Goal: Task Accomplishment & Management: Manage account settings

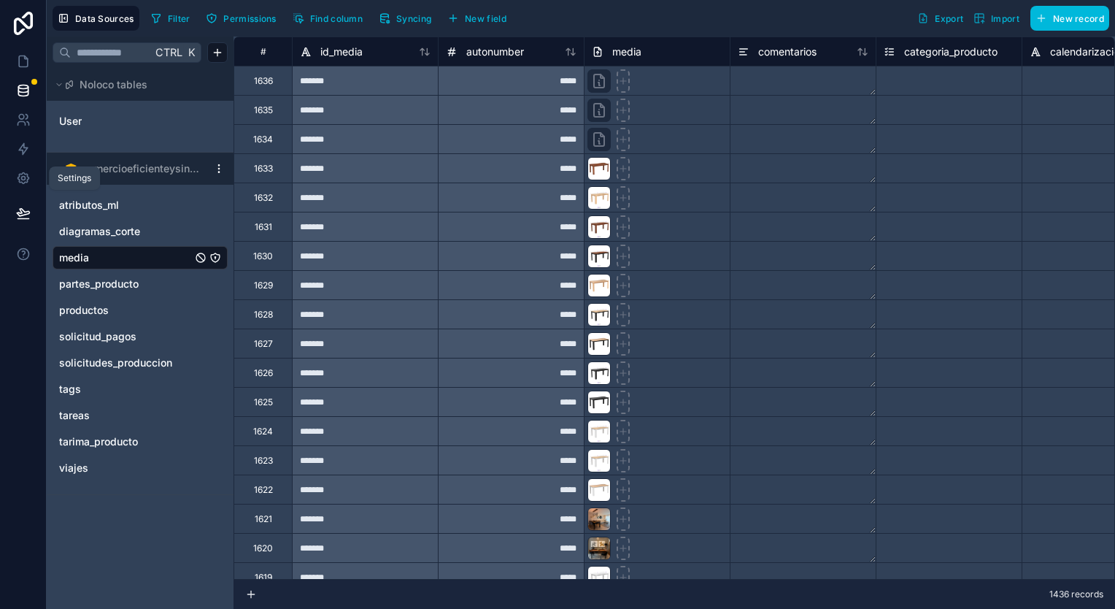
click at [18, 185] on link at bounding box center [23, 178] width 46 height 29
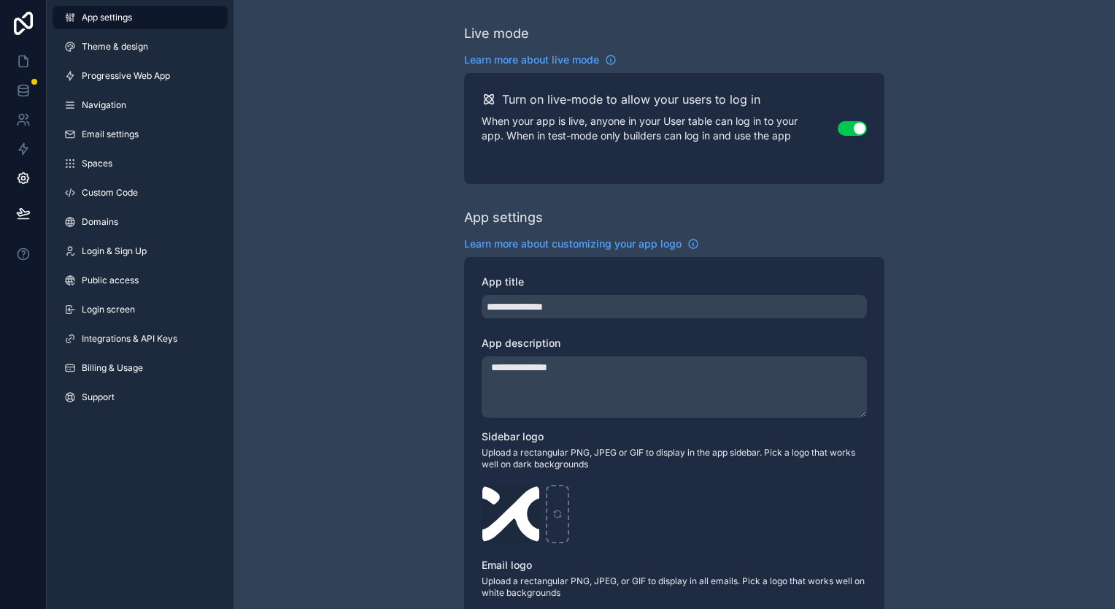
click at [149, 345] on link "Integrations & API Keys" at bounding box center [140, 338] width 175 height 23
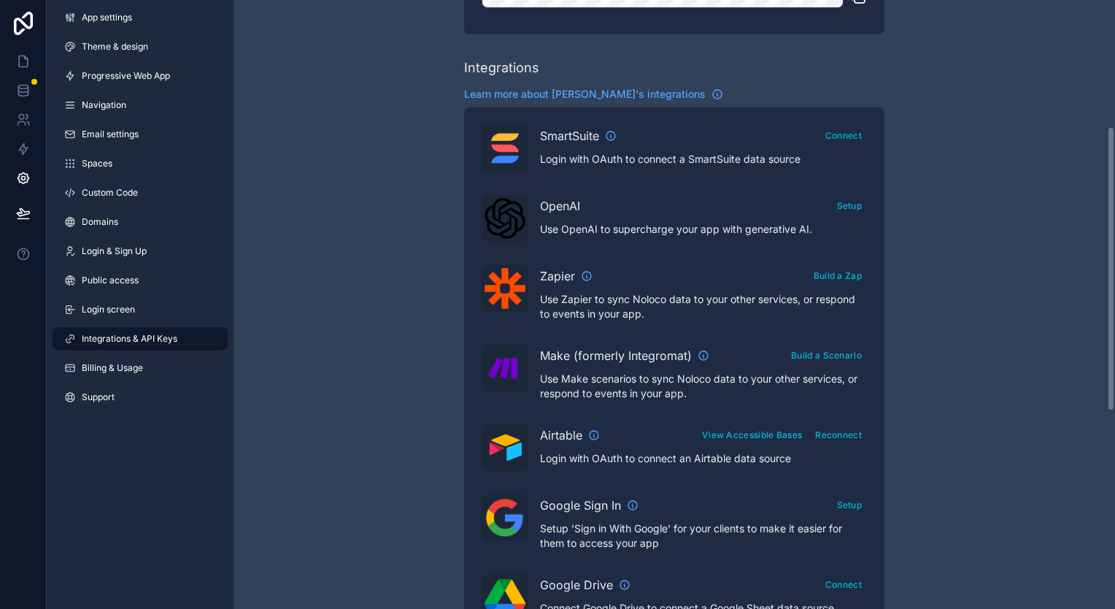
scroll to position [292, 0]
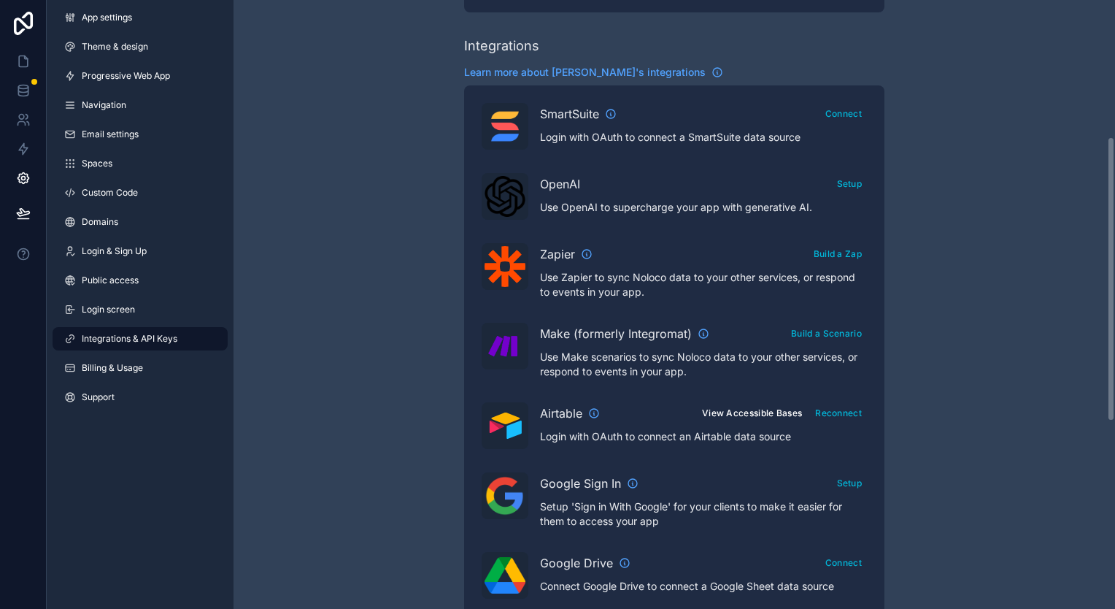
click at [765, 417] on button "View Accessible Bases" at bounding box center [752, 412] width 110 height 21
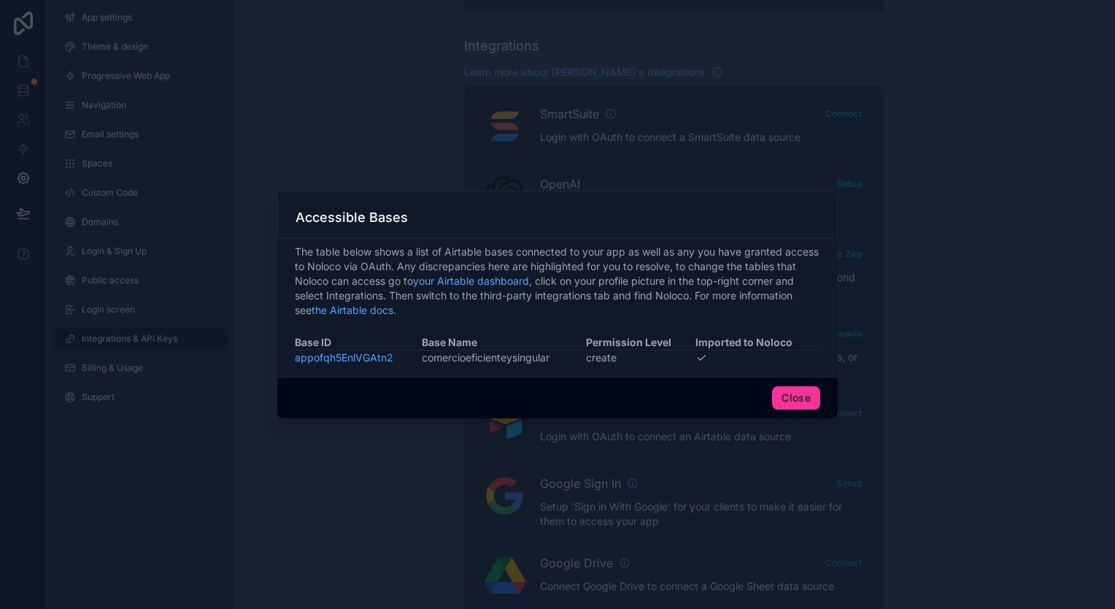
click at [612, 358] on td "create" at bounding box center [640, 357] width 109 height 15
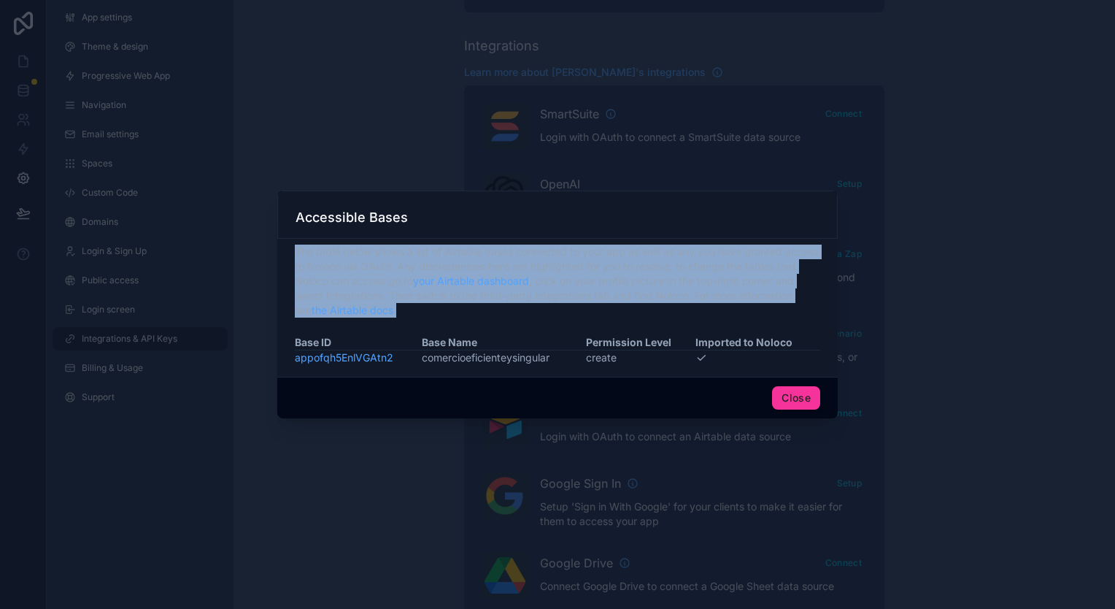
drag, startPoint x: 413, startPoint y: 322, endPoint x: 282, endPoint y: 258, distance: 145.9
click at [282, 258] on div "The table below shows a list of Airtable bases connected to your app as well as…" at bounding box center [557, 308] width 561 height 138
copy span "The table below shows a list of Airtable bases connected to your app as well as…"
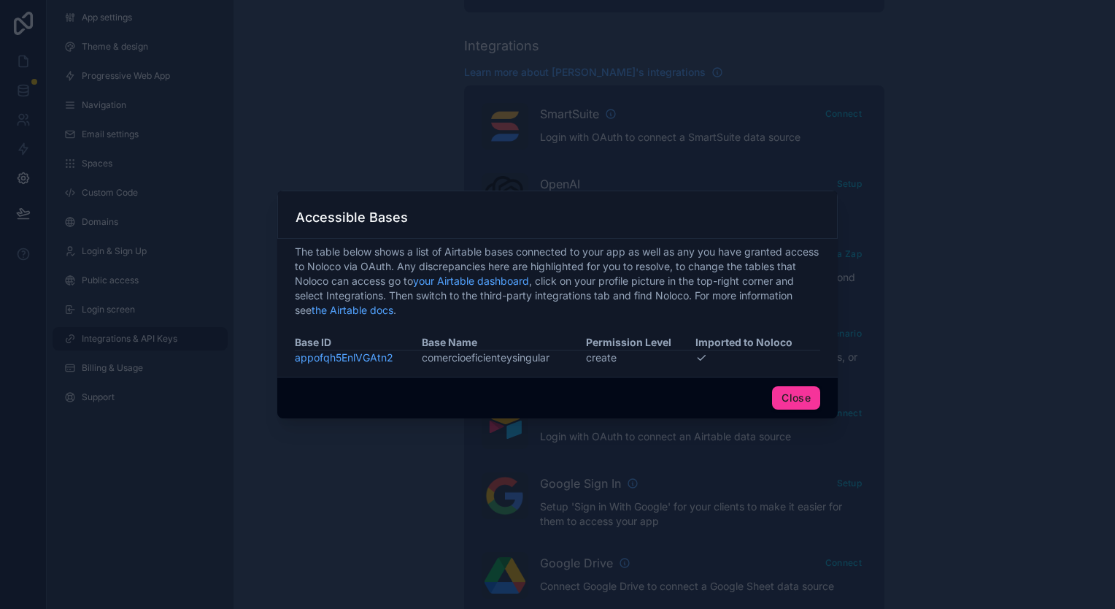
click at [953, 368] on div at bounding box center [557, 304] width 1115 height 609
click at [814, 395] on button "Close" at bounding box center [796, 397] width 48 height 23
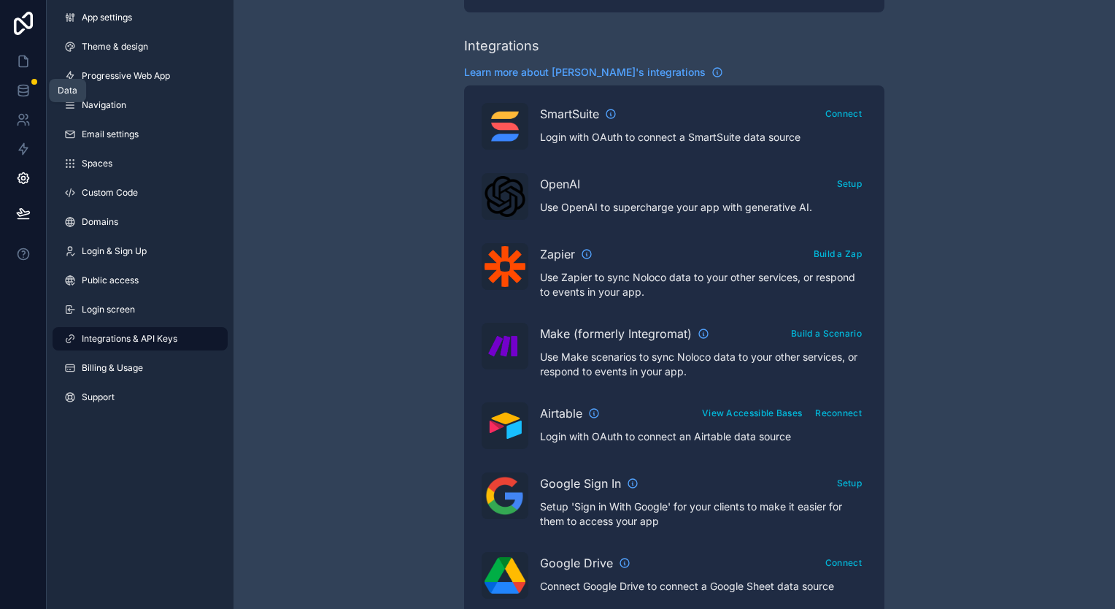
click at [15, 87] on link at bounding box center [23, 90] width 46 height 29
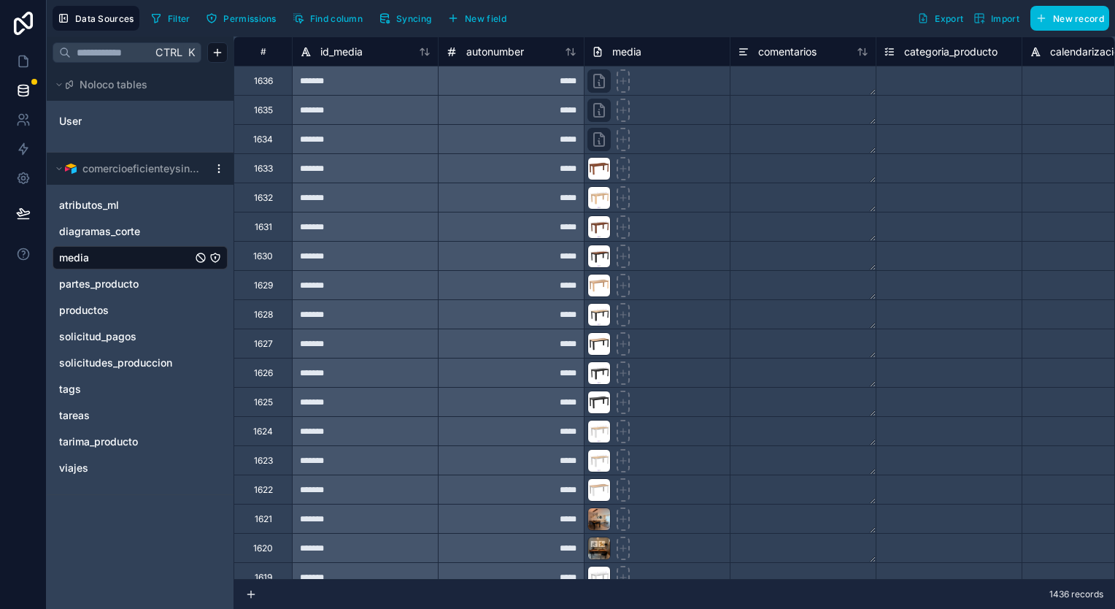
click at [149, 354] on div "solicitudes_produccion" at bounding box center [140, 362] width 175 height 23
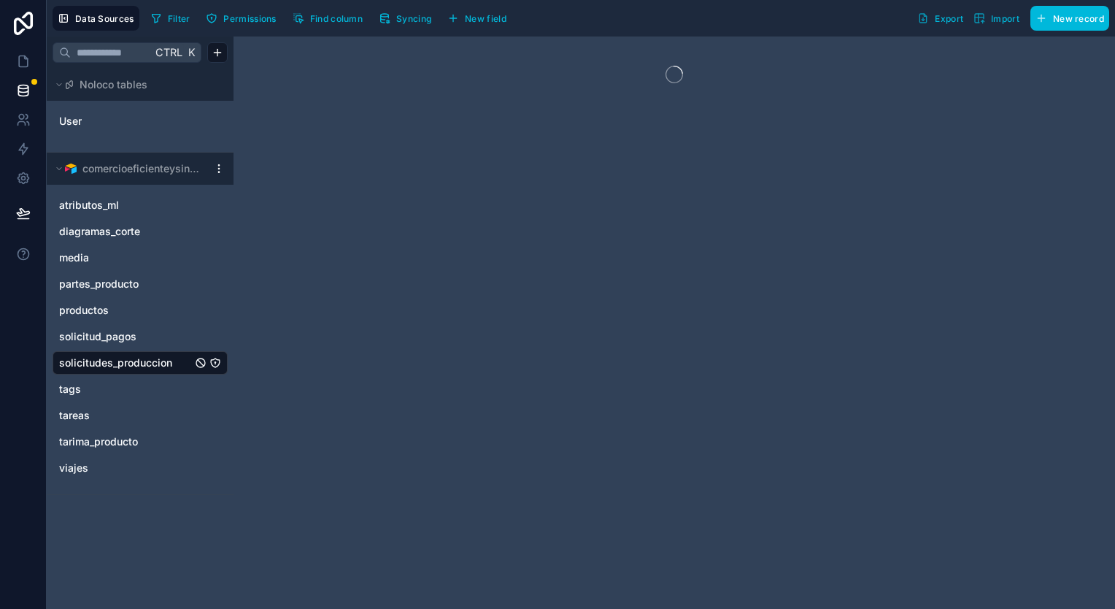
click at [392, 14] on button "Syncing" at bounding box center [405, 18] width 63 height 22
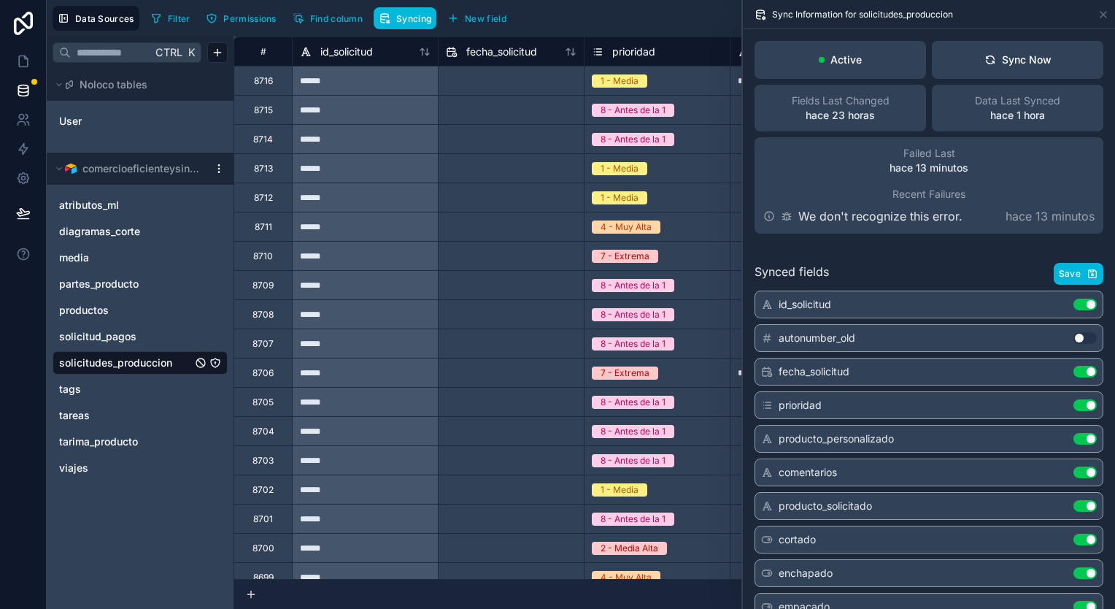
click at [1050, 65] on button "Sync Now" at bounding box center [1018, 60] width 172 height 38
click at [28, 93] on icon at bounding box center [23, 90] width 15 height 15
click at [131, 249] on div "media" at bounding box center [140, 257] width 175 height 23
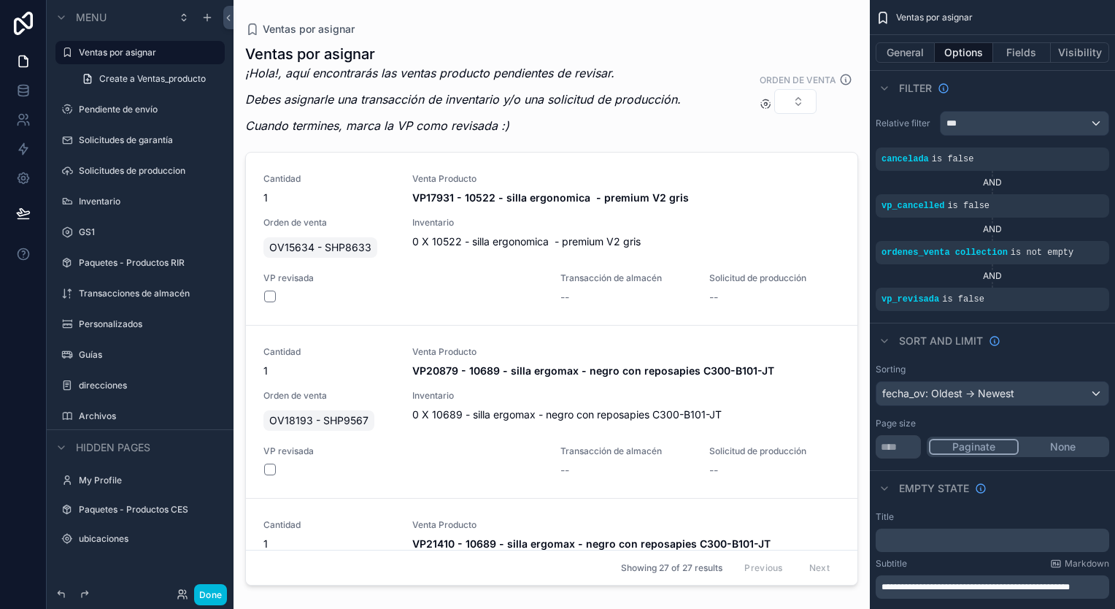
click at [91, 110] on label "Pendiente de envío" at bounding box center [147, 110] width 137 height 12
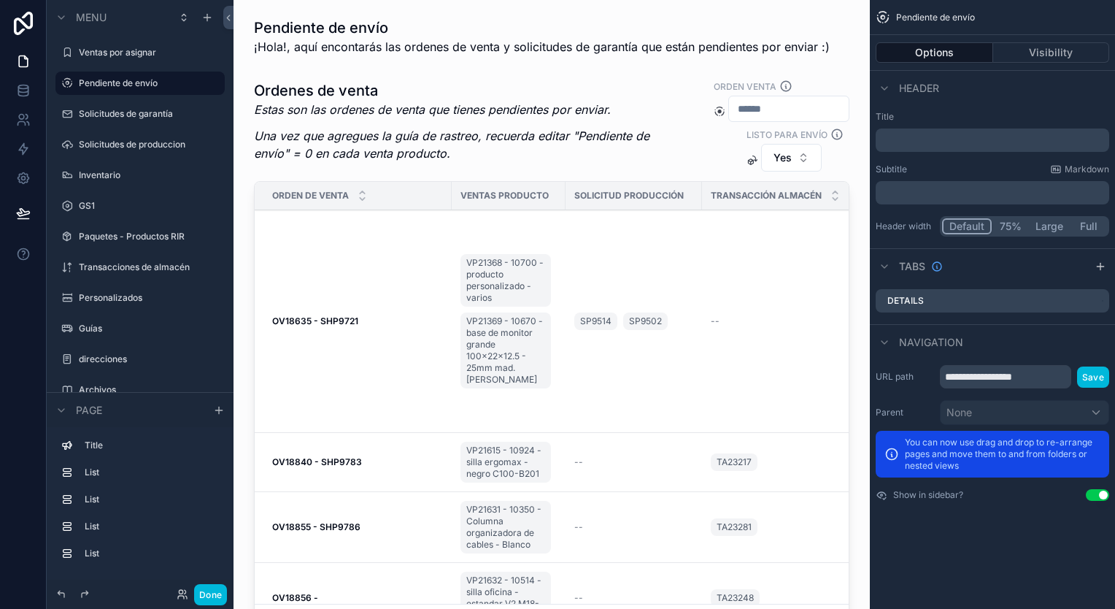
click at [493, 125] on div "scrollable content" at bounding box center [551, 362] width 613 height 578
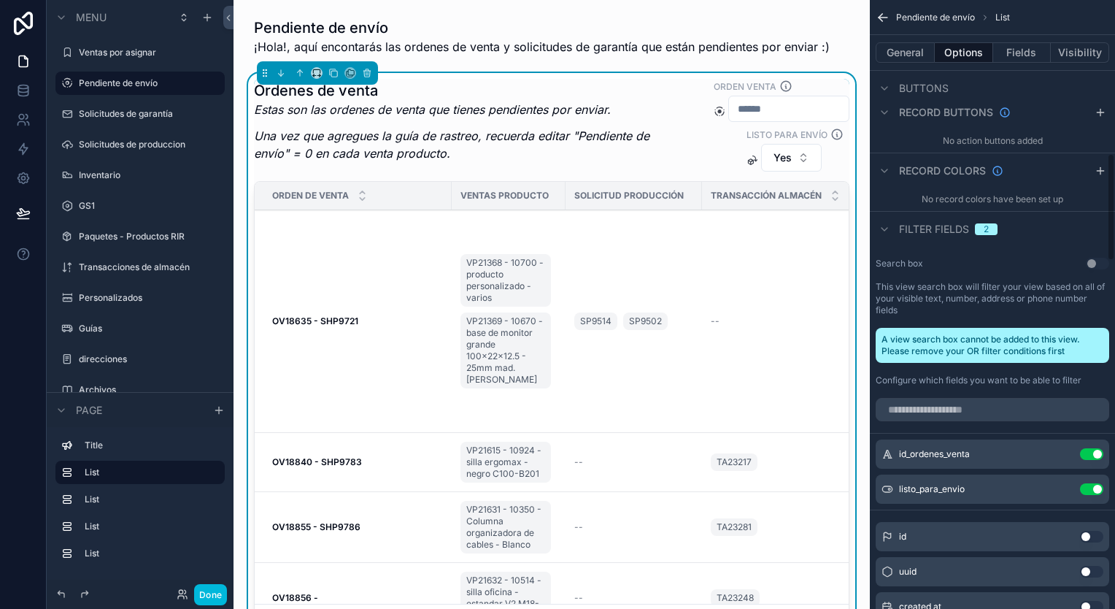
scroll to position [876, 0]
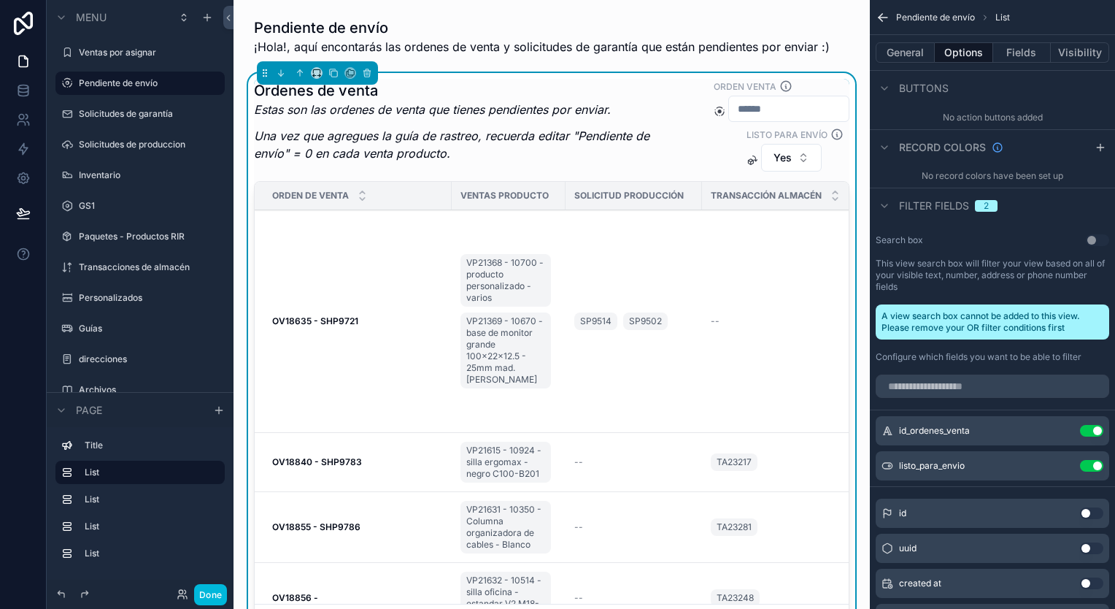
click at [0, 0] on icon "scrollable content" at bounding box center [0, 0] width 0 height 0
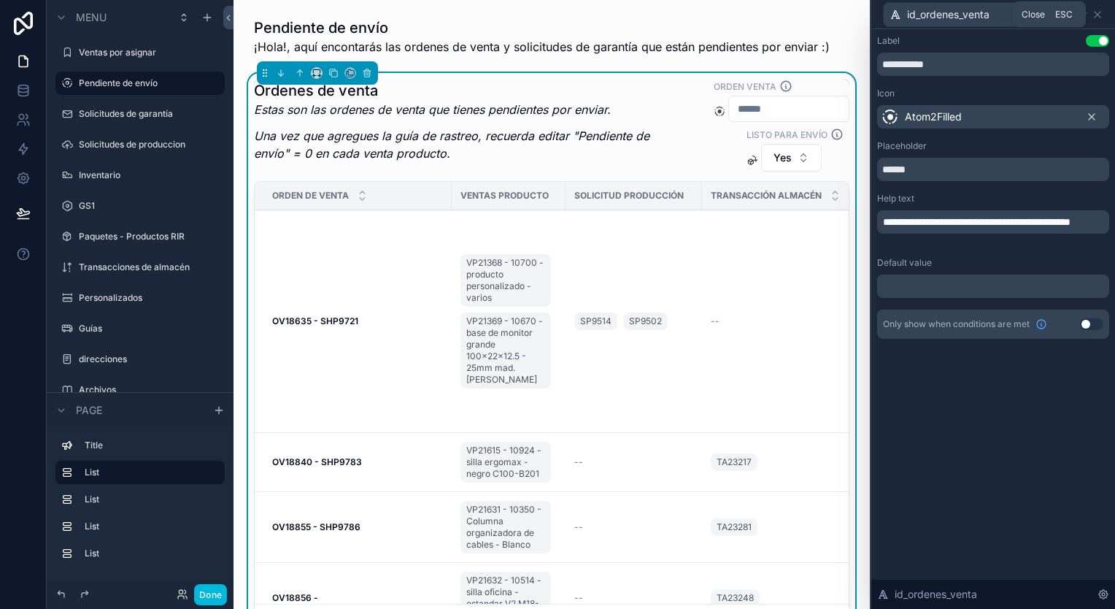
click at [1099, 13] on icon at bounding box center [1098, 15] width 6 height 6
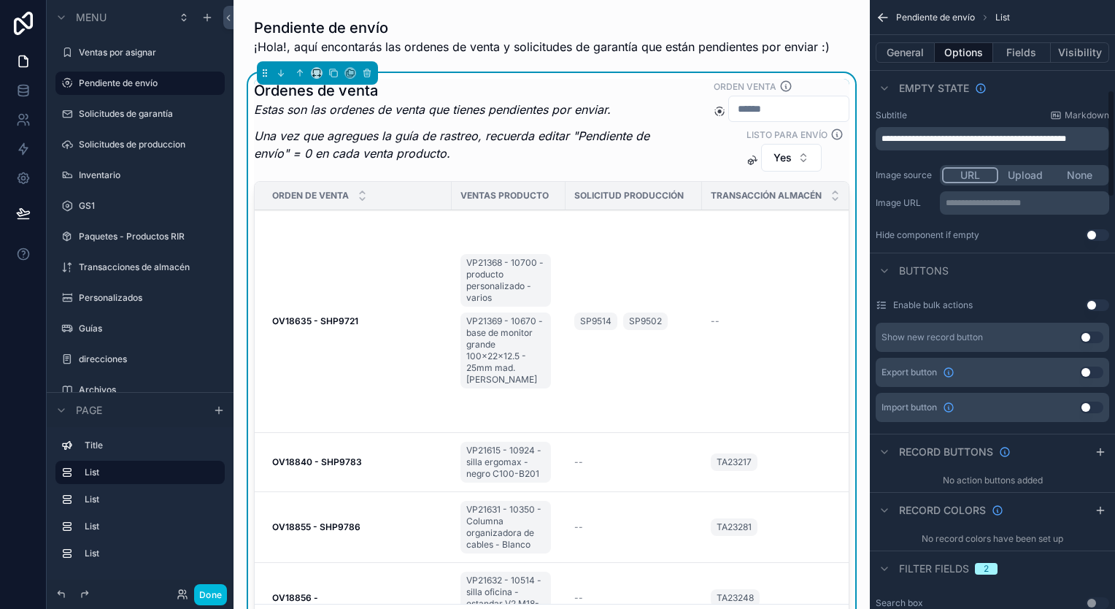
scroll to position [511, 0]
click at [1096, 303] on button "Use setting" at bounding box center [1097, 307] width 23 height 12
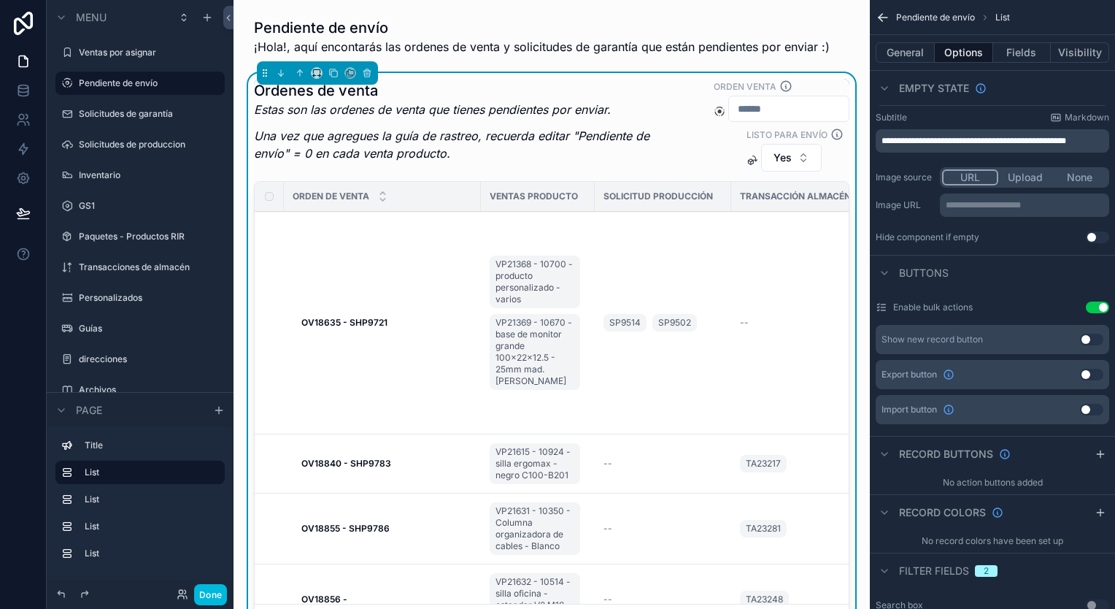
click at [1089, 302] on button "Use setting" at bounding box center [1097, 307] width 23 height 12
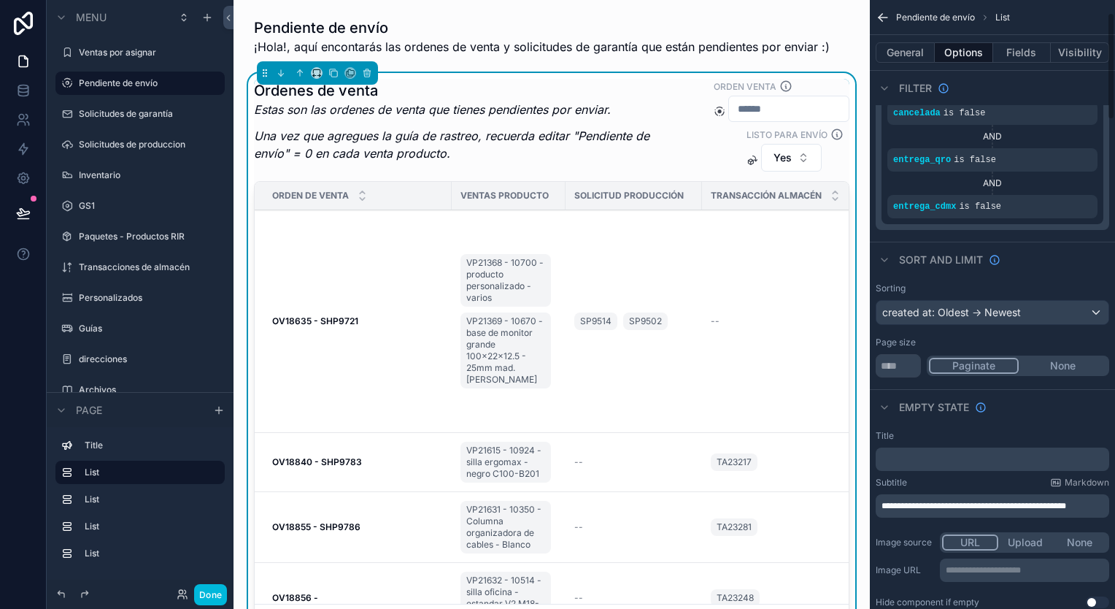
scroll to position [0, 0]
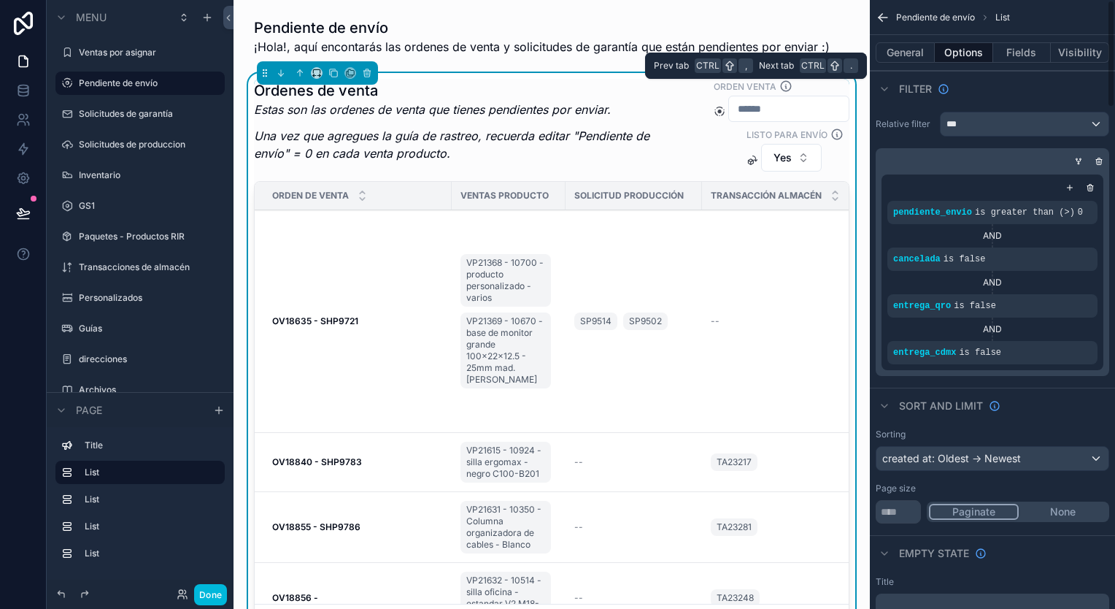
click at [920, 57] on button "General" at bounding box center [905, 52] width 59 height 20
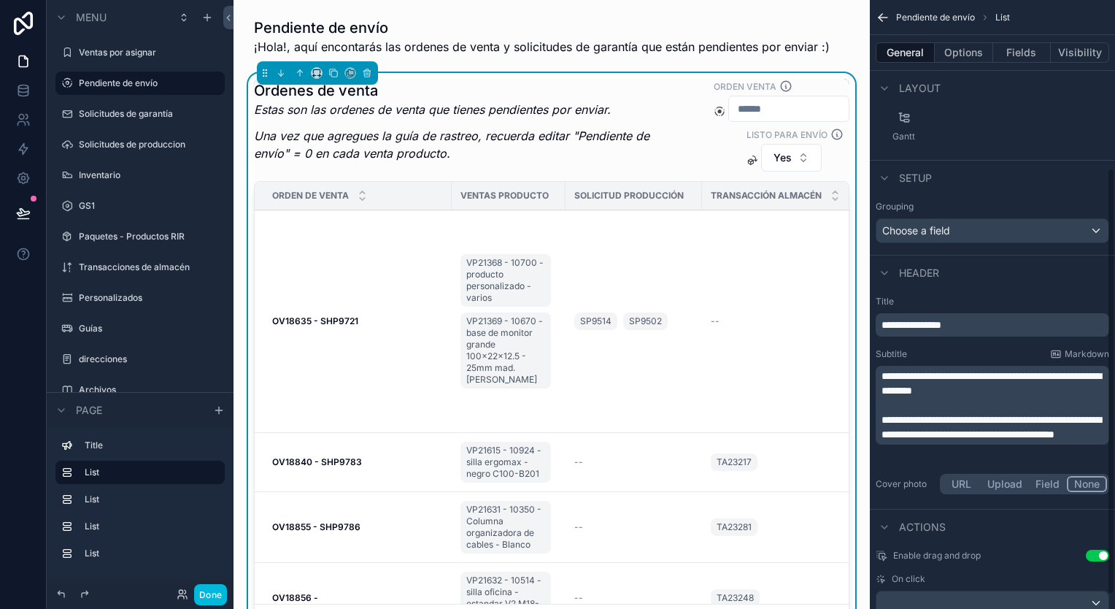
scroll to position [259, 0]
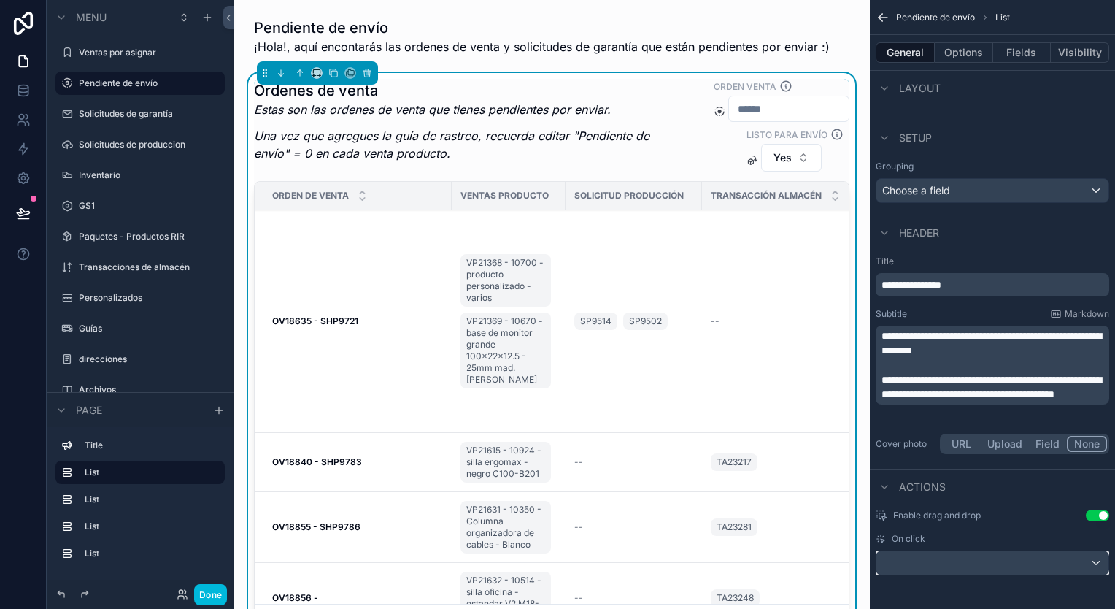
click at [952, 562] on div "scrollable content" at bounding box center [993, 562] width 232 height 23
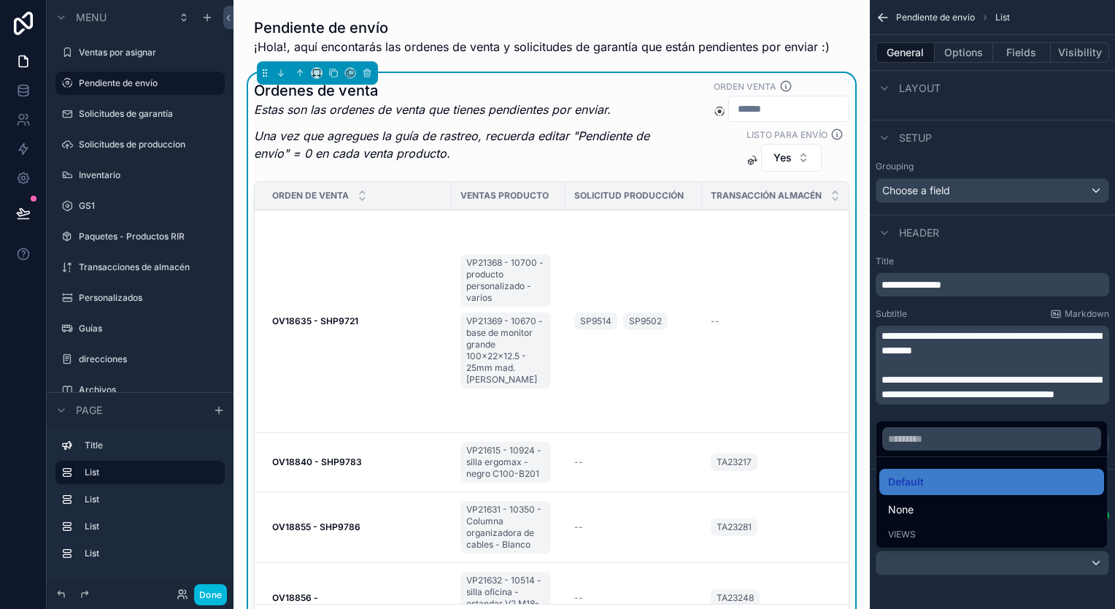
click at [969, 537] on div "Views" at bounding box center [991, 534] width 207 height 12
click at [1001, 562] on div "scrollable content" at bounding box center [557, 304] width 1115 height 609
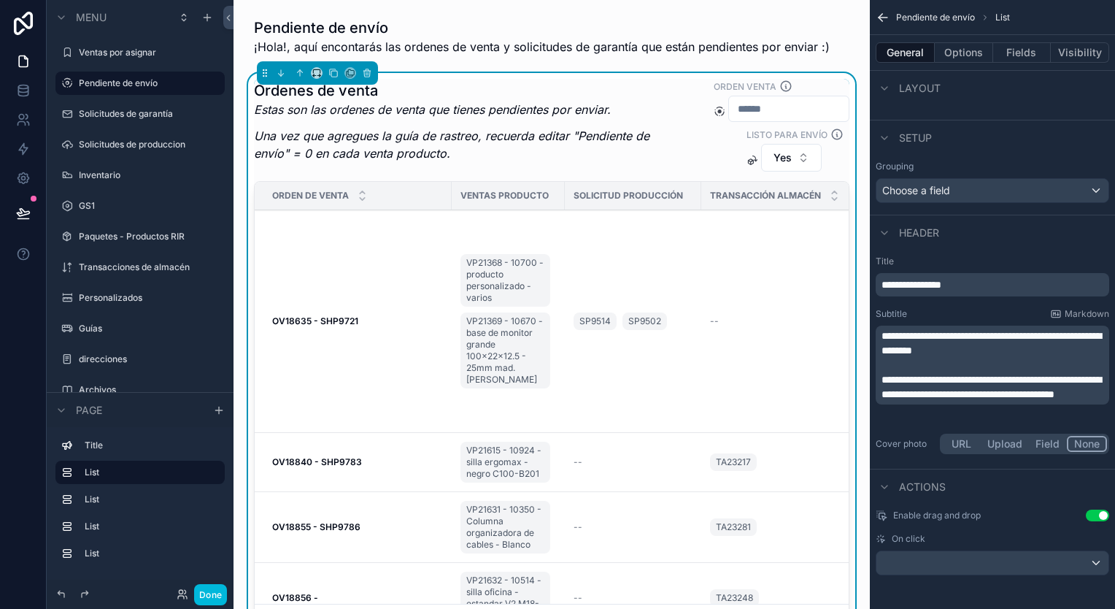
click at [964, 515] on span "Enable drag and drop" at bounding box center [937, 516] width 88 height 12
drag, startPoint x: 990, startPoint y: 515, endPoint x: 893, endPoint y: 515, distance: 97.1
click at [893, 515] on div "Enable drag and drop Use setting" at bounding box center [993, 516] width 234 height 12
drag, startPoint x: 893, startPoint y: 515, endPoint x: 969, endPoint y: 518, distance: 76.7
click at [969, 518] on div "Enable drag and drop" at bounding box center [928, 516] width 105 height 12
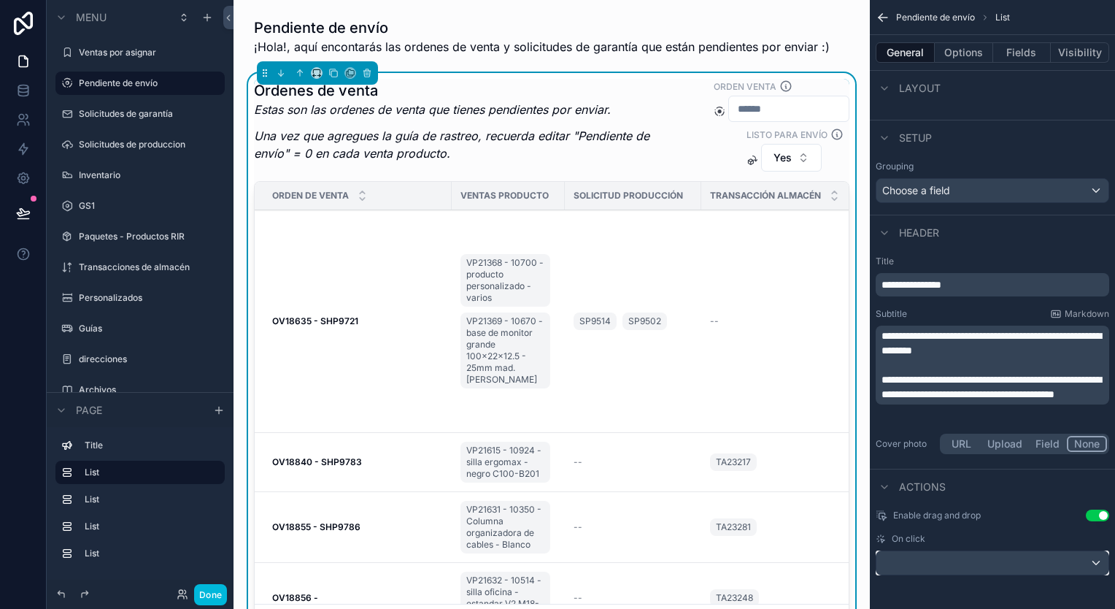
click at [930, 556] on div "scrollable content" at bounding box center [993, 562] width 232 height 23
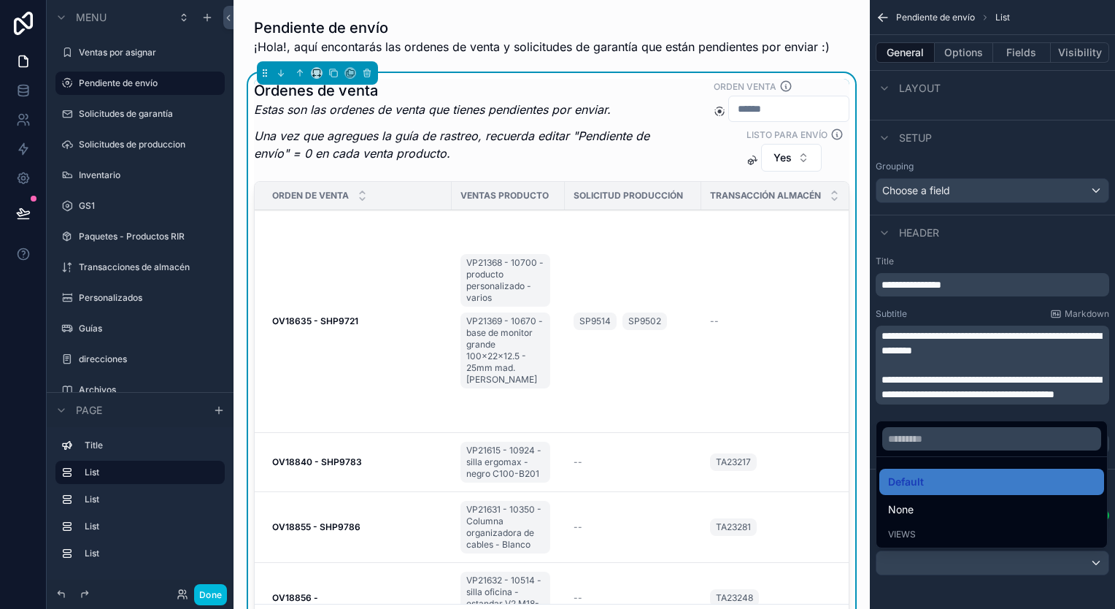
click at [936, 506] on div "None" at bounding box center [991, 510] width 207 height 18
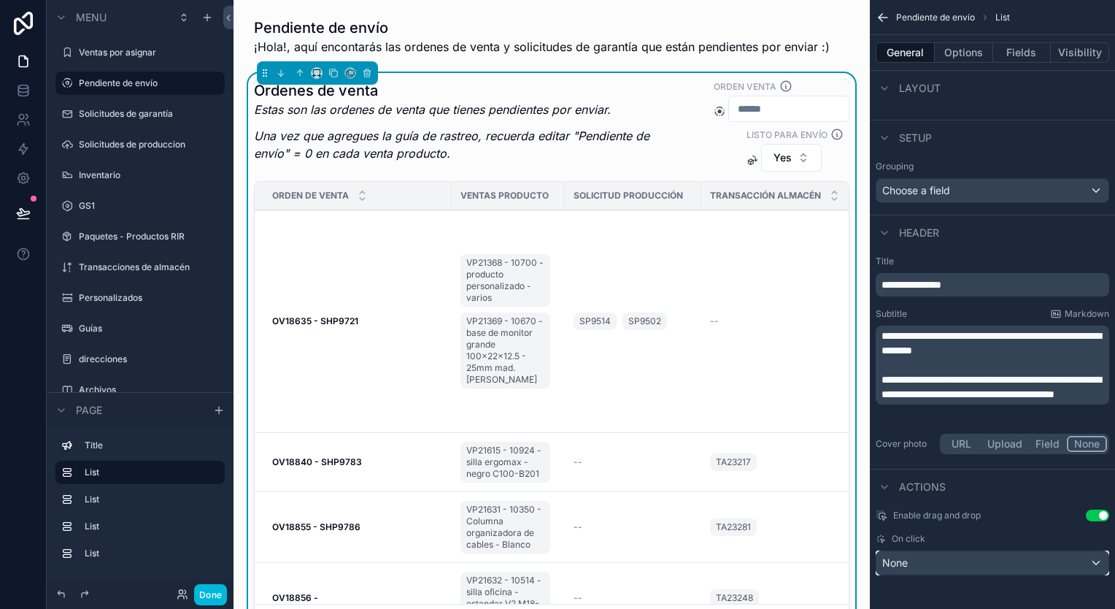
click at [929, 568] on div "None" at bounding box center [993, 562] width 232 height 23
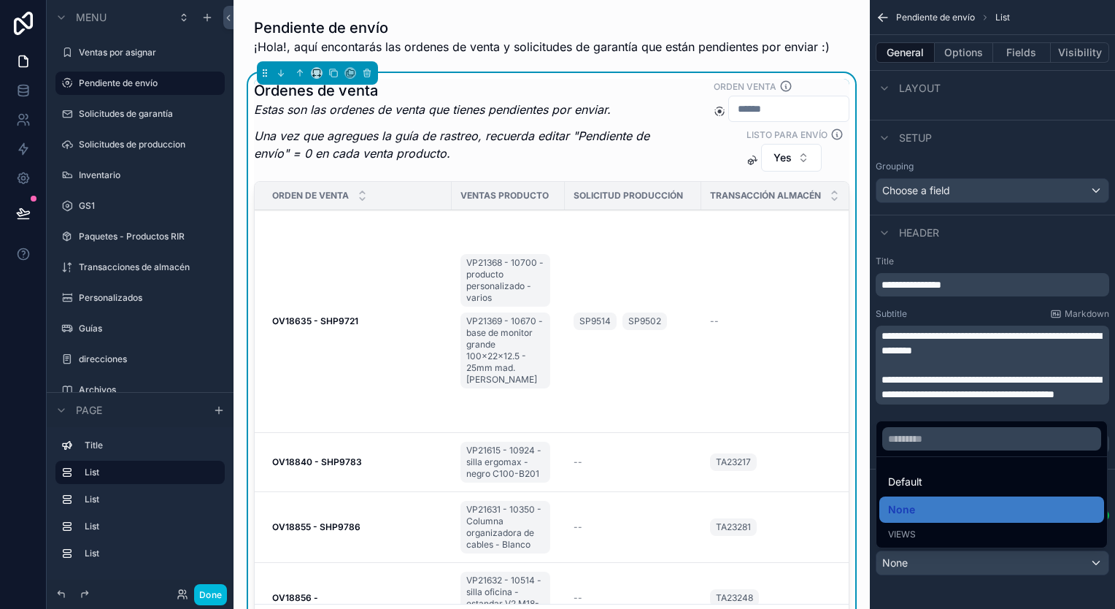
click at [931, 530] on div "Views" at bounding box center [991, 534] width 207 height 12
click at [929, 536] on div "Views" at bounding box center [991, 534] width 207 height 12
click at [926, 490] on div "Default" at bounding box center [991, 482] width 207 height 18
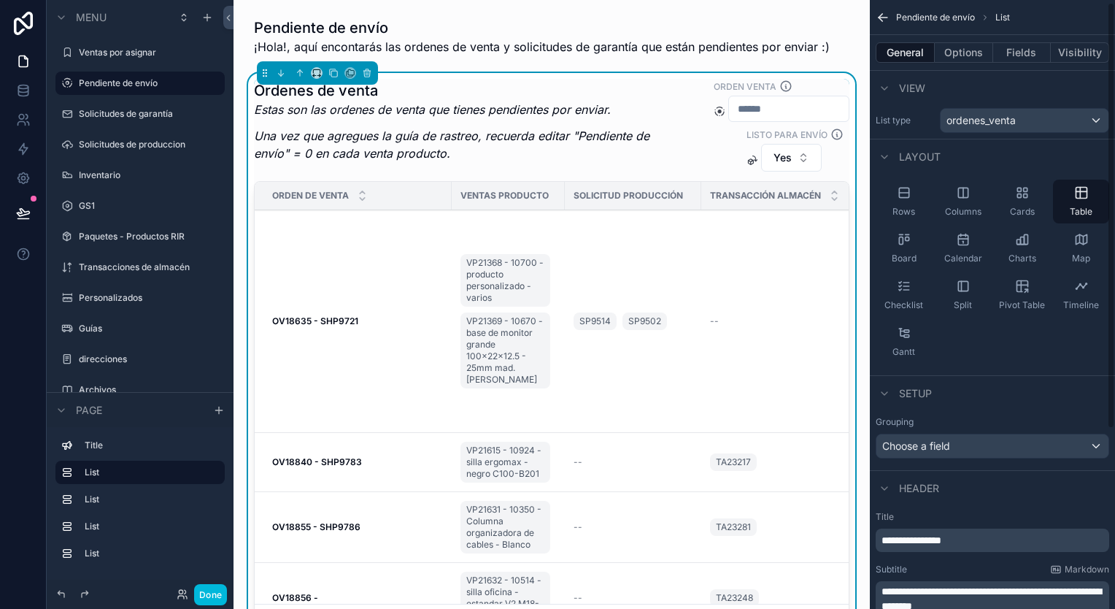
scroll to position [0, 0]
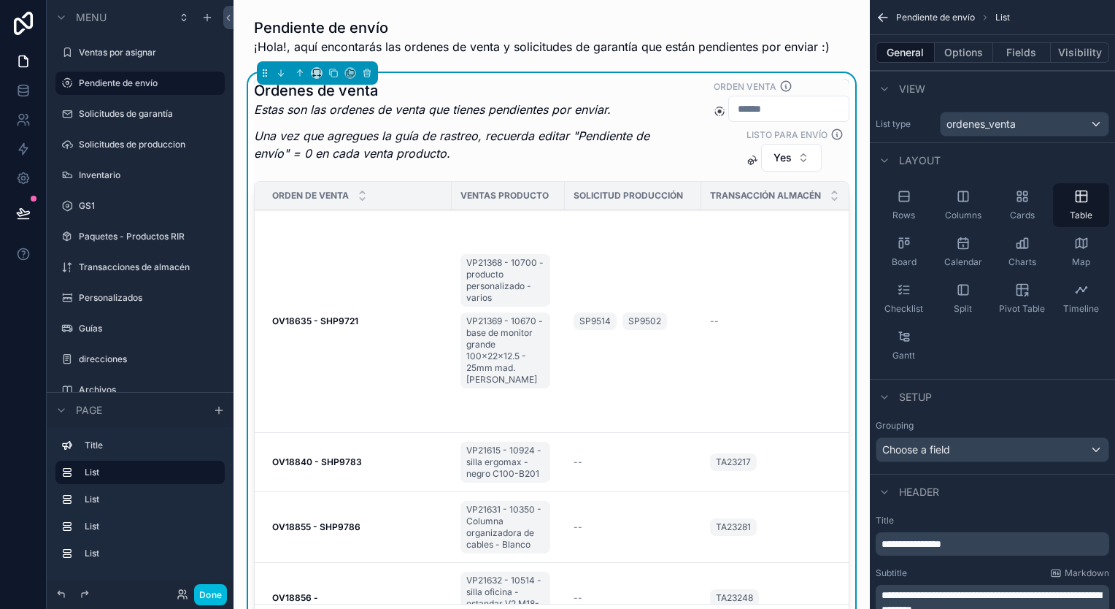
click at [346, 320] on strong "OV18635 - SHP9721" at bounding box center [315, 320] width 86 height 11
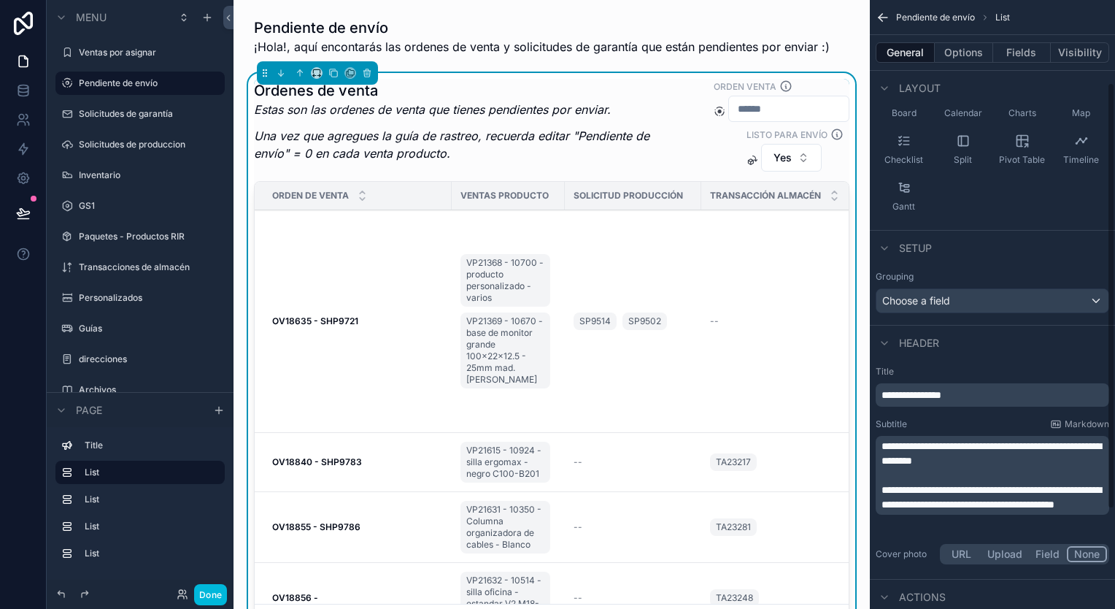
scroll to position [40, 0]
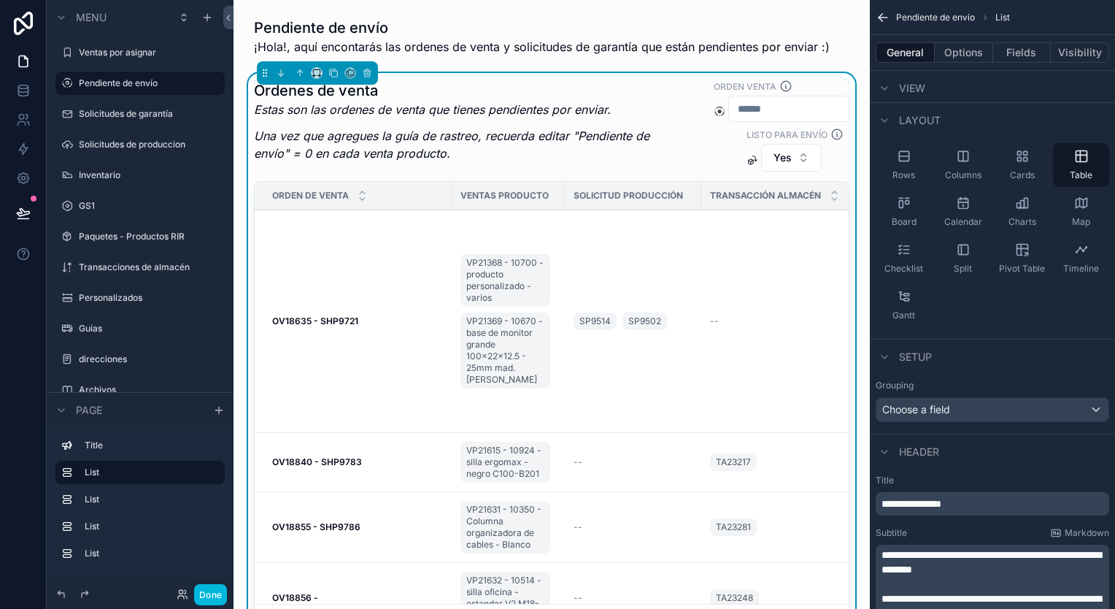
click at [891, 351] on div "scrollable content" at bounding box center [885, 357] width 18 height 18
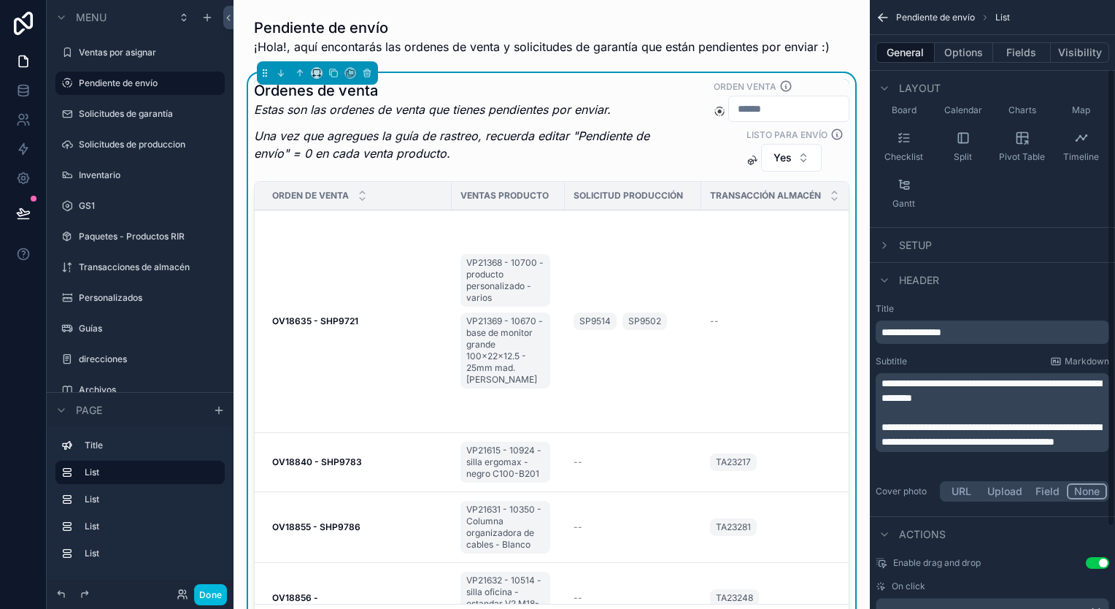
scroll to position [199, 0]
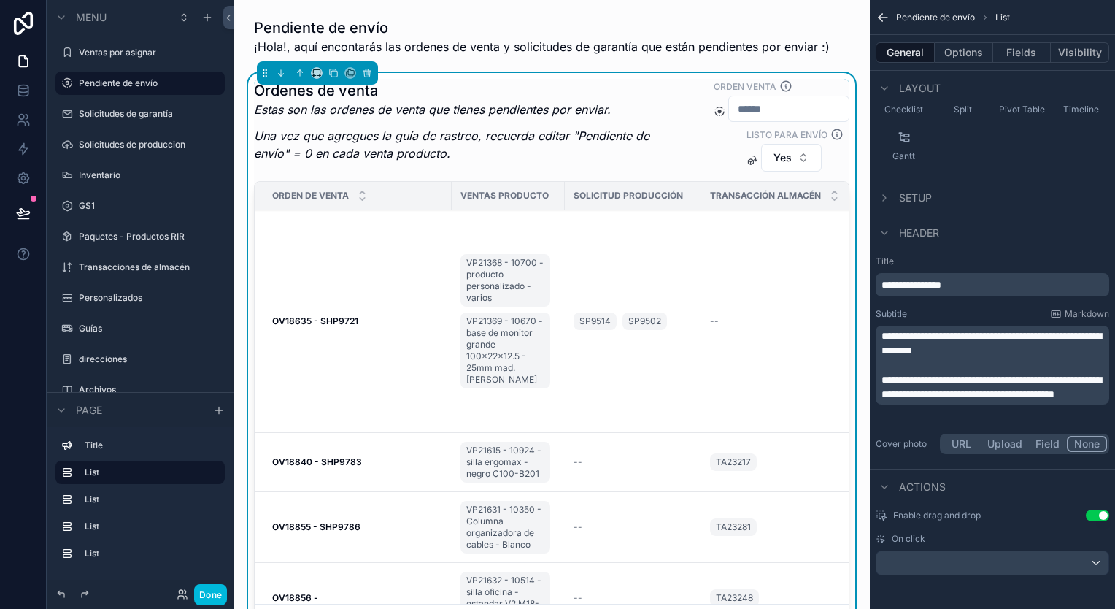
drag, startPoint x: 987, startPoint y: 514, endPoint x: 908, endPoint y: 523, distance: 79.3
click at [908, 523] on div "Enable drag and drop Use setting On click" at bounding box center [992, 542] width 245 height 77
click at [919, 517] on span "Enable drag and drop" at bounding box center [937, 516] width 88 height 12
click at [1098, 515] on button "Use setting" at bounding box center [1097, 516] width 23 height 12
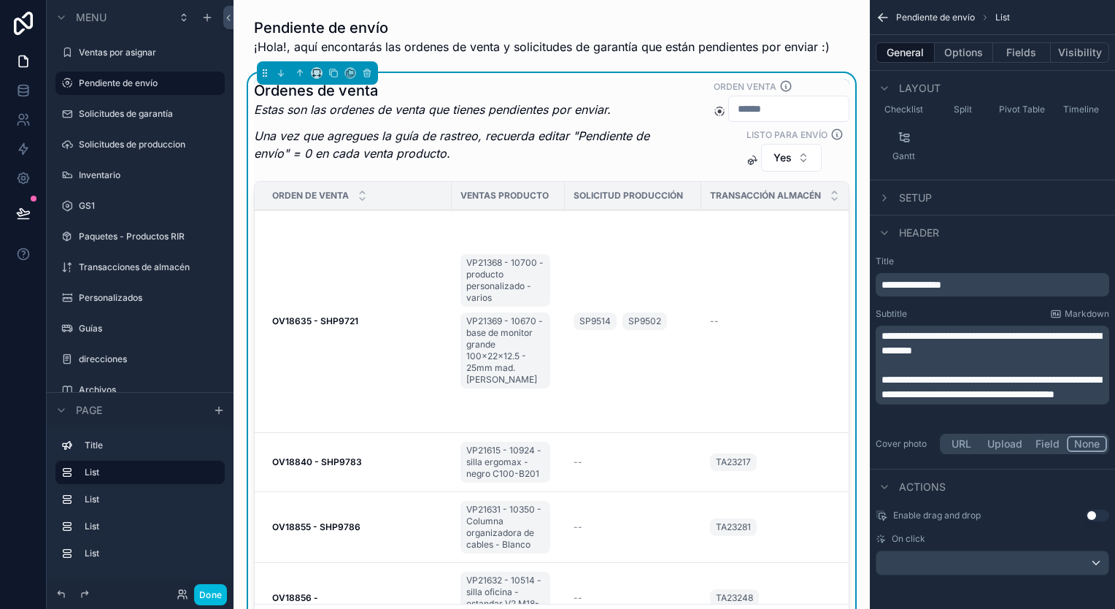
click at [1102, 515] on button "Use setting" at bounding box center [1097, 516] width 23 height 12
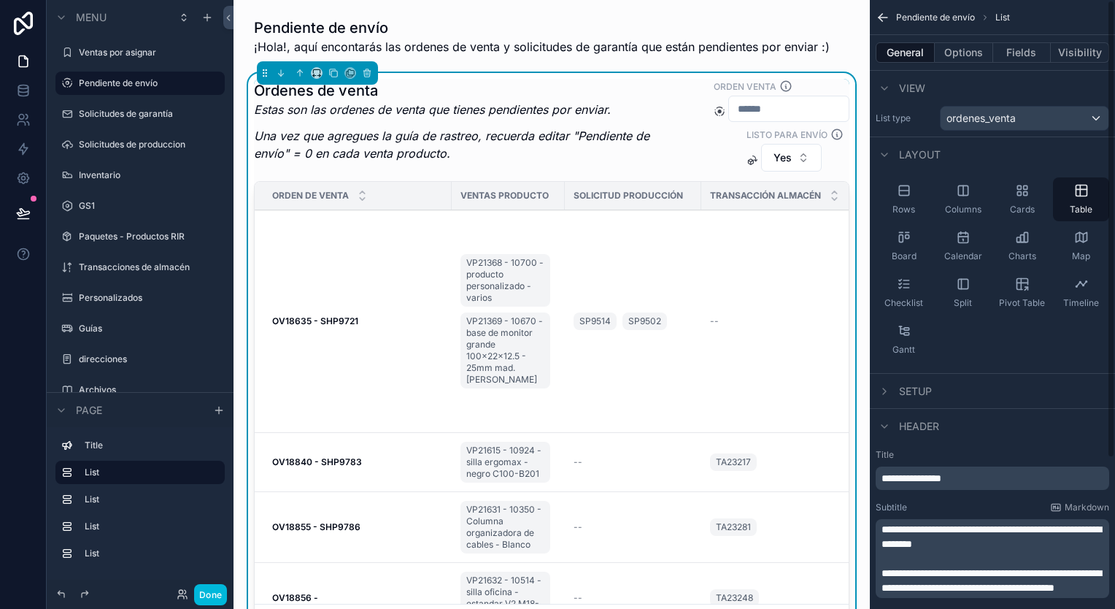
scroll to position [0, 0]
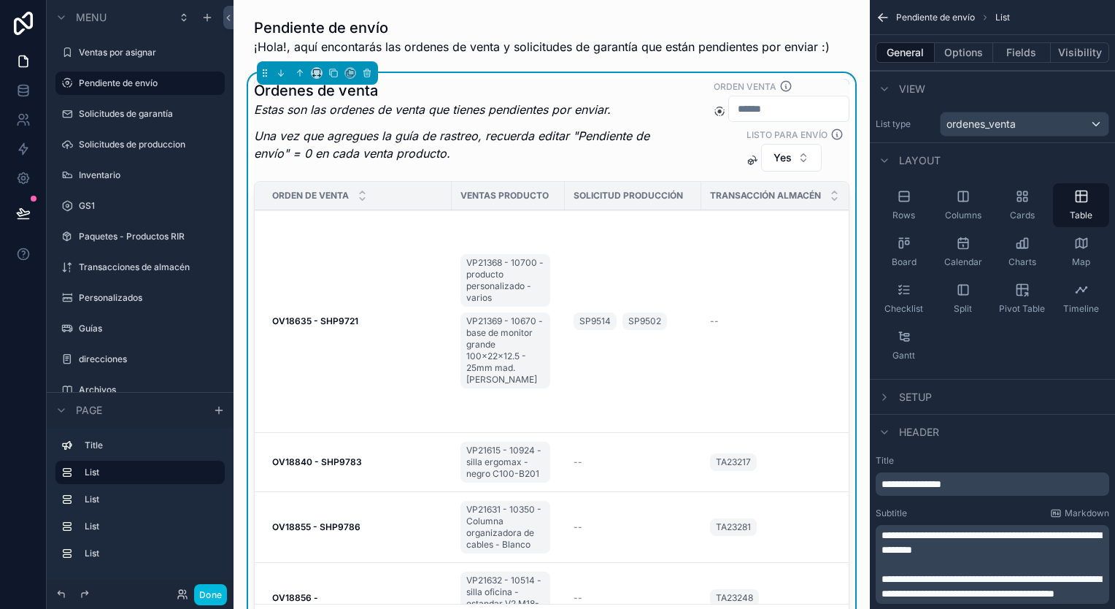
click at [969, 52] on button "Options" at bounding box center [964, 52] width 58 height 20
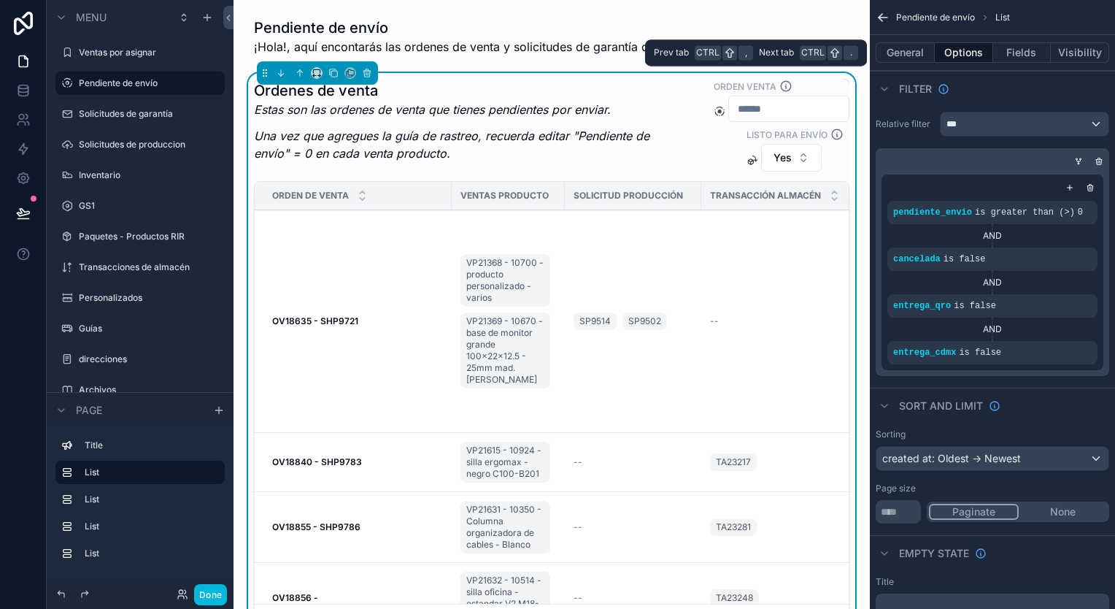
click at [1065, 51] on button "Visibility" at bounding box center [1080, 52] width 58 height 20
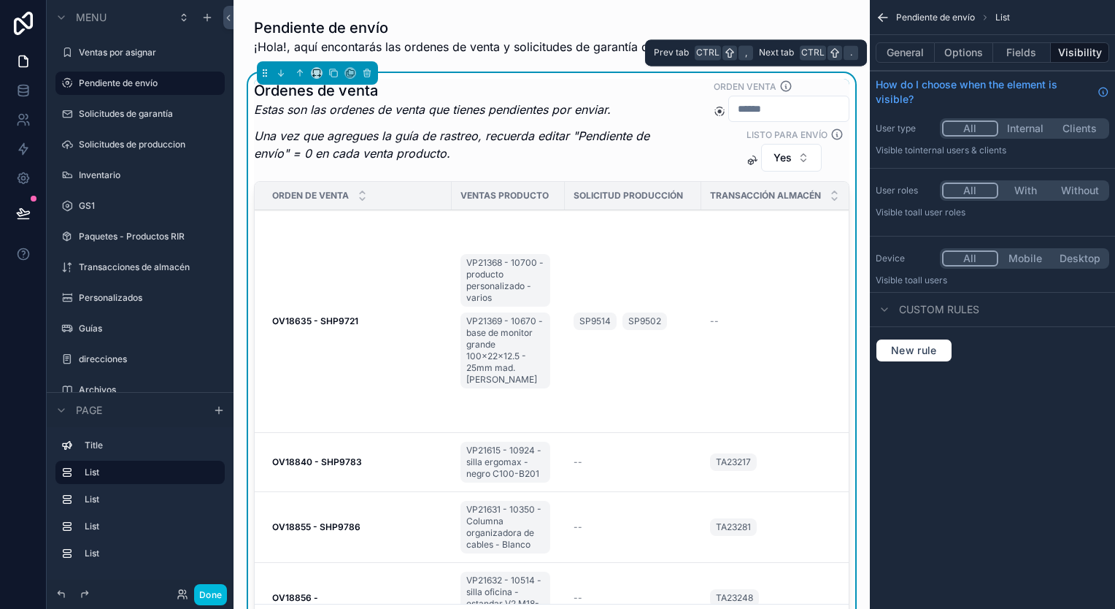
click at [1022, 57] on button "Fields" at bounding box center [1022, 52] width 58 height 20
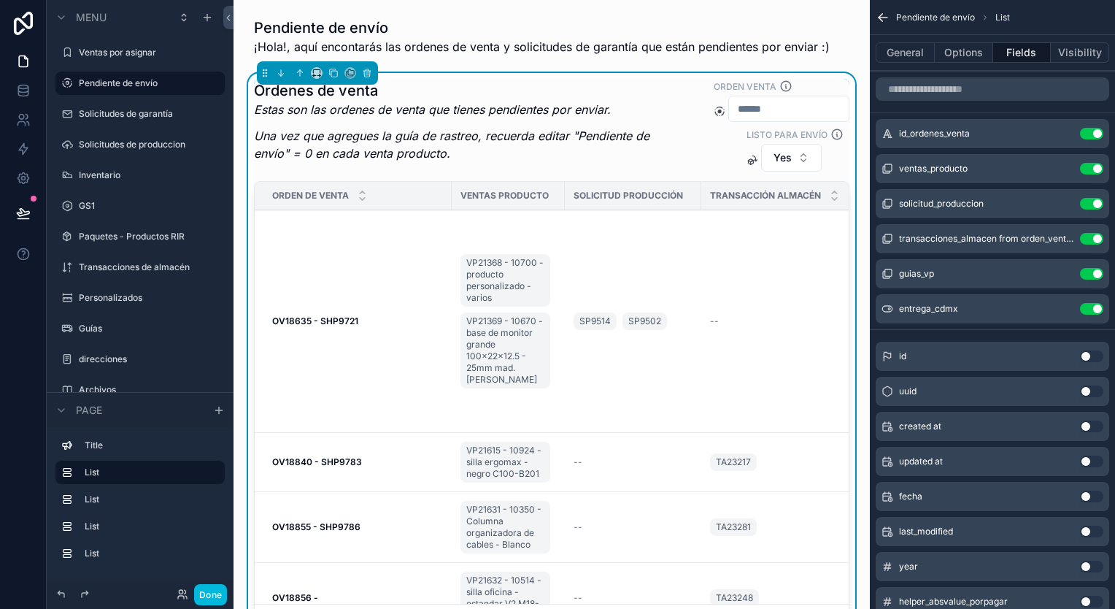
click at [0, 0] on icon "scrollable content" at bounding box center [0, 0] width 0 height 0
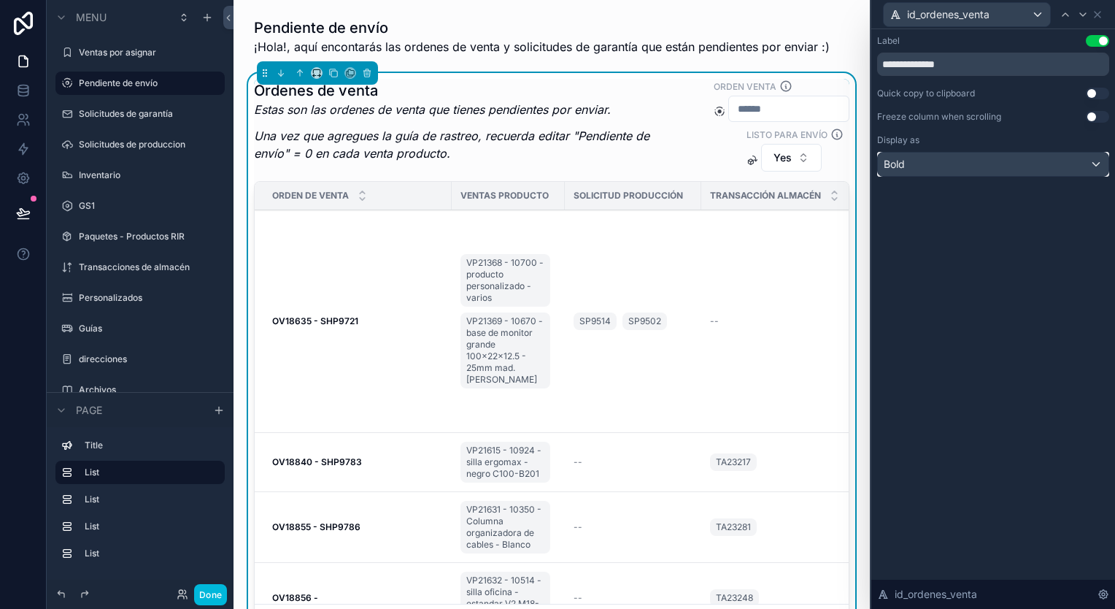
click at [1087, 164] on div "Bold" at bounding box center [993, 164] width 231 height 23
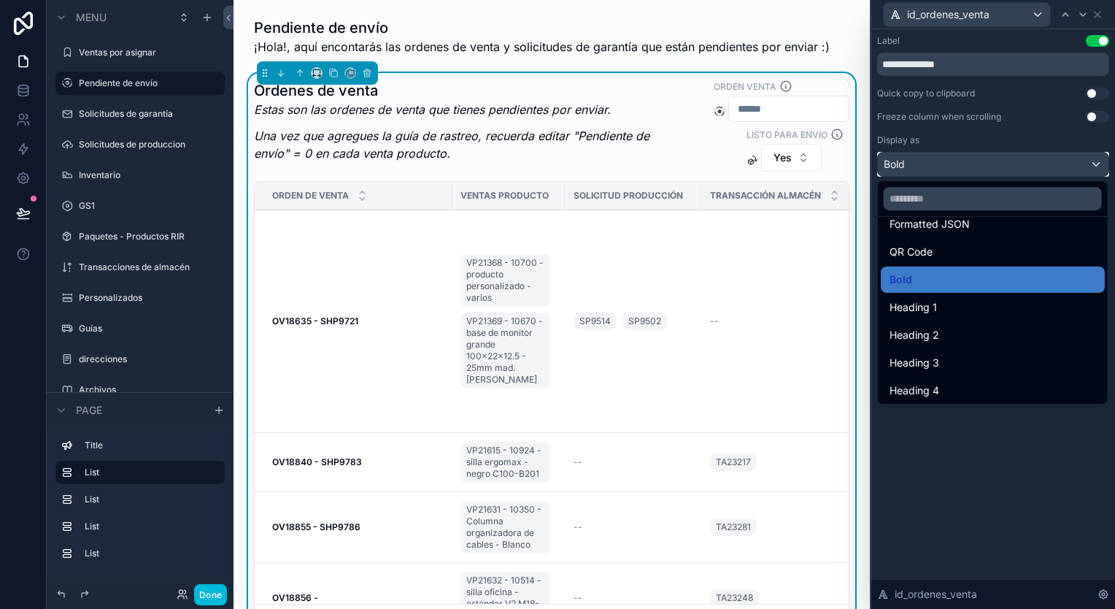
scroll to position [159, 0]
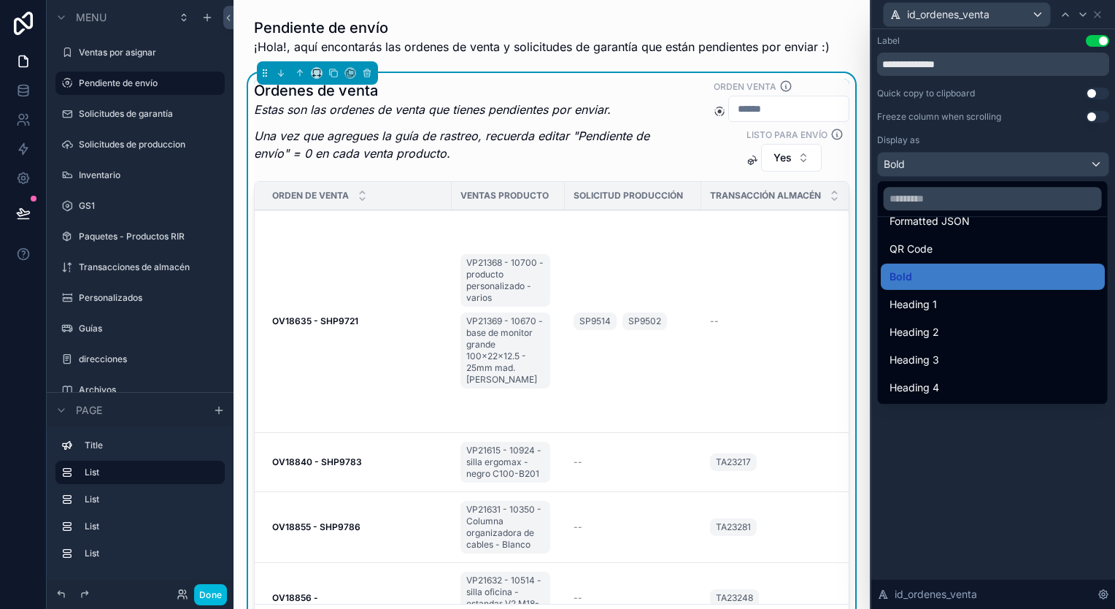
click at [1014, 125] on div at bounding box center [994, 304] width 244 height 609
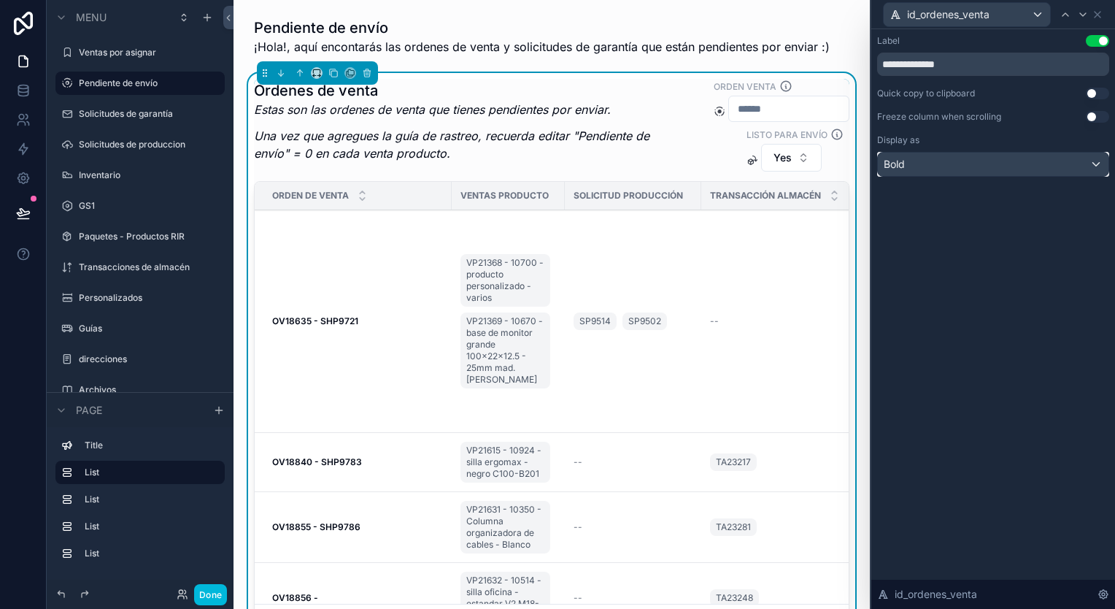
click at [1046, 171] on div "Bold" at bounding box center [993, 164] width 231 height 23
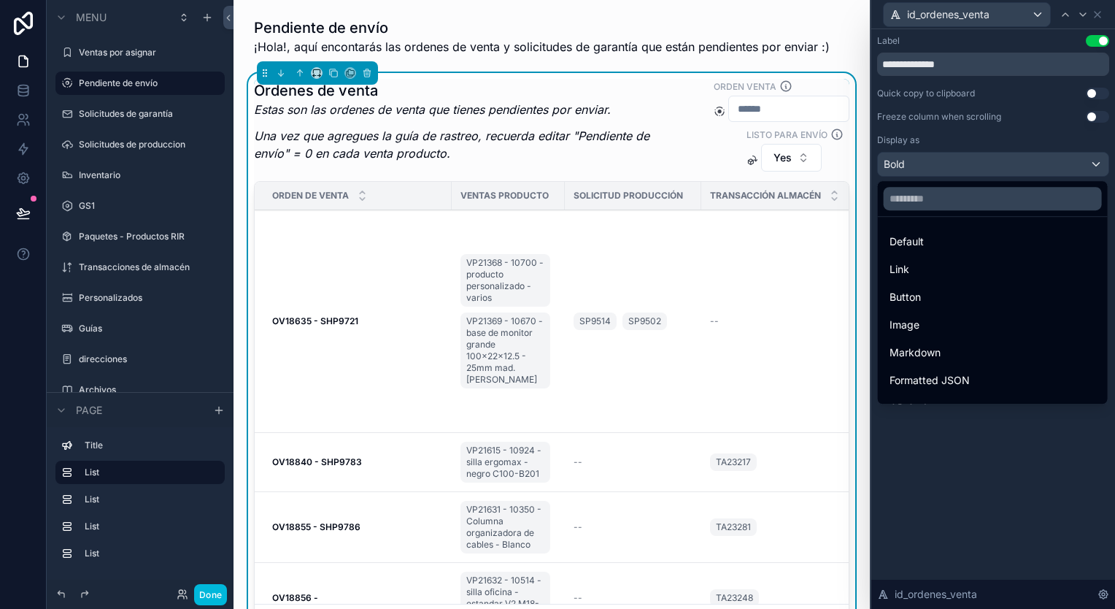
drag, startPoint x: 934, startPoint y: 143, endPoint x: 893, endPoint y: 148, distance: 41.2
click at [893, 148] on div at bounding box center [994, 304] width 244 height 609
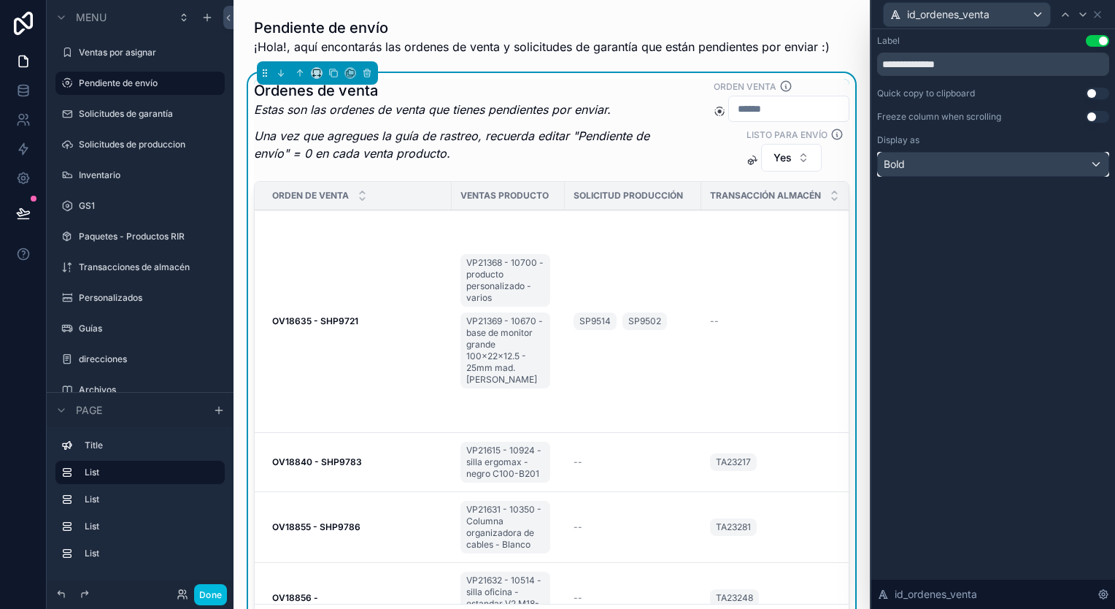
click at [923, 165] on div "Bold" at bounding box center [993, 164] width 231 height 23
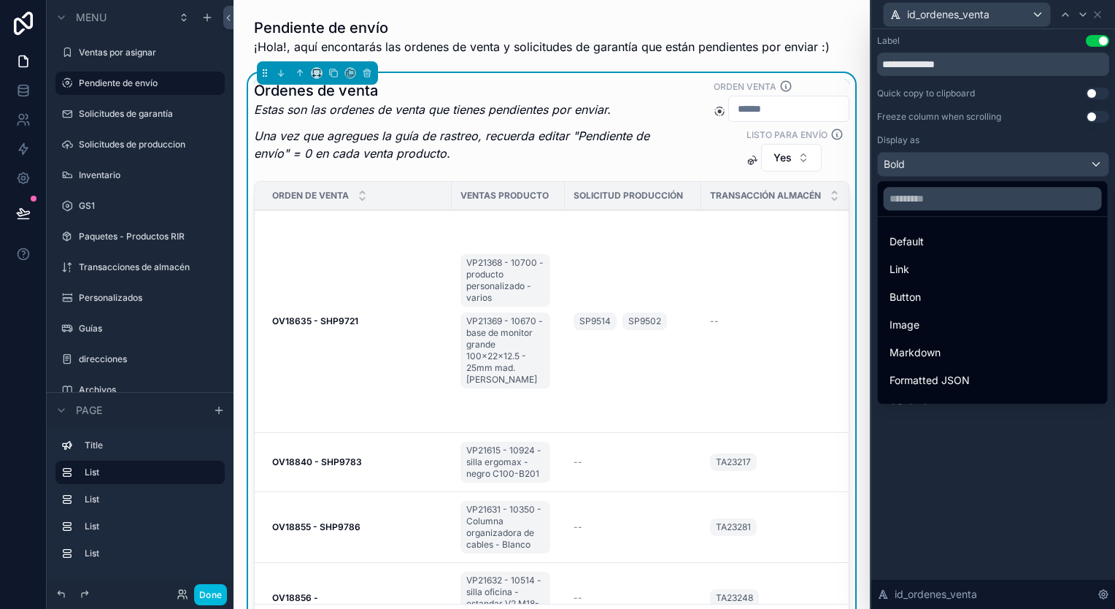
click at [923, 247] on span "Default" at bounding box center [907, 242] width 34 height 18
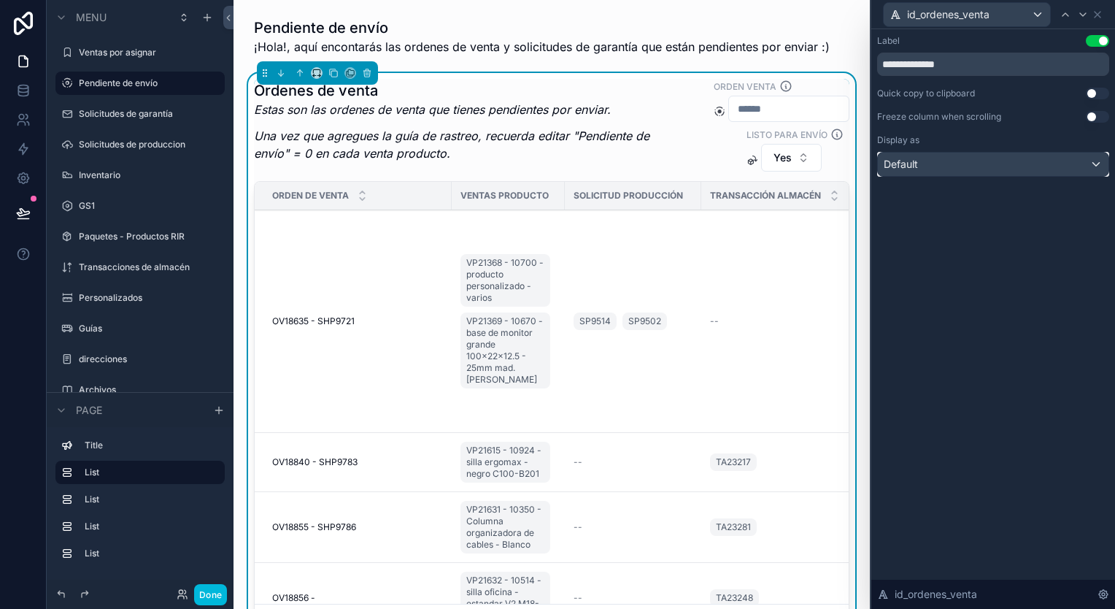
click at [947, 165] on div "Default" at bounding box center [993, 164] width 231 height 23
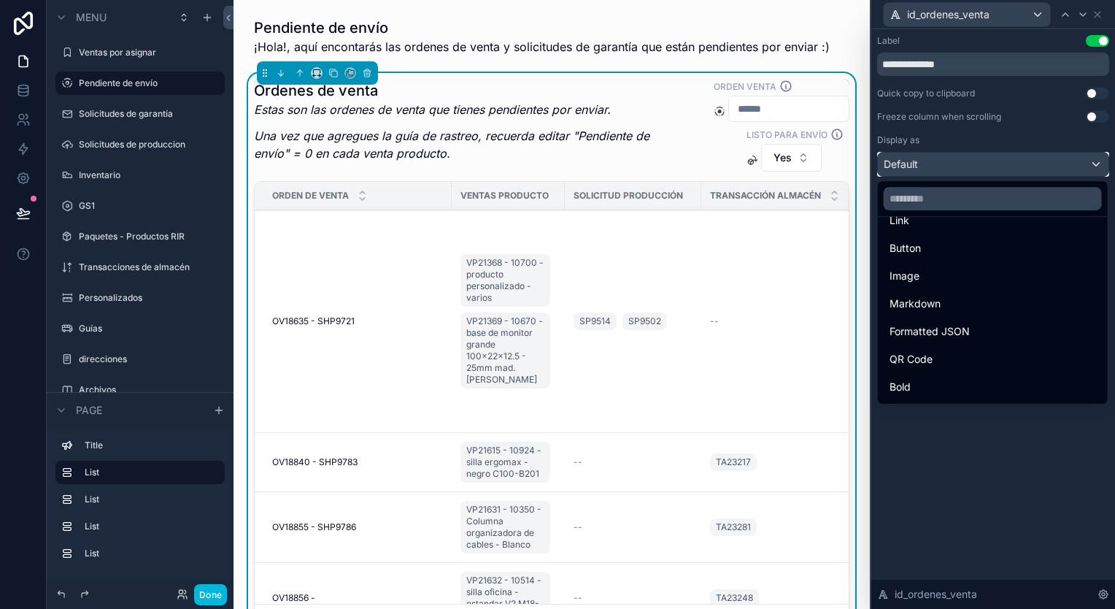
scroll to position [73, 0]
click at [939, 366] on div "Bold" at bounding box center [993, 363] width 207 height 18
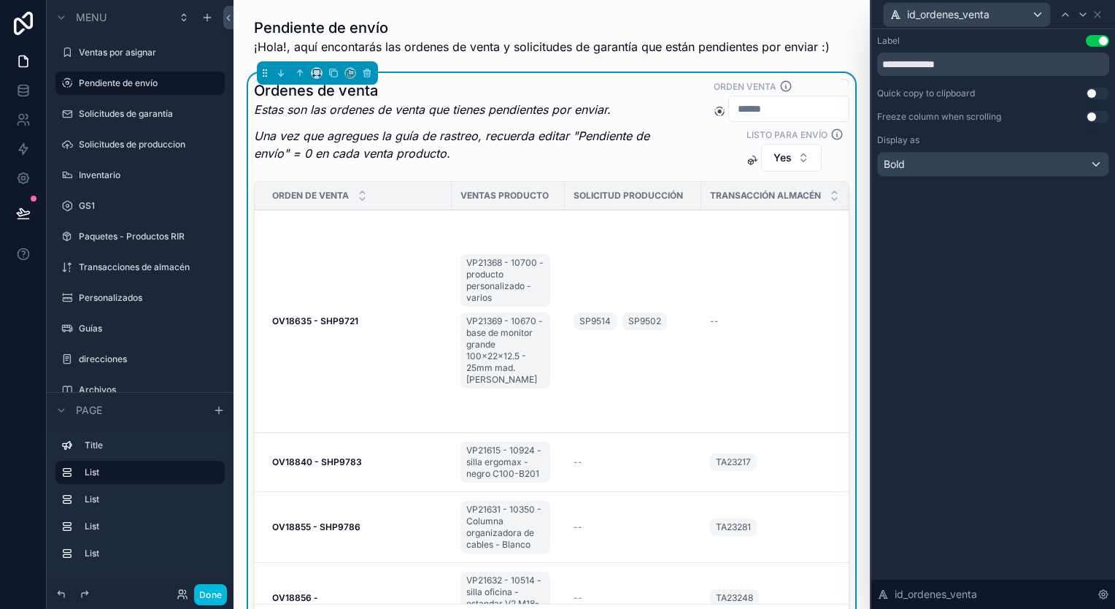
drag, startPoint x: 337, startPoint y: 318, endPoint x: 347, endPoint y: 315, distance: 11.5
click at [339, 317] on strong "OV18635 - SHP9721" at bounding box center [315, 320] width 86 height 11
click at [978, 177] on div "**********" at bounding box center [994, 120] width 244 height 182
click at [980, 173] on div "Bold" at bounding box center [993, 164] width 231 height 23
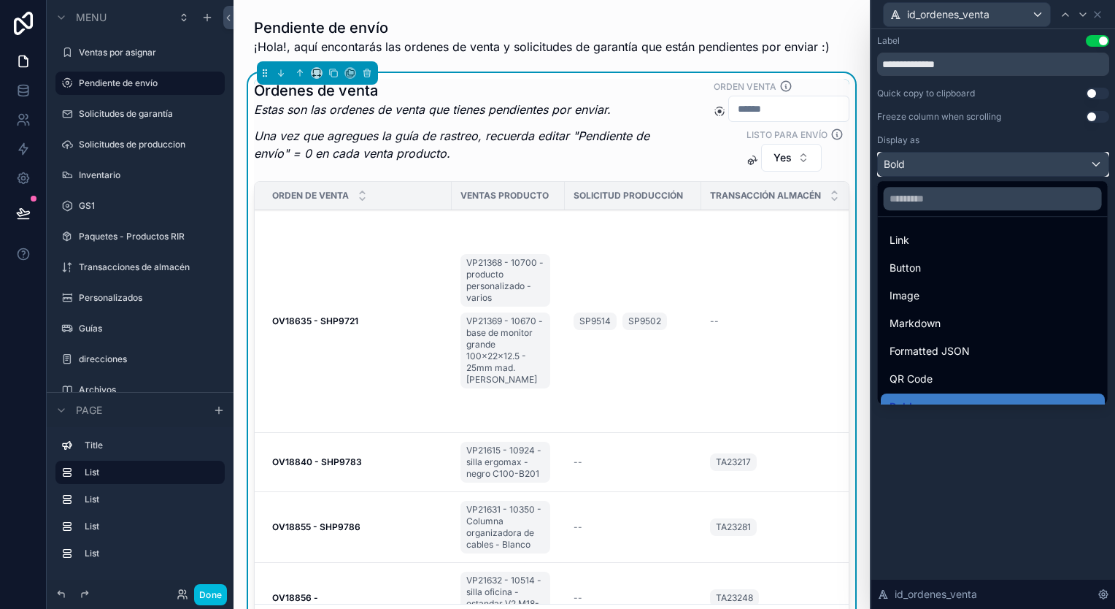
scroll to position [0, 0]
click at [972, 270] on div "Link" at bounding box center [993, 270] width 207 height 18
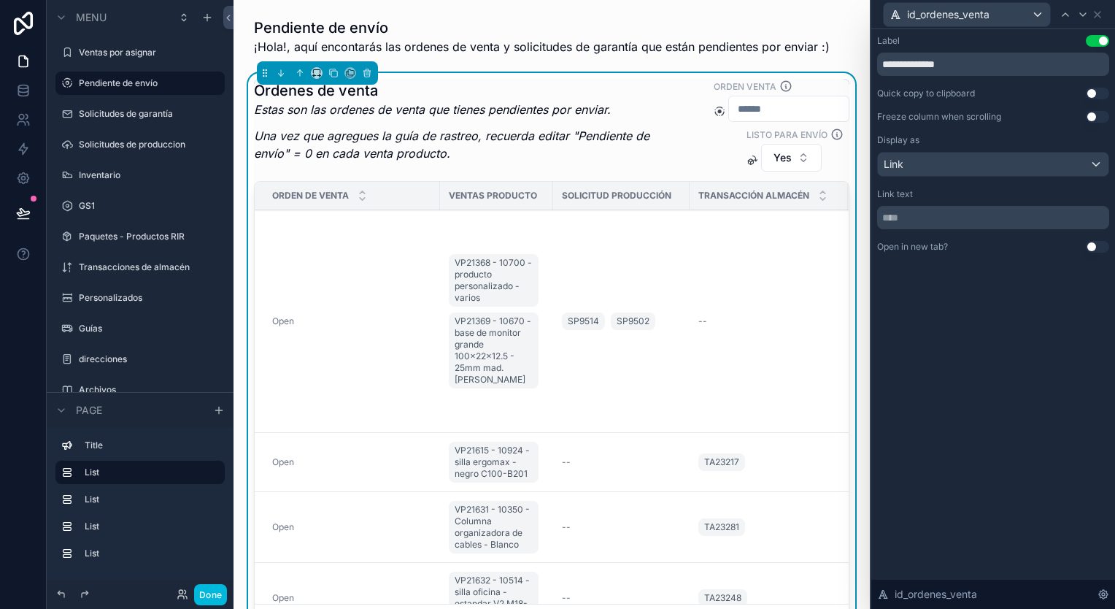
click at [964, 178] on div "**********" at bounding box center [993, 144] width 232 height 218
click at [964, 172] on div "Link" at bounding box center [993, 164] width 231 height 23
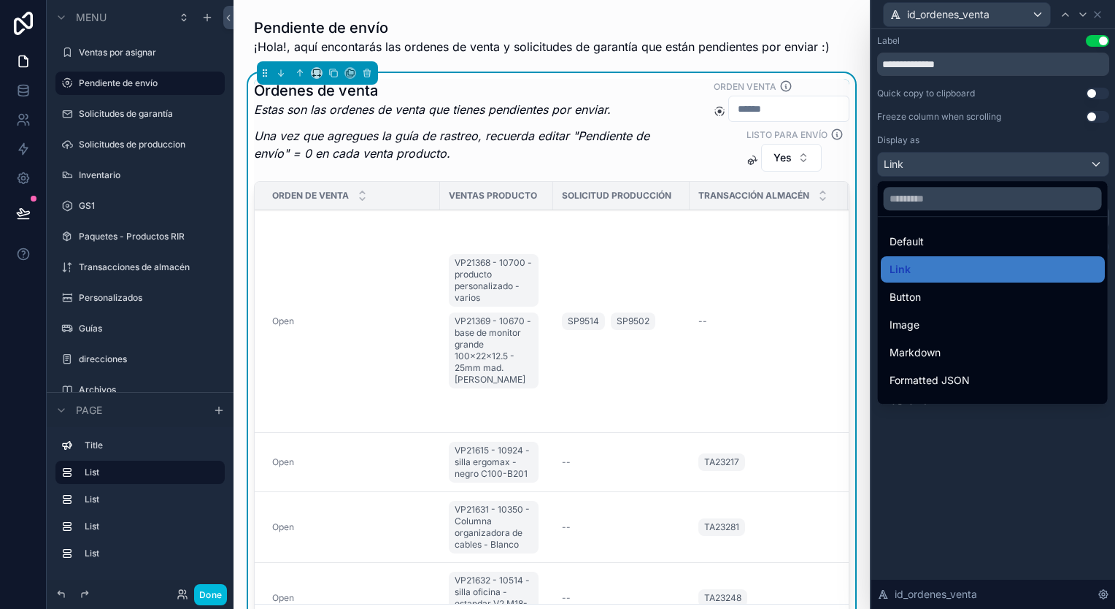
click at [935, 301] on div "Button" at bounding box center [993, 297] width 207 height 18
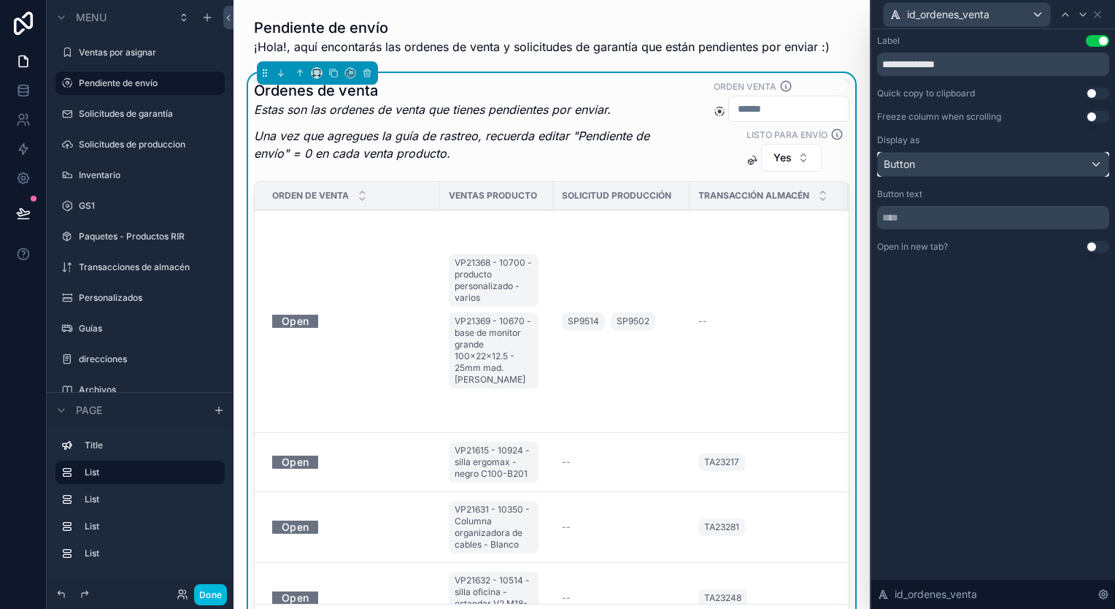
click at [940, 162] on div "Button" at bounding box center [993, 164] width 231 height 23
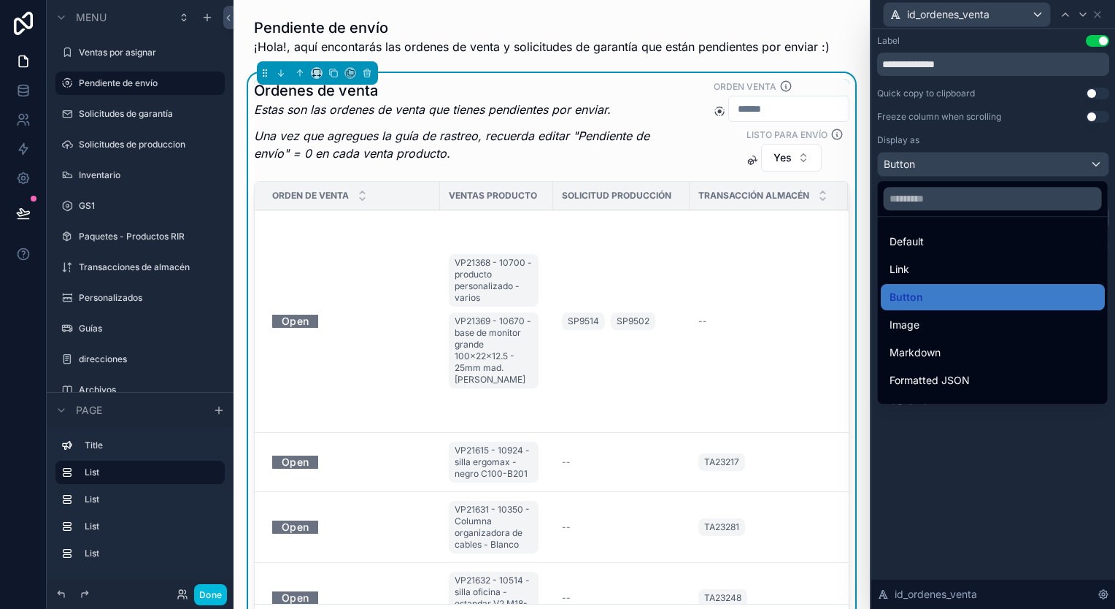
click at [951, 314] on div "Image" at bounding box center [993, 325] width 224 height 26
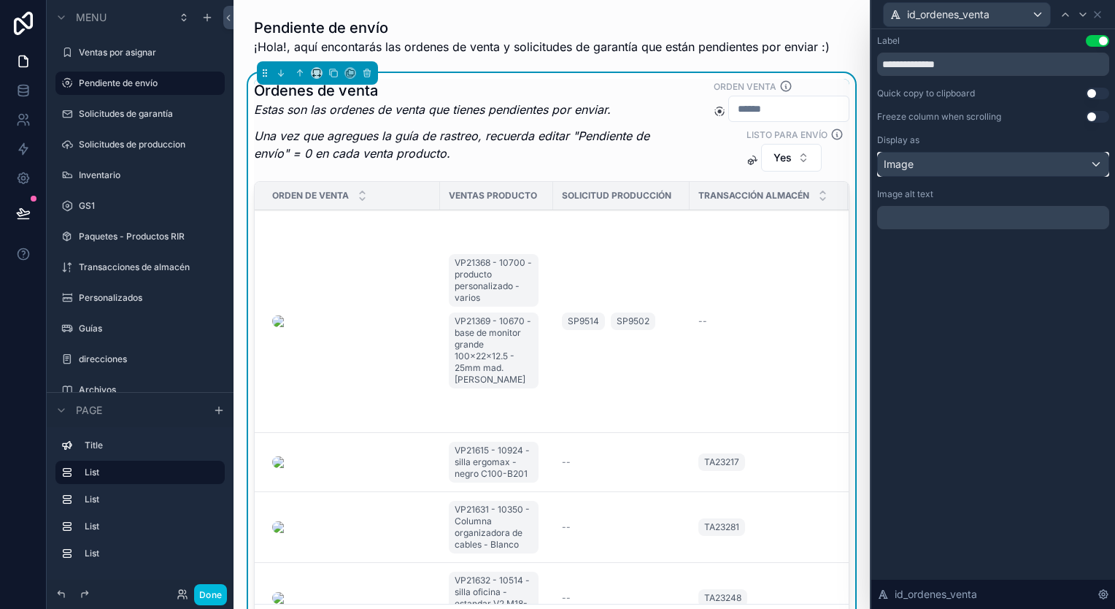
click at [963, 165] on div "Image" at bounding box center [993, 164] width 231 height 23
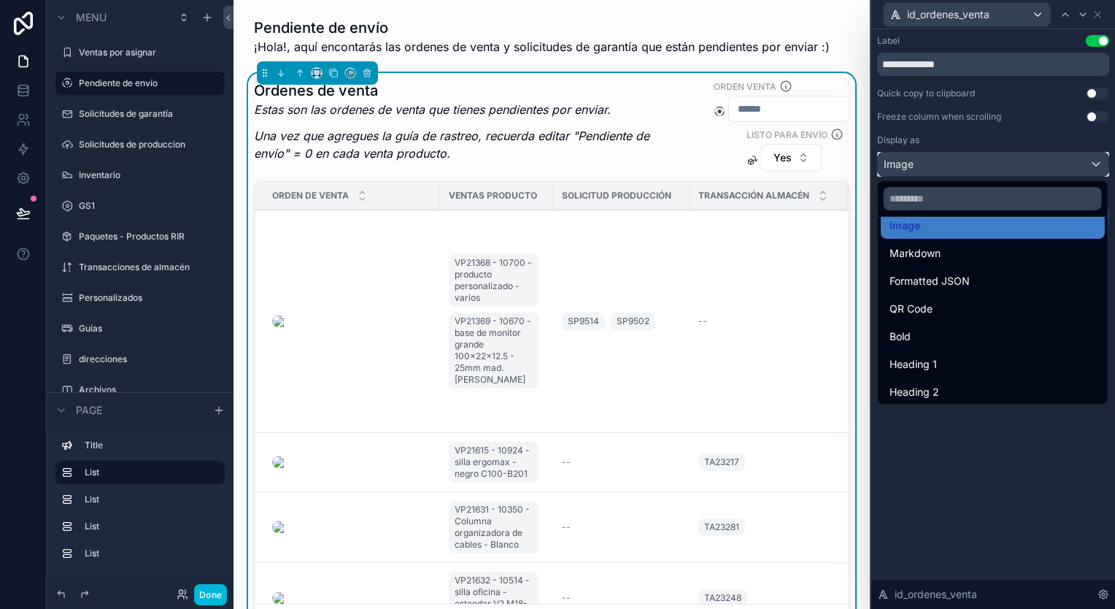
scroll to position [146, 0]
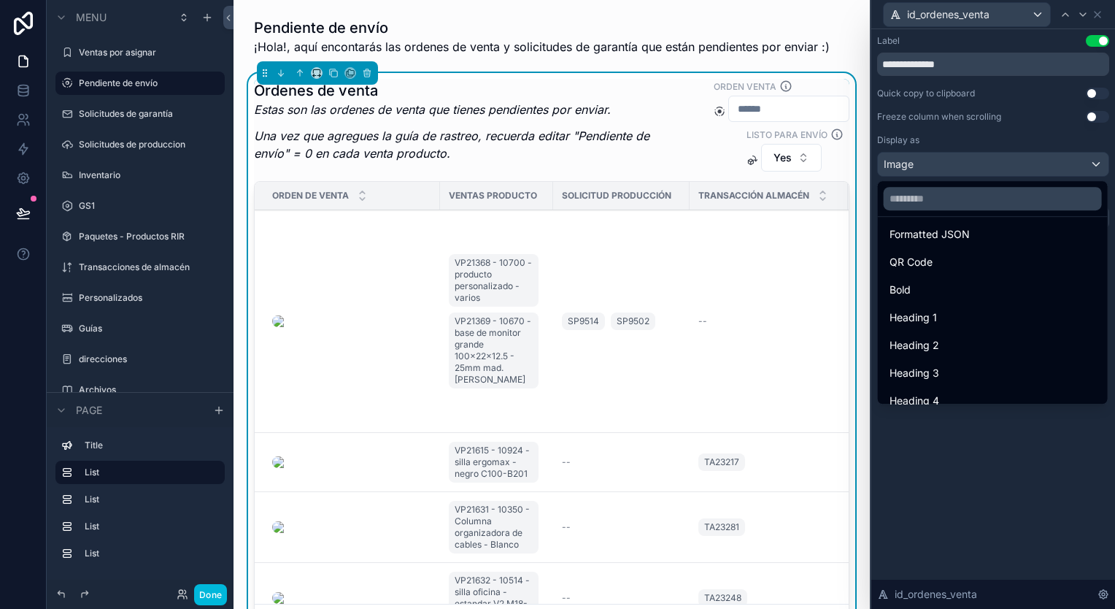
click at [955, 285] on div "Bold" at bounding box center [993, 290] width 207 height 18
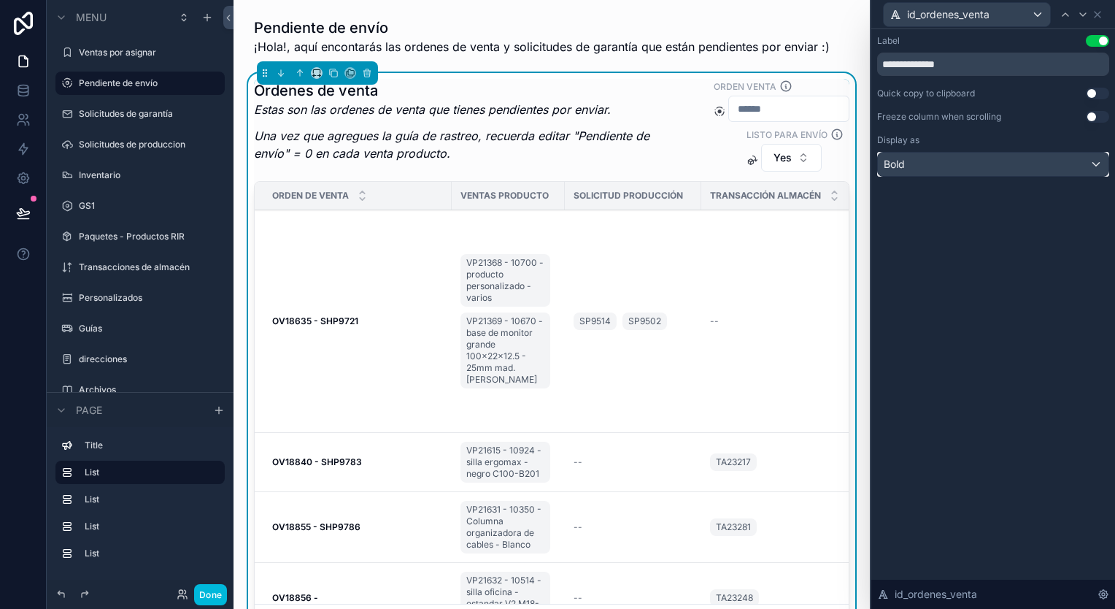
click at [966, 161] on div "Bold" at bounding box center [993, 164] width 231 height 23
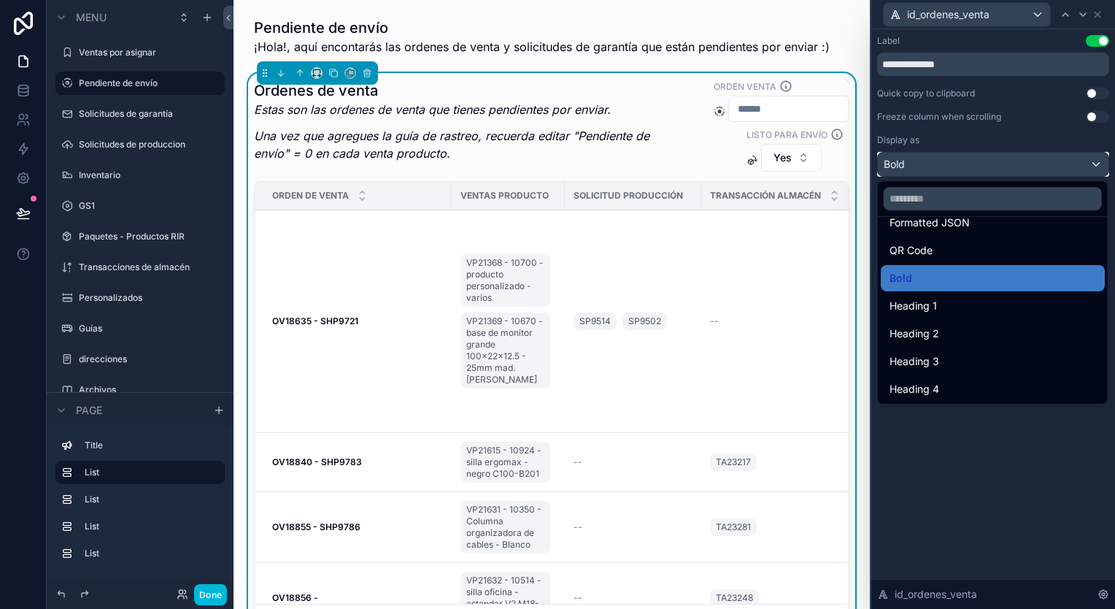
scroll to position [159, 0]
click at [966, 310] on div "Heading 1" at bounding box center [993, 305] width 207 height 18
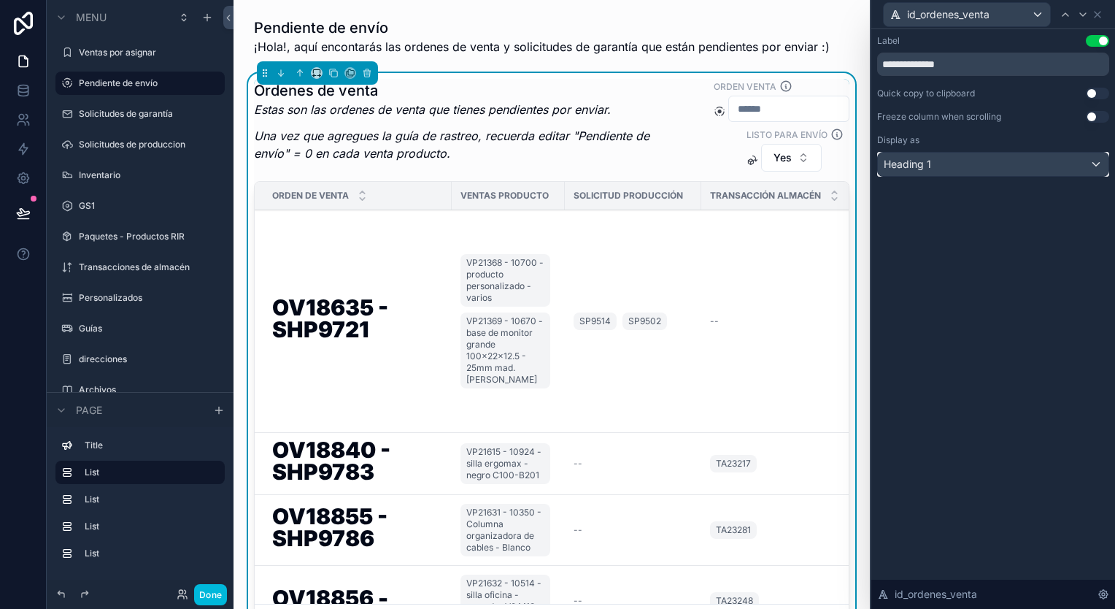
click at [963, 157] on div "Heading 1" at bounding box center [993, 164] width 231 height 23
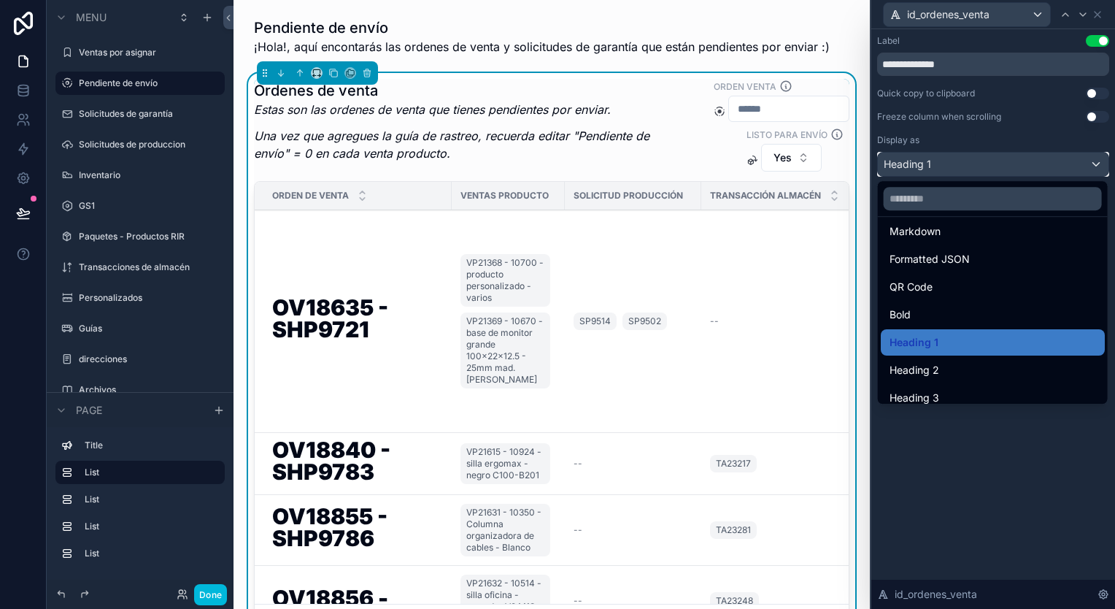
scroll to position [86, 0]
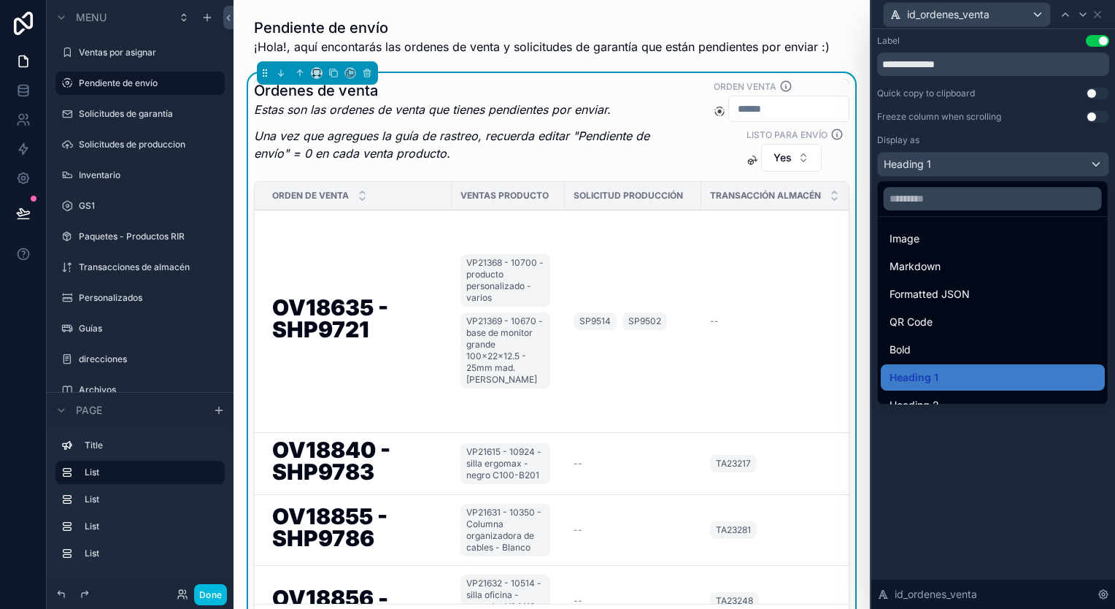
click at [959, 291] on span "Formatted JSON" at bounding box center [930, 294] width 80 height 18
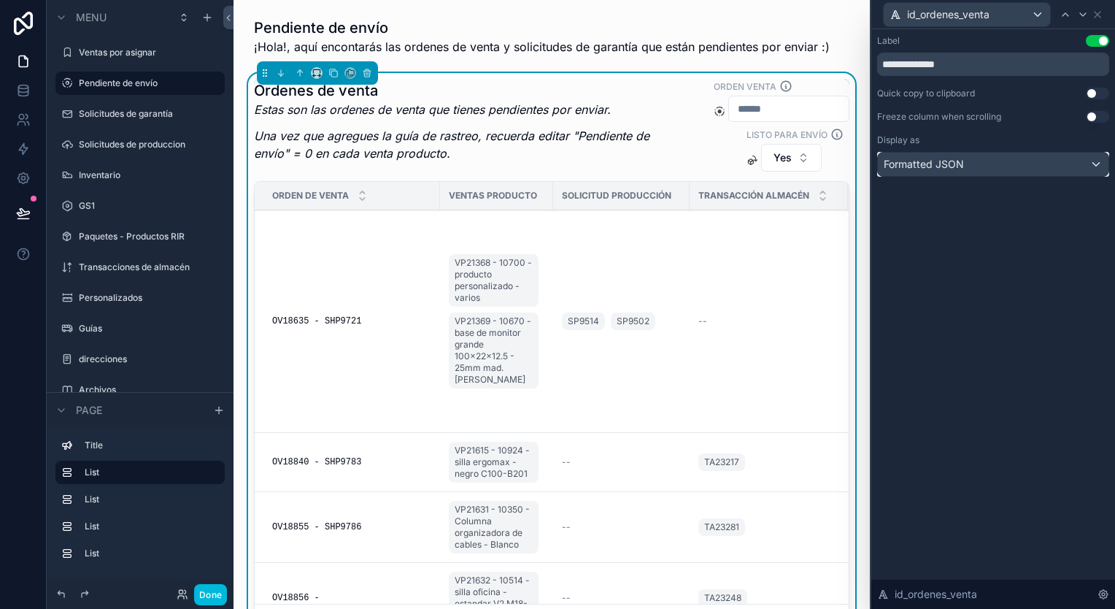
click at [964, 174] on div "Formatted JSON" at bounding box center [993, 164] width 231 height 23
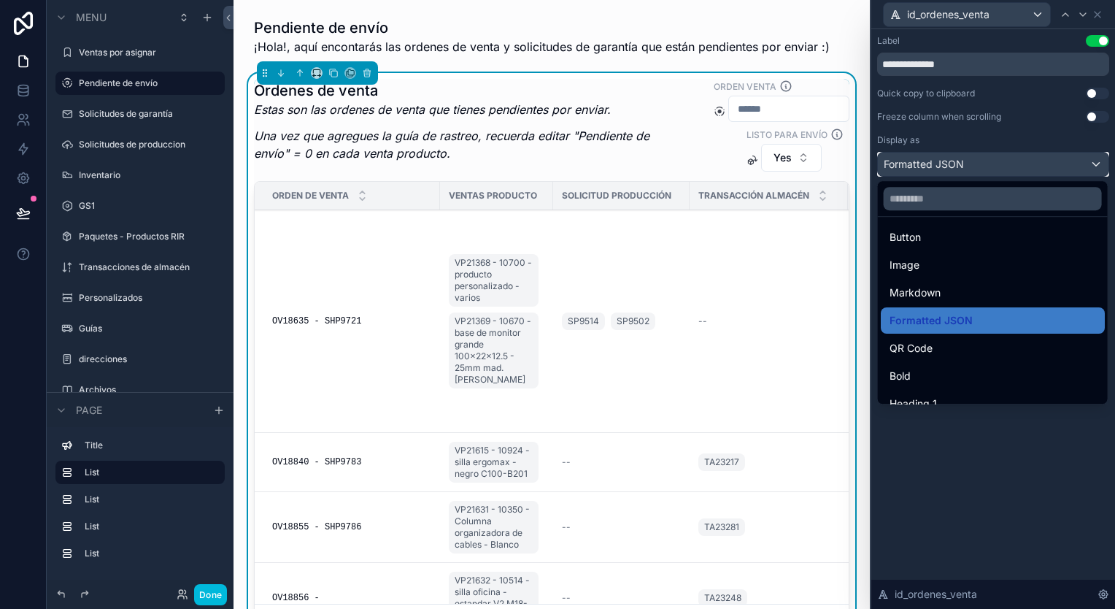
scroll to position [146, 0]
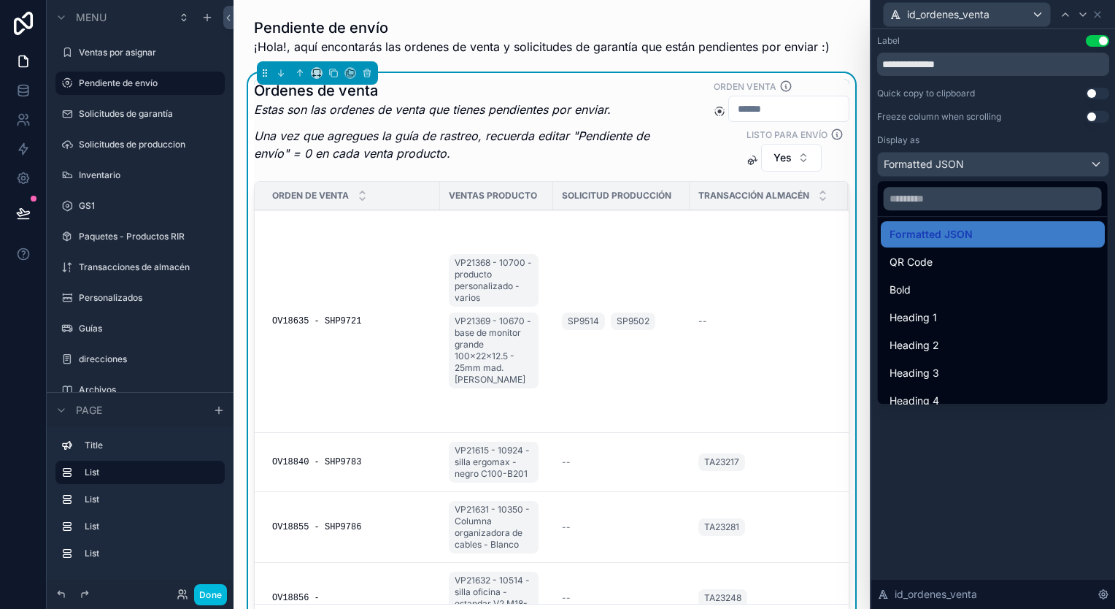
click at [955, 285] on div "Bold" at bounding box center [993, 290] width 207 height 18
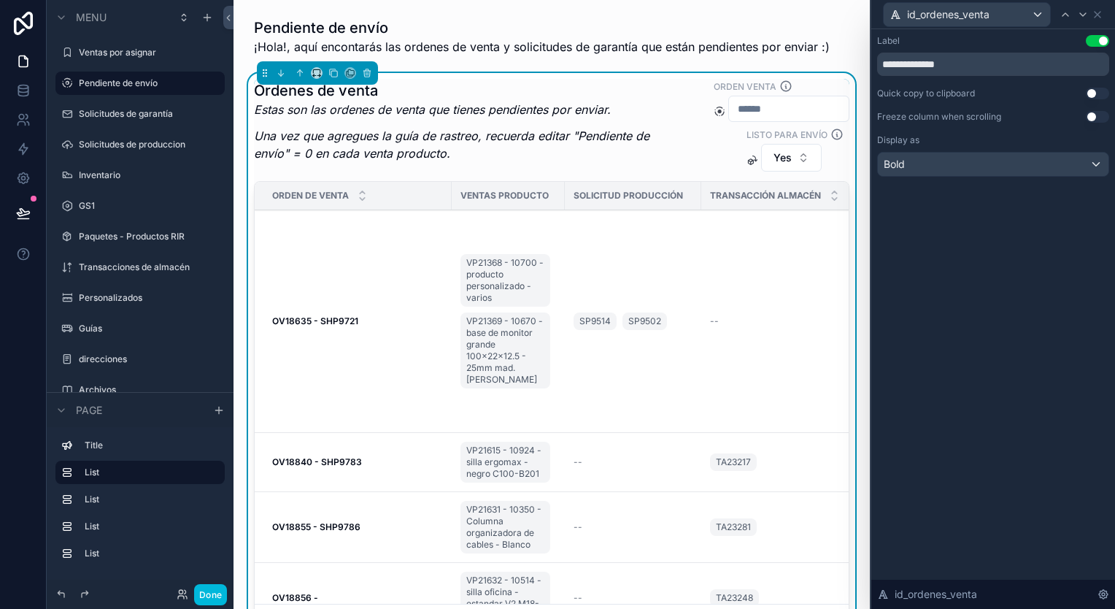
click at [354, 317] on strong "OV18635 - SHP9721" at bounding box center [315, 320] width 86 height 11
click at [133, 55] on label "Ventas por asignar" at bounding box center [147, 53] width 137 height 12
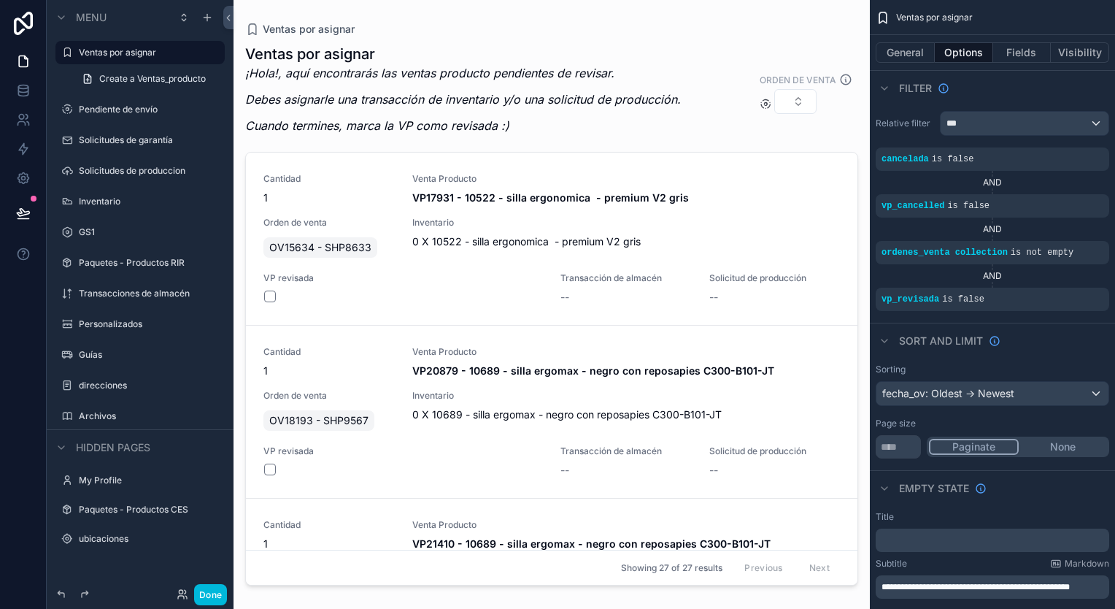
click at [505, 204] on div "scrollable content" at bounding box center [552, 295] width 637 height 591
click at [115, 361] on div "Guías" at bounding box center [150, 355] width 143 height 12
click at [119, 353] on label "Guías" at bounding box center [147, 355] width 137 height 12
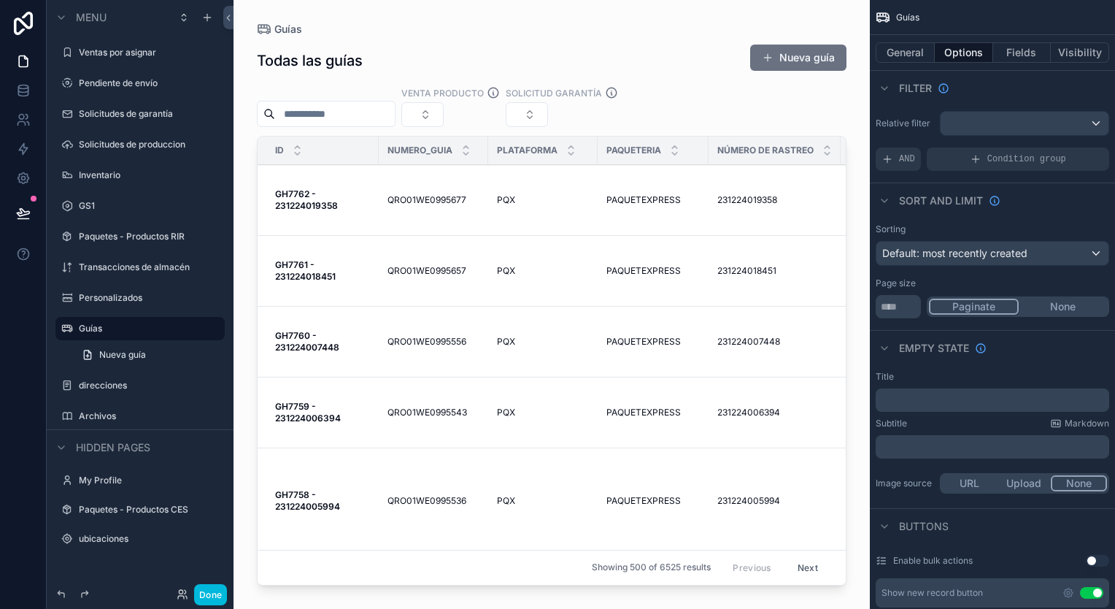
click at [317, 204] on div "scrollable content" at bounding box center [552, 295] width 637 height 591
click at [688, 113] on div "Venta producto Solicitud garantía" at bounding box center [552, 106] width 590 height 41
click at [736, 123] on div "Venta producto Solicitud garantía" at bounding box center [552, 106] width 590 height 41
click at [538, 271] on div "PQX PQX" at bounding box center [543, 271] width 92 height 12
click at [761, 120] on div "Venta producto Solicitud garantía" at bounding box center [552, 106] width 590 height 41
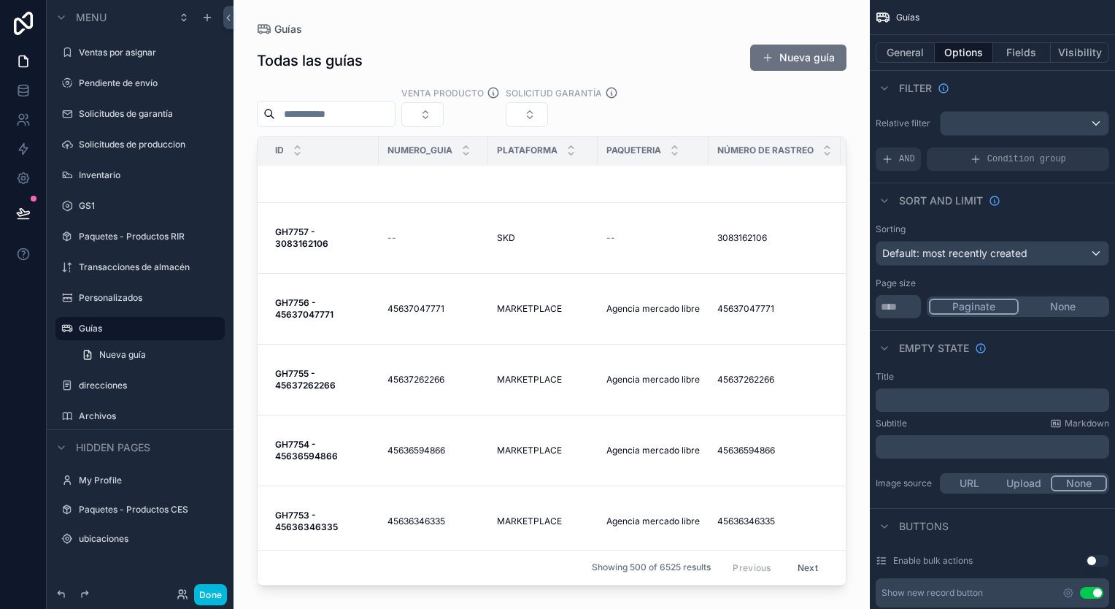
scroll to position [365, 0]
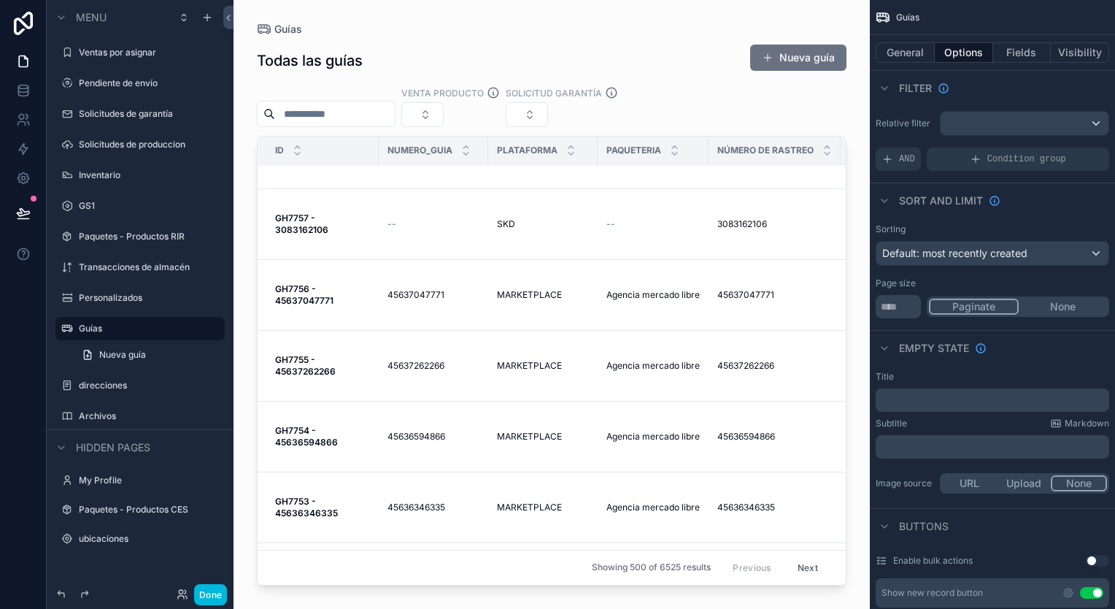
click at [919, 52] on button "General" at bounding box center [905, 52] width 59 height 20
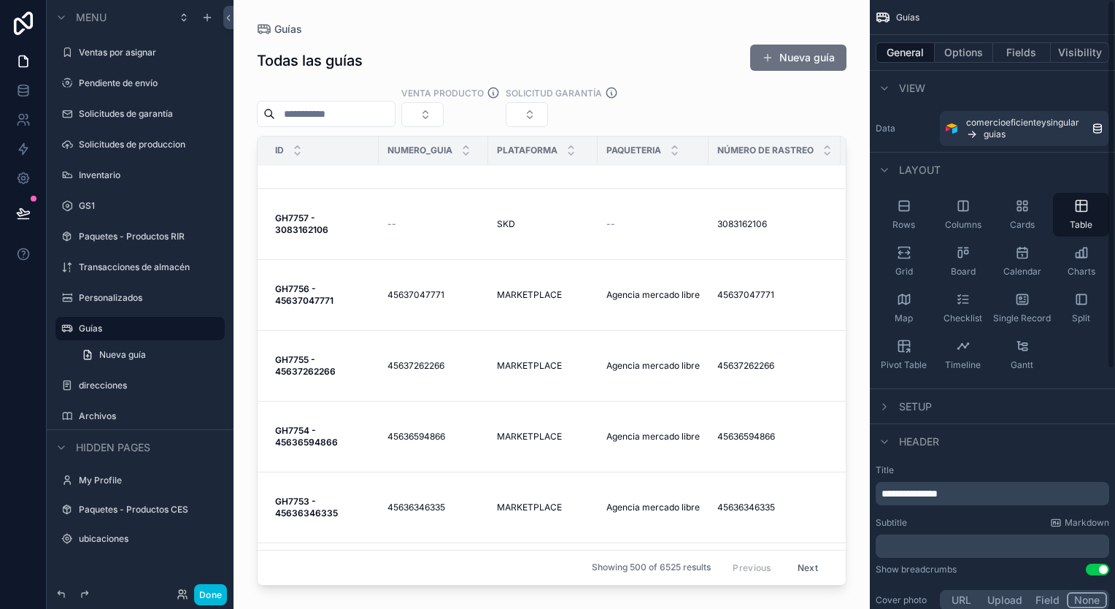
click at [980, 58] on button "Options" at bounding box center [964, 52] width 58 height 20
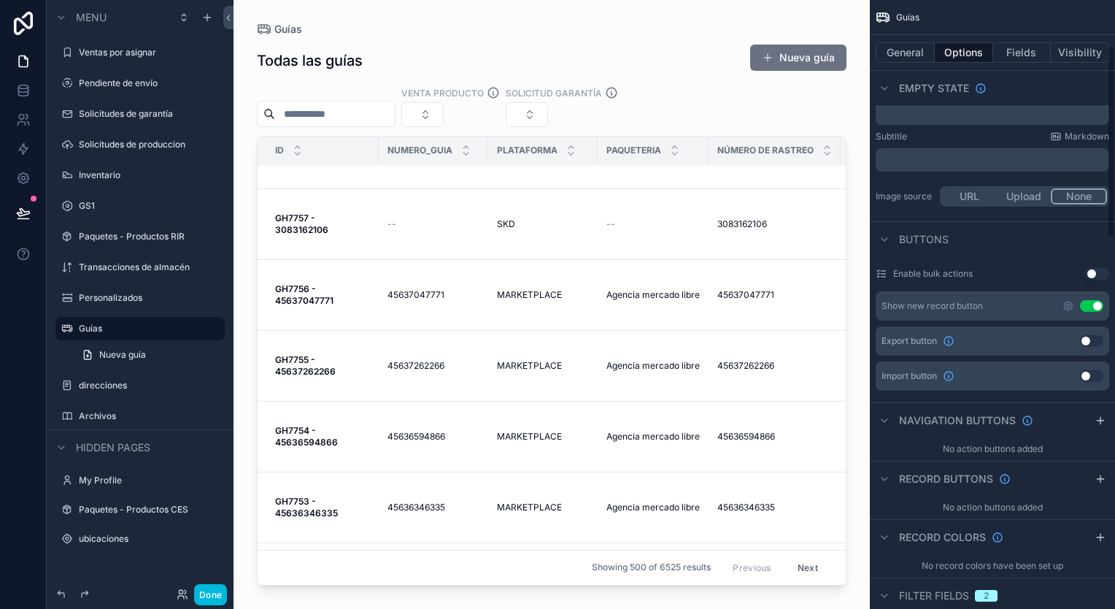
scroll to position [146, 0]
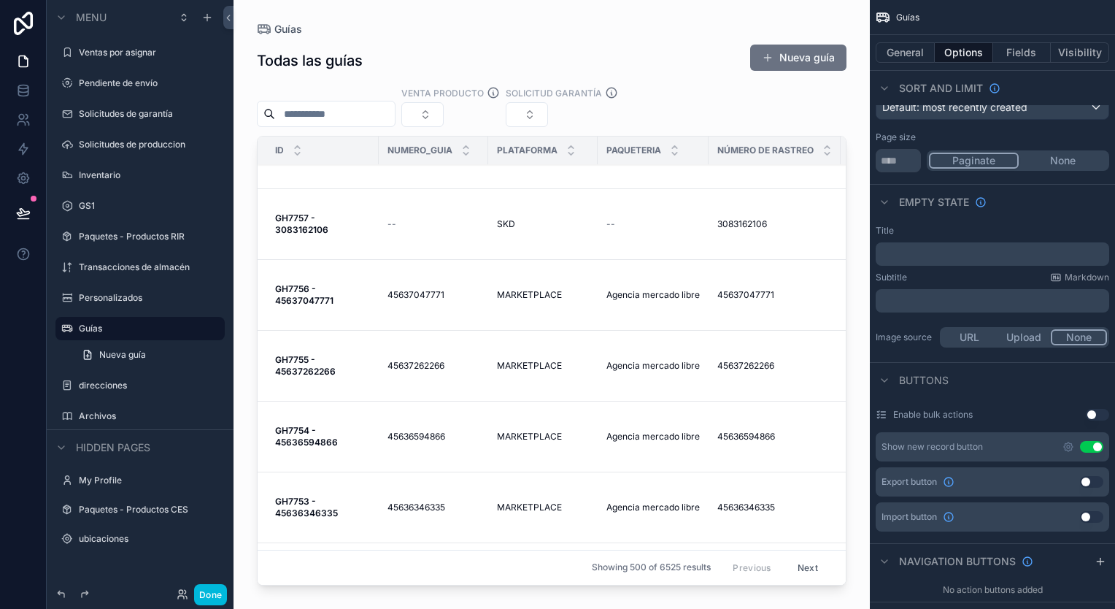
click at [1021, 60] on button "Fields" at bounding box center [1022, 52] width 58 height 20
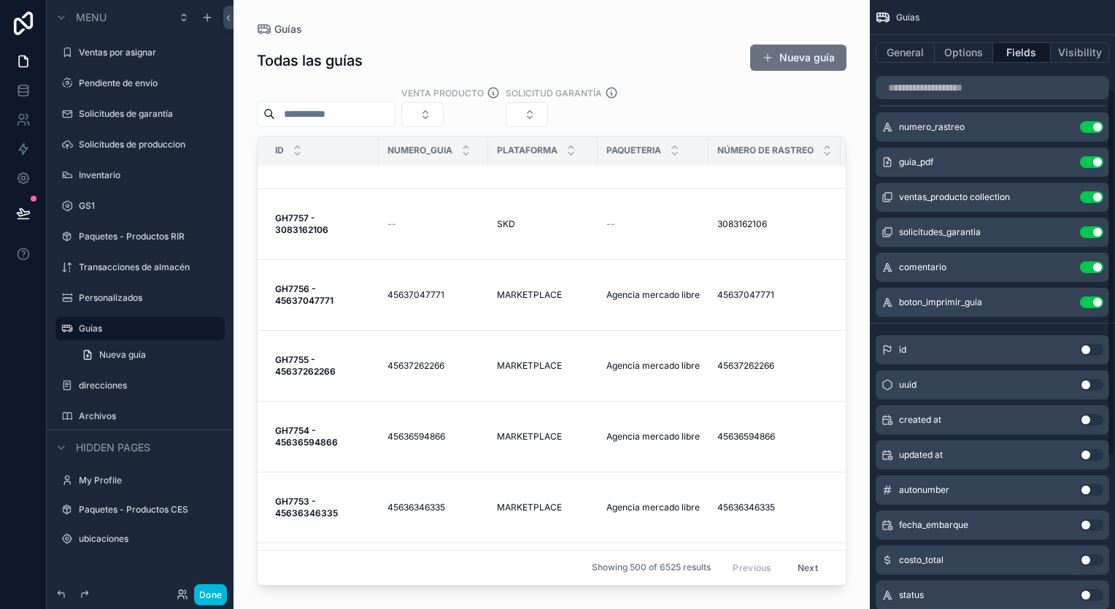
click at [1080, 44] on button "Visibility" at bounding box center [1080, 52] width 58 height 20
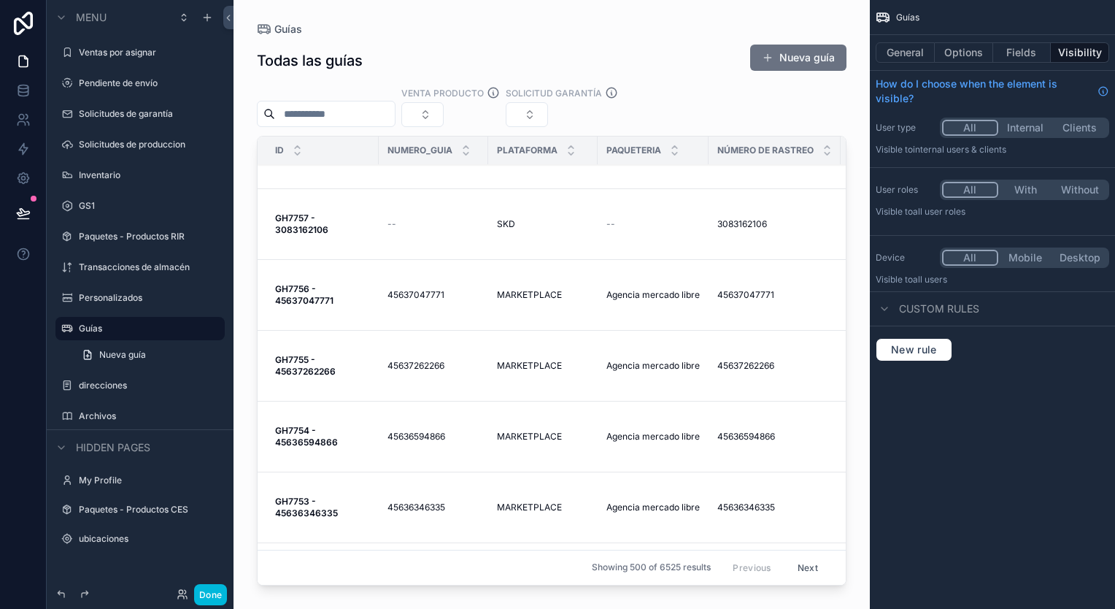
scroll to position [0, 0]
click at [1018, 57] on button "Fields" at bounding box center [1022, 52] width 58 height 20
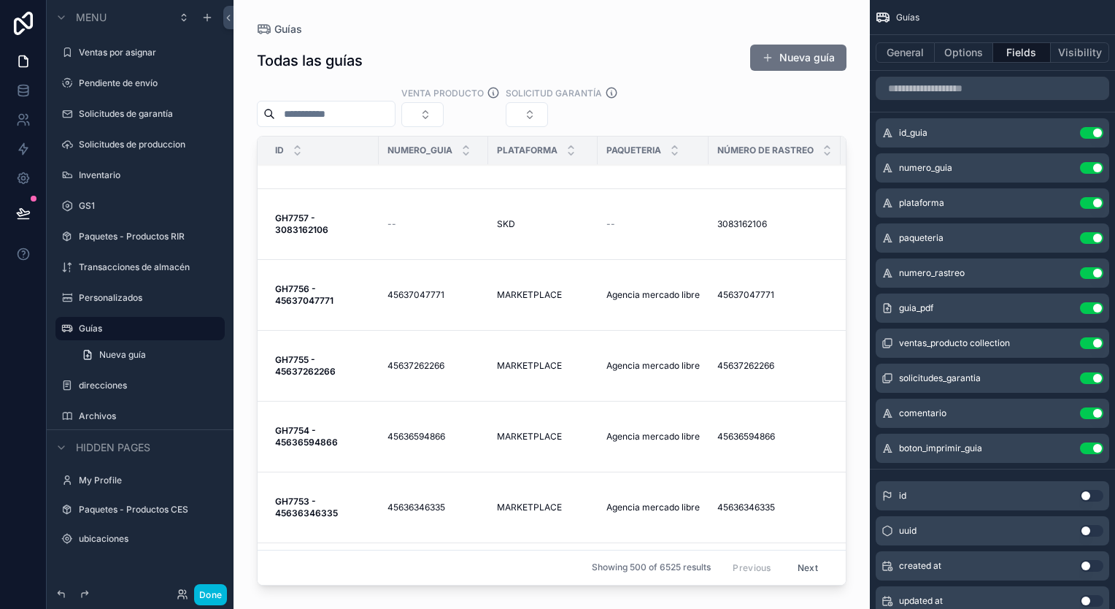
click at [917, 50] on button "General" at bounding box center [905, 52] width 59 height 20
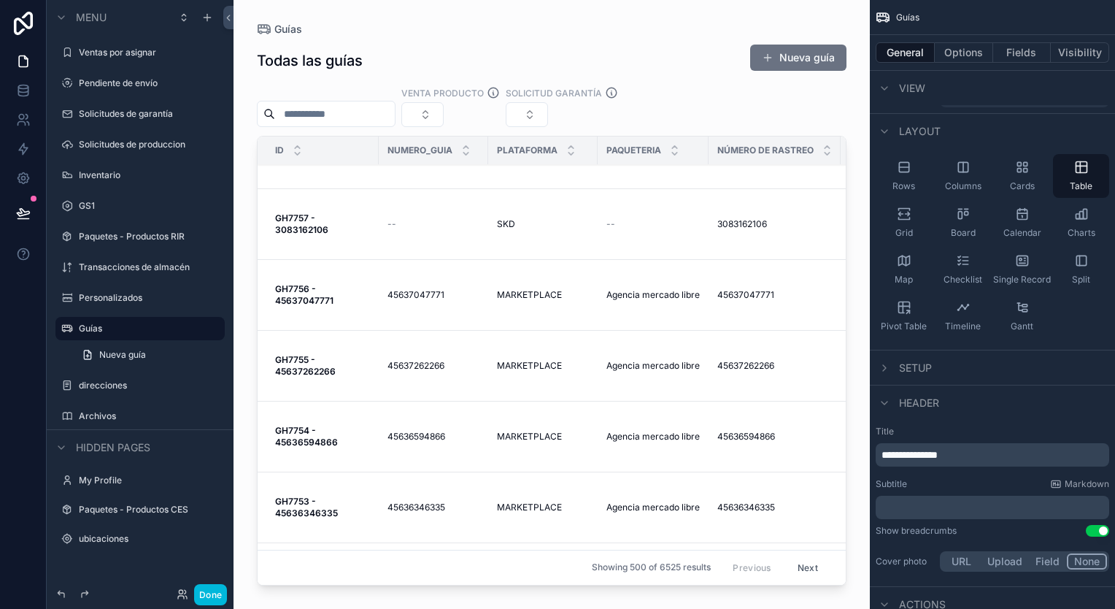
scroll to position [73, 0]
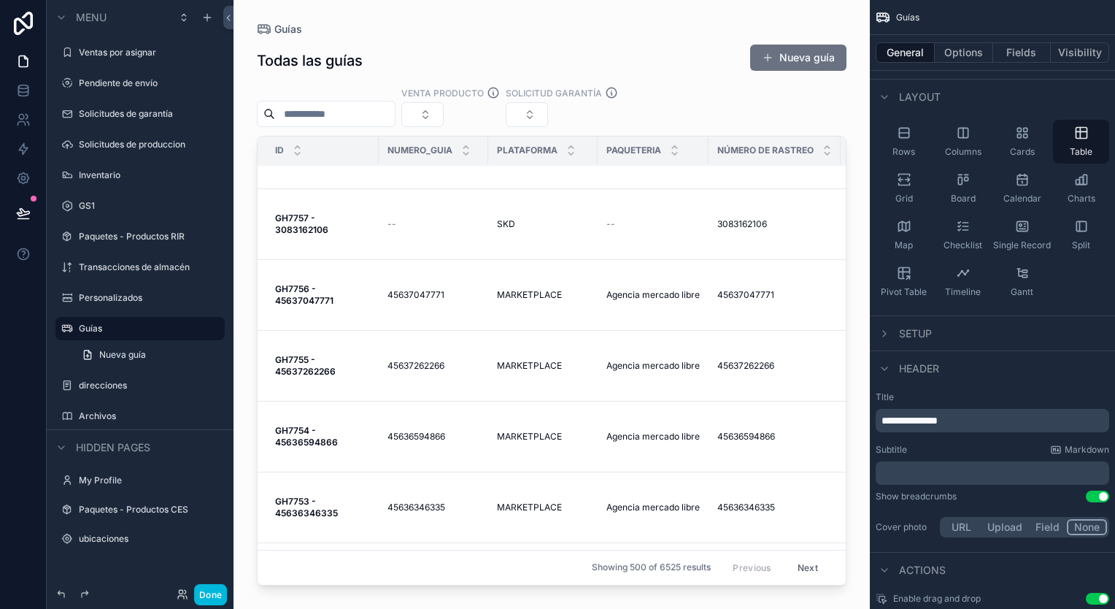
click at [912, 328] on span "Setup" at bounding box center [915, 333] width 33 height 15
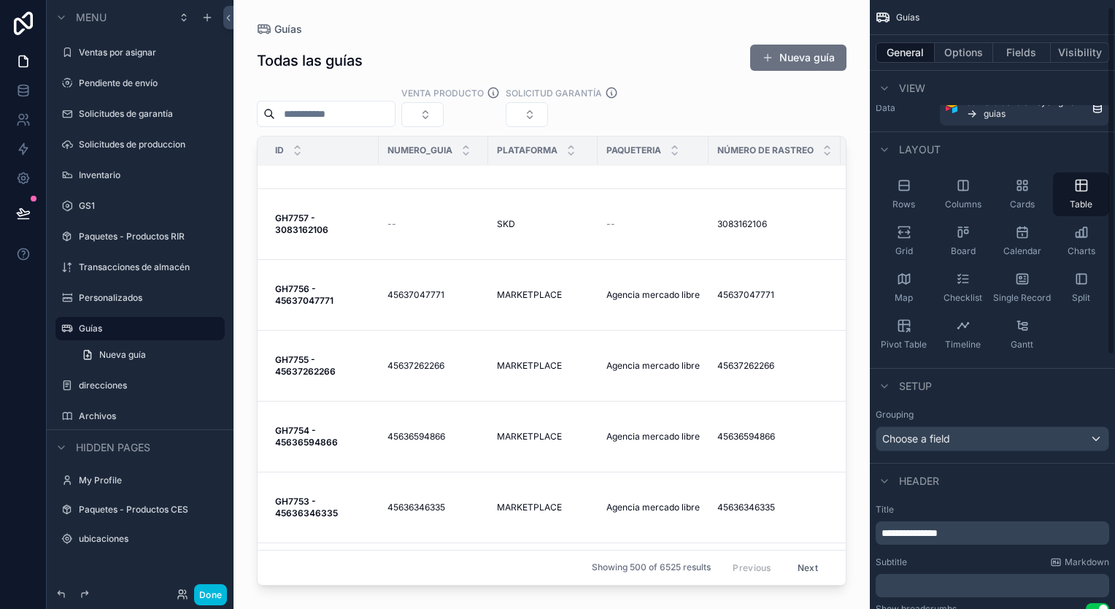
scroll to position [0, 0]
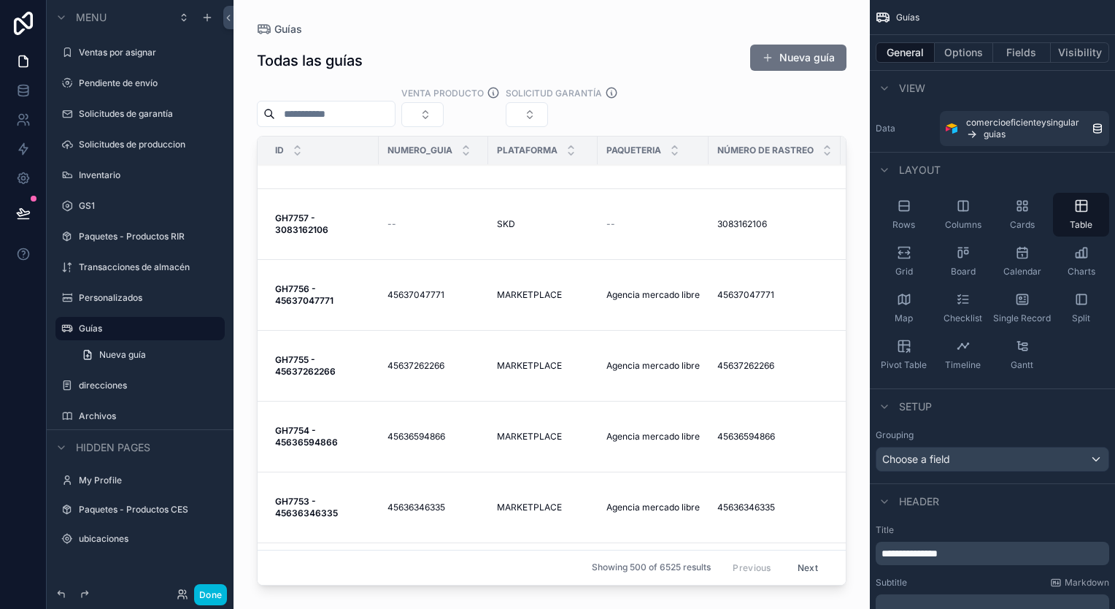
click at [117, 81] on label "Pendiente de envío" at bounding box center [147, 83] width 137 height 12
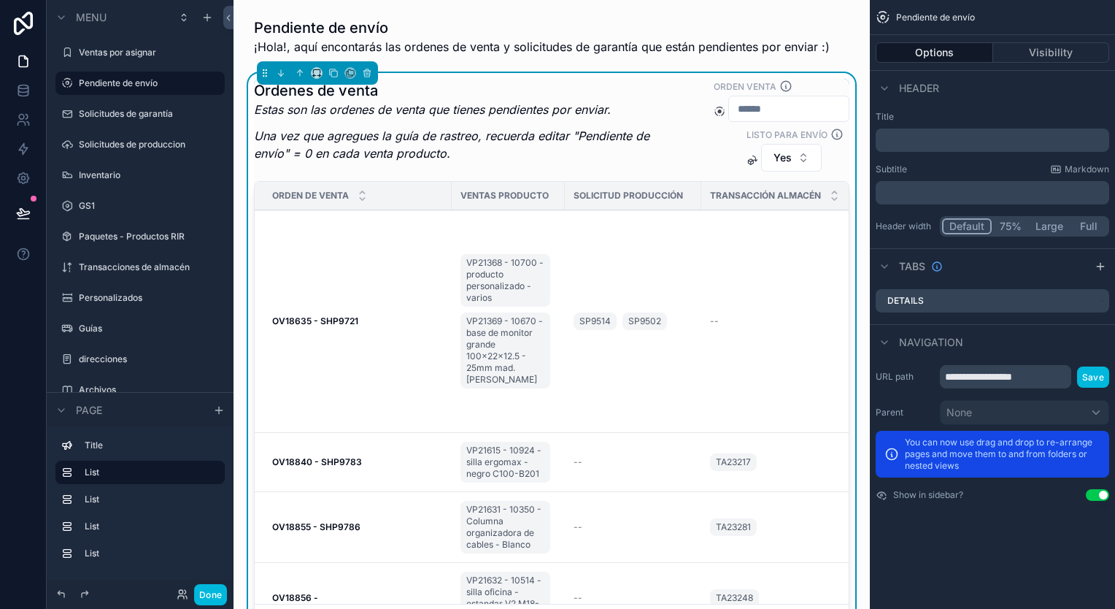
click at [501, 84] on h1 "Ordenes de venta" at bounding box center [461, 90] width 414 height 20
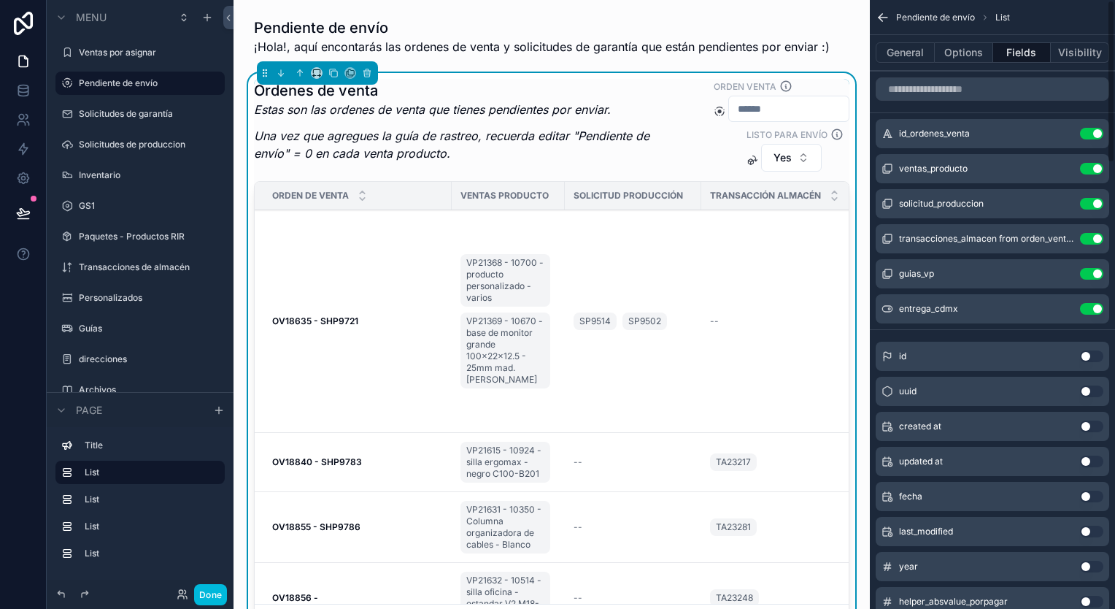
click at [898, 63] on div "General Options Fields Visibility" at bounding box center [992, 52] width 245 height 35
click at [902, 60] on button "General" at bounding box center [905, 52] width 59 height 20
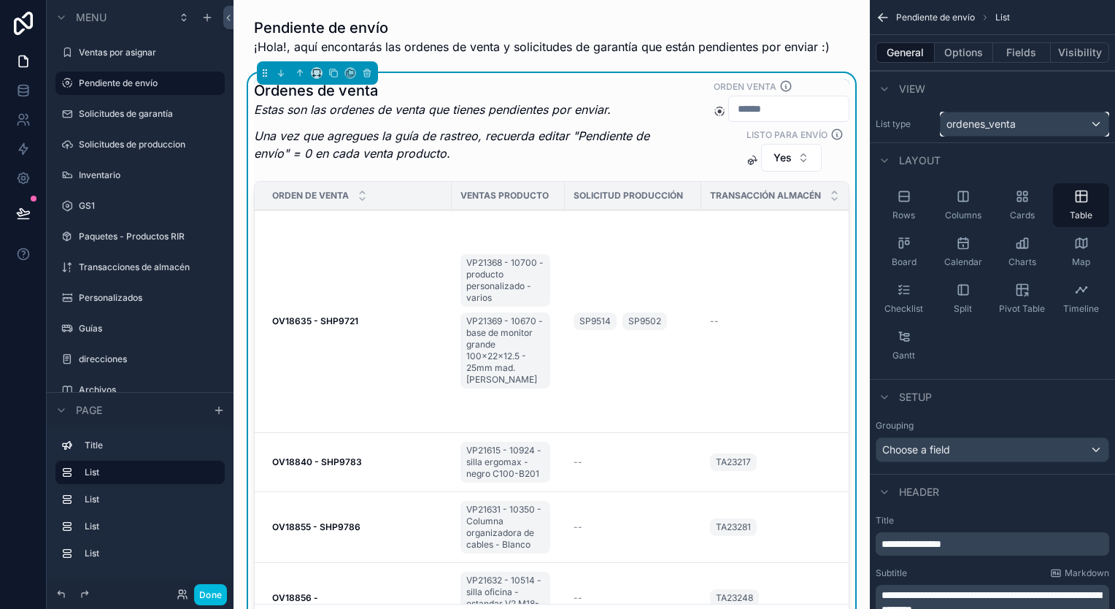
click at [1096, 126] on div "ordenes_venta" at bounding box center [1025, 123] width 168 height 23
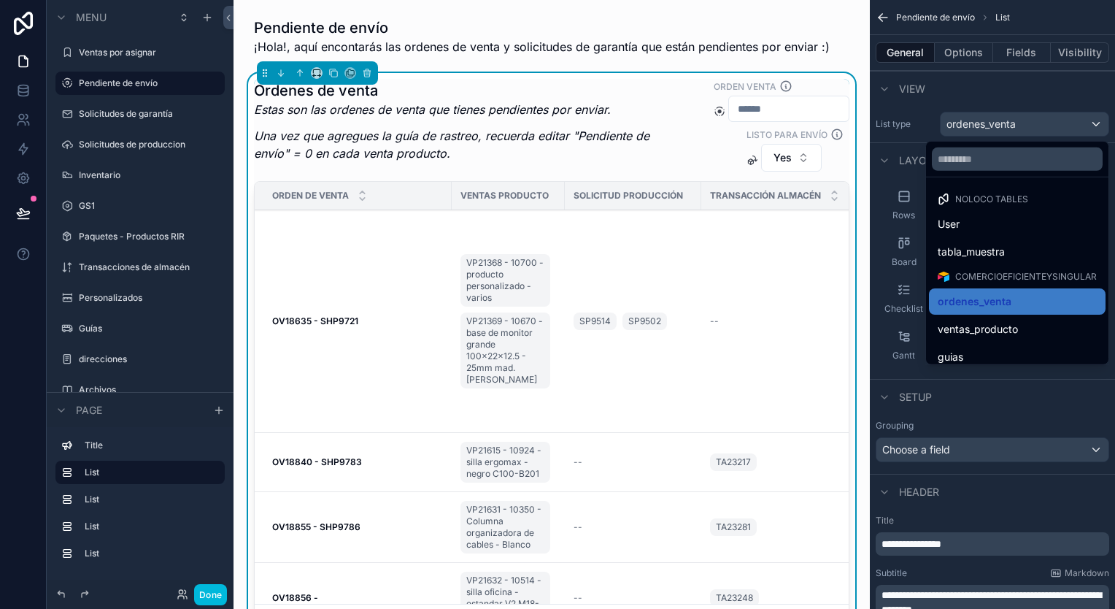
click at [1096, 126] on div "scrollable content" at bounding box center [557, 304] width 1115 height 609
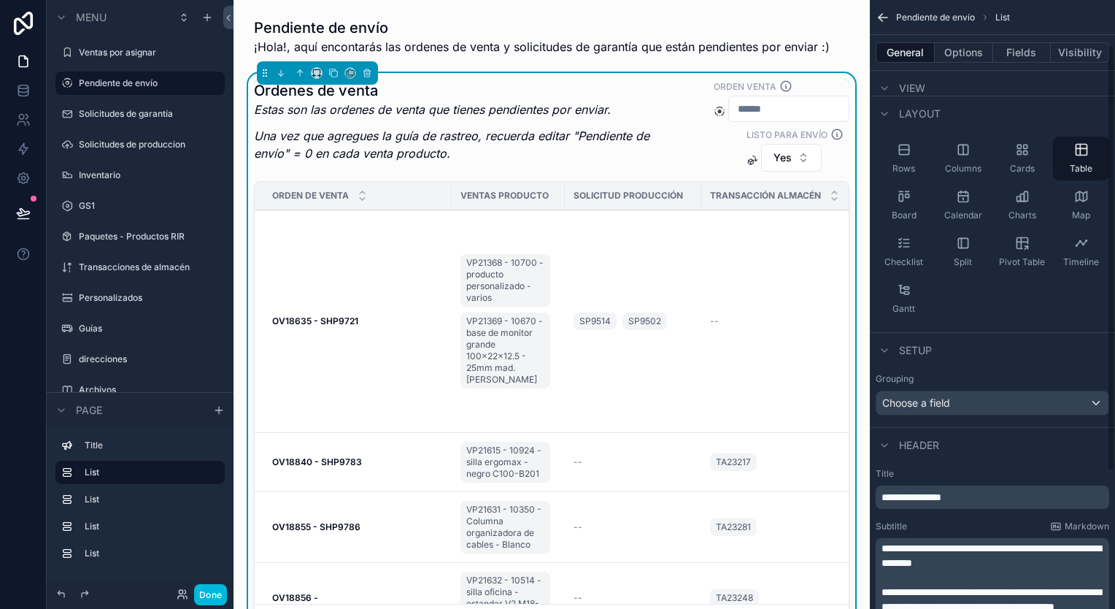
scroll to position [73, 0]
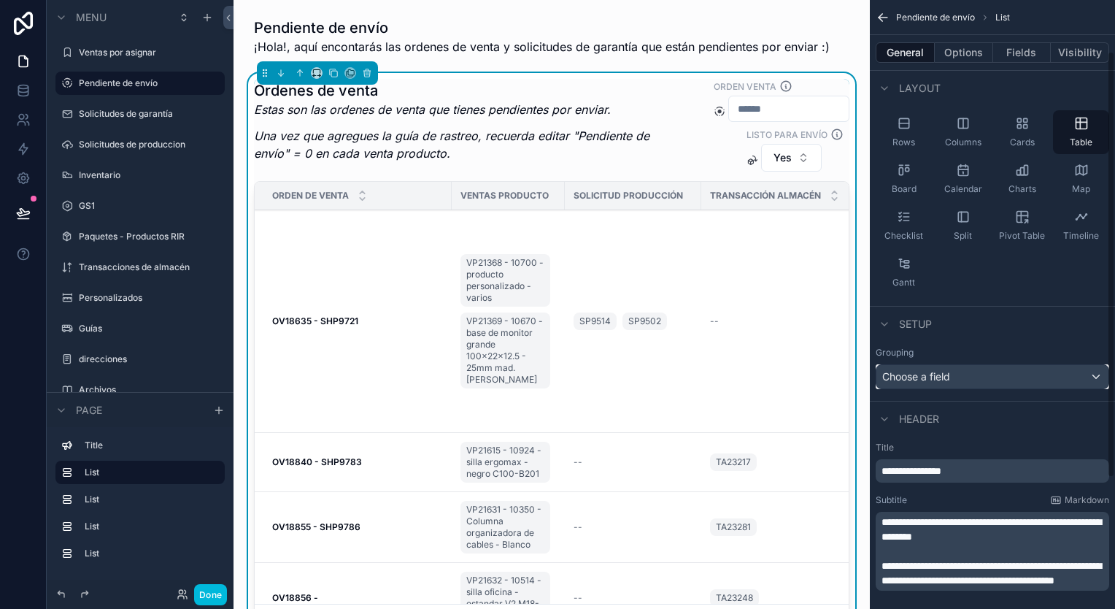
click at [1035, 369] on div "Choose a field" at bounding box center [993, 376] width 232 height 23
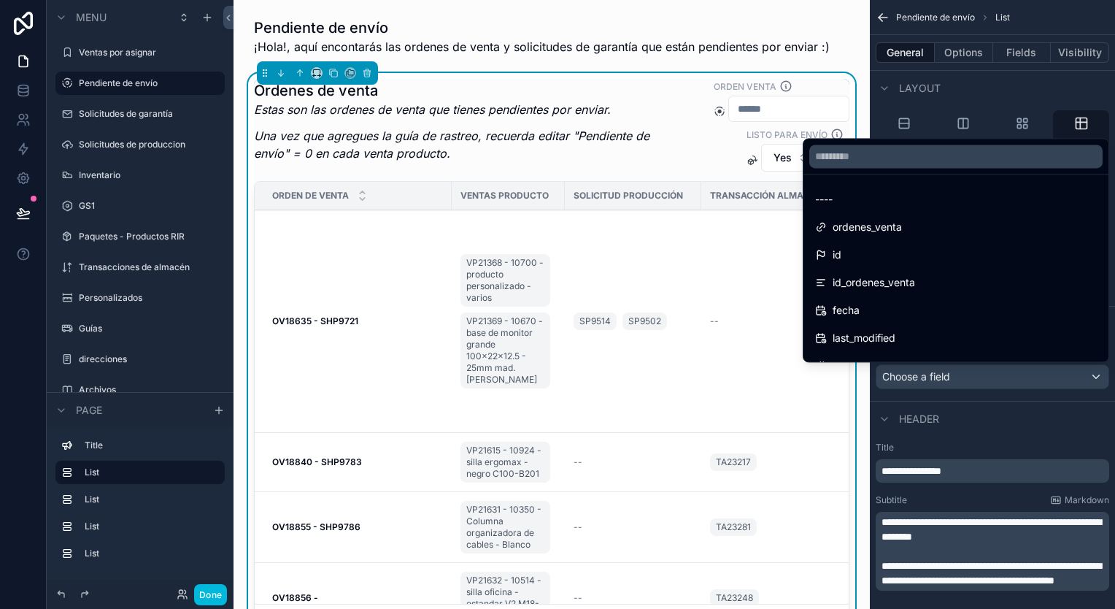
click at [1033, 372] on div "scrollable content" at bounding box center [557, 304] width 1115 height 609
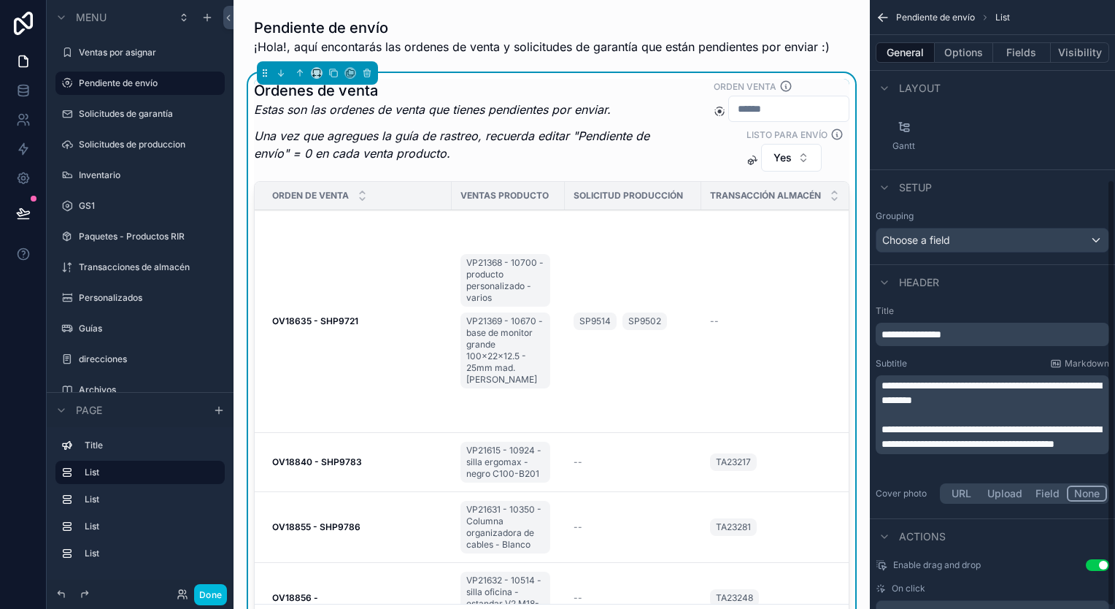
scroll to position [259, 0]
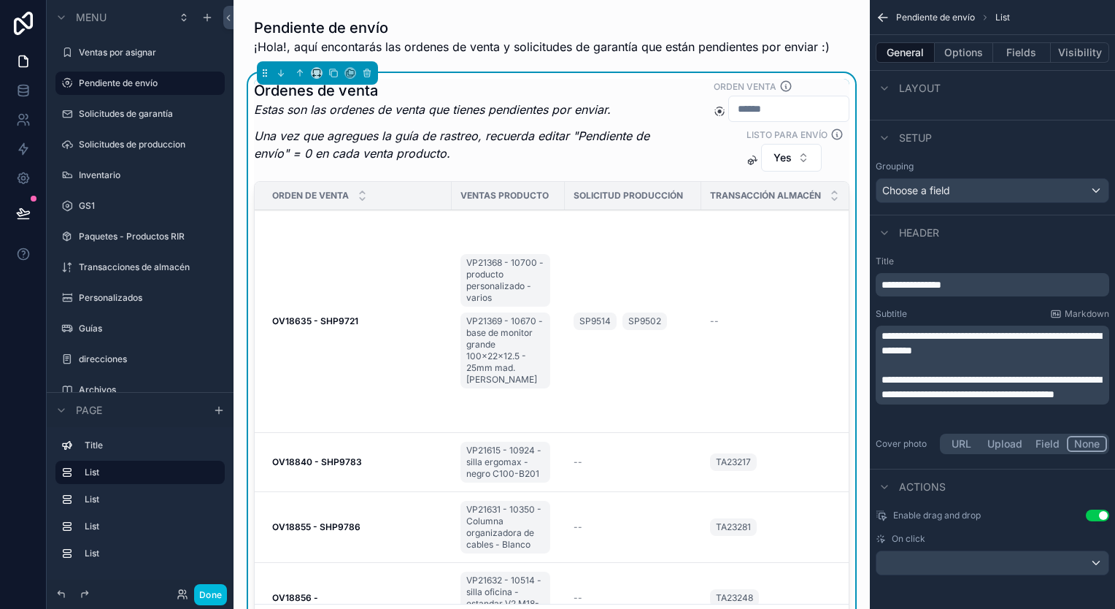
click at [666, 366] on td "SP9514 SP9502" at bounding box center [633, 321] width 137 height 223
click at [666, 370] on td "SP9514 SP9502" at bounding box center [633, 321] width 137 height 223
click at [406, 241] on td "OV18635 - SHP9721 OV18635 - SHP9721" at bounding box center [353, 321] width 197 height 223
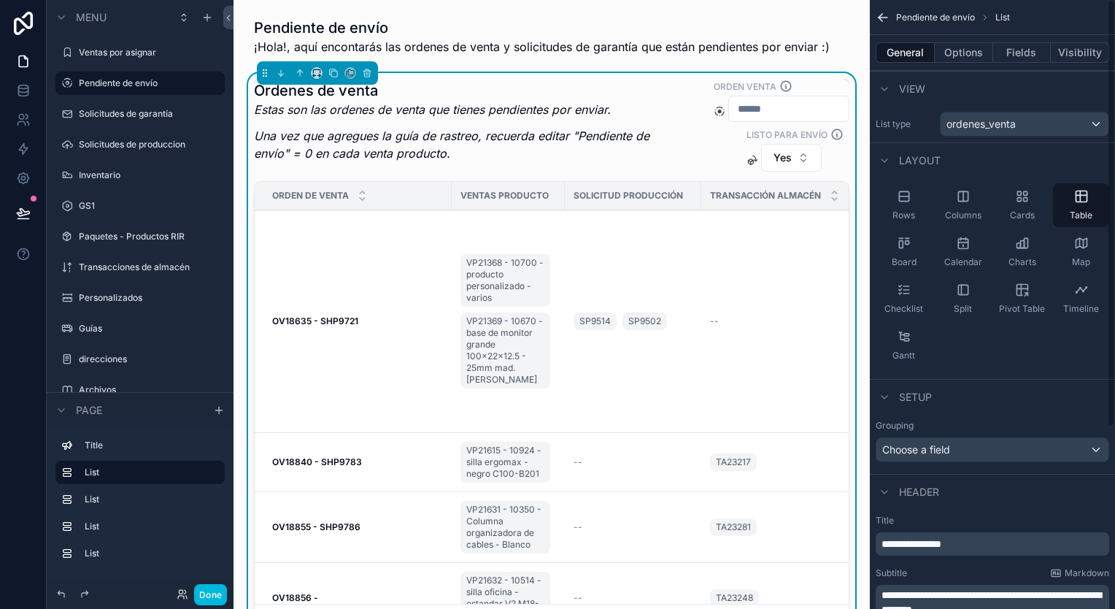
scroll to position [0, 0]
click at [961, 57] on button "Options" at bounding box center [964, 52] width 58 height 20
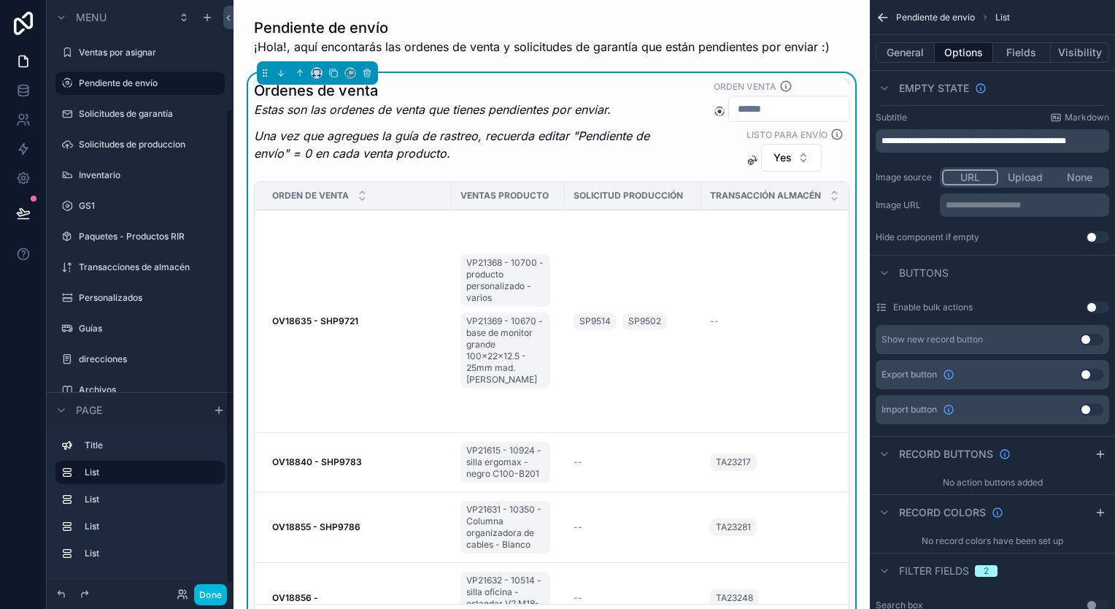
scroll to position [145, 0]
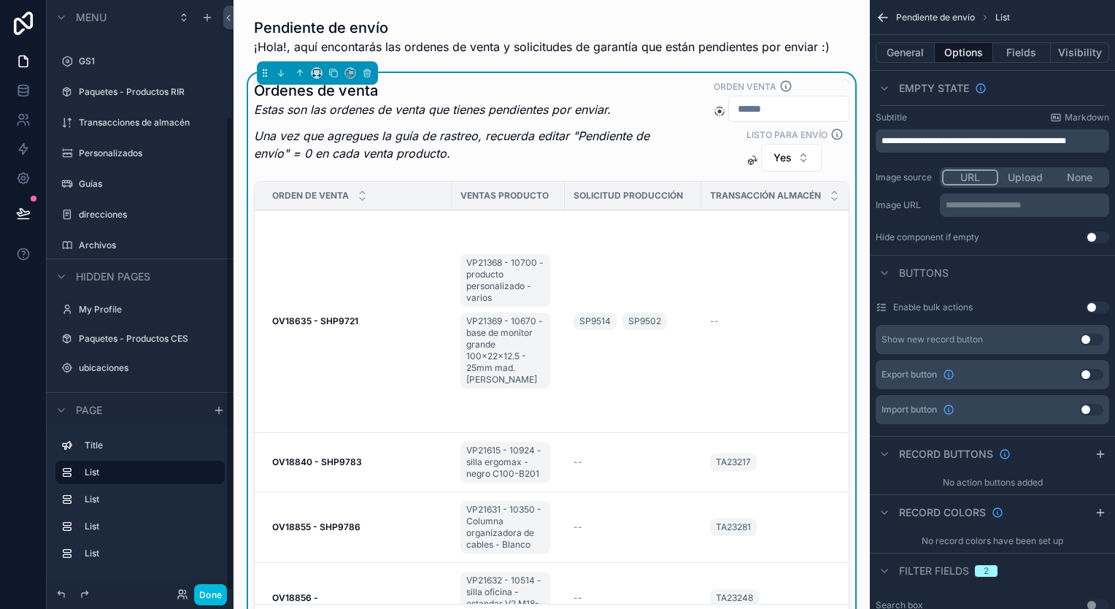
click at [109, 193] on div "Guías" at bounding box center [140, 183] width 164 height 23
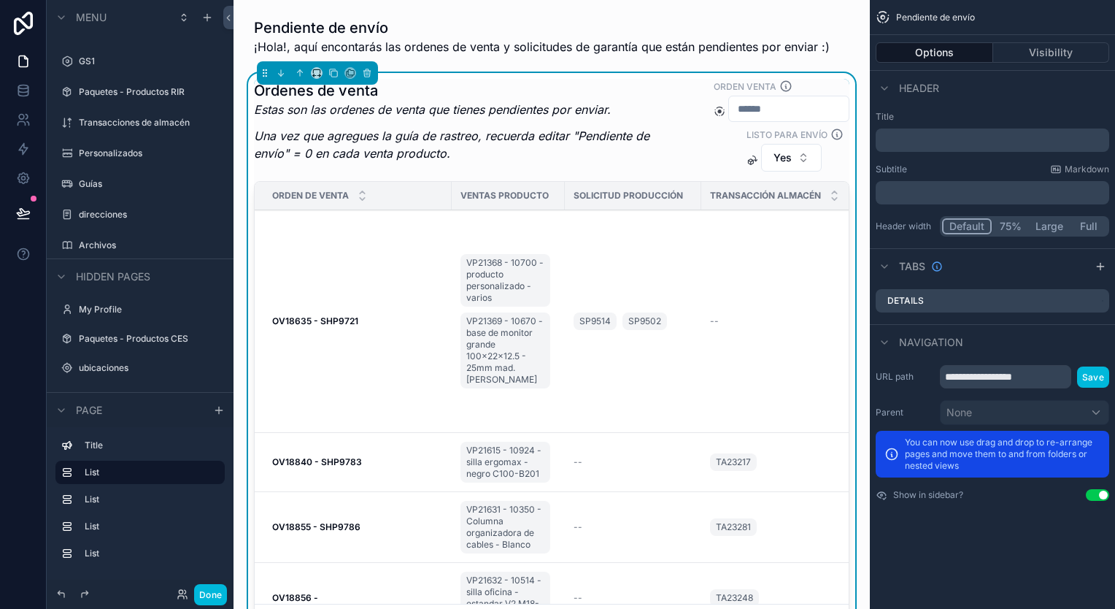
scroll to position [0, 0]
click at [126, 183] on label "Guías" at bounding box center [147, 184] width 137 height 12
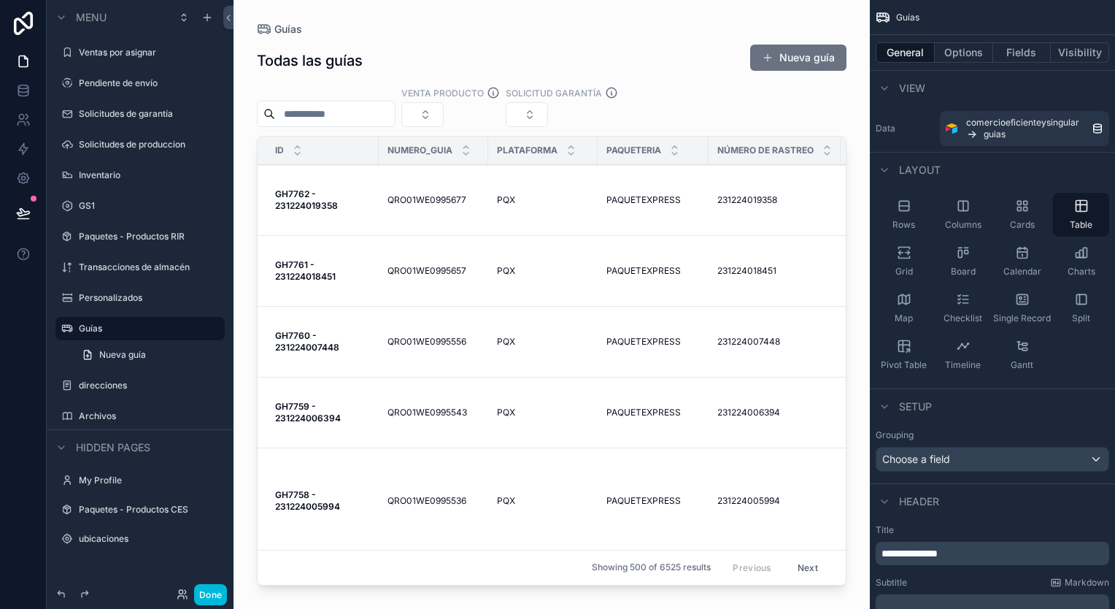
click at [963, 56] on button "Options" at bounding box center [964, 52] width 58 height 20
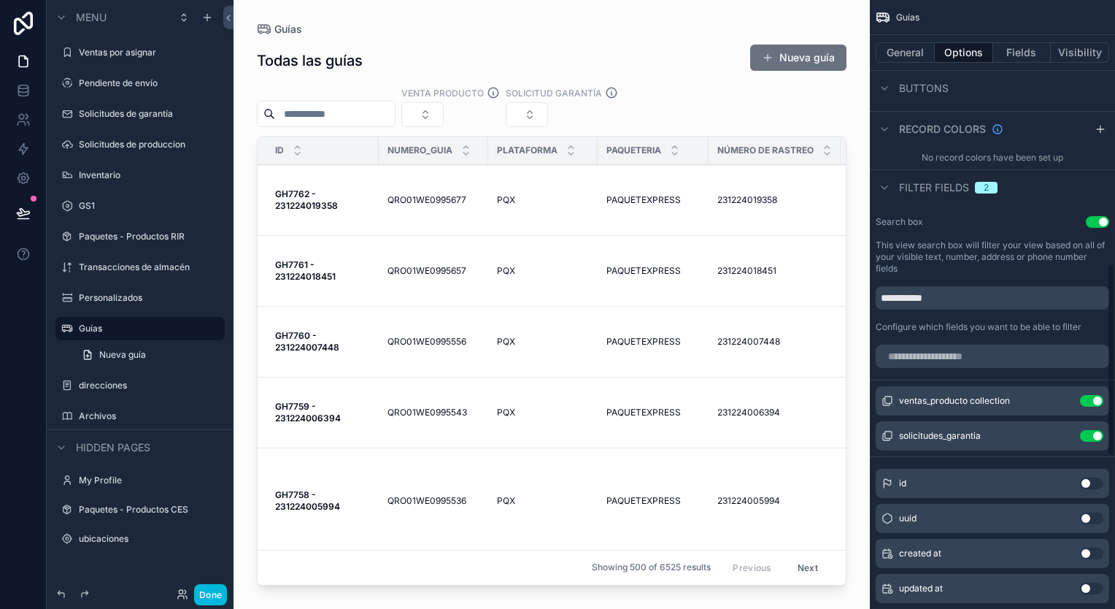
scroll to position [876, 0]
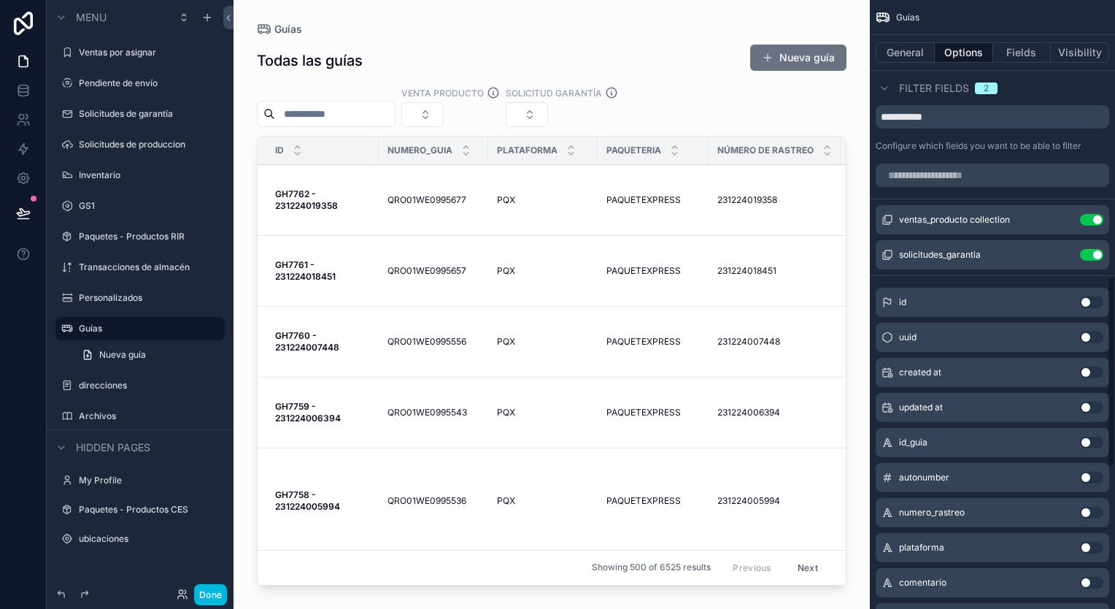
click at [1010, 47] on button "Fields" at bounding box center [1022, 52] width 58 height 20
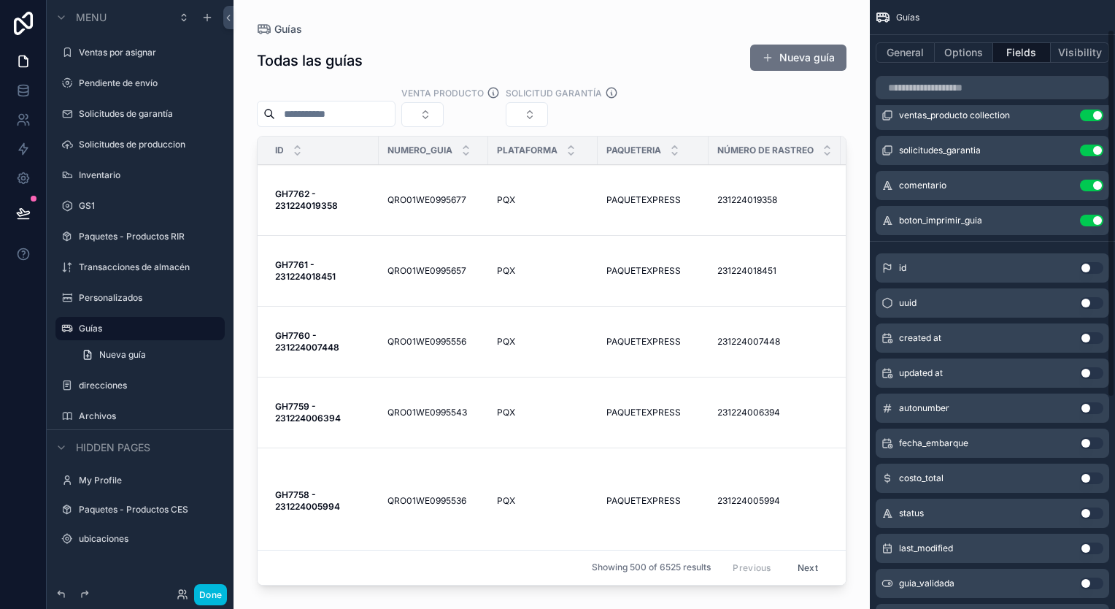
scroll to position [0, 0]
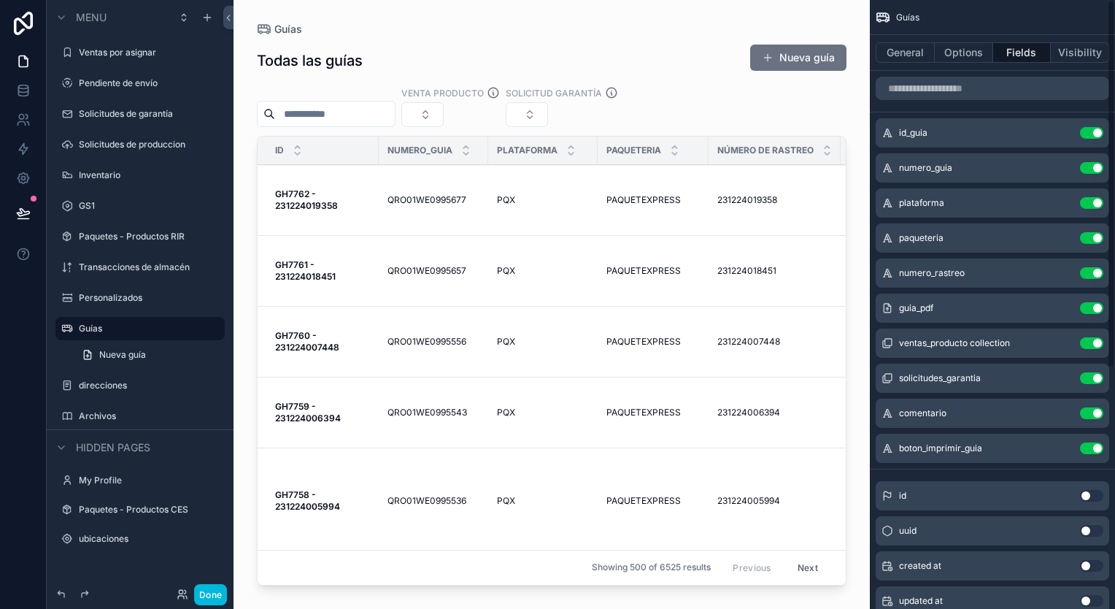
click at [967, 50] on button "Options" at bounding box center [964, 52] width 58 height 20
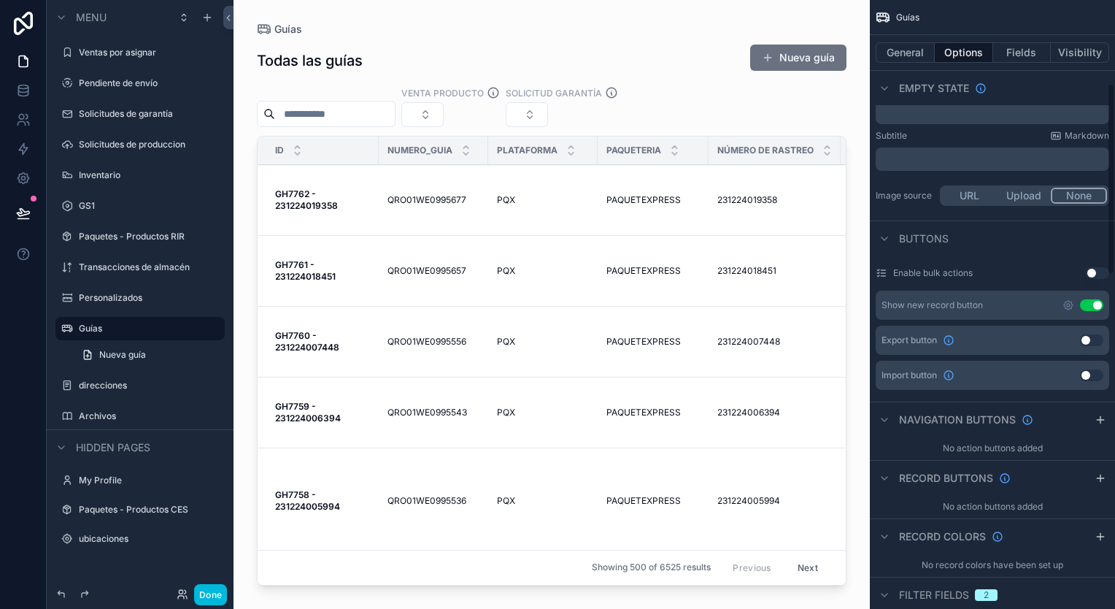
scroll to position [292, 0]
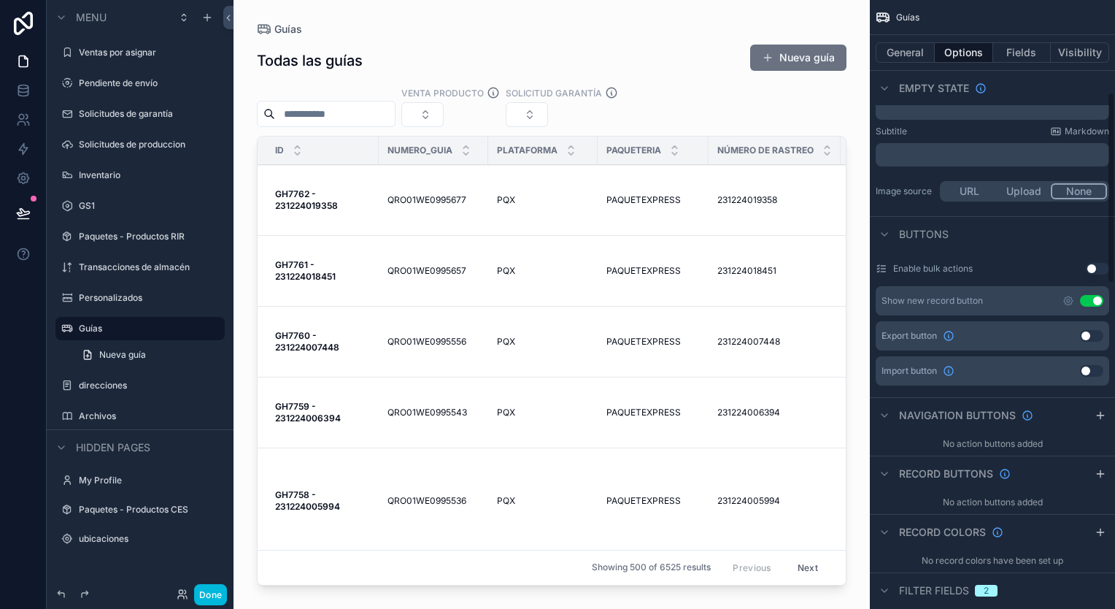
click at [903, 59] on button "General" at bounding box center [905, 52] width 59 height 20
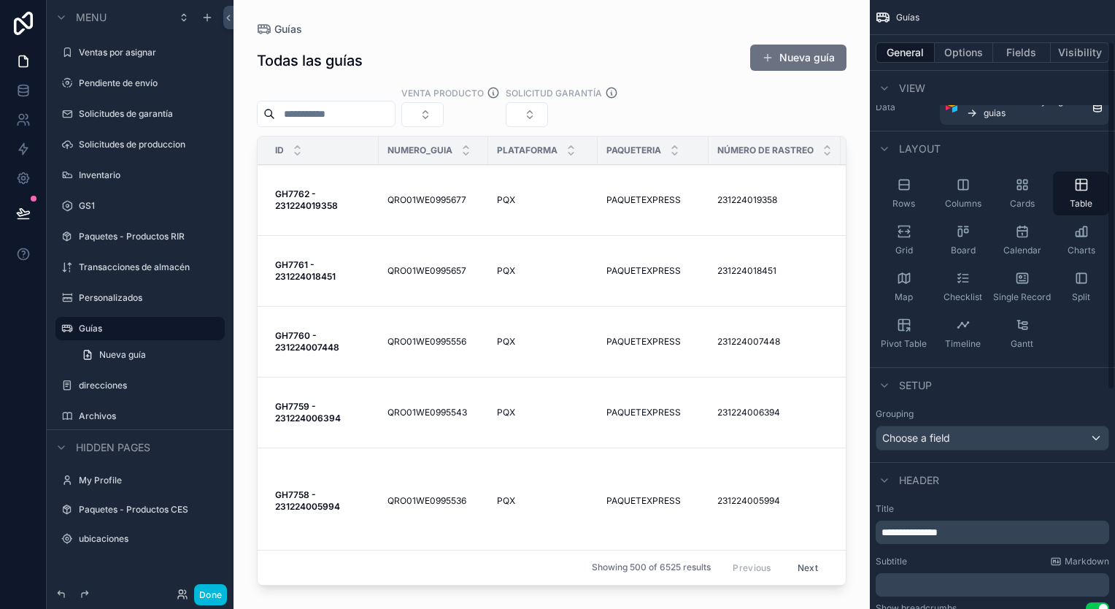
scroll to position [0, 0]
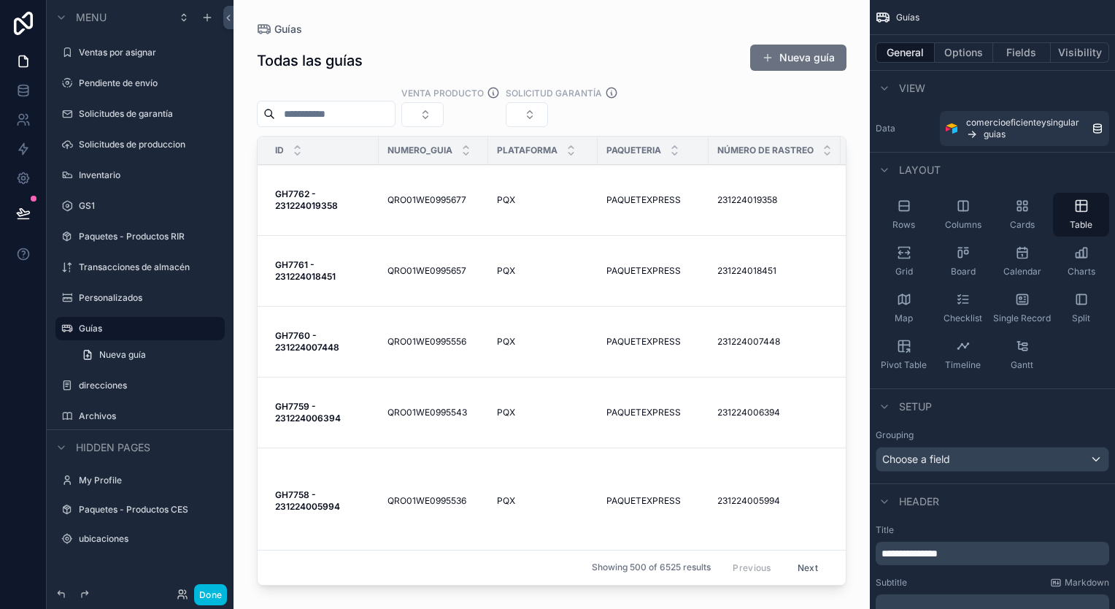
click at [121, 86] on label "Pendiente de envío" at bounding box center [147, 83] width 137 height 12
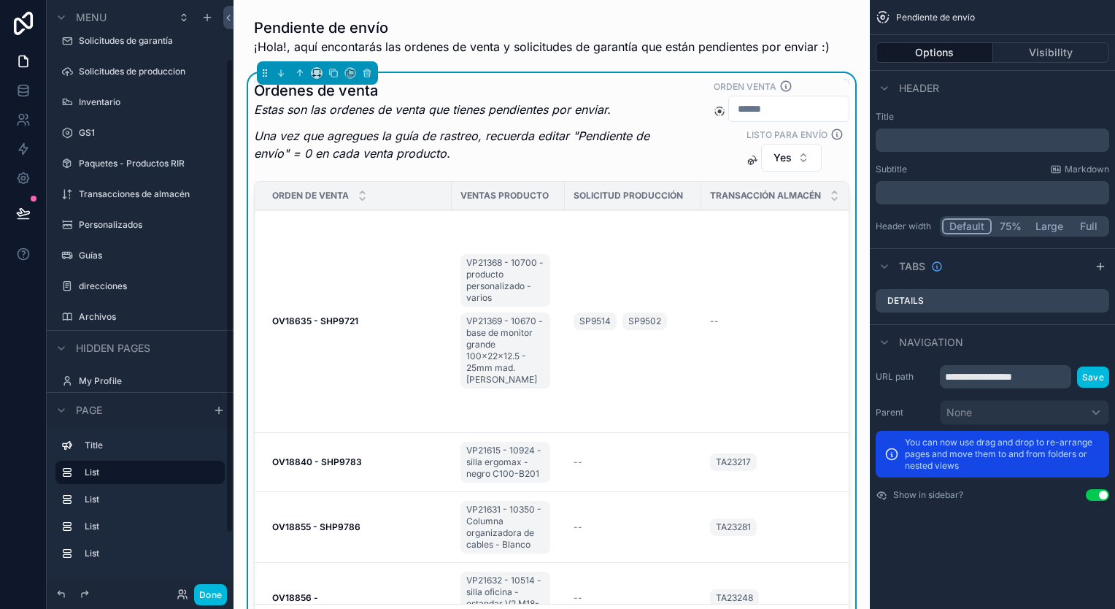
scroll to position [145, 0]
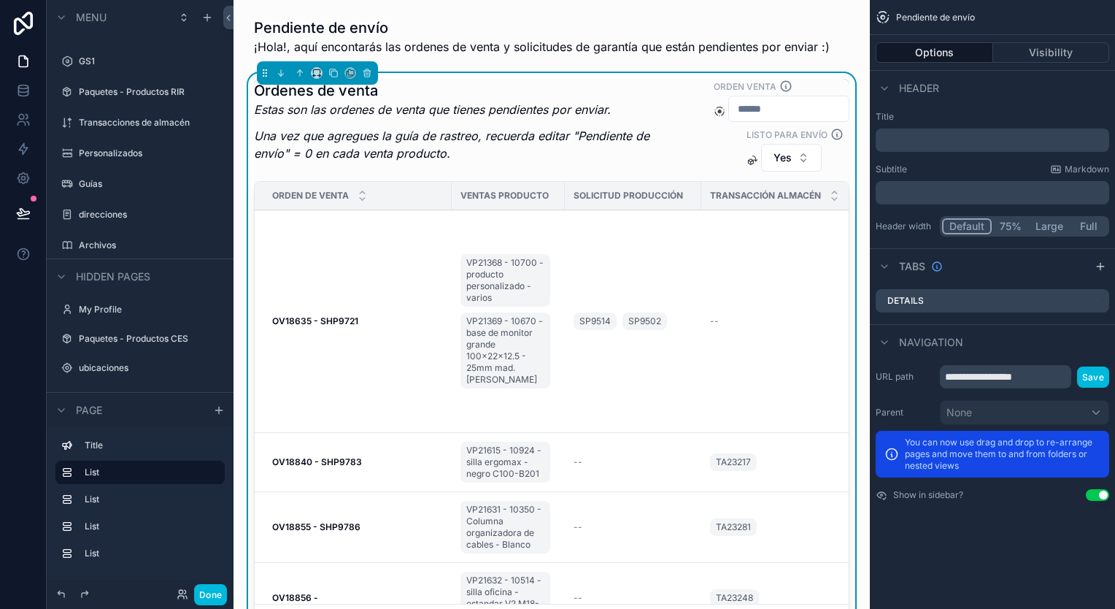
click at [339, 324] on strong "OV18635 - SHP9721" at bounding box center [315, 320] width 86 height 11
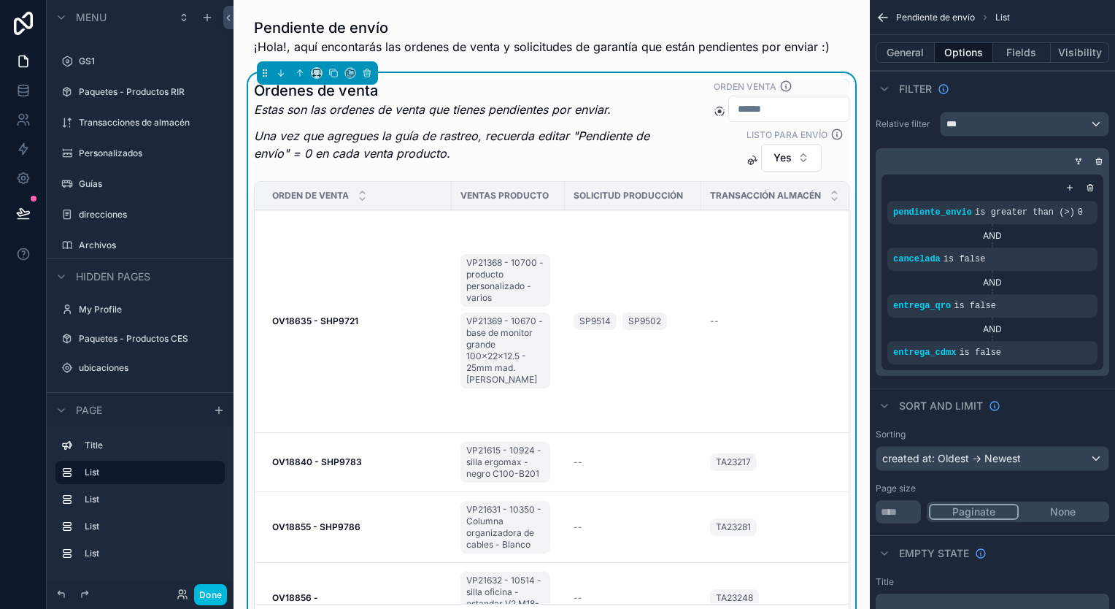
click at [899, 60] on button "General" at bounding box center [905, 52] width 59 height 20
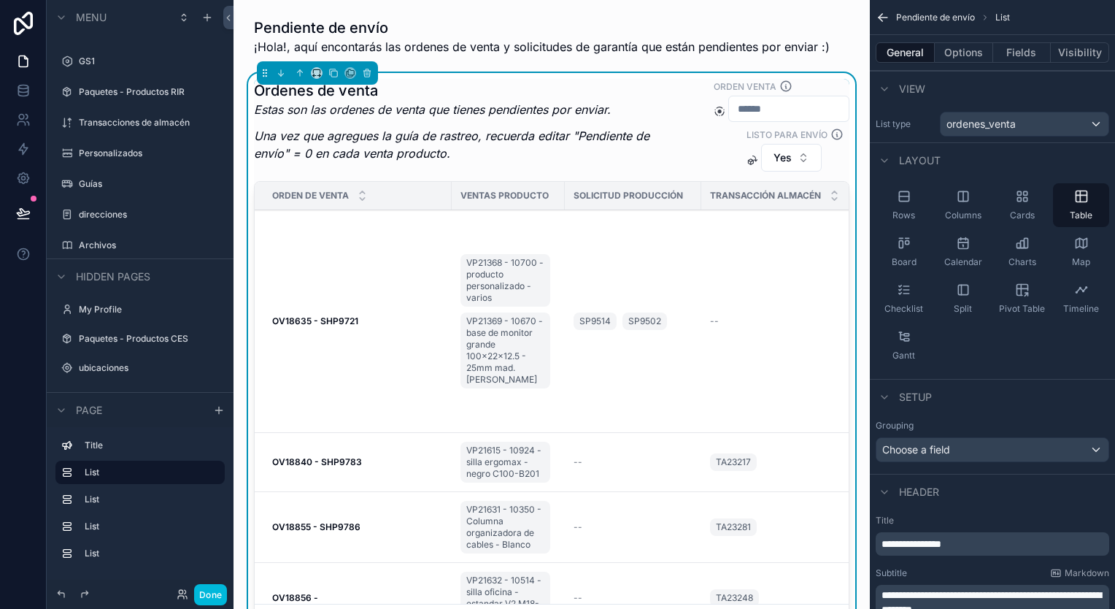
click at [900, 128] on label "List type" at bounding box center [905, 124] width 58 height 12
click at [1104, 127] on div "ordenes_venta" at bounding box center [1025, 123] width 168 height 23
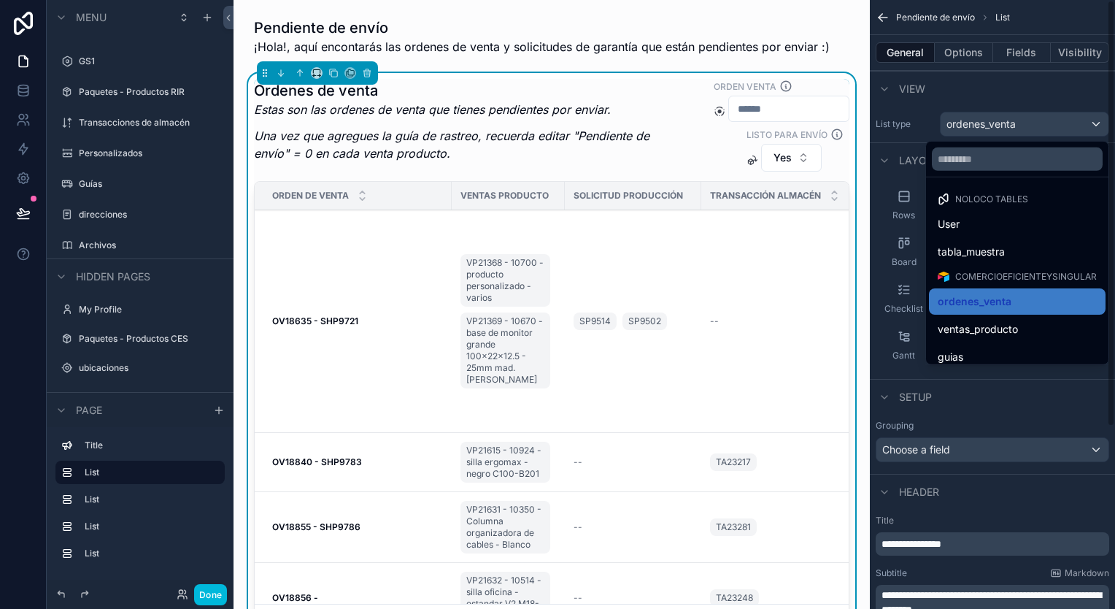
click at [1095, 126] on div "scrollable content" at bounding box center [557, 304] width 1115 height 609
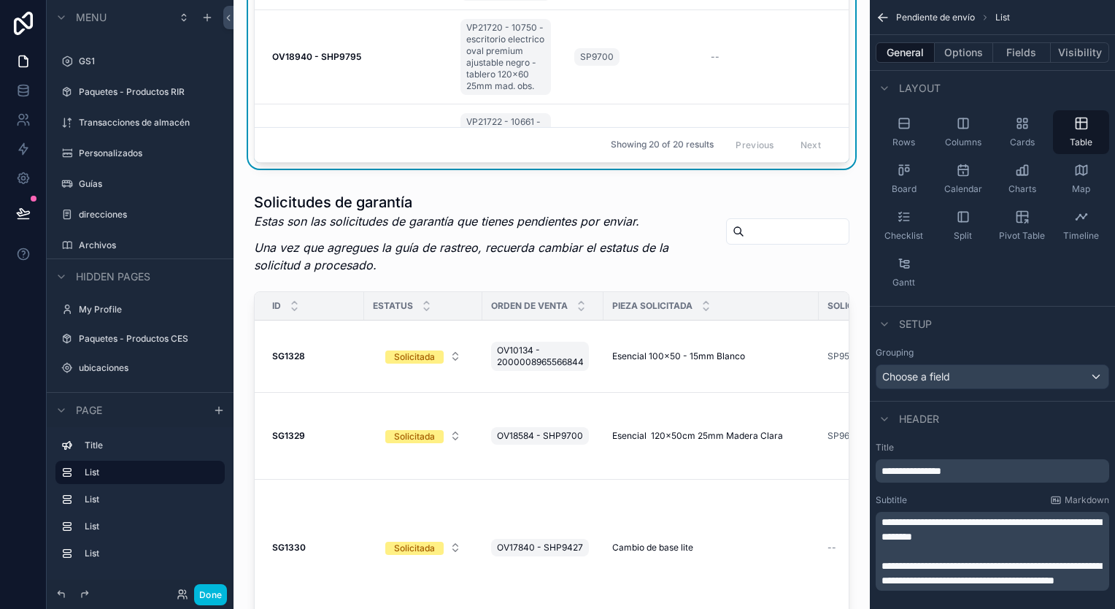
scroll to position [511, 0]
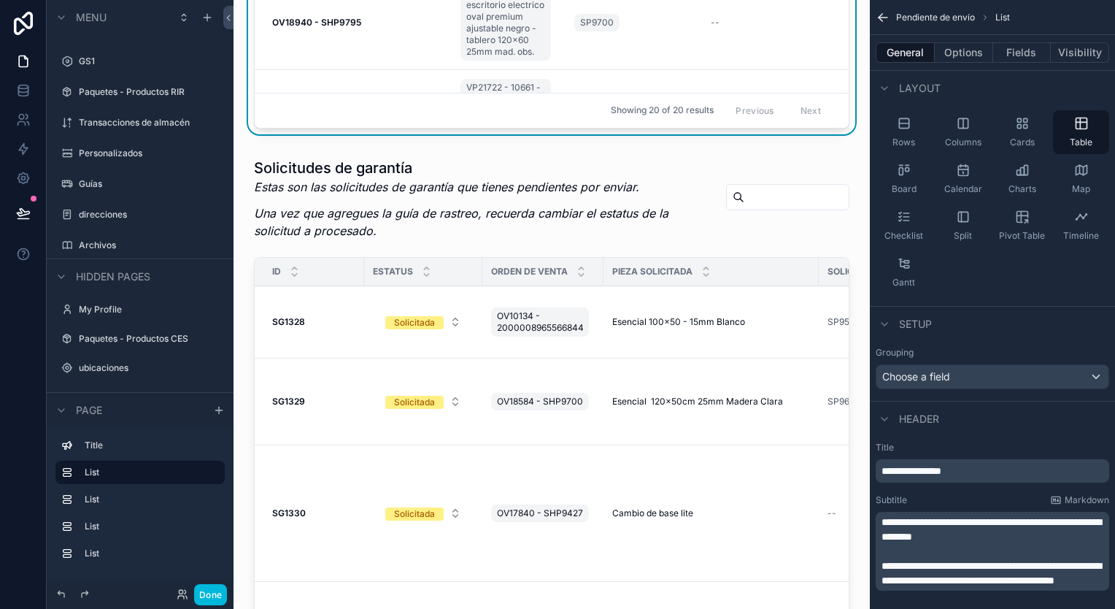
click at [764, 315] on div "scrollable content" at bounding box center [551, 439] width 613 height 575
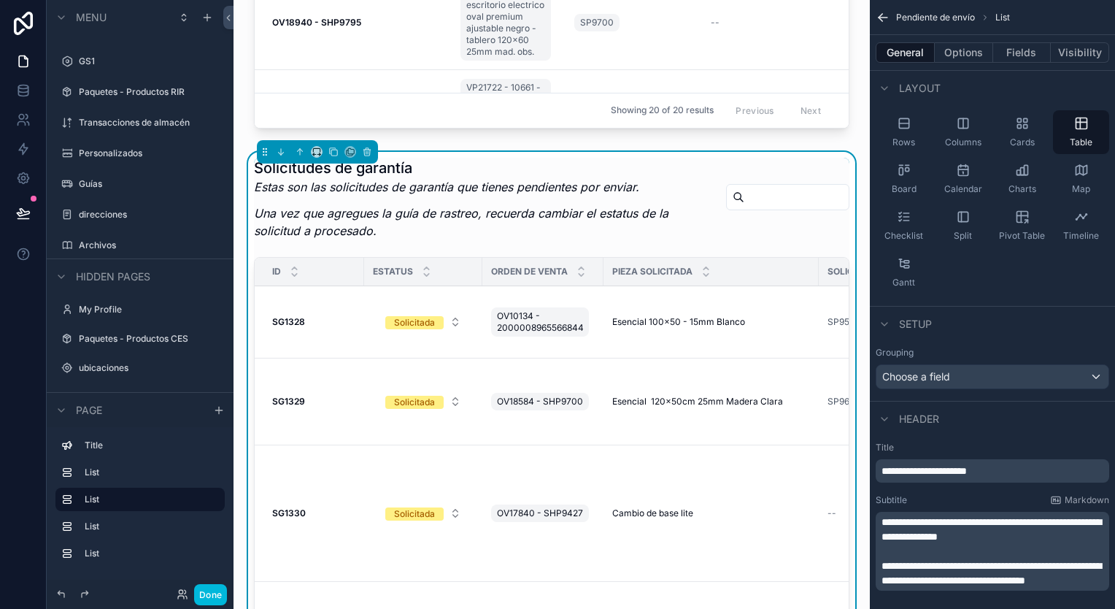
click at [295, 320] on strong "SG1328" at bounding box center [288, 321] width 33 height 11
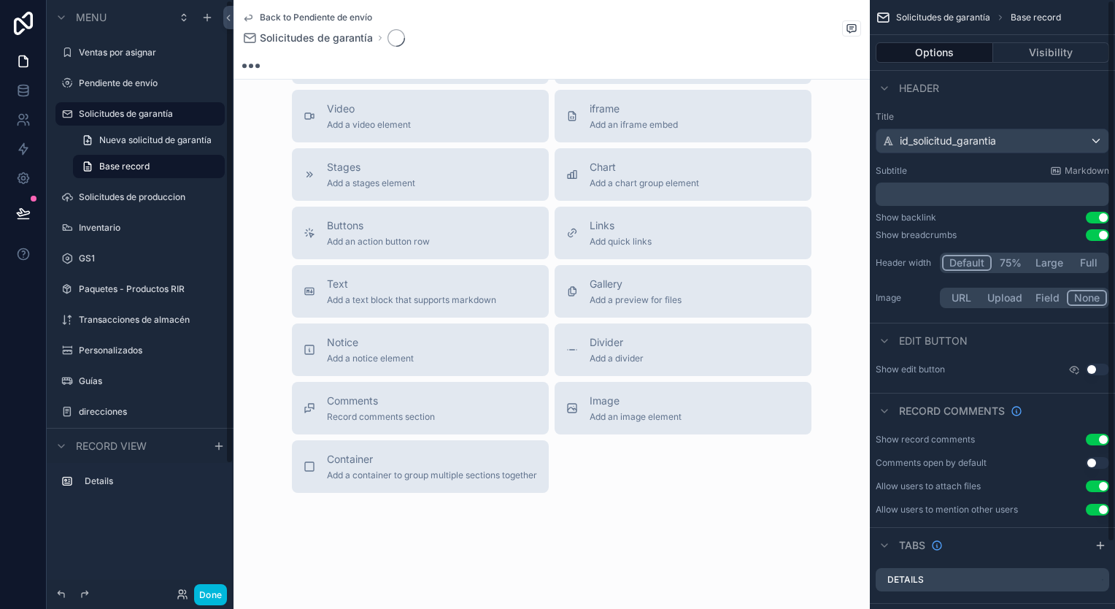
scroll to position [511, 0]
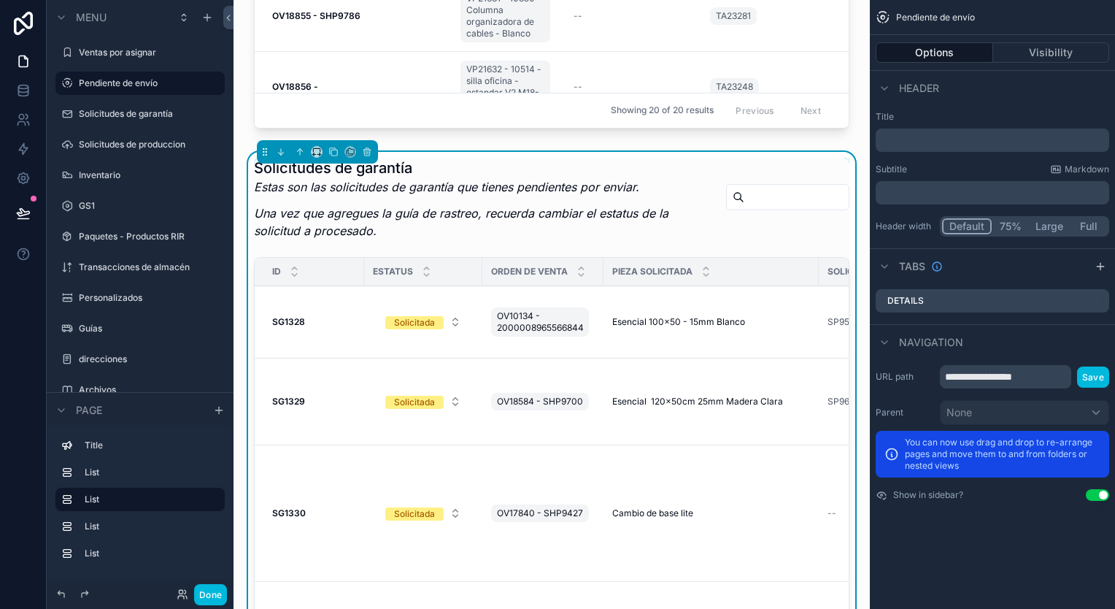
click at [625, 167] on h1 "Solicitudes de garantía" at bounding box center [484, 168] width 461 height 20
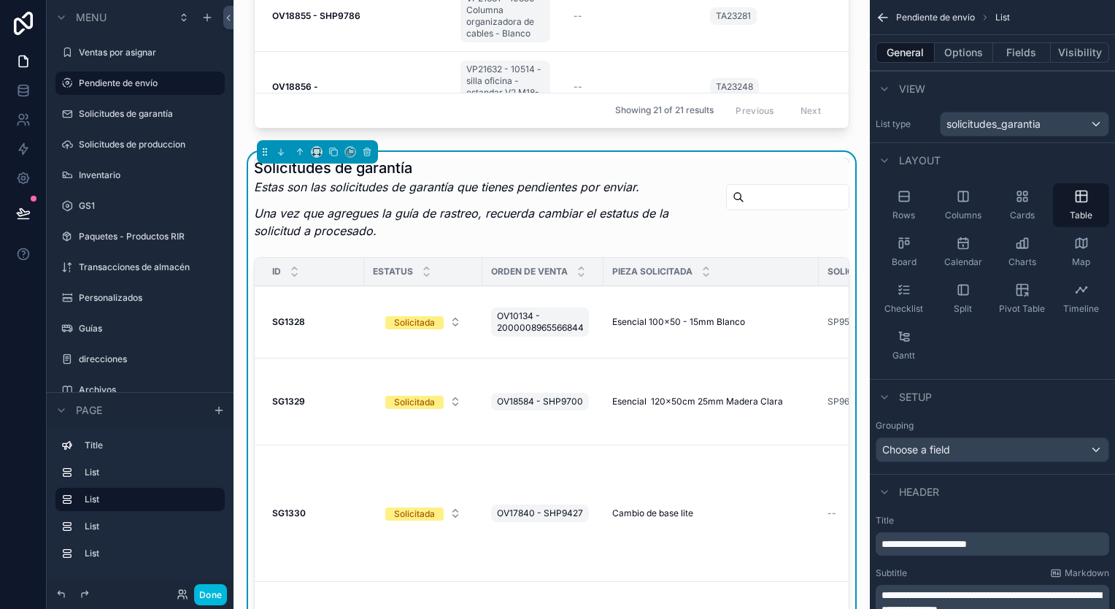
click at [973, 53] on button "Options" at bounding box center [964, 52] width 58 height 20
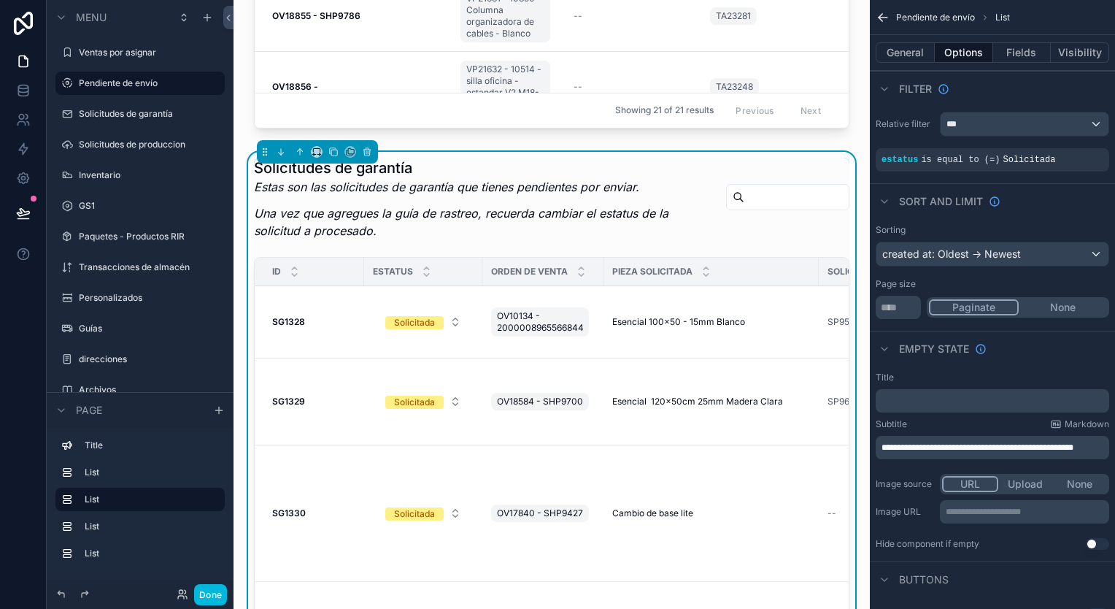
click at [902, 53] on button "General" at bounding box center [905, 52] width 59 height 20
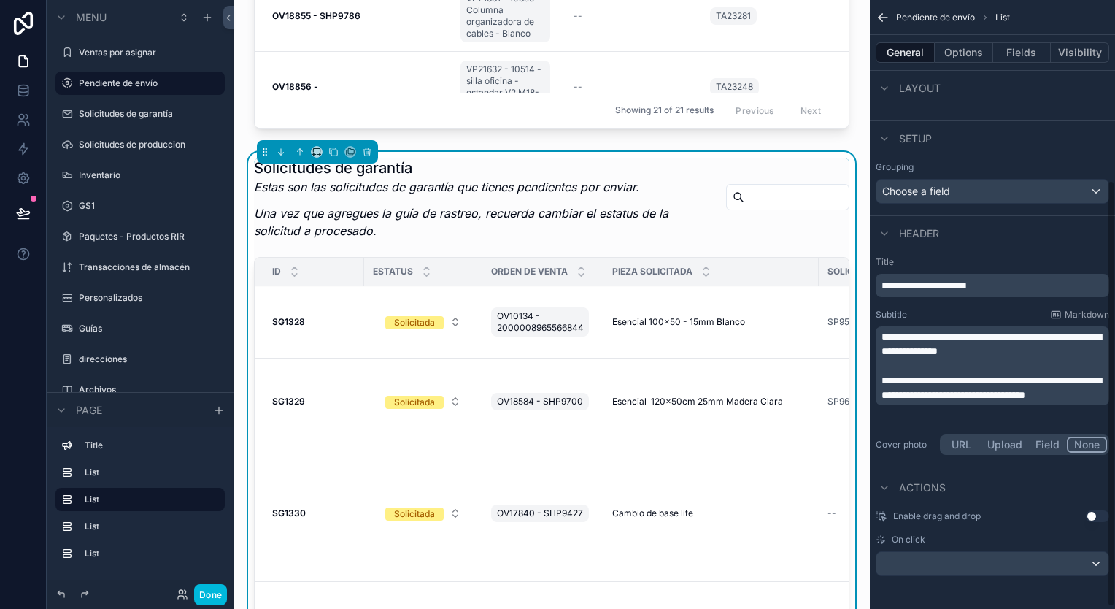
scroll to position [259, 0]
click at [961, 48] on button "Options" at bounding box center [964, 52] width 58 height 20
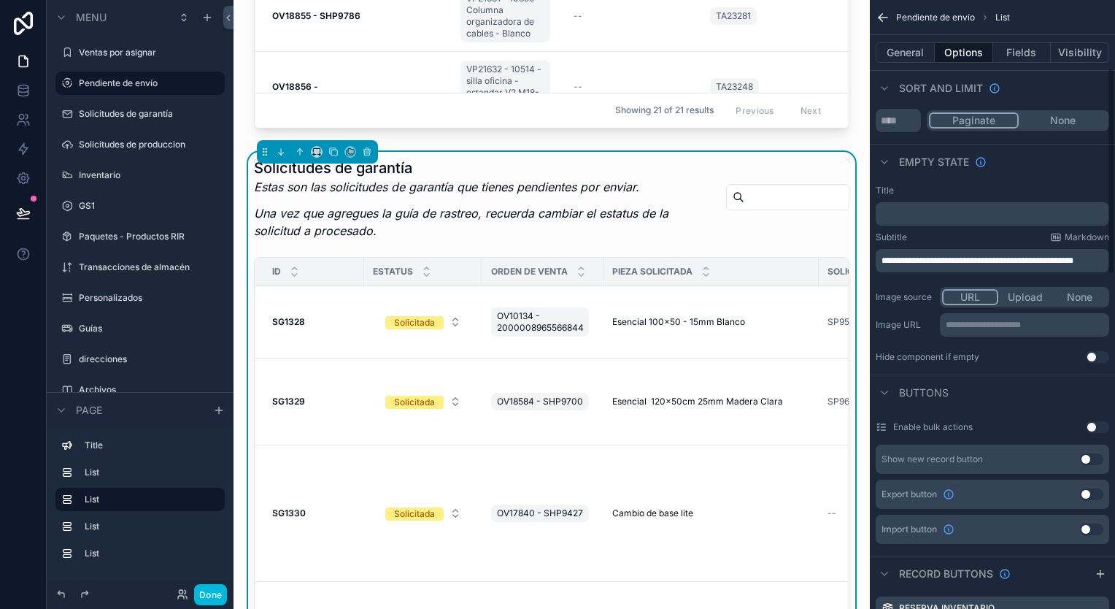
scroll to position [186, 0]
click at [1016, 47] on button "Fields" at bounding box center [1022, 52] width 58 height 20
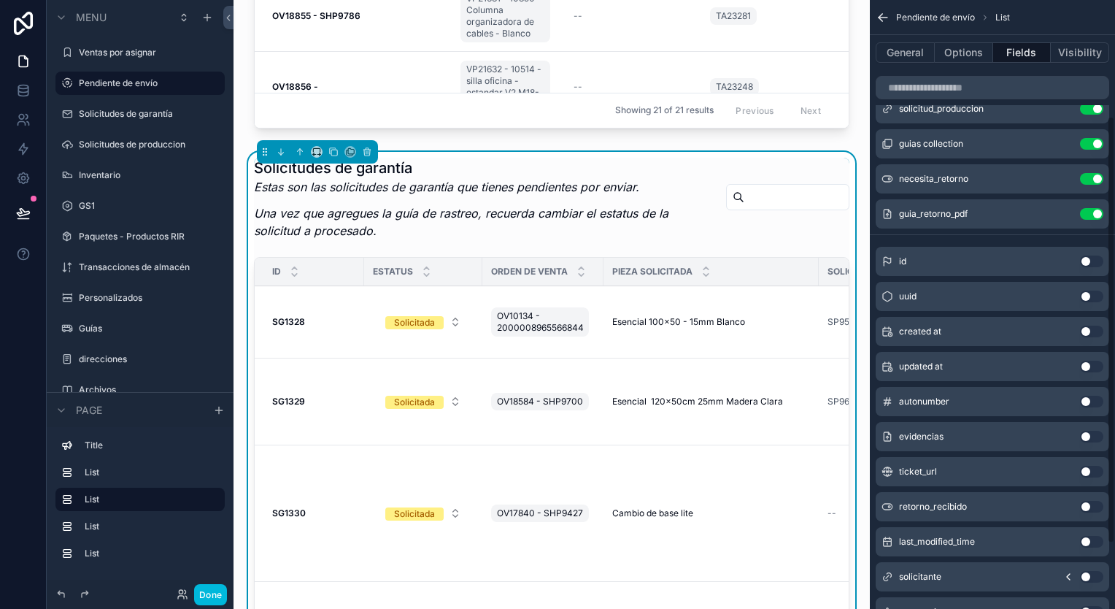
scroll to position [257, 0]
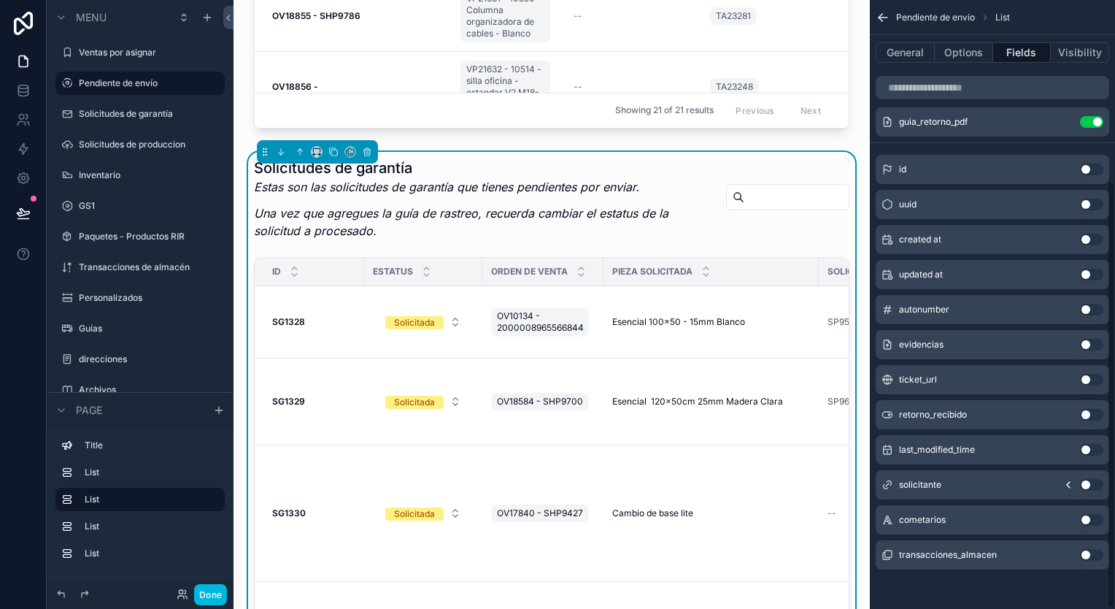
click at [1088, 54] on button "Visibility" at bounding box center [1080, 52] width 58 height 20
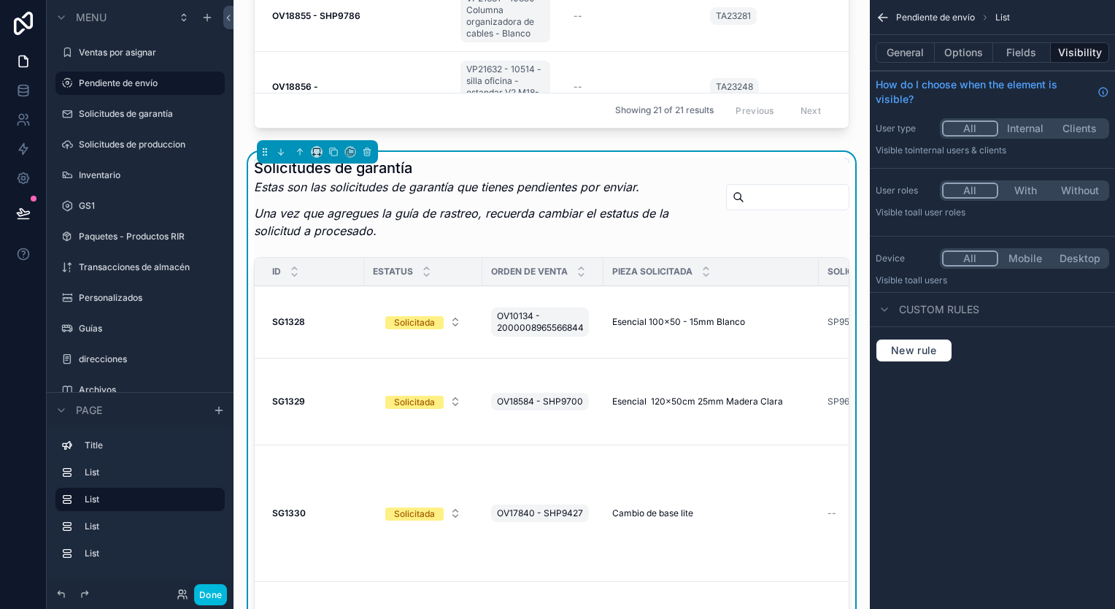
scroll to position [0, 0]
click at [933, 311] on span "Custom rules" at bounding box center [939, 309] width 80 height 15
click at [969, 51] on button "Options" at bounding box center [964, 52] width 58 height 20
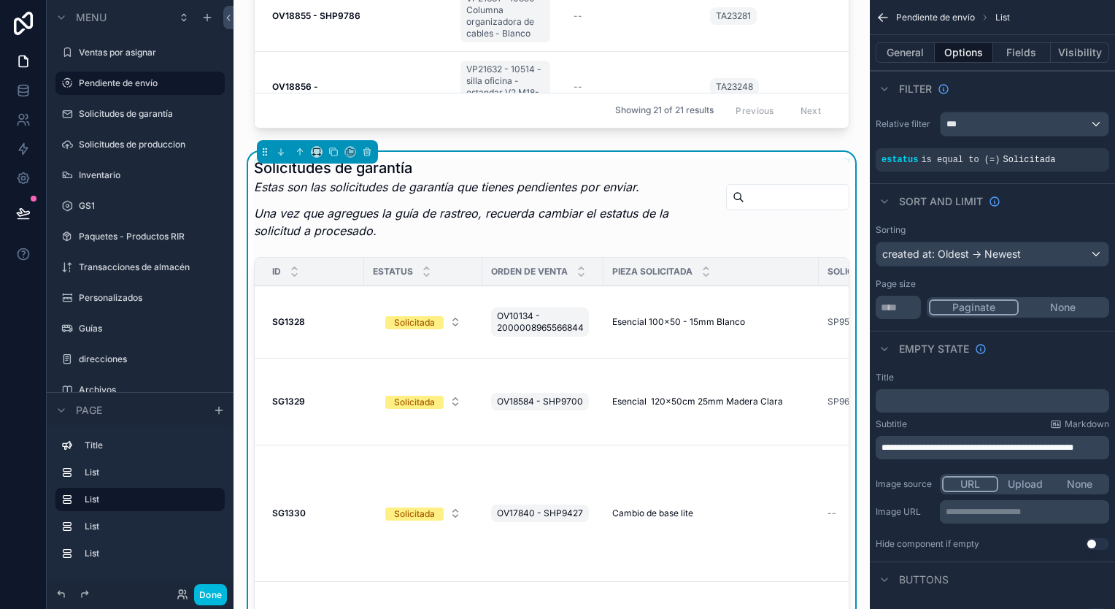
click at [930, 47] on button "General" at bounding box center [905, 52] width 59 height 20
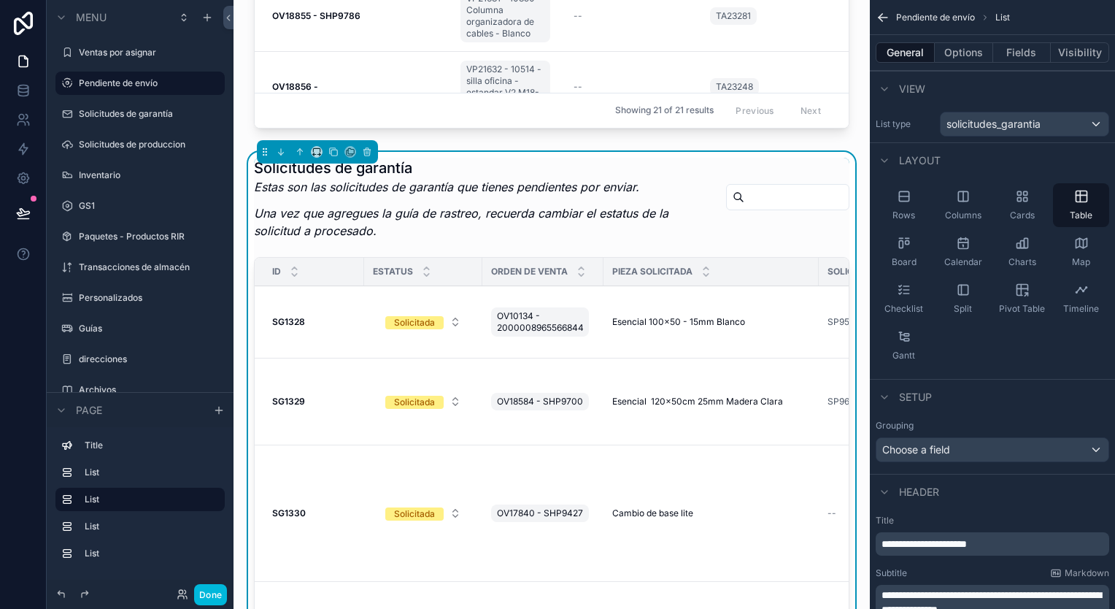
scroll to position [146, 0]
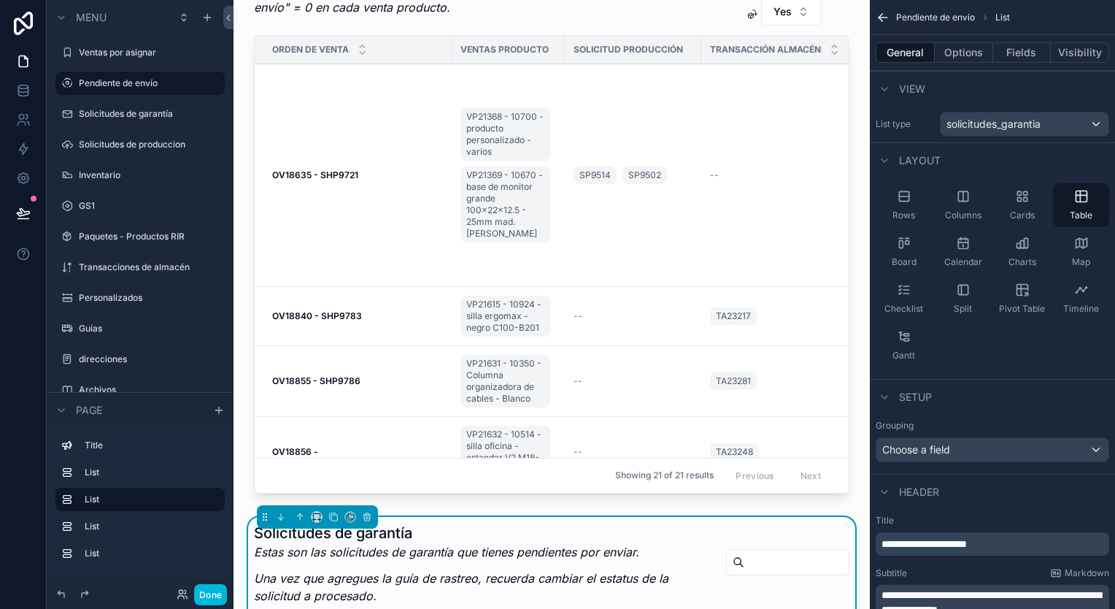
click at [298, 184] on div "scrollable content" at bounding box center [551, 216] width 613 height 578
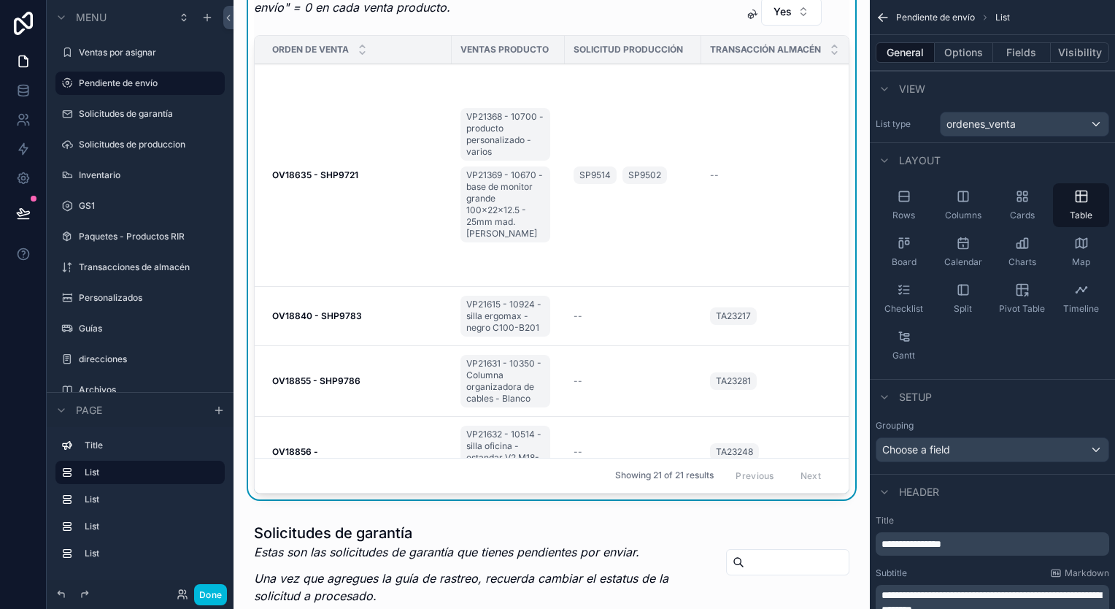
click at [314, 175] on strong "OV18635 - SHP9721" at bounding box center [315, 174] width 86 height 11
click at [1028, 209] on span "Cards" at bounding box center [1022, 215] width 25 height 12
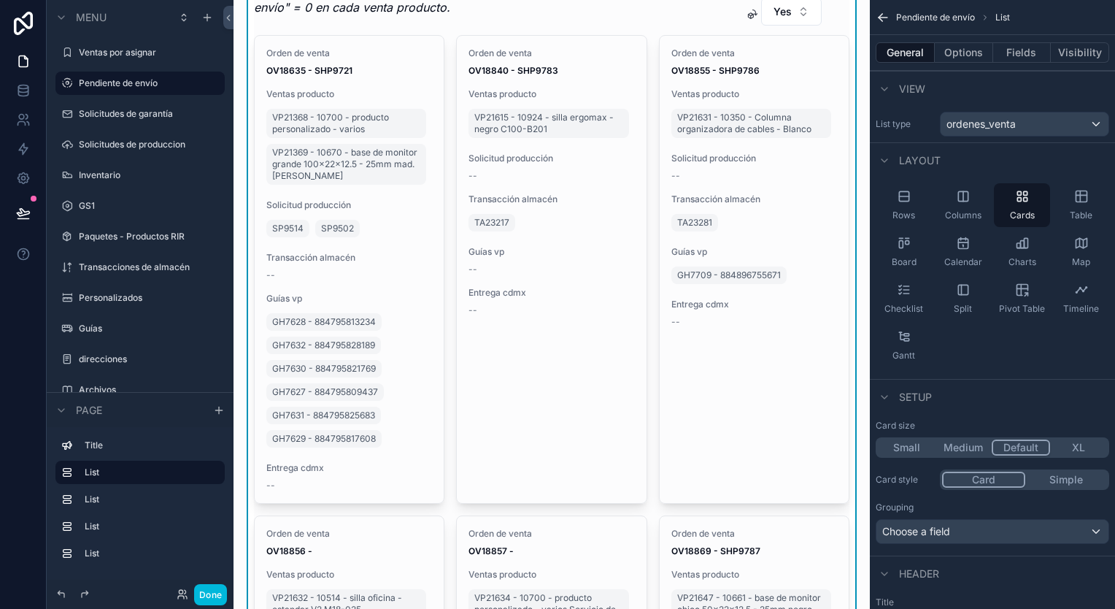
click at [1071, 209] on span "Table" at bounding box center [1081, 215] width 23 height 12
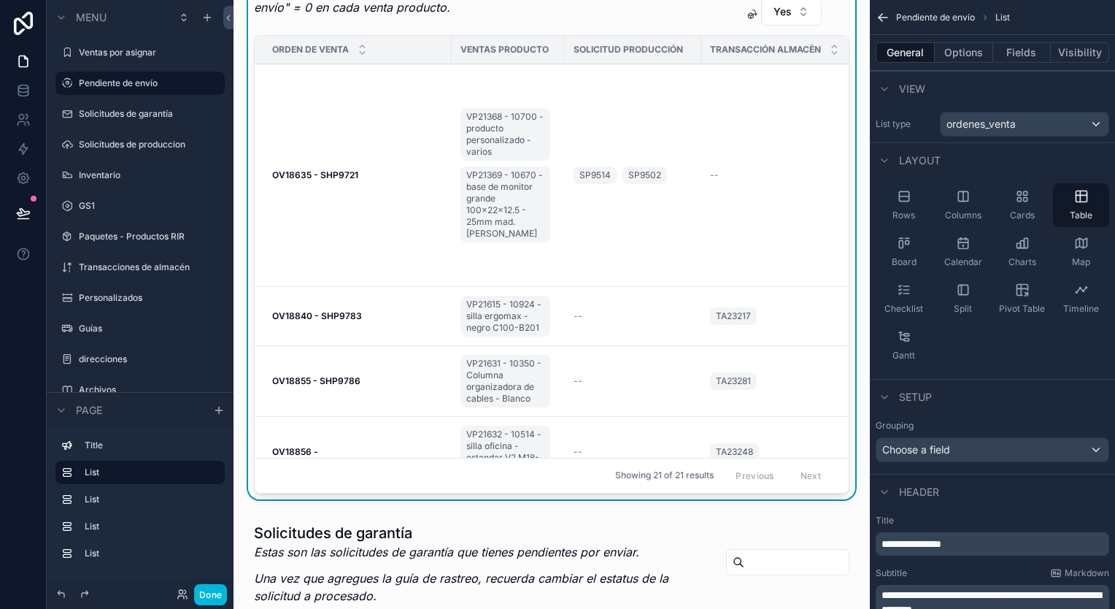
click at [331, 178] on strong "OV18635 - SHP9721" at bounding box center [315, 174] width 86 height 11
click at [334, 174] on strong "OV18635 - SHP9721" at bounding box center [315, 174] width 86 height 11
drag, startPoint x: 334, startPoint y: 174, endPoint x: 364, endPoint y: 192, distance: 34.7
click at [364, 192] on td "OV18635 - SHP9721 OV18635 - SHP9721" at bounding box center [353, 175] width 197 height 223
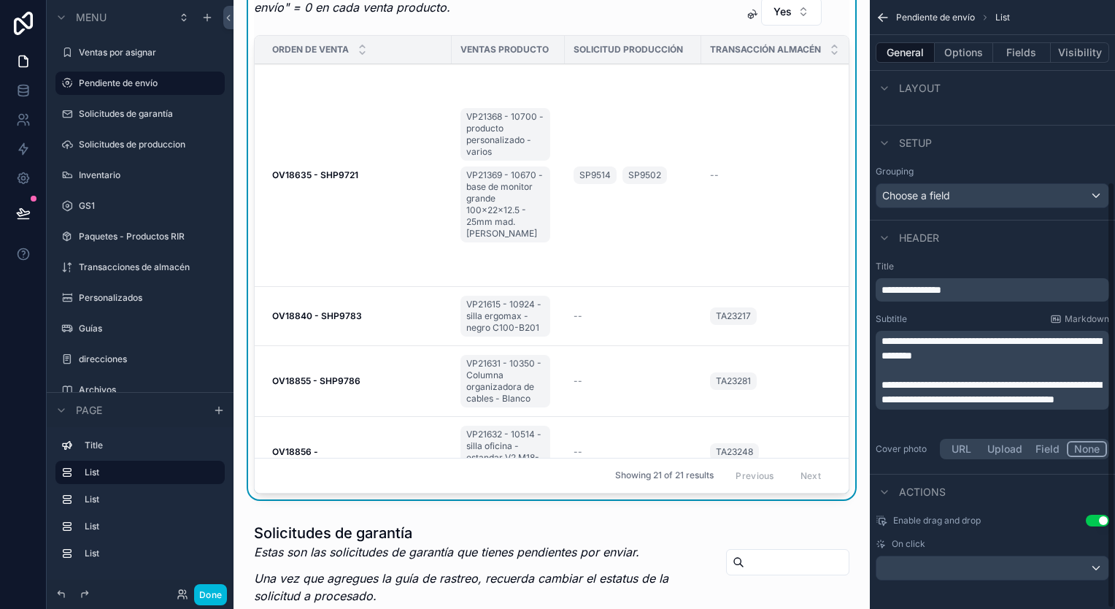
scroll to position [259, 0]
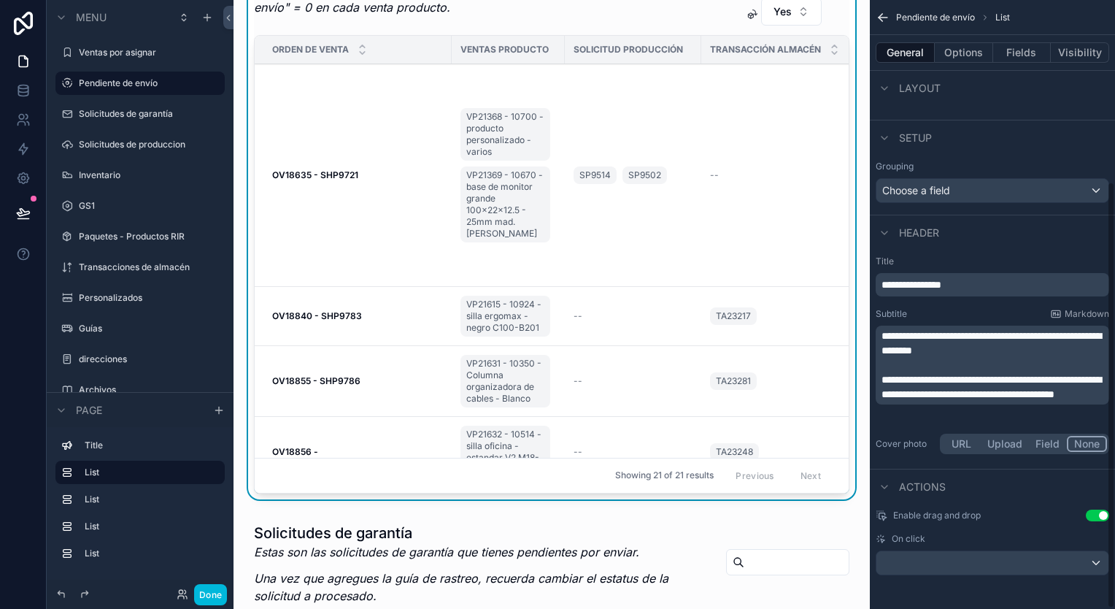
click at [1089, 511] on button "Use setting" at bounding box center [1097, 516] width 23 height 12
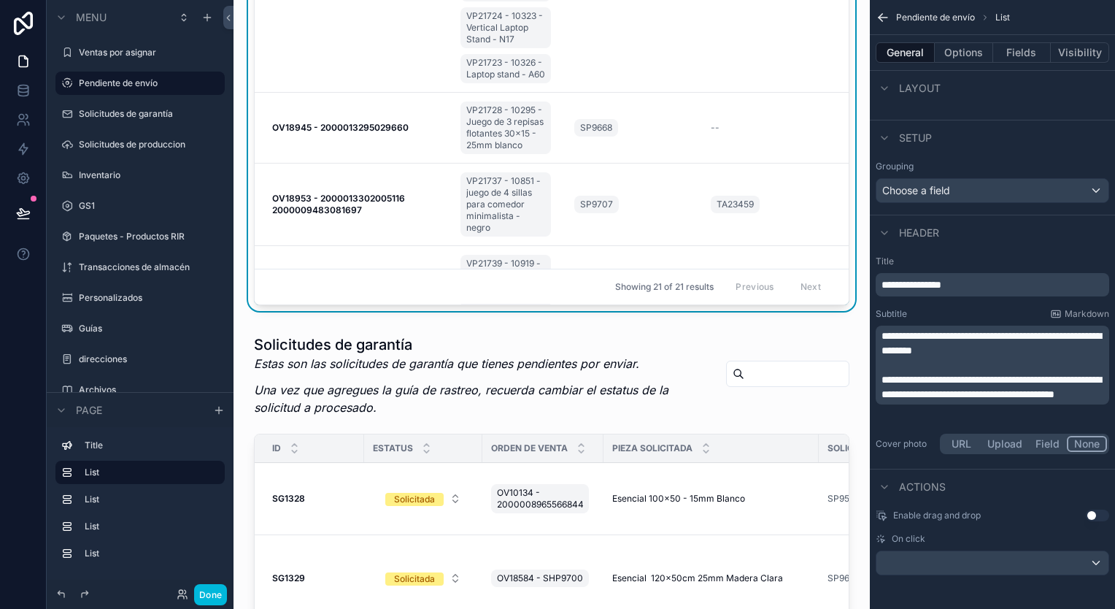
scroll to position [511, 0]
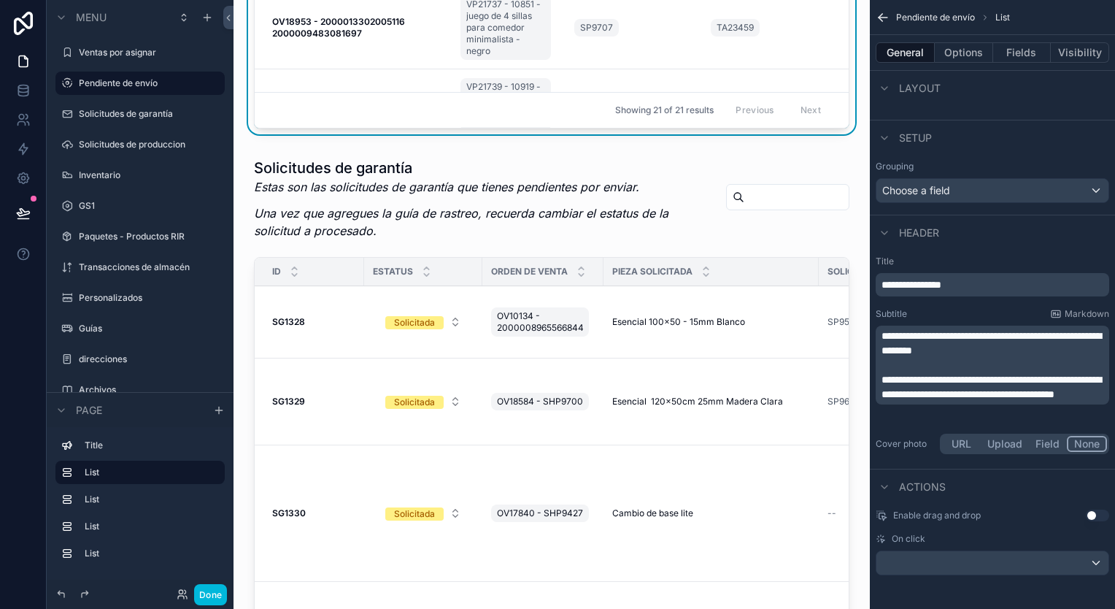
click at [295, 322] on div "scrollable content" at bounding box center [551, 439] width 613 height 575
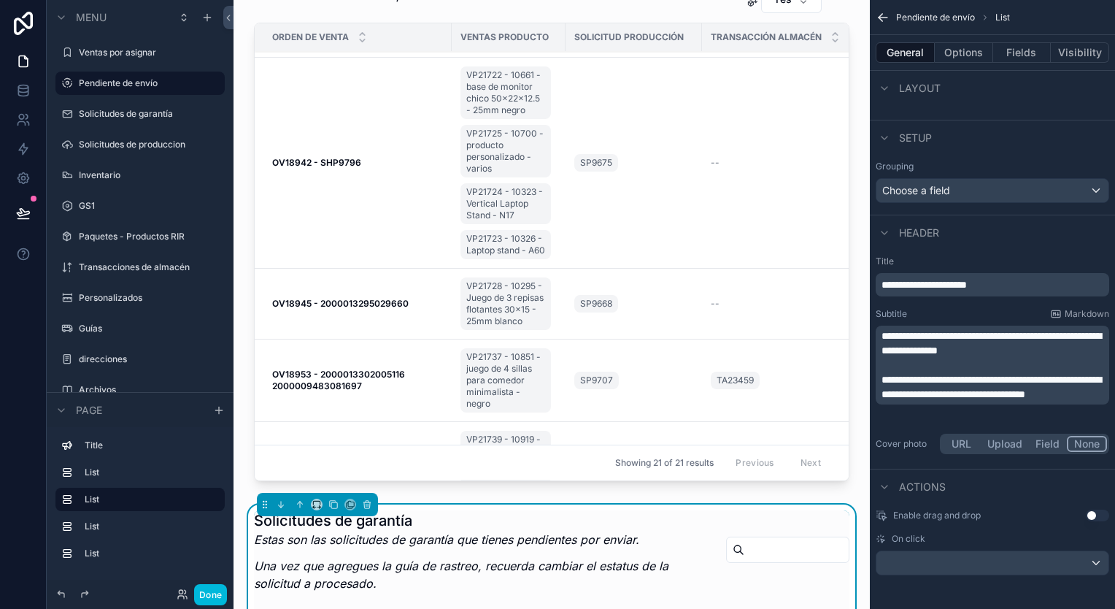
scroll to position [73, 0]
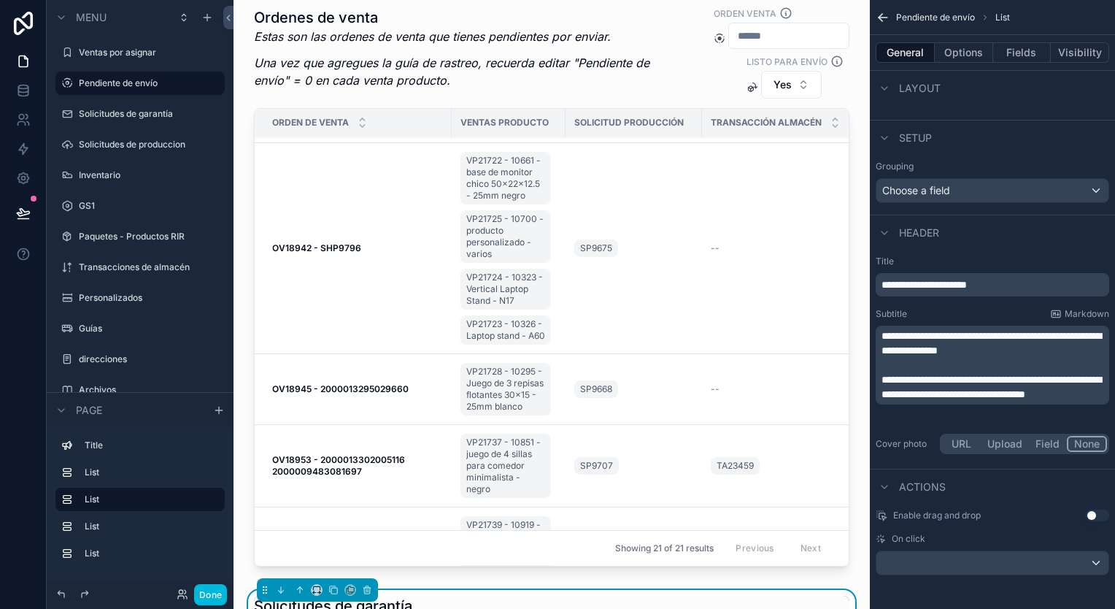
click at [341, 139] on div "scrollable content" at bounding box center [551, 289] width 613 height 578
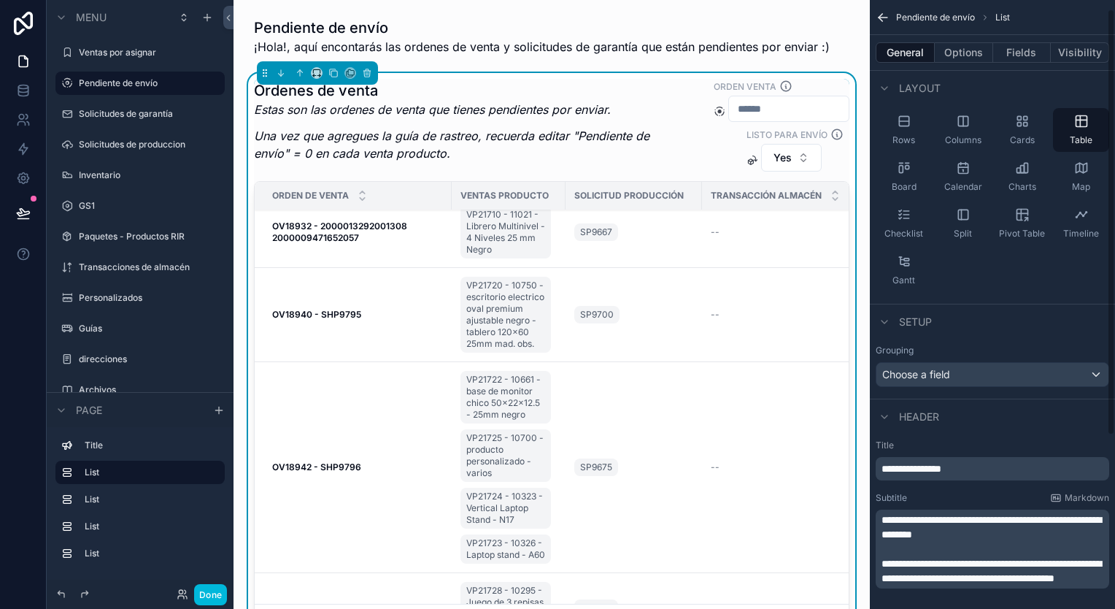
scroll to position [0, 0]
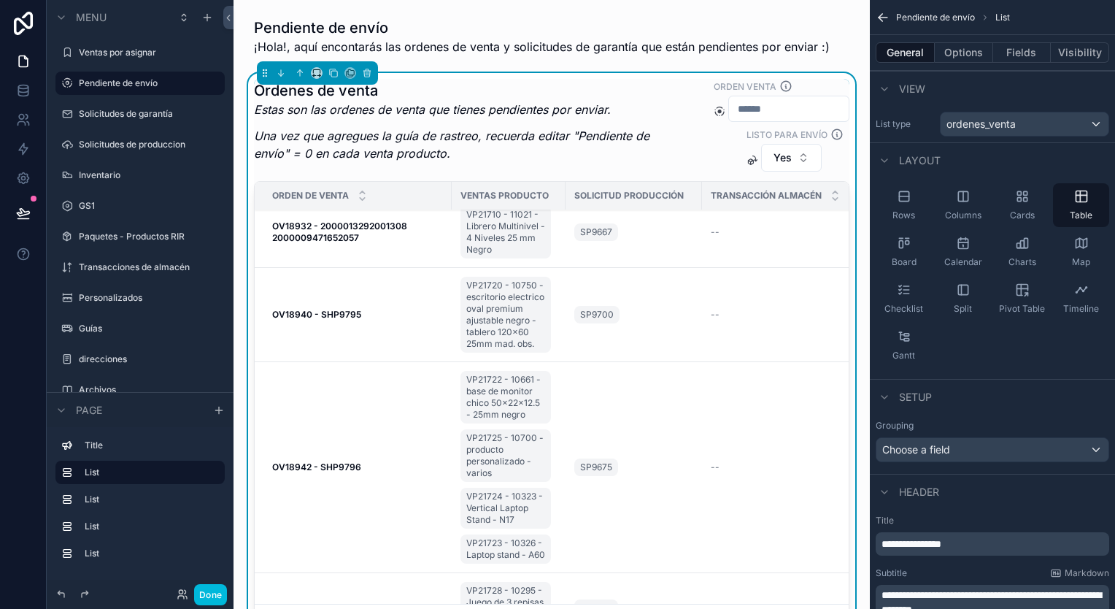
click at [984, 51] on button "Options" at bounding box center [964, 52] width 58 height 20
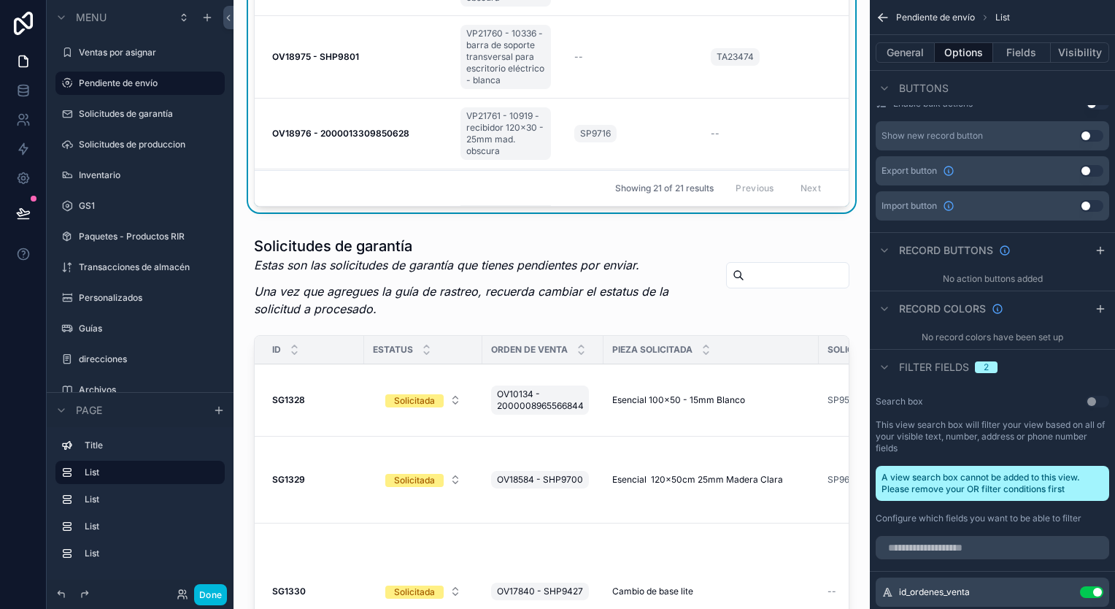
scroll to position [438, 0]
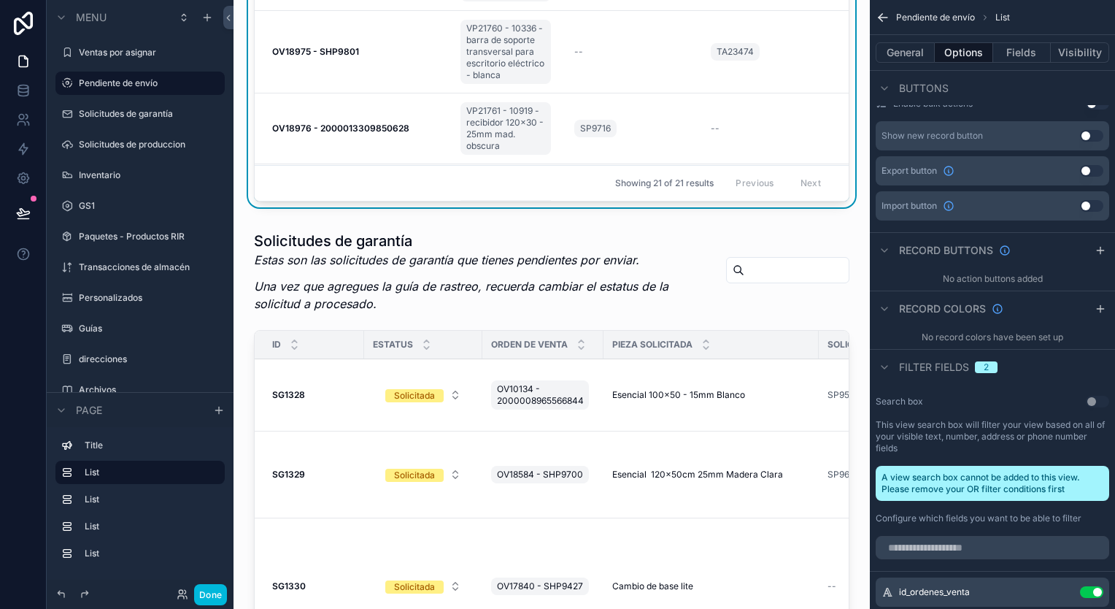
click at [508, 267] on div "scrollable content" at bounding box center [551, 512] width 613 height 575
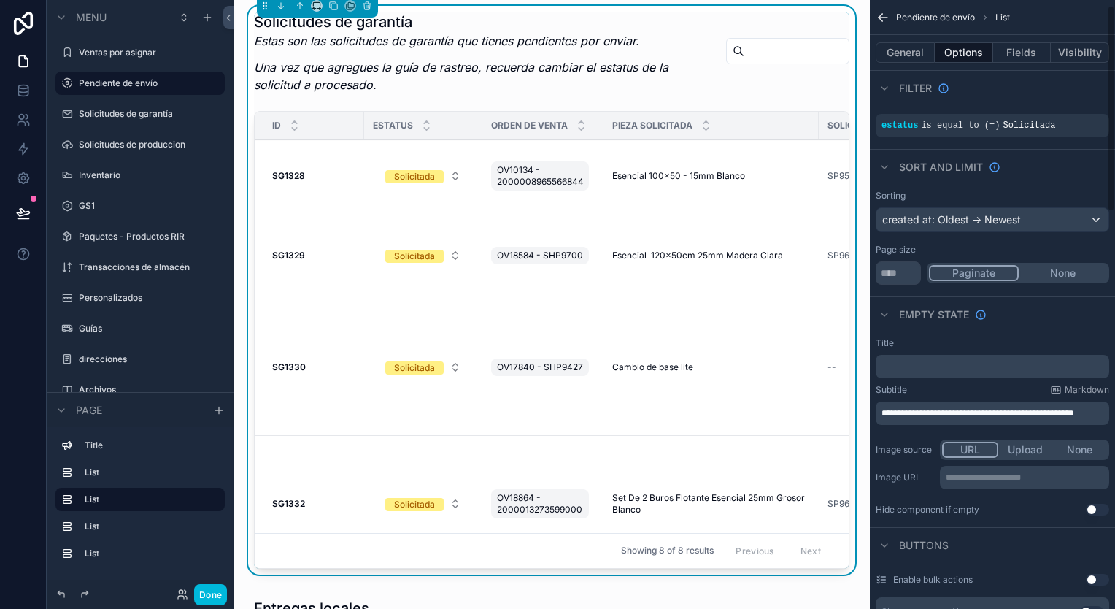
scroll to position [0, 0]
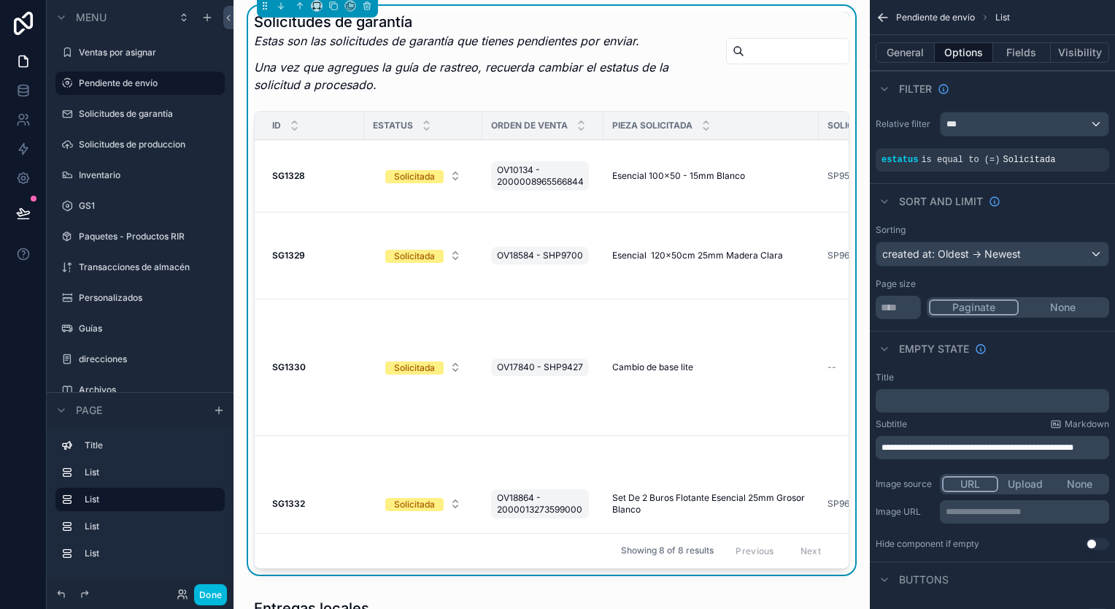
click at [1020, 57] on button "Fields" at bounding box center [1022, 52] width 58 height 20
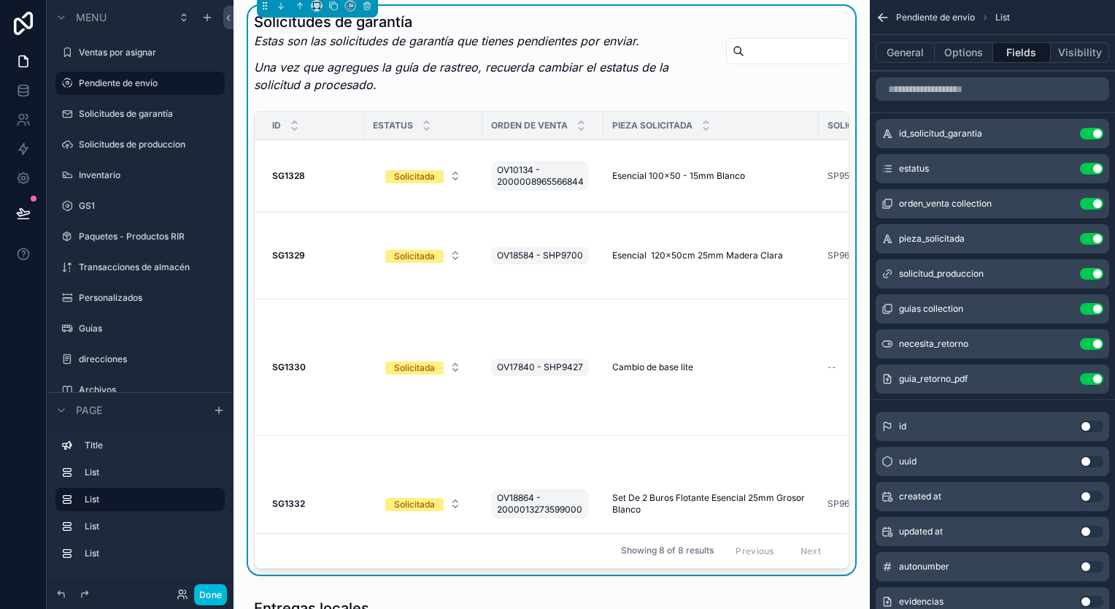
click at [915, 55] on button "General" at bounding box center [905, 52] width 59 height 20
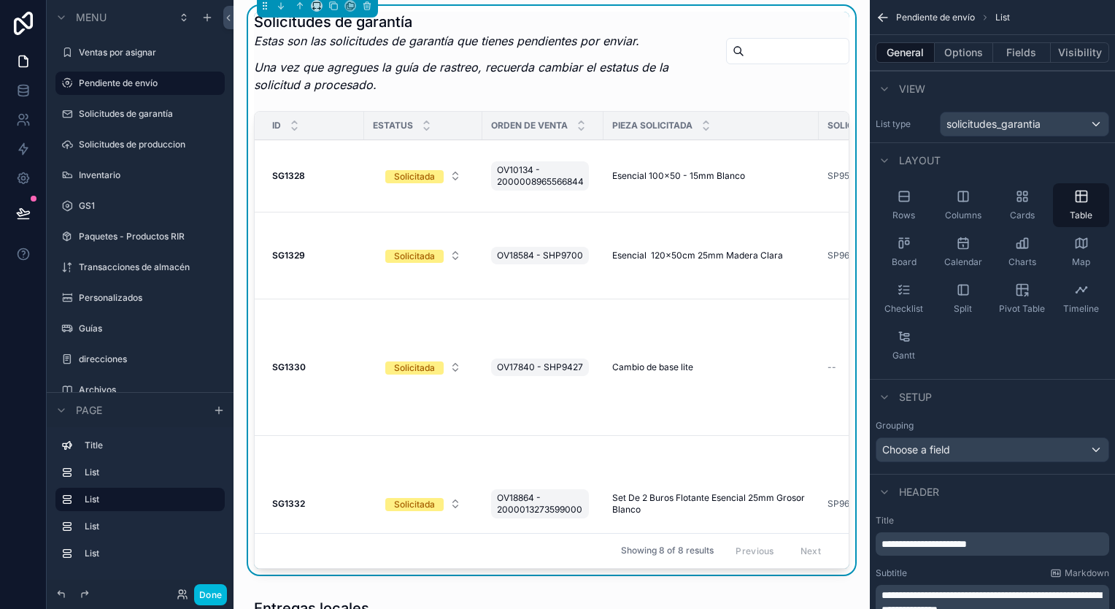
click at [891, 394] on div "scrollable content" at bounding box center [885, 397] width 18 height 18
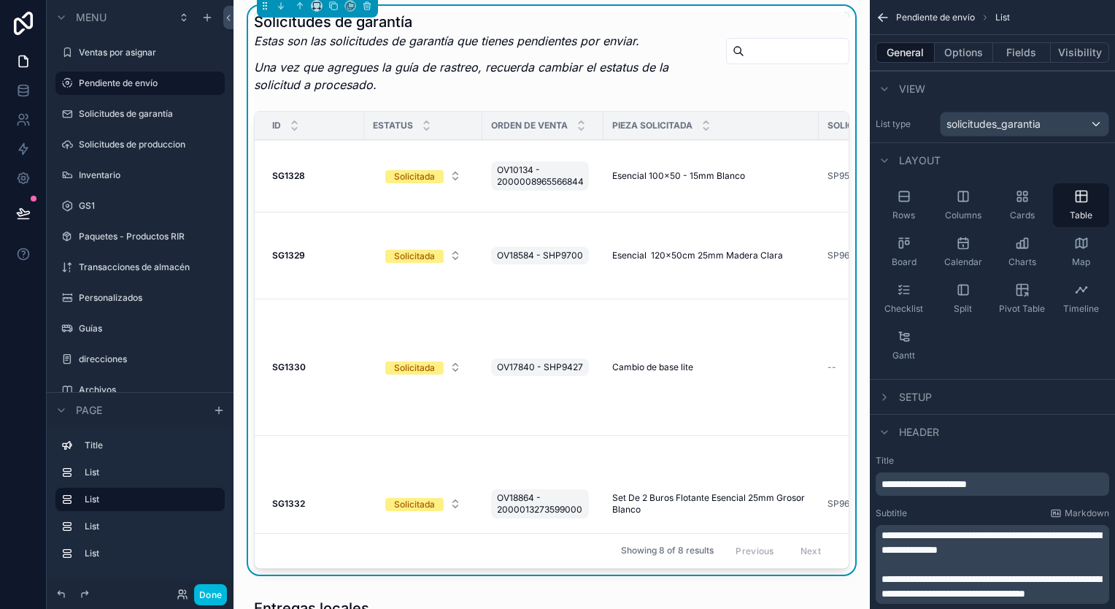
click at [885, 395] on icon "scrollable content" at bounding box center [884, 397] width 3 height 6
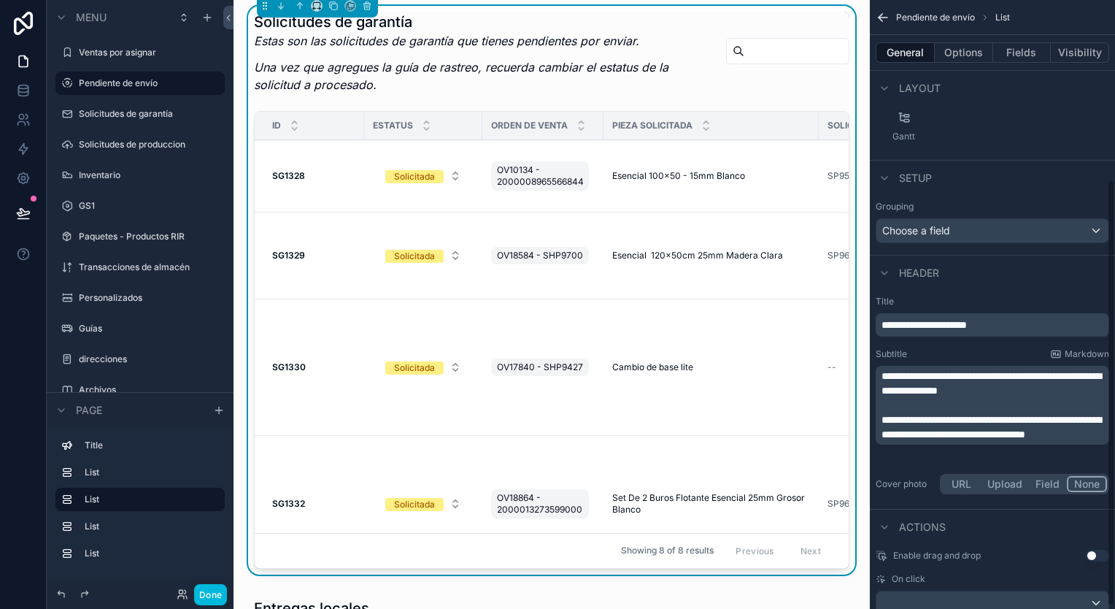
scroll to position [259, 0]
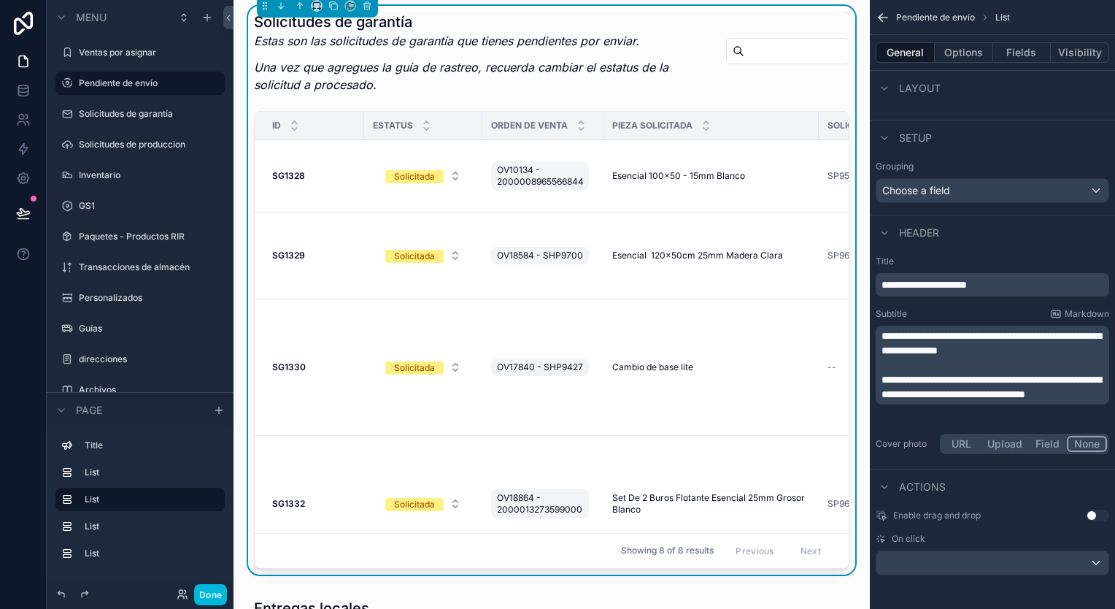
click at [897, 485] on div "Actions" at bounding box center [911, 487] width 70 height 18
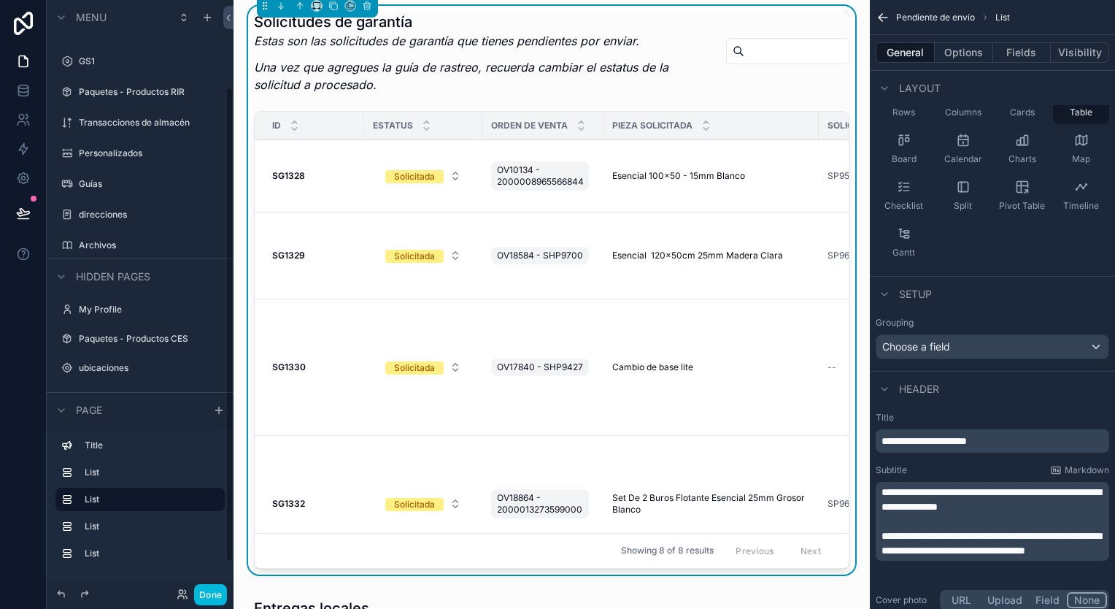
scroll to position [0, 0]
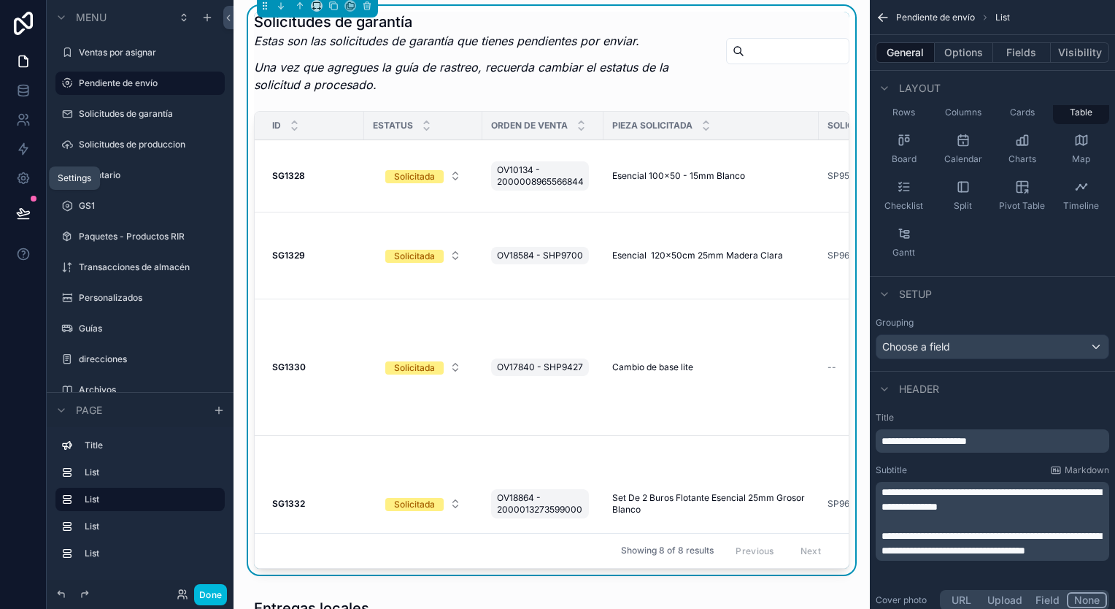
click at [23, 178] on icon at bounding box center [23, 178] width 15 height 15
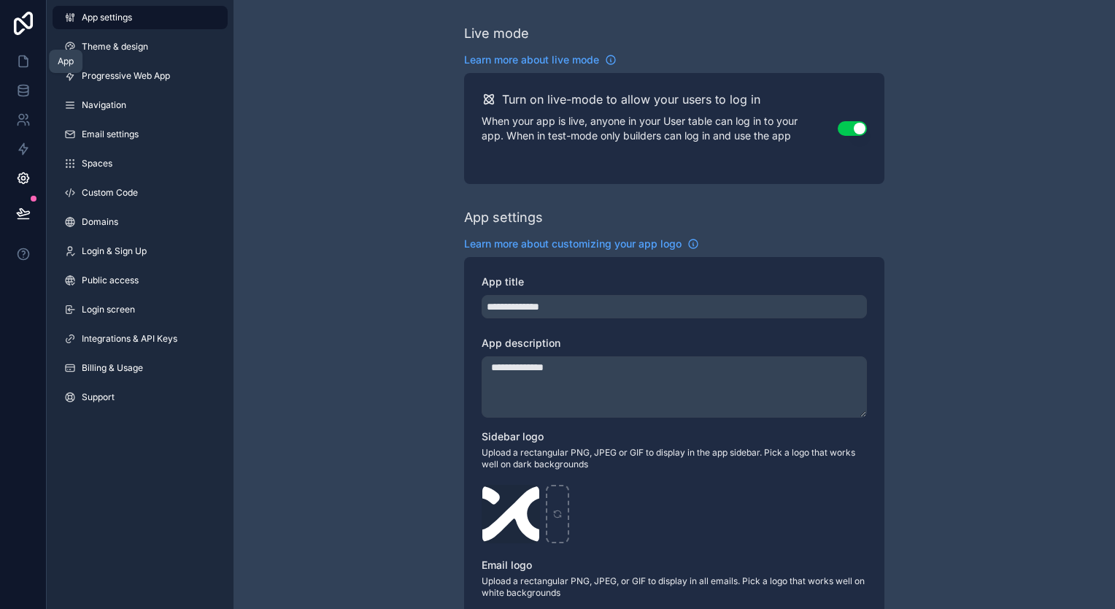
click at [19, 58] on icon at bounding box center [23, 61] width 9 height 11
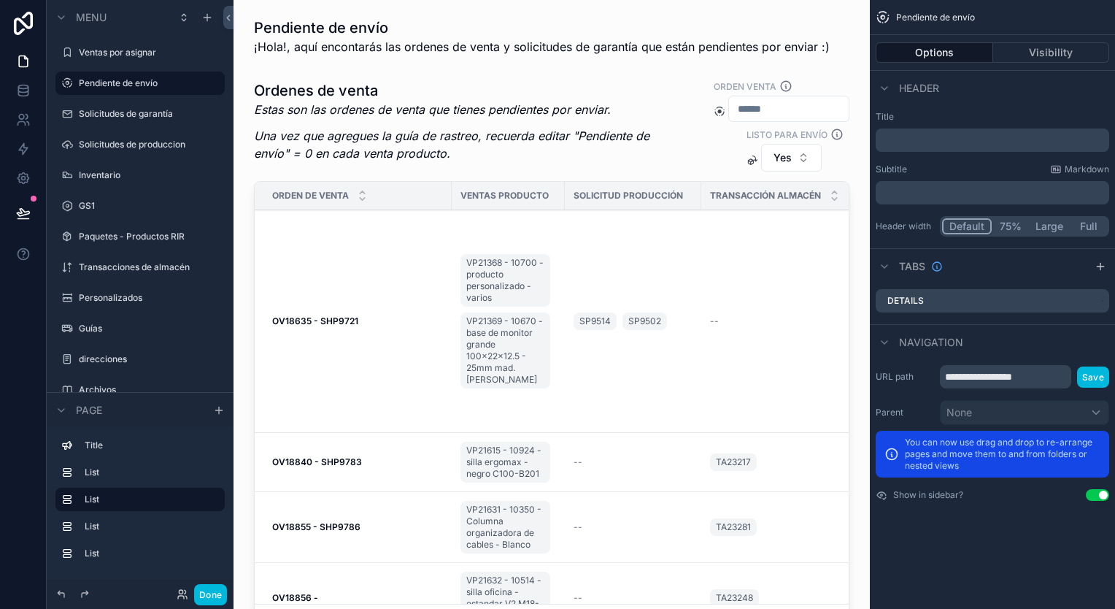
click at [136, 116] on label "Solicitudes de garantía" at bounding box center [147, 114] width 137 height 12
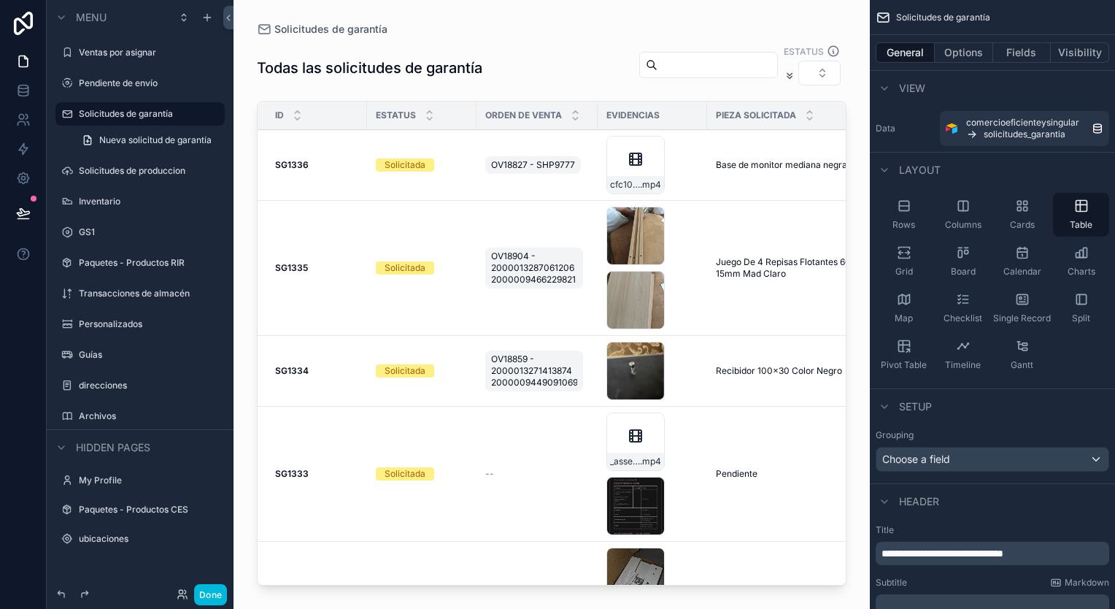
click at [285, 162] on div "scrollable content" at bounding box center [552, 295] width 637 height 591
click at [303, 165] on strong "SG1336" at bounding box center [292, 164] width 34 height 11
click at [127, 86] on label "Pendiente de envío" at bounding box center [147, 83] width 137 height 12
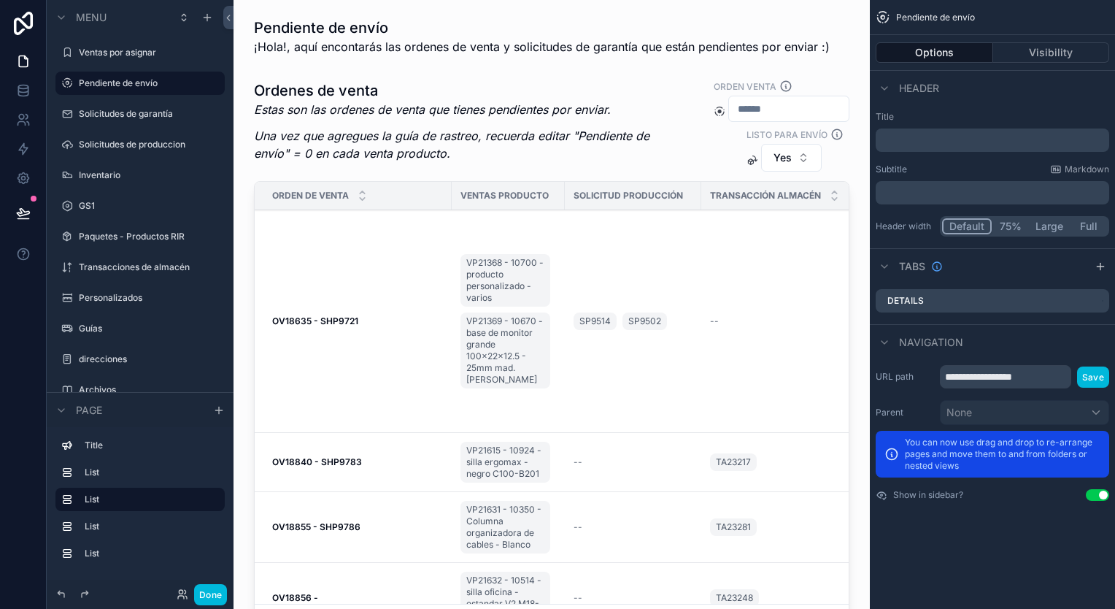
scroll to position [511, 0]
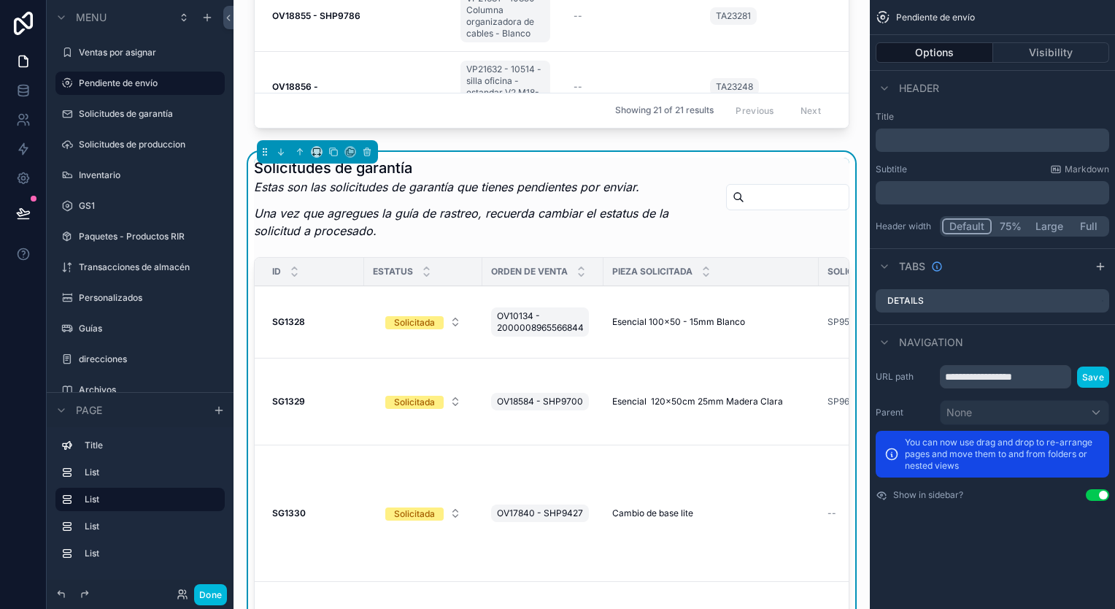
click at [282, 316] on strong "SG1328" at bounding box center [288, 321] width 33 height 11
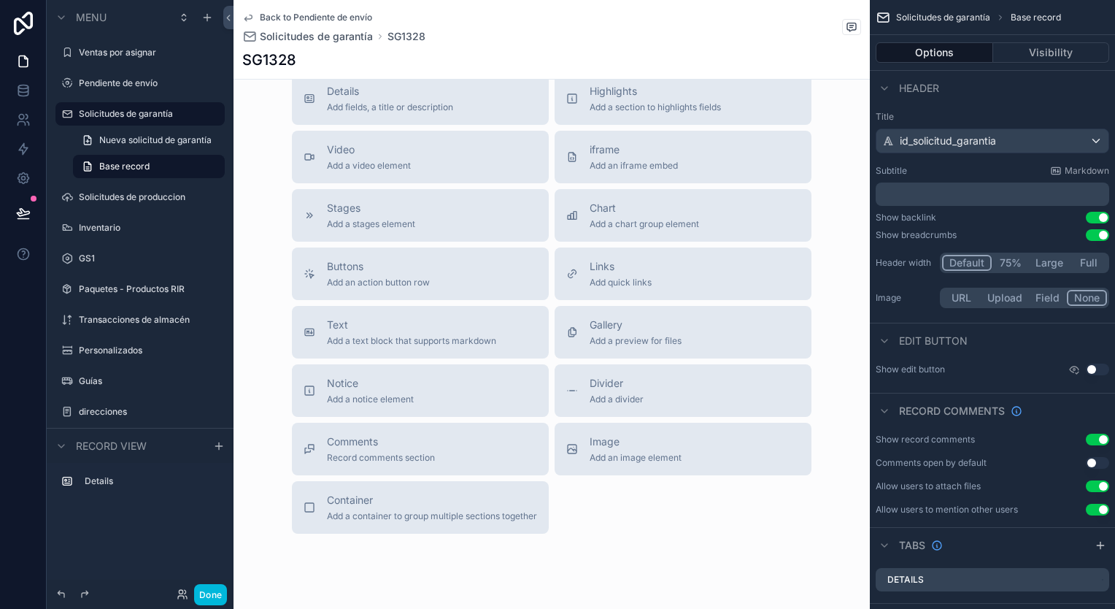
click at [250, 18] on icon "scrollable content" at bounding box center [248, 18] width 12 height 12
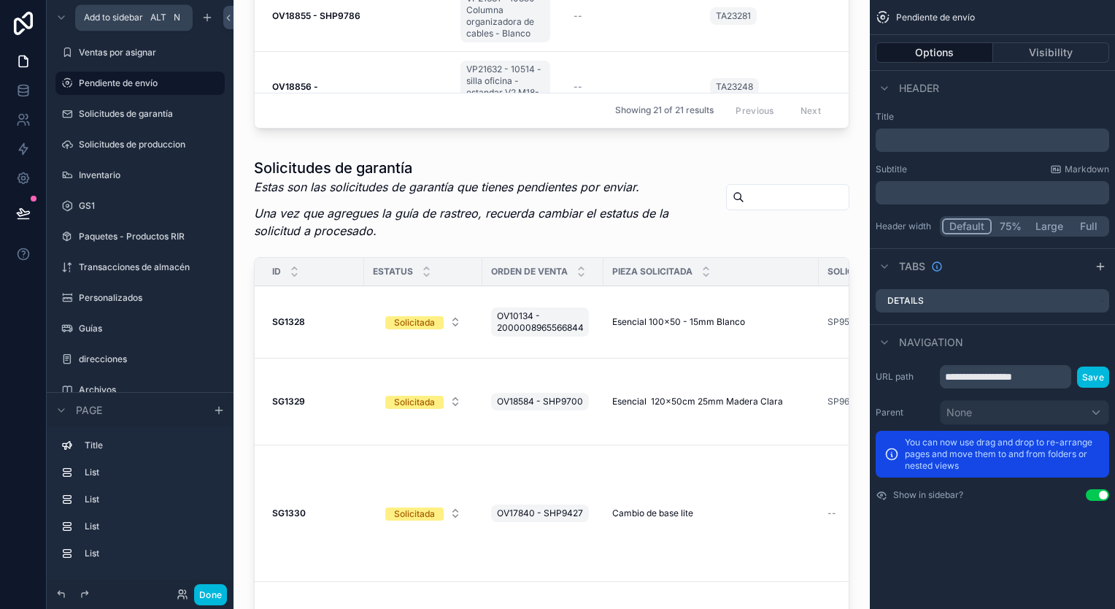
click at [207, 20] on icon "scrollable content" at bounding box center [207, 18] width 12 height 12
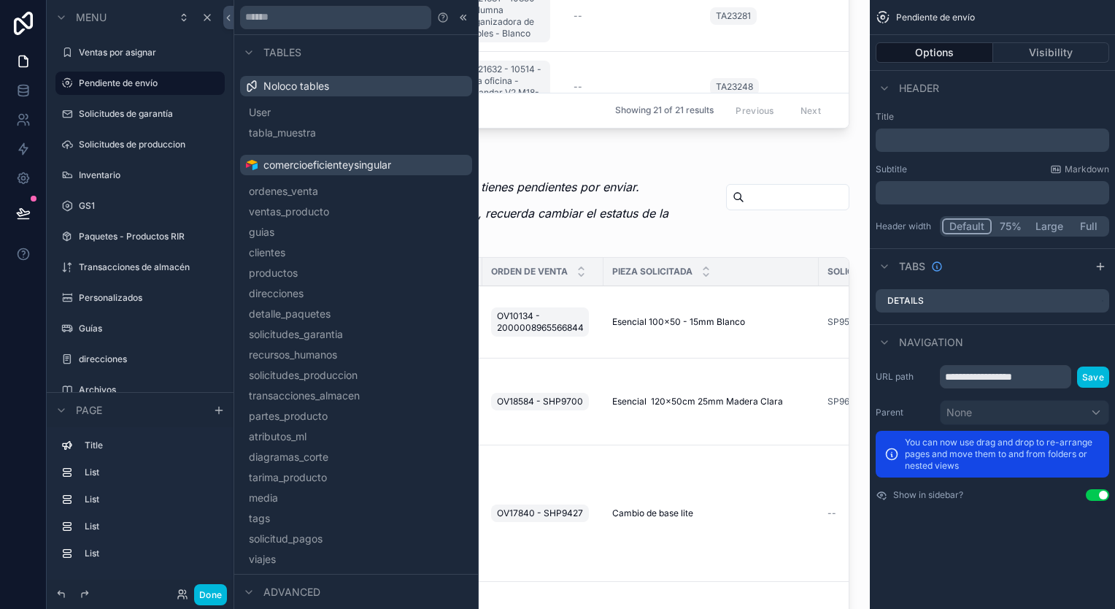
click at [318, 199] on button "ordenes_venta" at bounding box center [356, 191] width 220 height 20
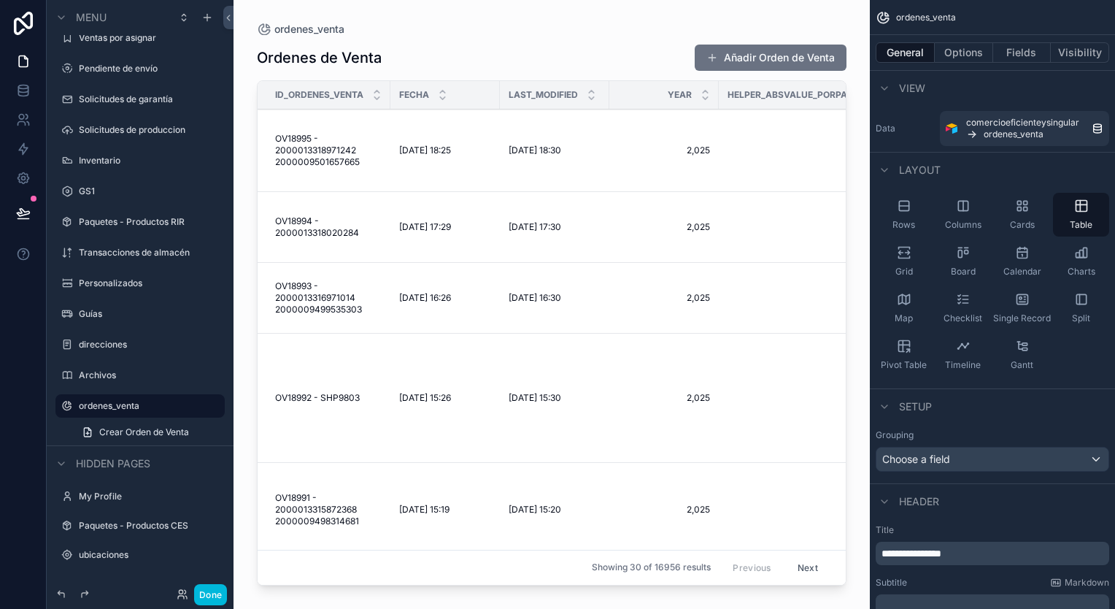
click at [133, 68] on label "Pendiente de envío" at bounding box center [147, 69] width 137 height 12
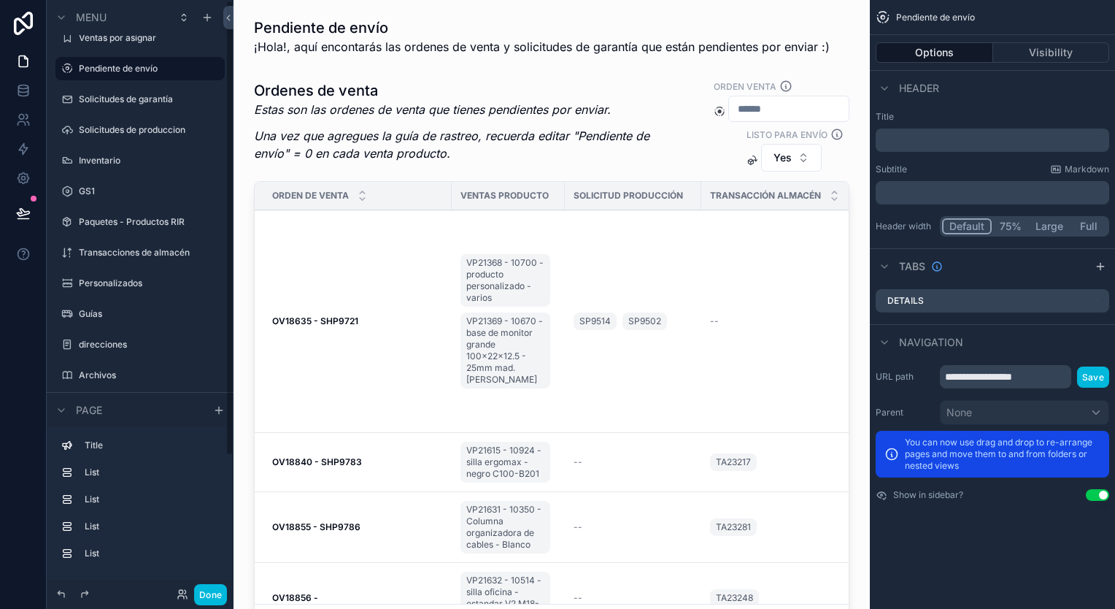
click at [323, 321] on div "scrollable content" at bounding box center [551, 362] width 613 height 578
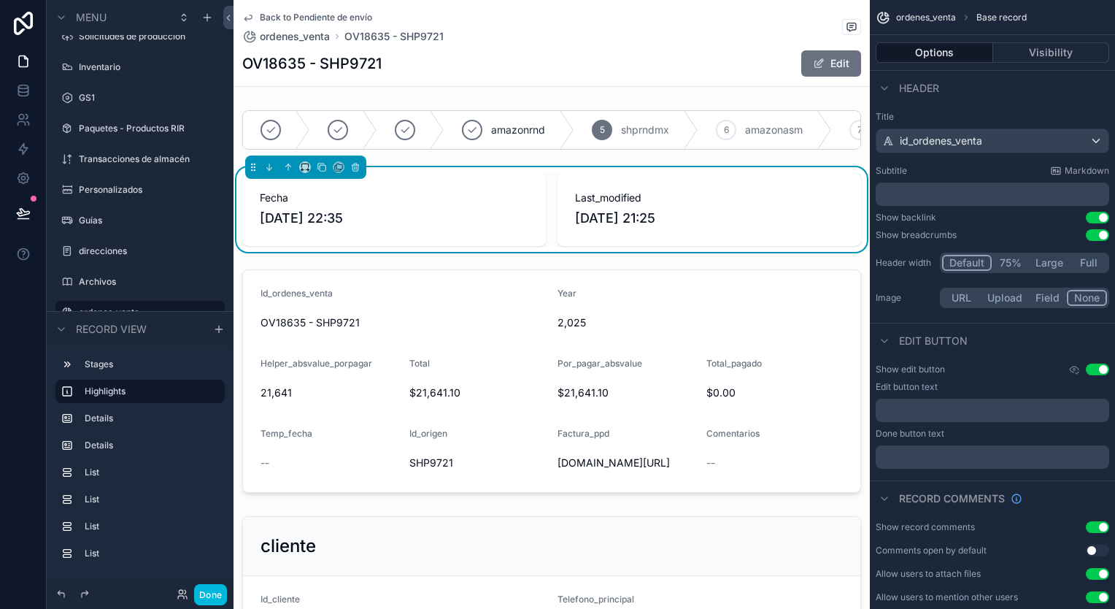
click at [447, 122] on div "scrollable content" at bounding box center [552, 129] width 637 height 51
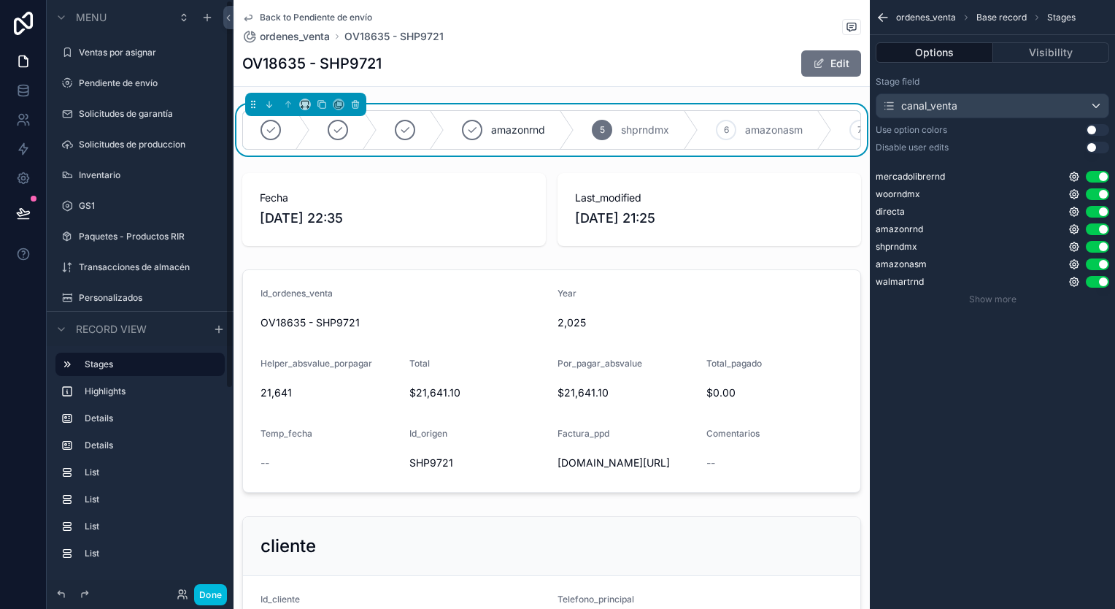
click at [140, 85] on label "Pendiente de envío" at bounding box center [147, 83] width 137 height 12
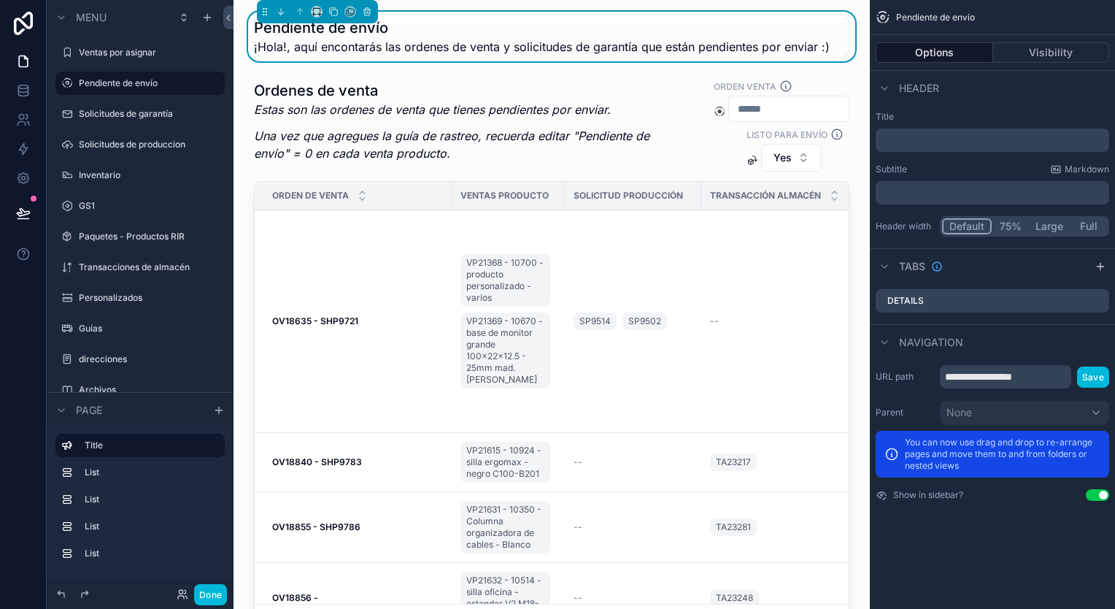
scroll to position [73, 0]
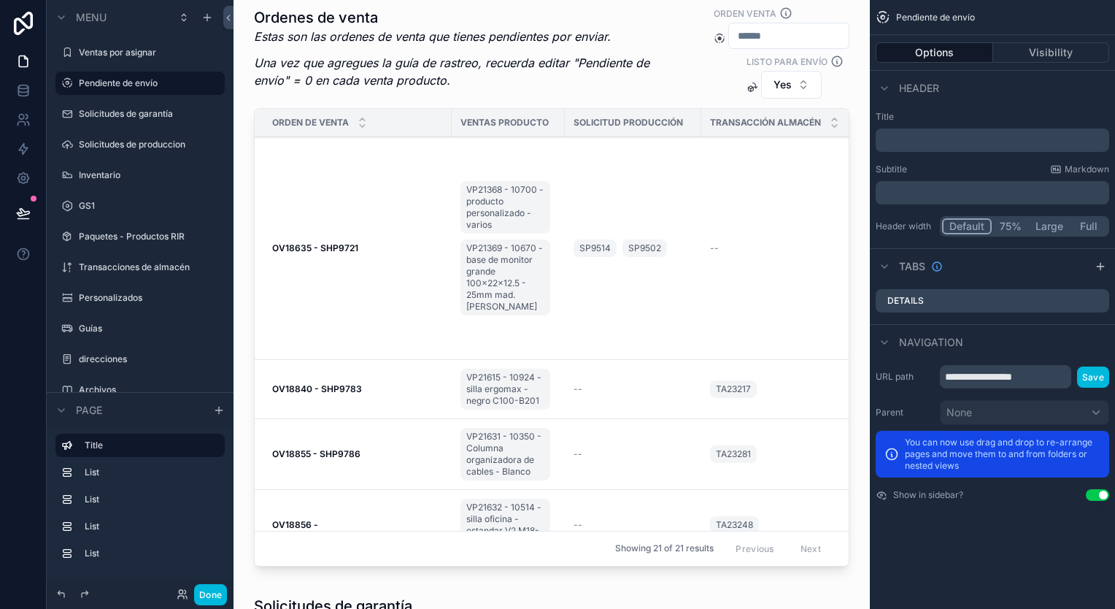
click at [338, 243] on div "scrollable content" at bounding box center [551, 289] width 613 height 578
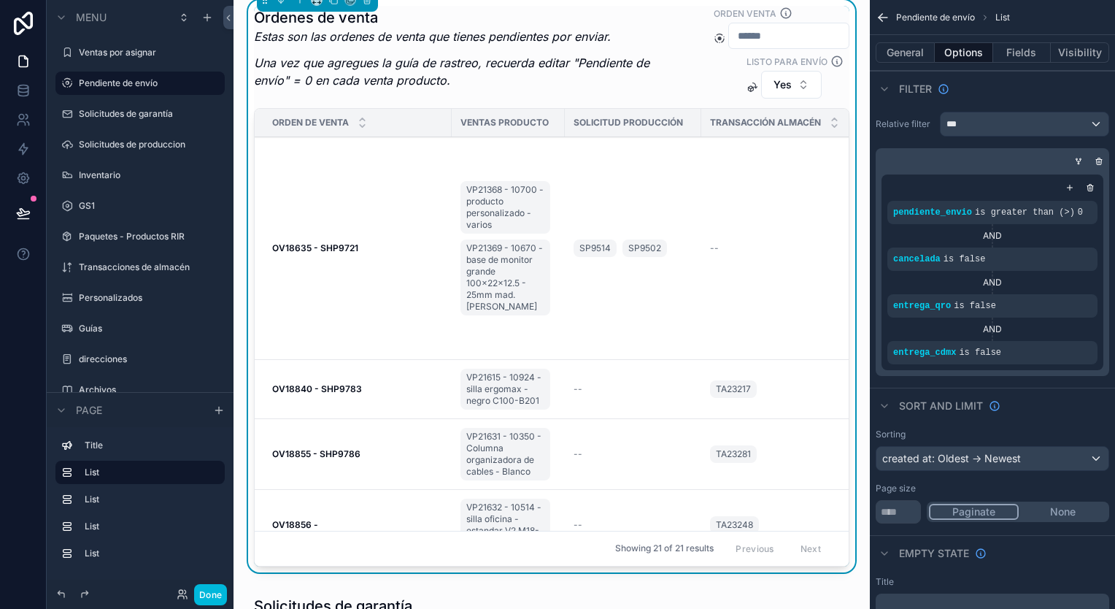
click at [338, 247] on strong "OV18635 - SHP9721" at bounding box center [315, 247] width 86 height 11
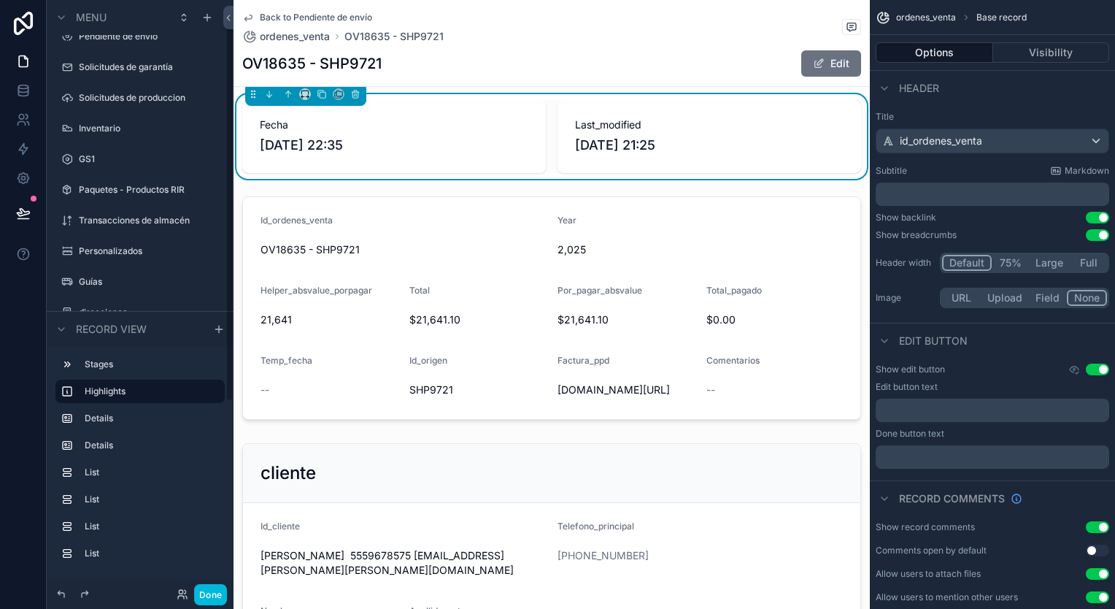
scroll to position [12, 0]
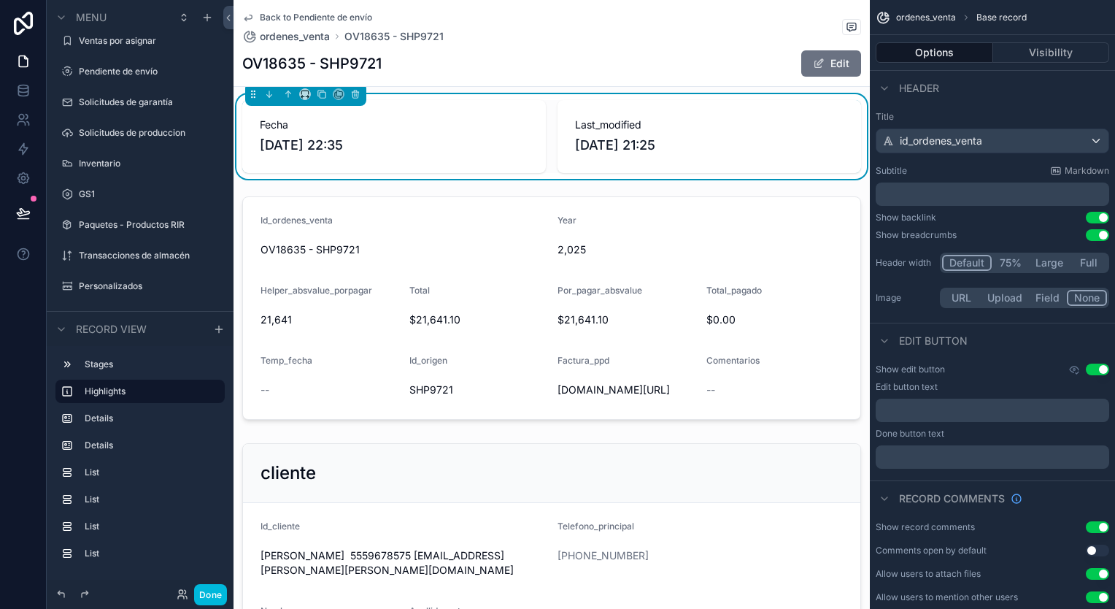
click at [140, 132] on label "Solicitudes de produccion" at bounding box center [147, 133] width 137 height 12
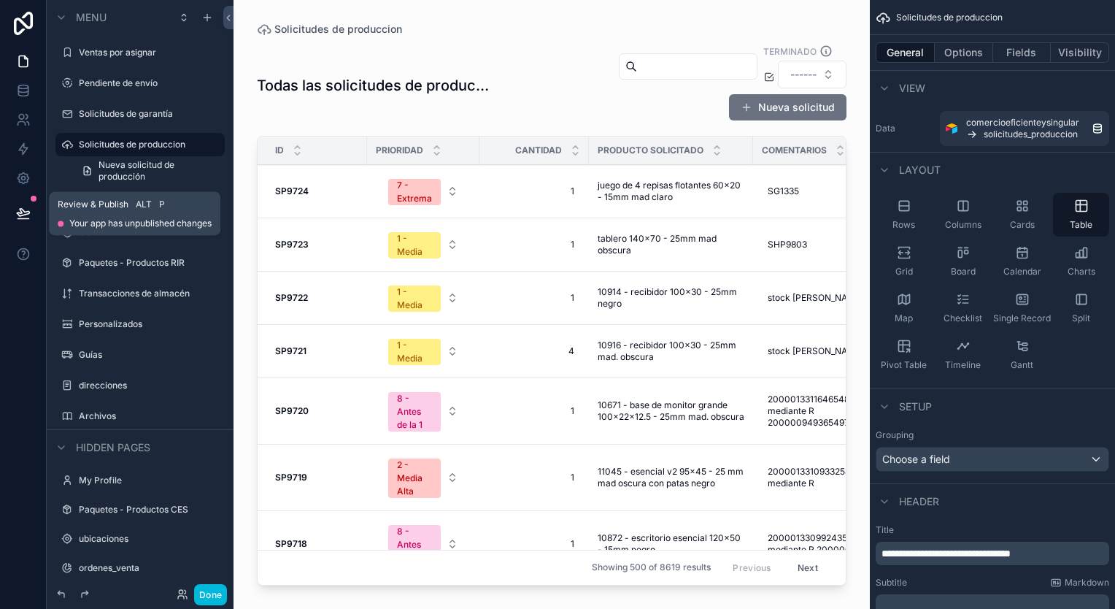
click at [26, 215] on icon at bounding box center [23, 212] width 12 height 7
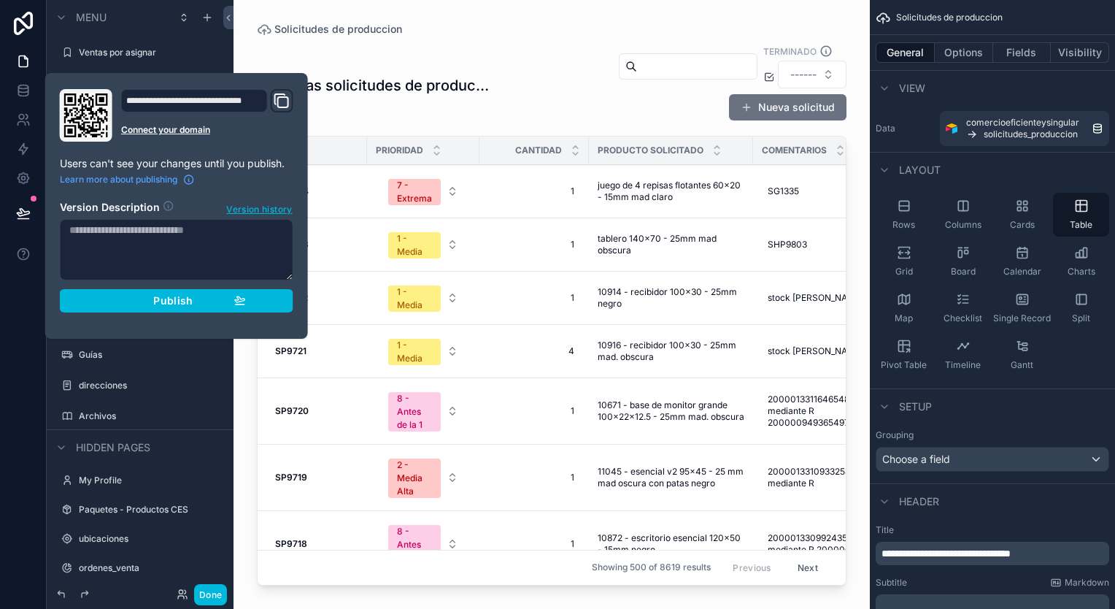
click at [242, 207] on span "Version history" at bounding box center [259, 208] width 66 height 15
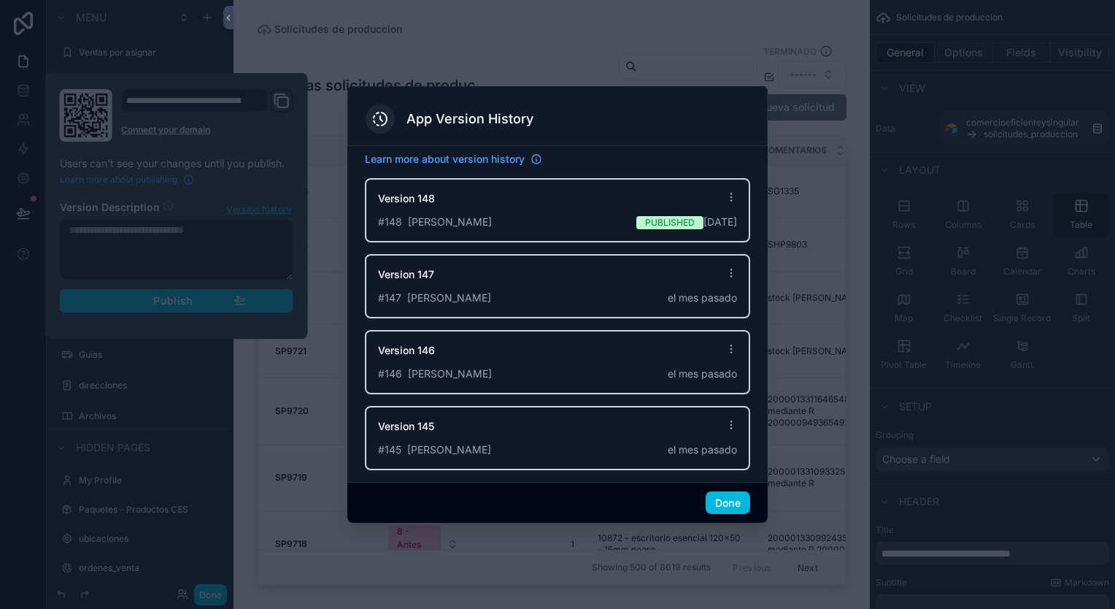
click at [734, 268] on icon at bounding box center [732, 273] width 12 height 12
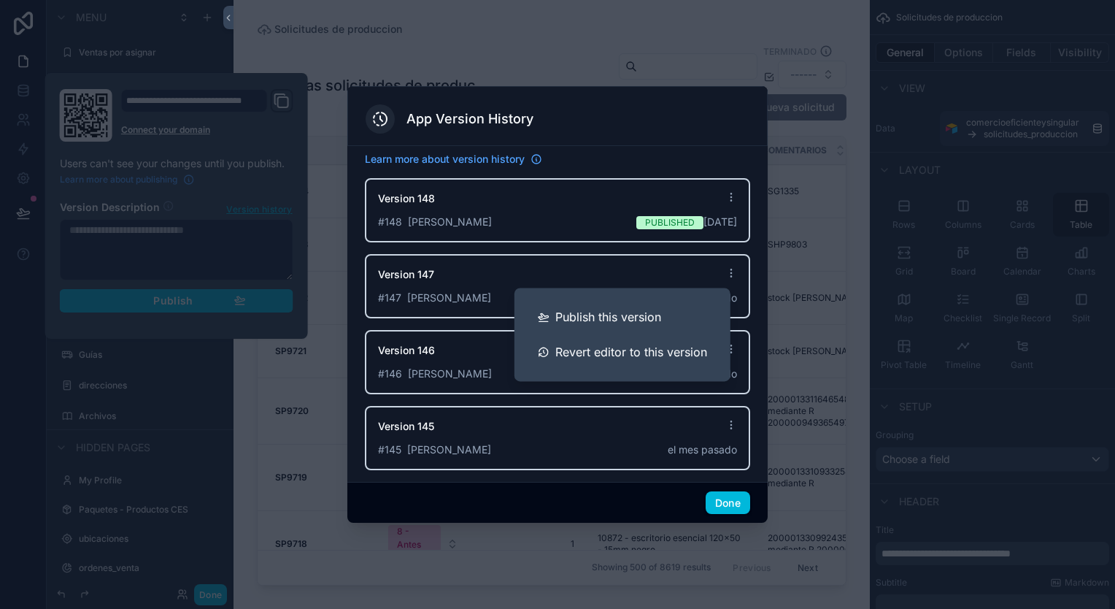
click at [634, 353] on span "Revert editor to this version" at bounding box center [632, 352] width 152 height 18
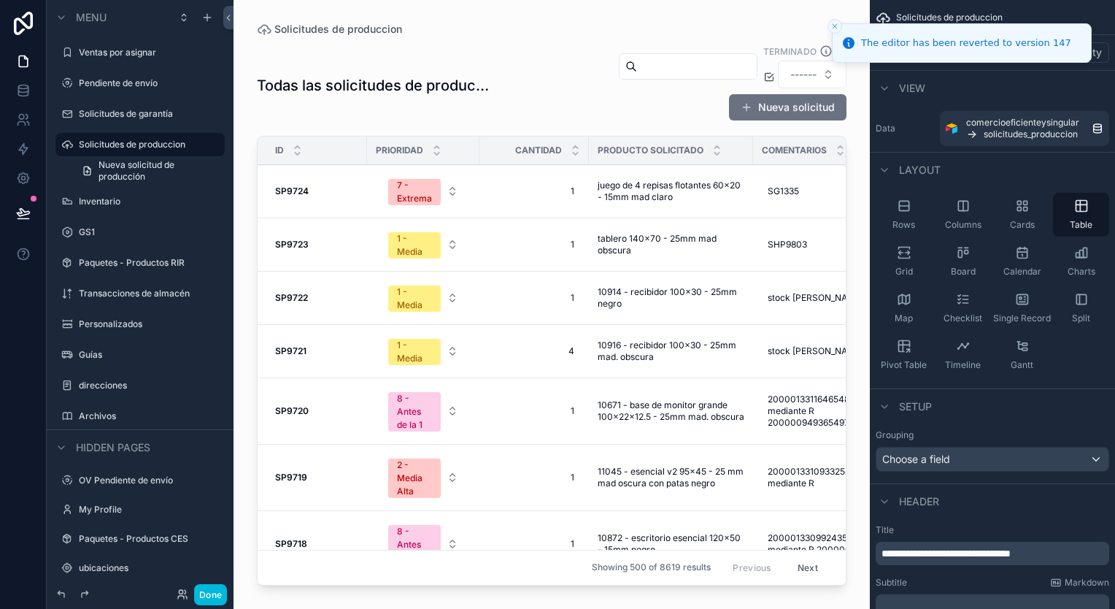
click at [111, 79] on label "Pendiente de envío" at bounding box center [147, 83] width 137 height 12
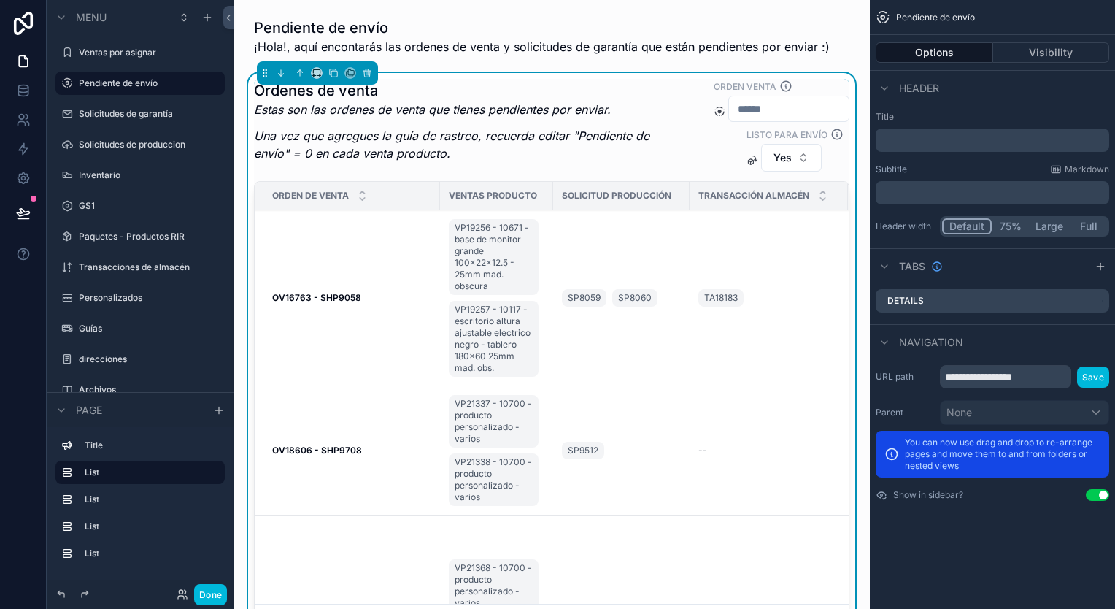
click at [327, 319] on td "OV16763 - SHP9058 OV16763 - SHP9058" at bounding box center [347, 298] width 185 height 176
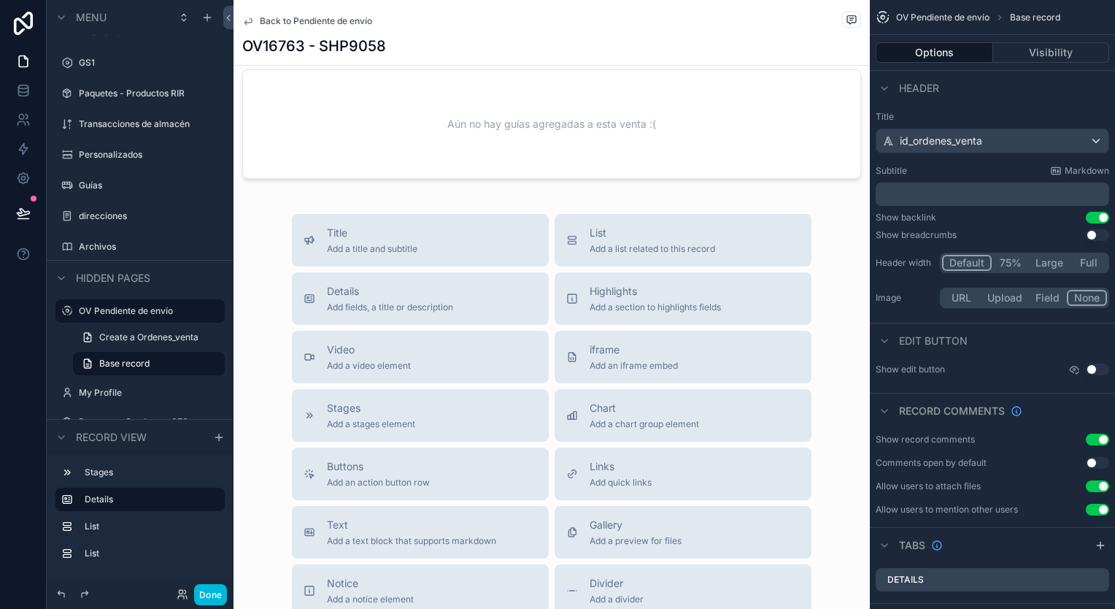
scroll to position [876, 0]
click at [17, 212] on icon at bounding box center [23, 213] width 15 height 15
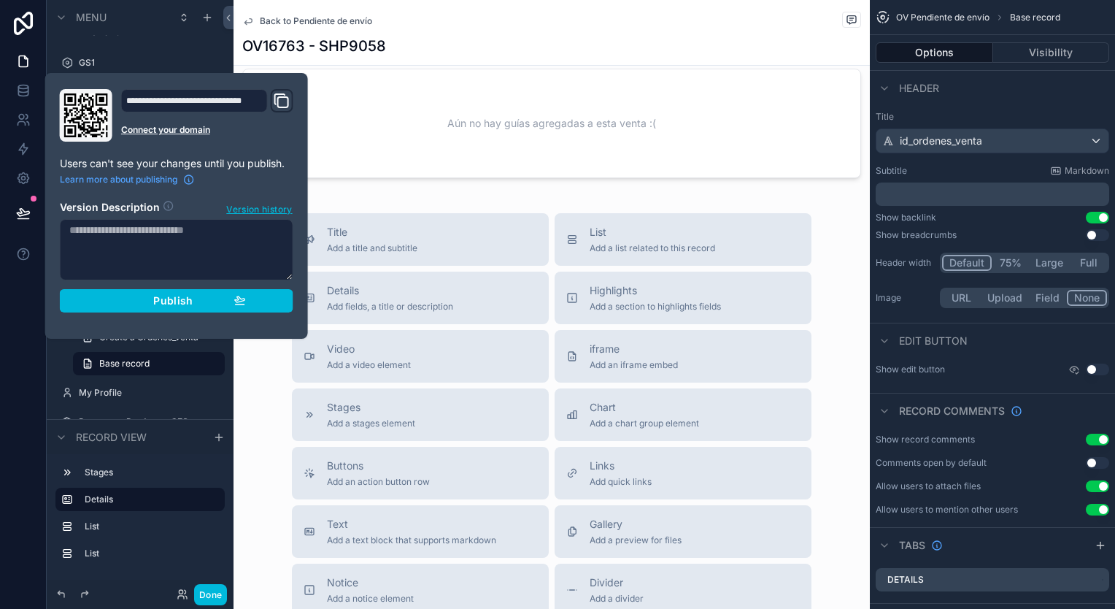
click at [180, 305] on span "Publish" at bounding box center [172, 300] width 39 height 13
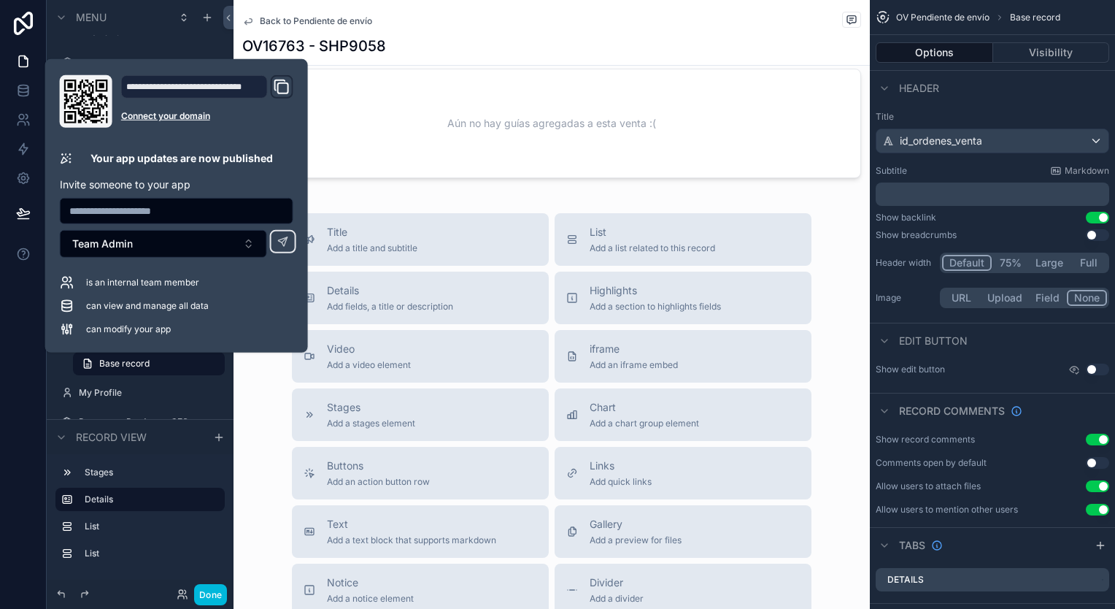
click at [837, 234] on div "Title Add a title and subtitle List Add a list related to this record Details A…" at bounding box center [552, 473] width 637 height 520
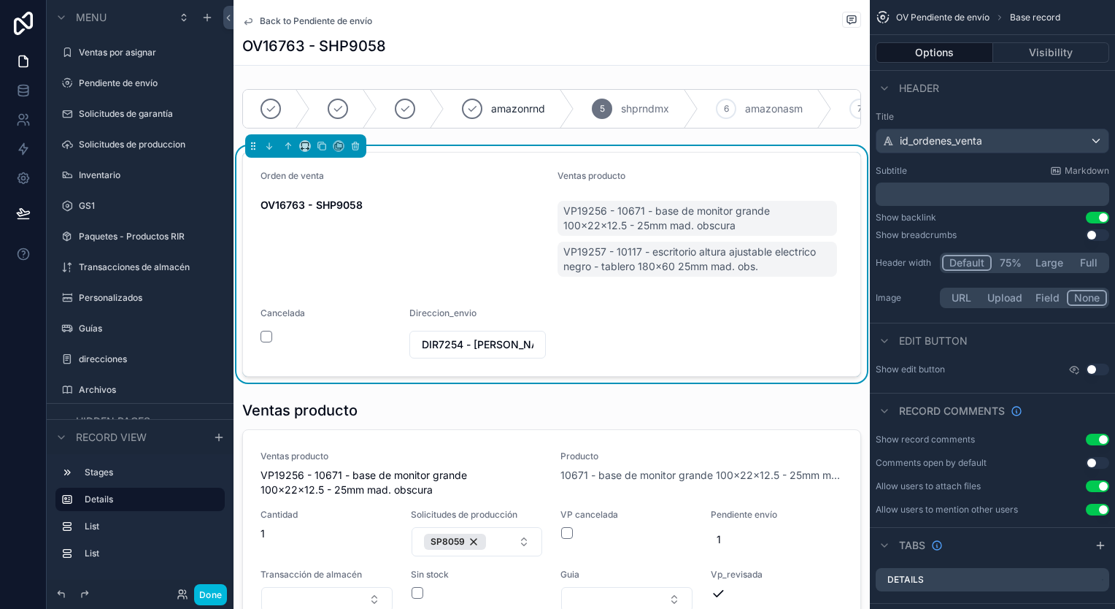
click at [128, 86] on label "Pendiente de envío" at bounding box center [147, 83] width 137 height 12
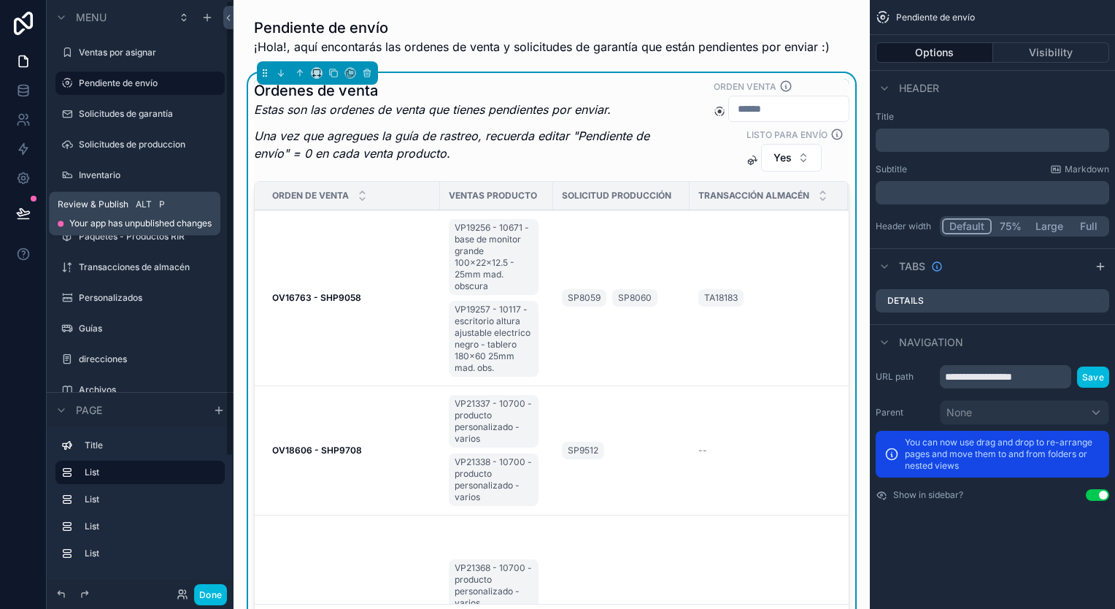
click at [32, 216] on button at bounding box center [23, 213] width 32 height 41
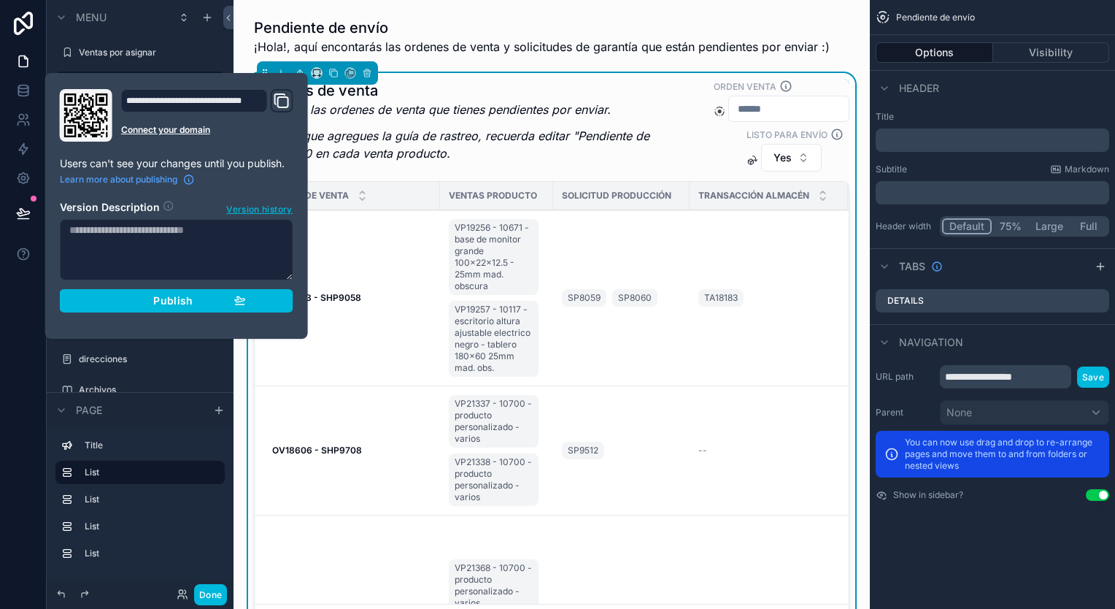
click at [199, 305] on div "Publish" at bounding box center [176, 300] width 139 height 13
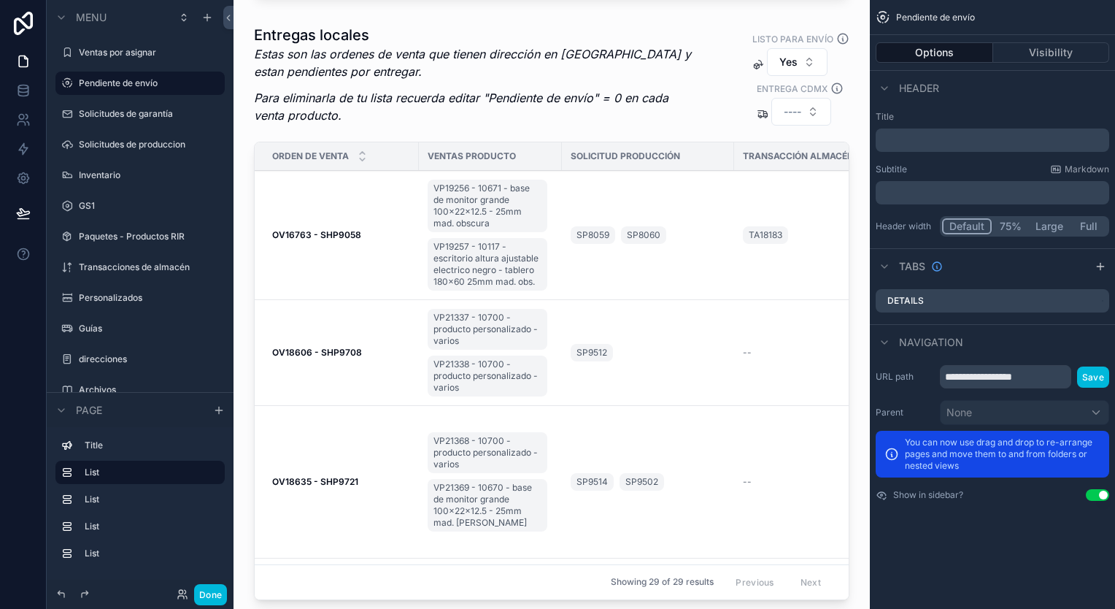
scroll to position [1168, 0]
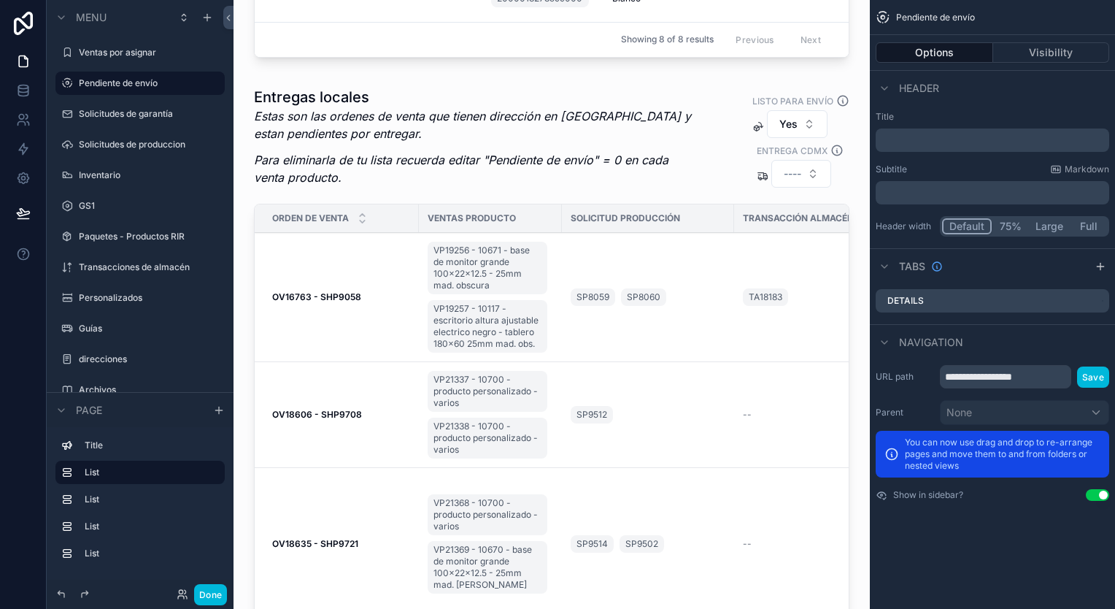
click at [629, 114] on div "scrollable content" at bounding box center [551, 377] width 613 height 593
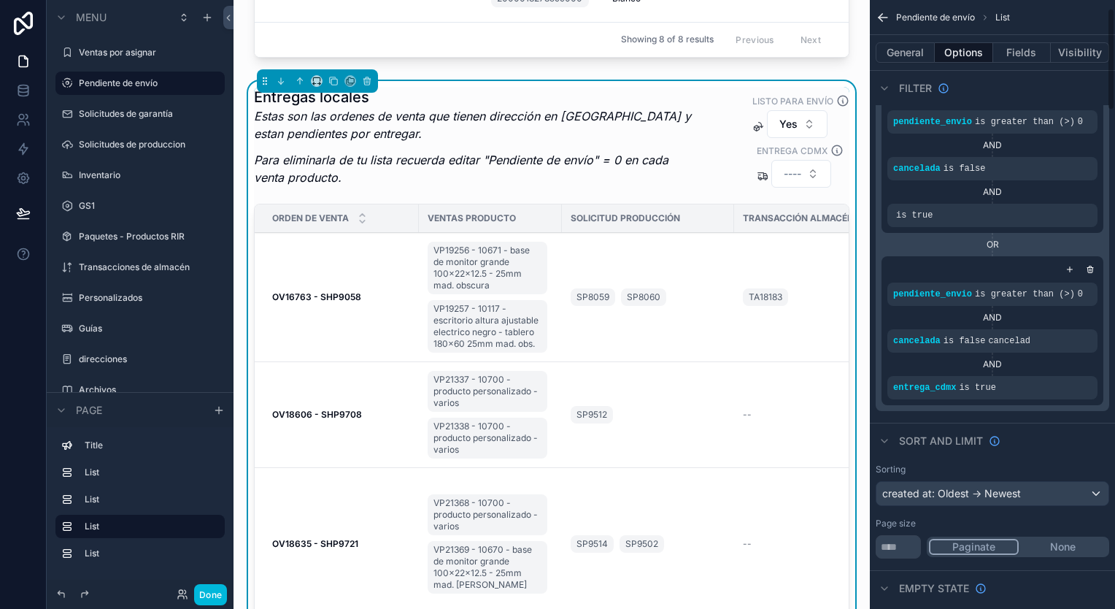
scroll to position [146, 0]
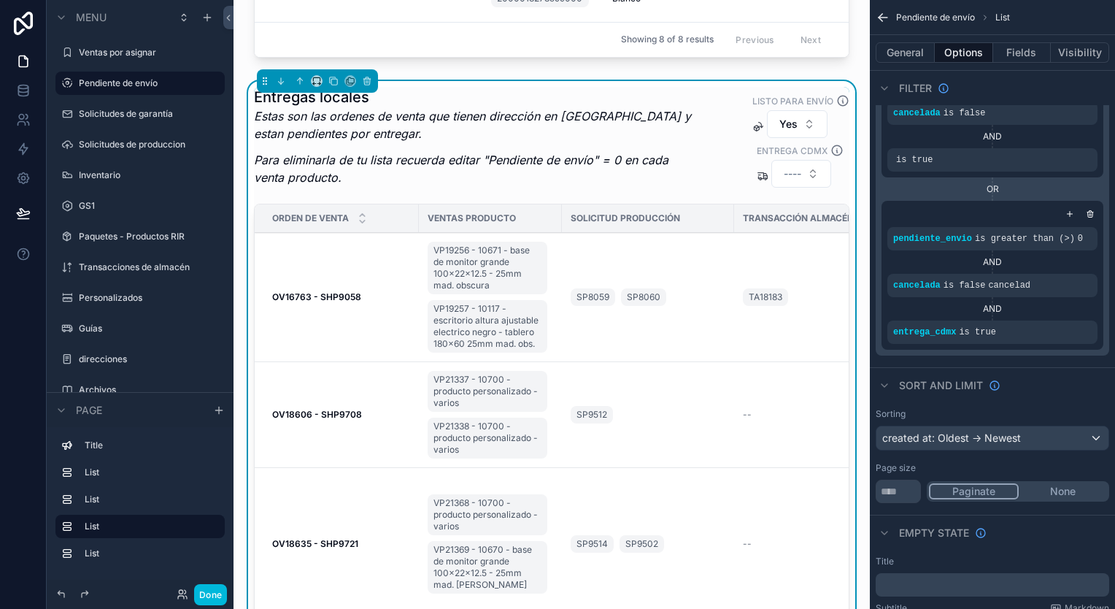
click at [1072, 214] on icon "scrollable content" at bounding box center [1070, 213] width 9 height 9
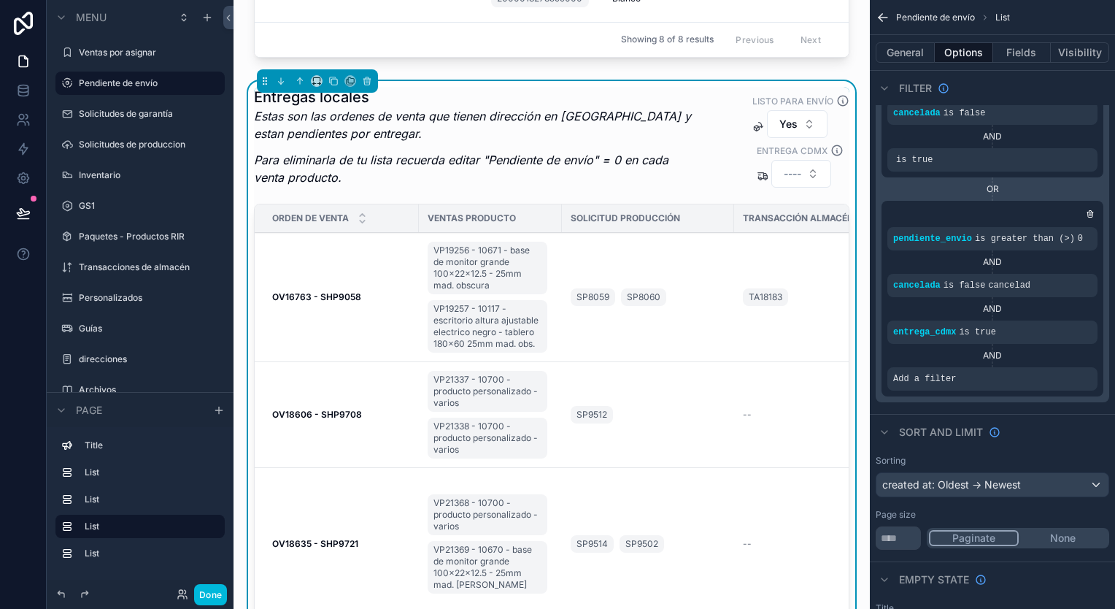
click at [956, 376] on div "Add a filter" at bounding box center [993, 378] width 210 height 23
click at [0, 0] on icon "scrollable content" at bounding box center [0, 0] width 0 height 0
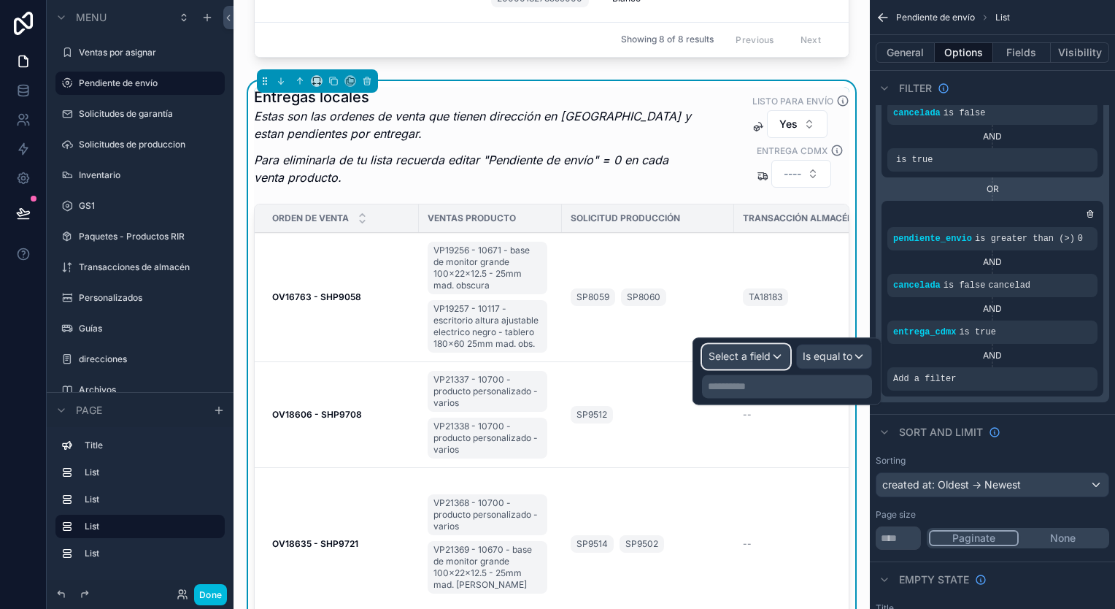
click at [759, 355] on span "Select a field" at bounding box center [740, 356] width 62 height 12
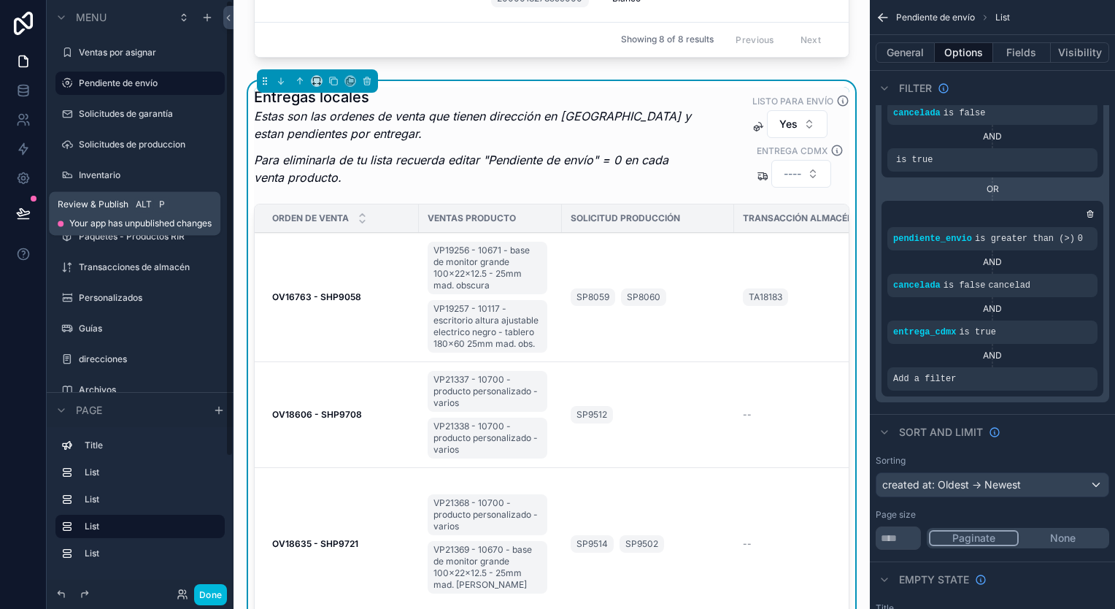
click at [24, 204] on button at bounding box center [23, 213] width 32 height 41
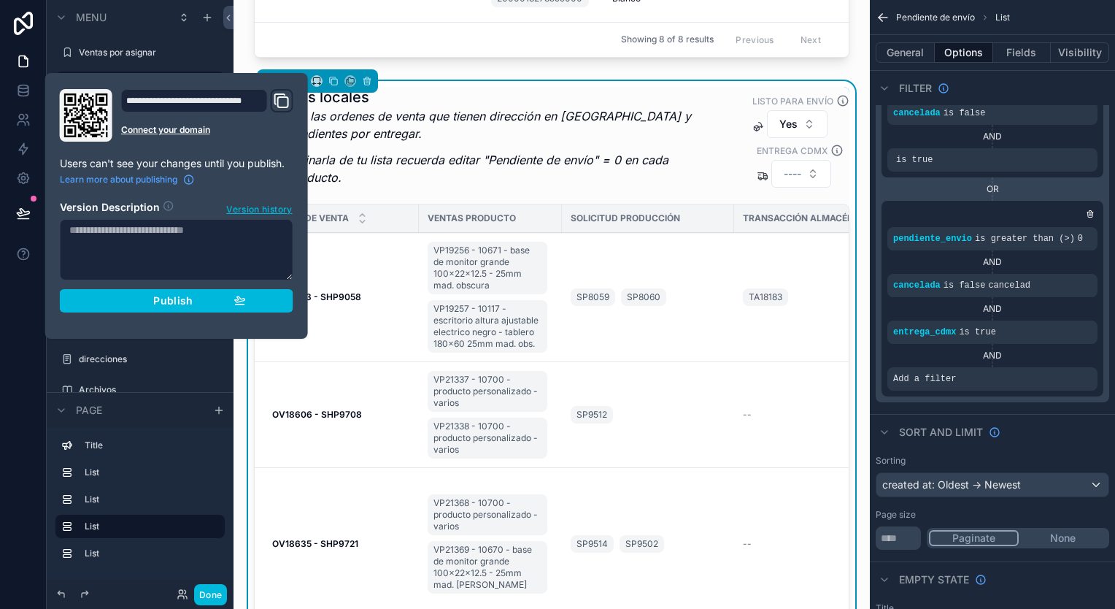
click at [258, 210] on span "Version history" at bounding box center [259, 208] width 66 height 15
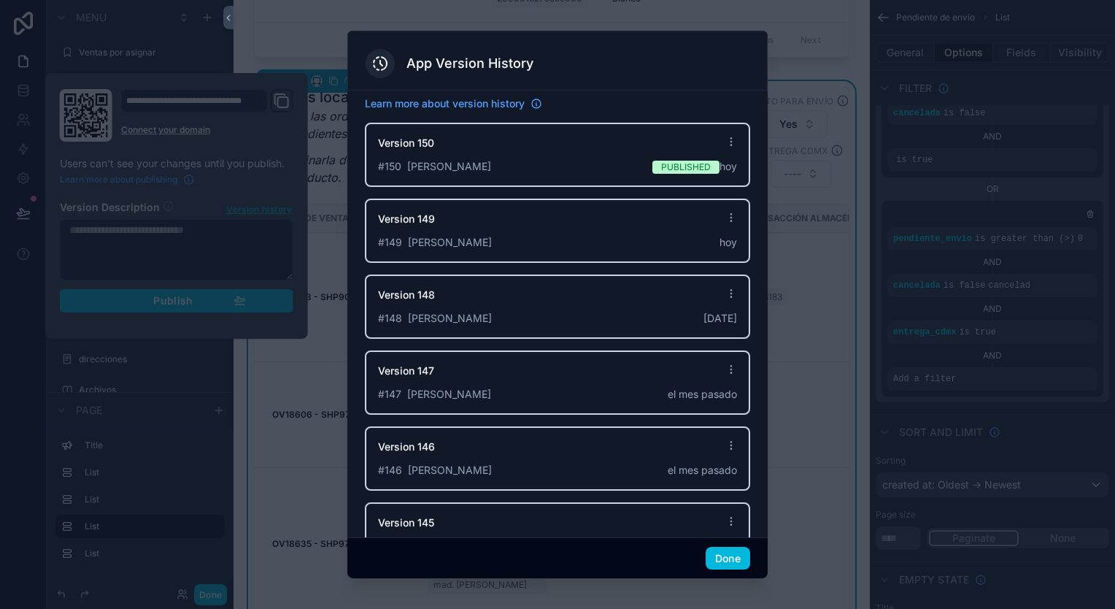
click at [869, 121] on div at bounding box center [557, 304] width 1115 height 609
click at [839, 164] on div at bounding box center [557, 304] width 1115 height 609
click at [569, 150] on div "Version 150" at bounding box center [557, 147] width 359 height 23
click at [455, 151] on div "Version 150" at bounding box center [557, 147] width 359 height 23
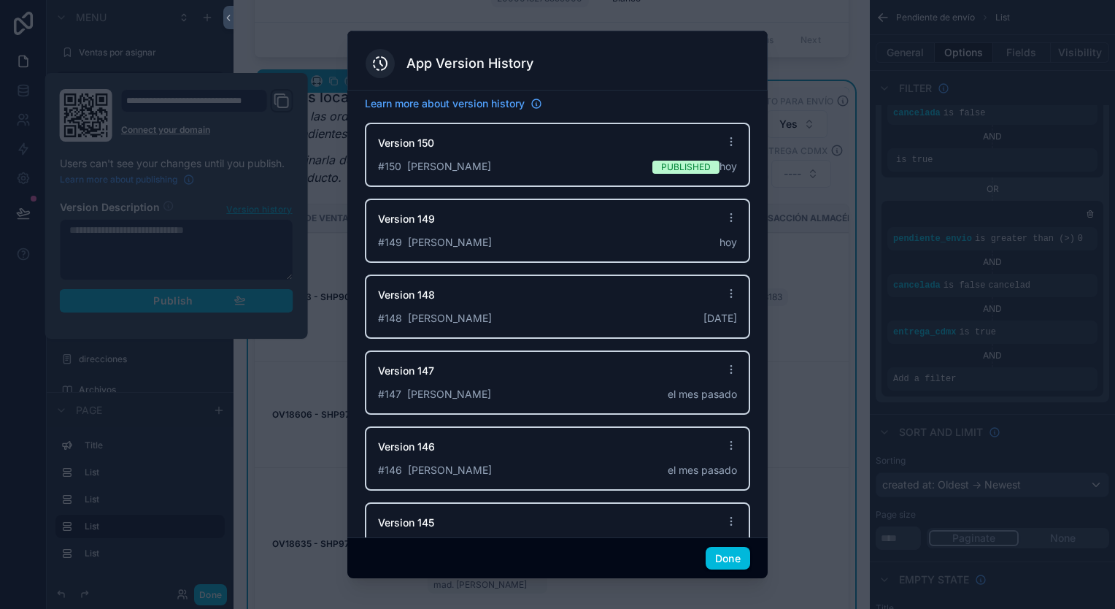
click at [455, 151] on div "Version 150" at bounding box center [557, 147] width 359 height 23
click at [740, 558] on button "Done" at bounding box center [728, 558] width 45 height 23
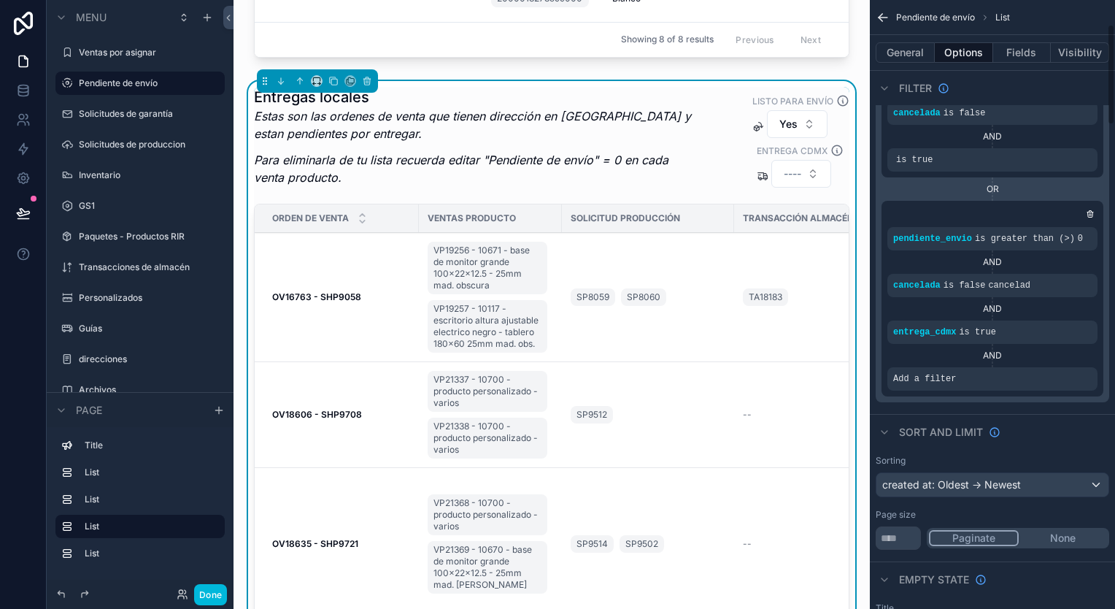
click at [905, 377] on span "Add a filter" at bounding box center [924, 379] width 63 height 12
click at [0, 0] on icon "scrollable content" at bounding box center [0, 0] width 0 height 0
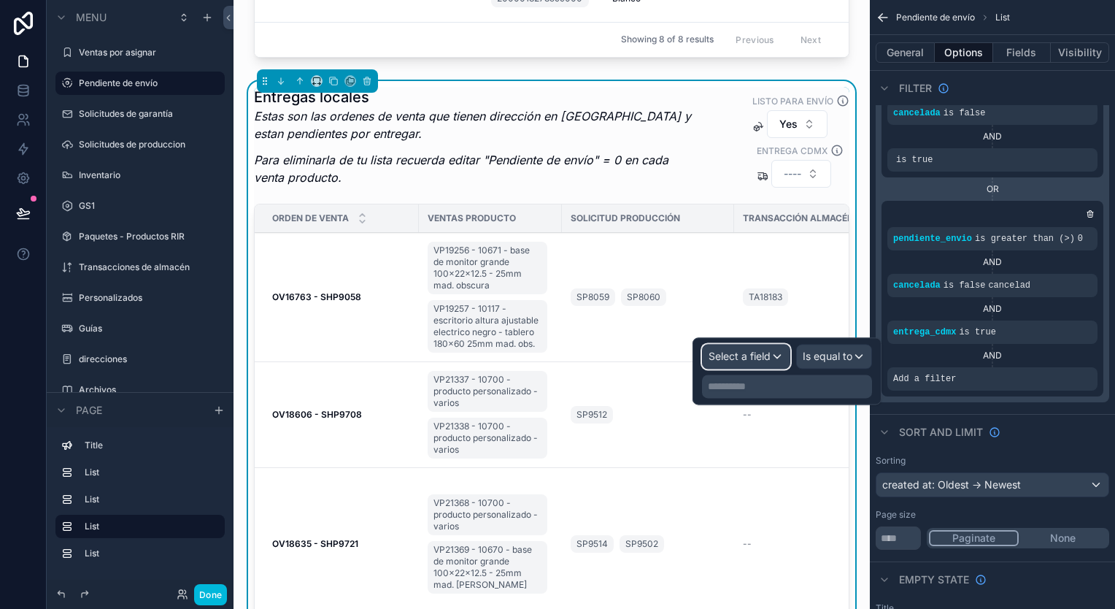
click at [778, 362] on div "Select a field" at bounding box center [746, 356] width 87 height 23
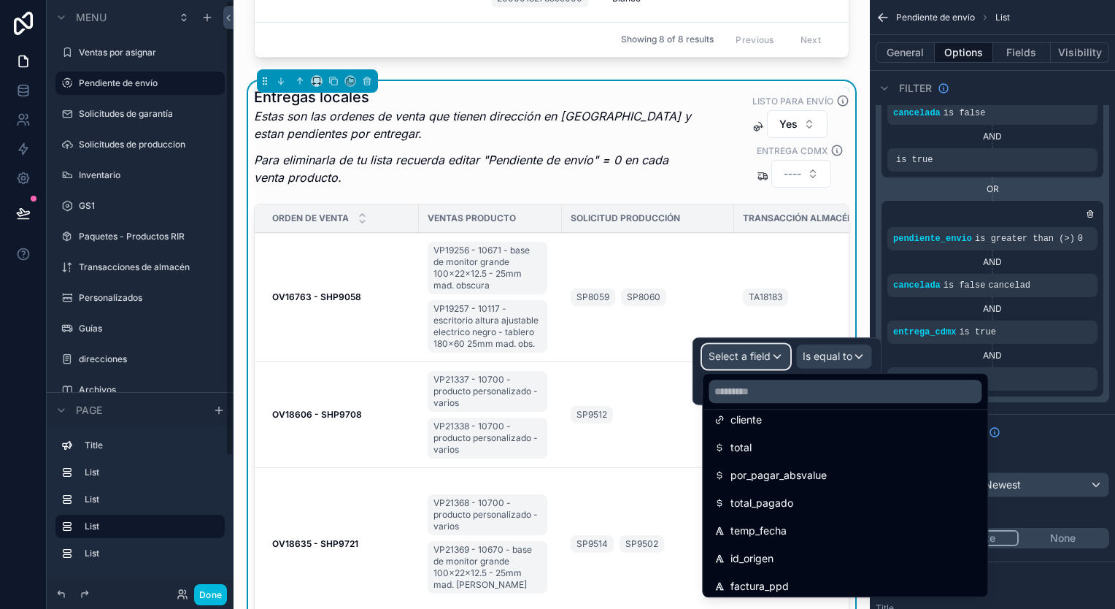
scroll to position [365, 0]
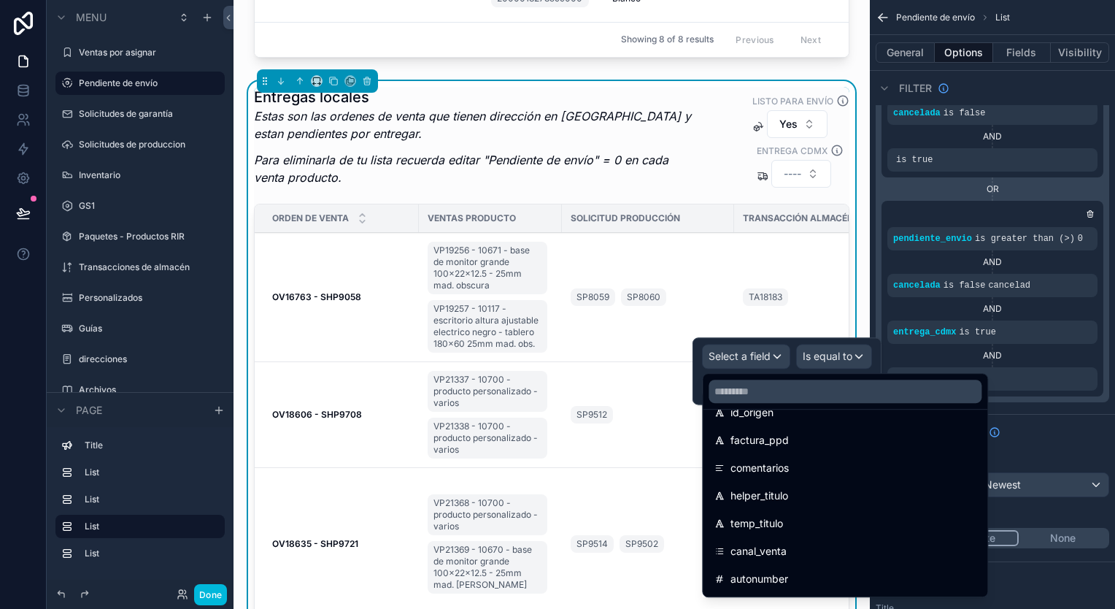
scroll to position [511, 0]
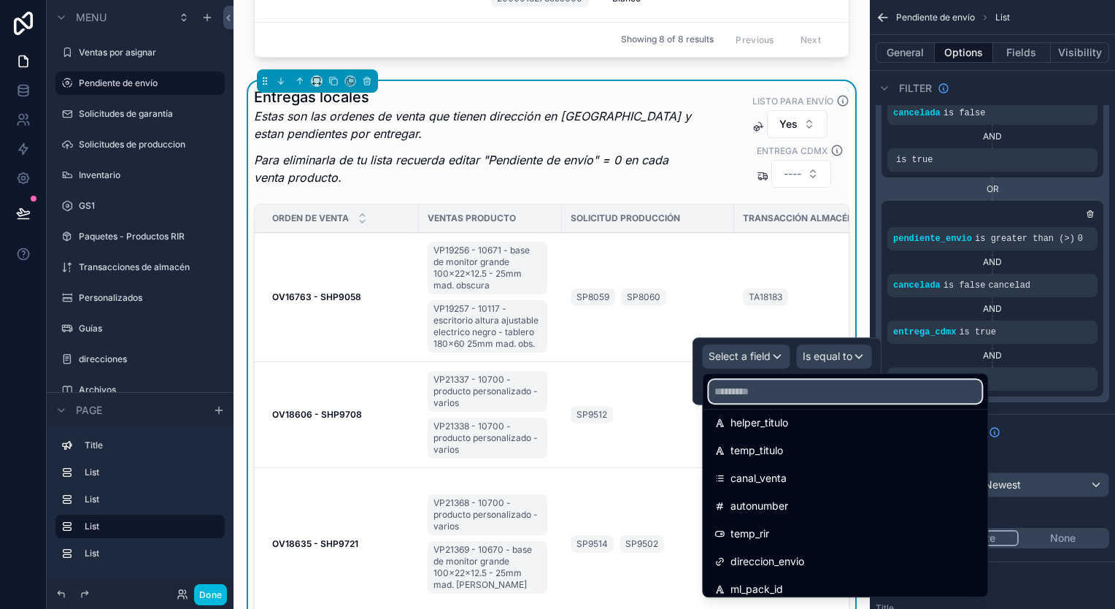
click at [796, 396] on input "text" at bounding box center [845, 391] width 273 height 23
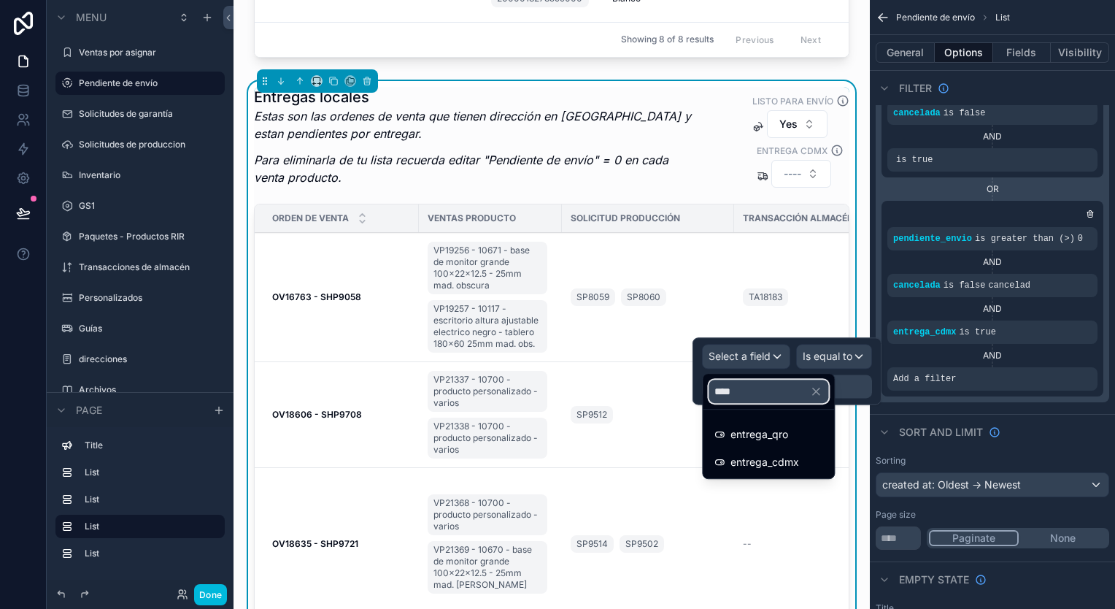
scroll to position [0, 0]
type input "****"
click at [814, 429] on div "entrega_qro" at bounding box center [769, 435] width 108 height 18
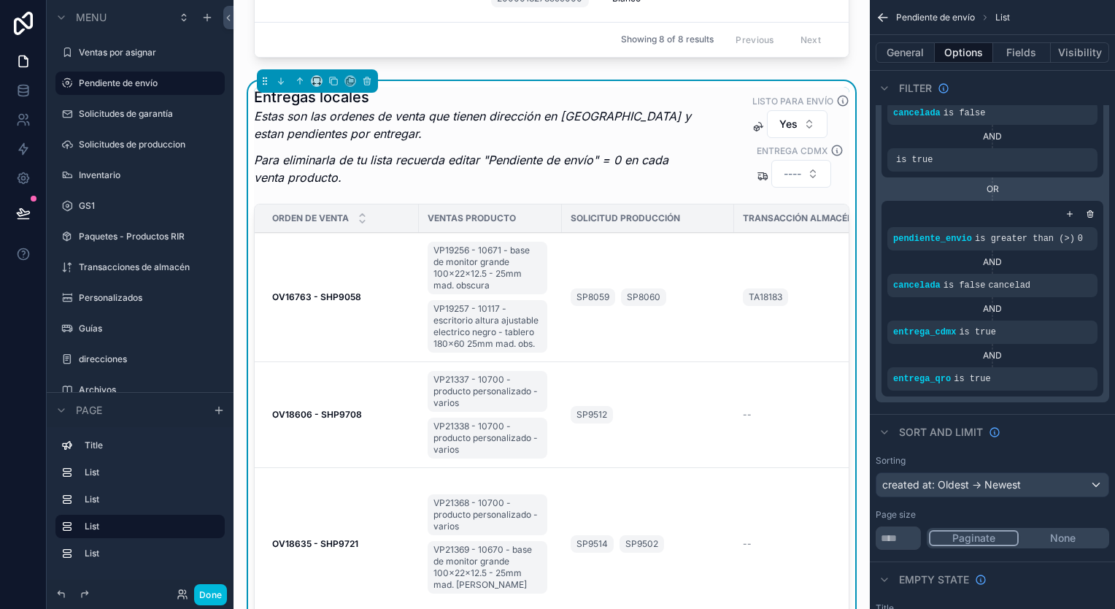
click at [699, 129] on div "Listo para envío Yes Entrega CDMX ----" at bounding box center [773, 140] width 154 height 95
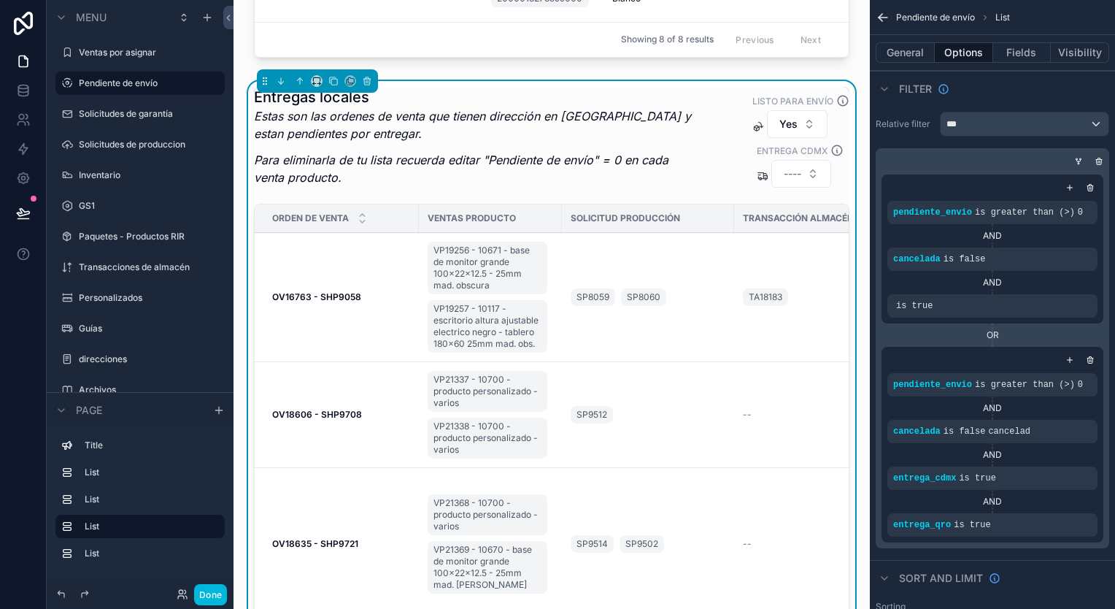
click at [0, 0] on icon "scrollable content" at bounding box center [0, 0] width 0 height 0
click at [793, 299] on span "entregaLocal" at bounding box center [762, 298] width 63 height 15
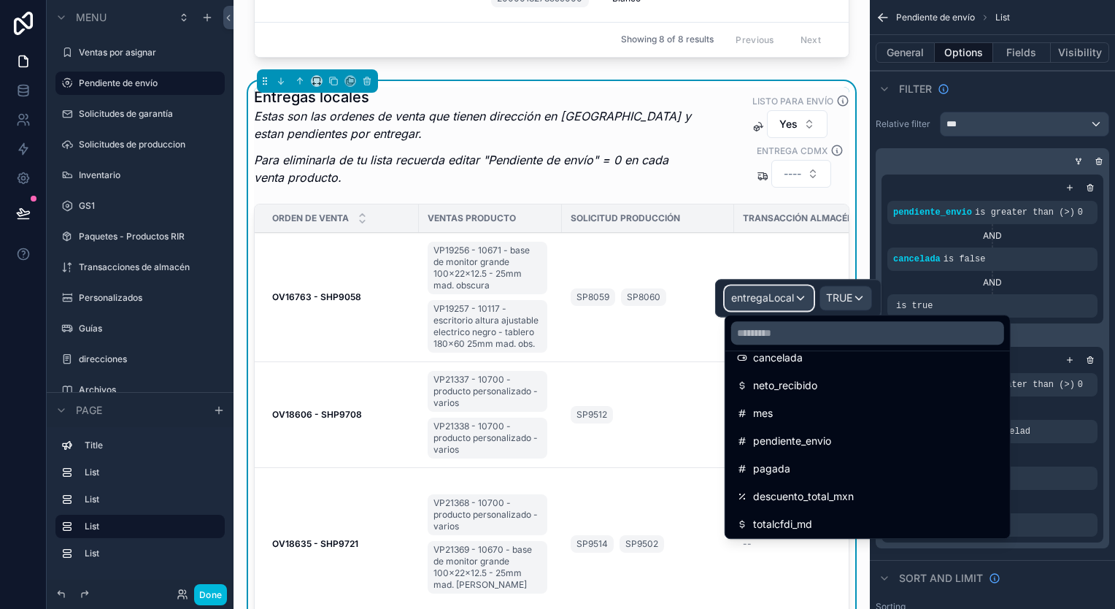
scroll to position [803, 0]
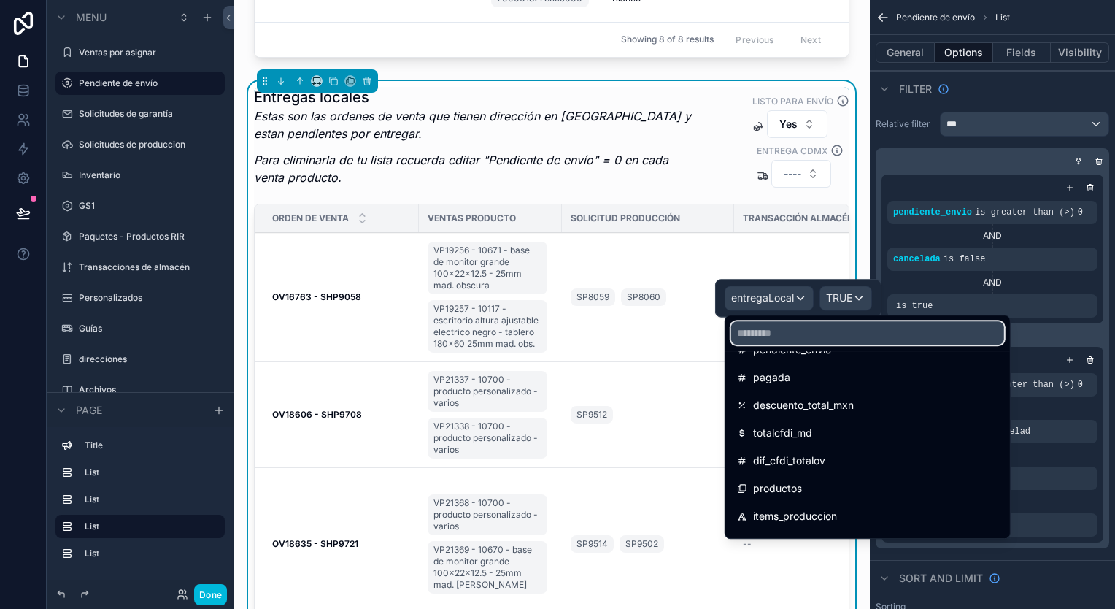
click at [829, 333] on input "text" at bounding box center [867, 332] width 273 height 23
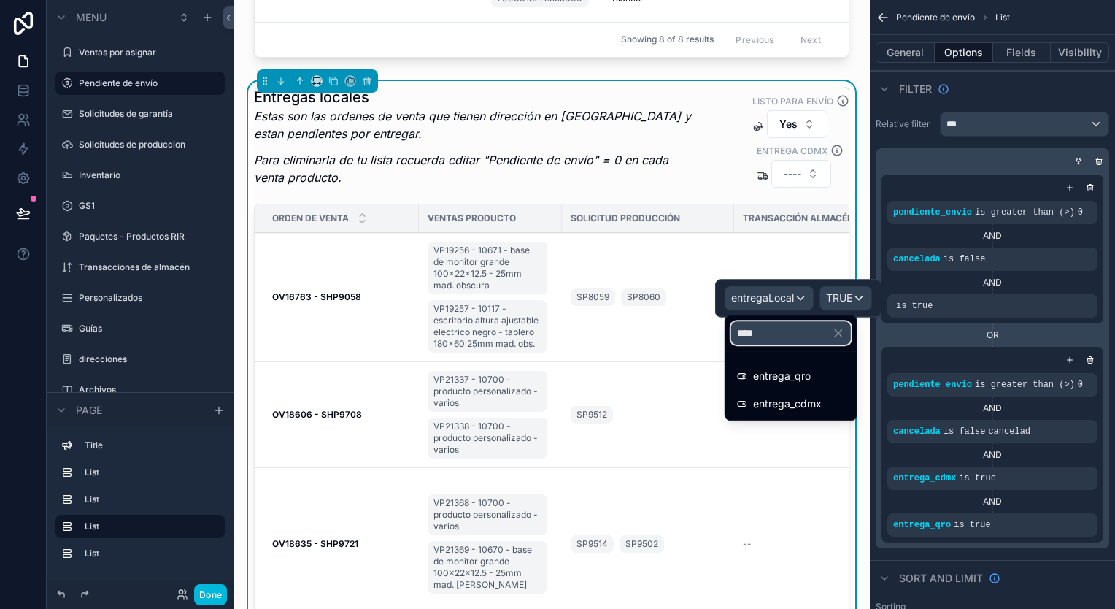
scroll to position [0, 0]
type input "****"
click at [794, 369] on span "entrega_qro" at bounding box center [782, 376] width 58 height 18
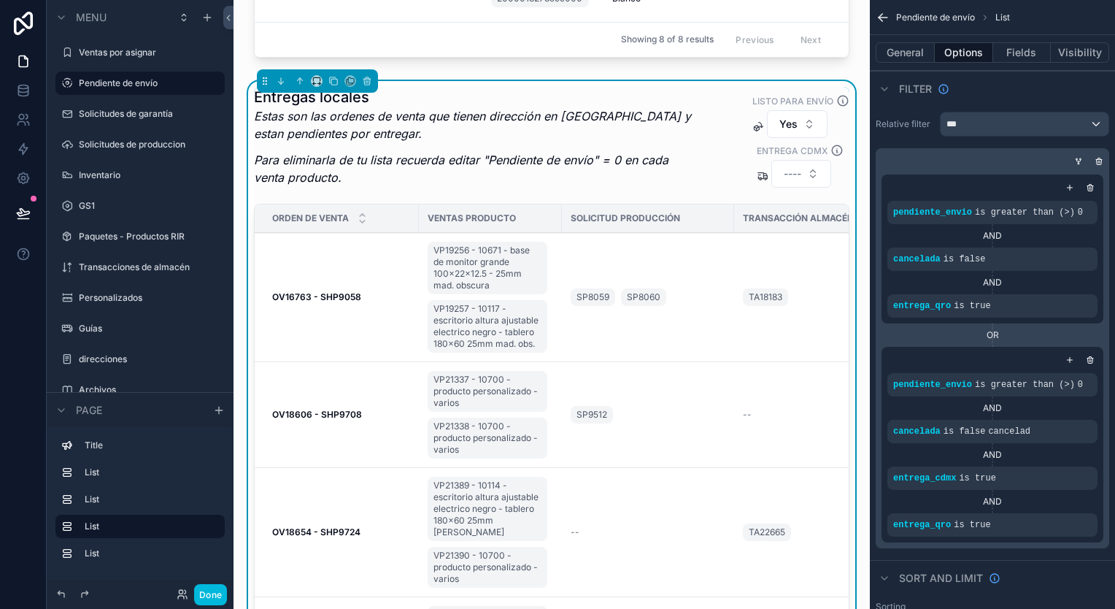
click at [0, 0] on div "scrollable content" at bounding box center [0, 0] width 0 height 0
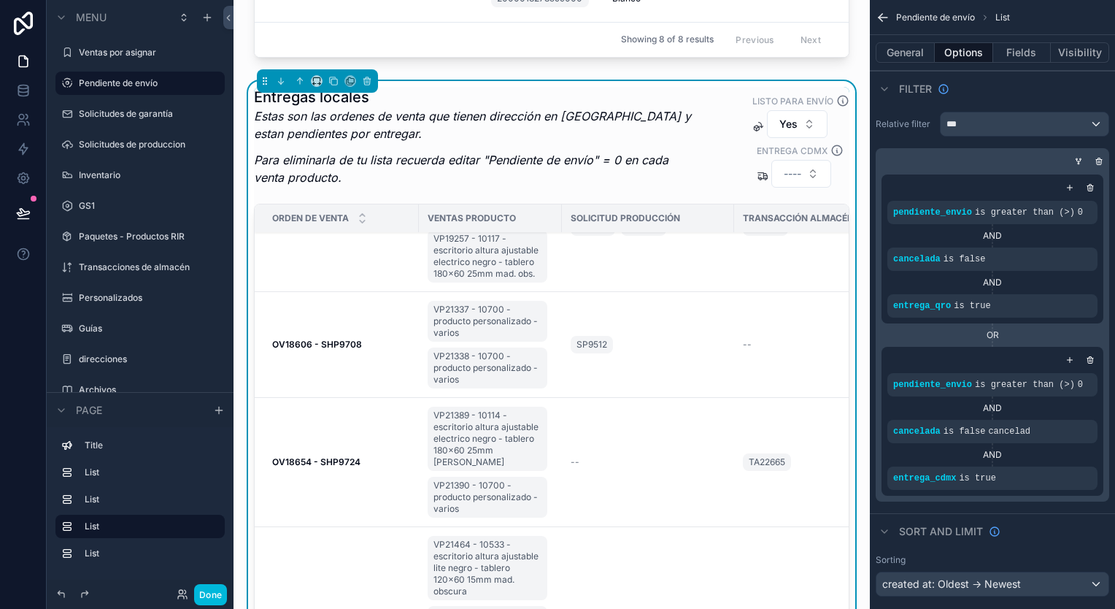
scroll to position [219, 0]
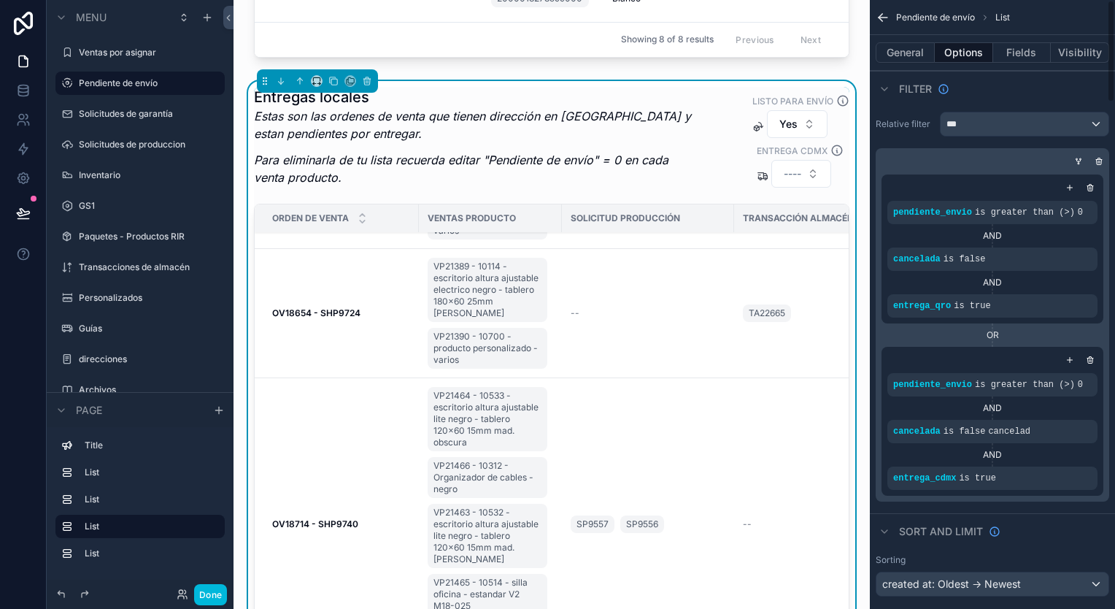
click at [908, 55] on button "General" at bounding box center [905, 52] width 59 height 20
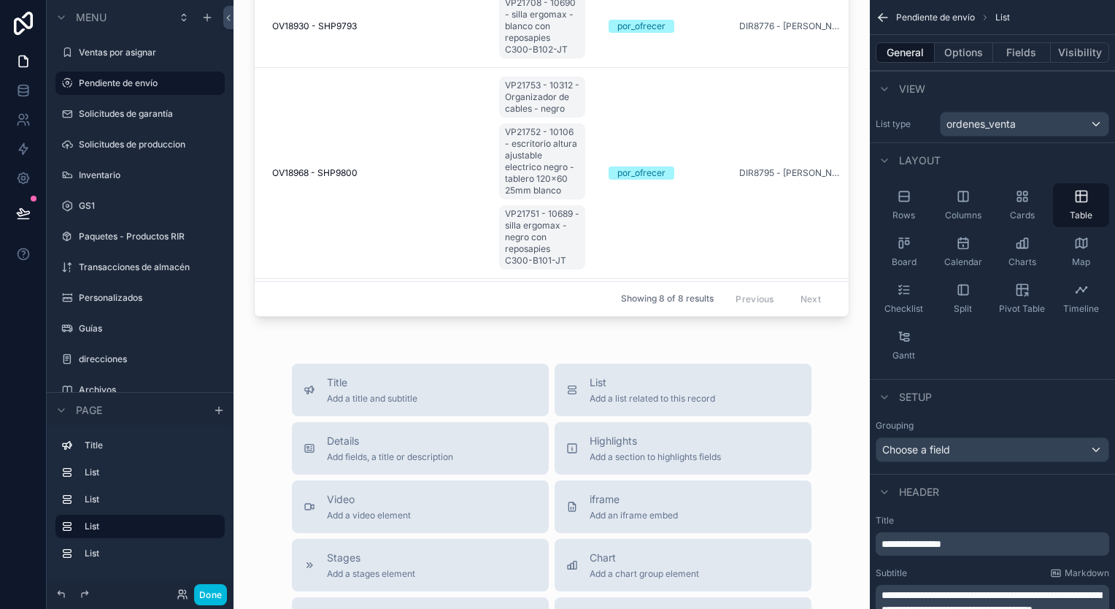
scroll to position [1679, 0]
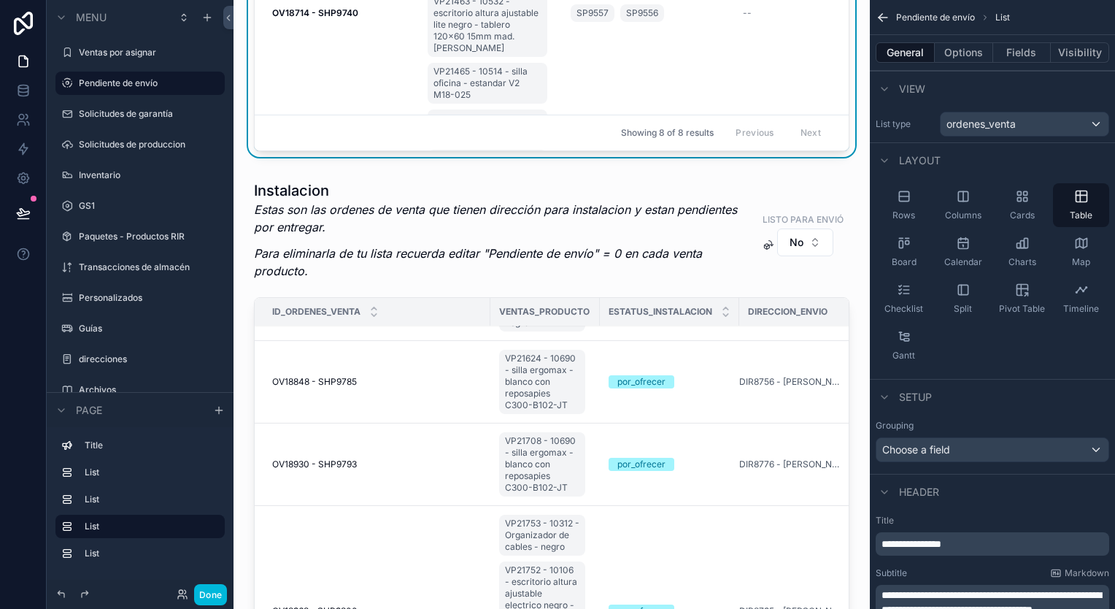
click at [969, 53] on button "Options" at bounding box center [964, 52] width 58 height 20
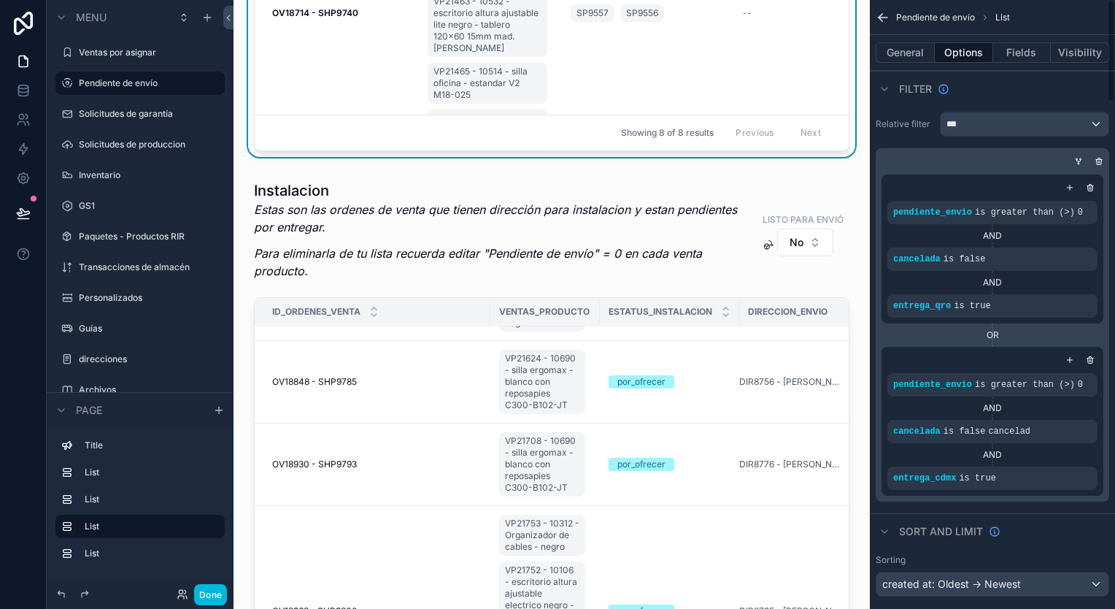
click at [1022, 45] on button "Fields" at bounding box center [1022, 52] width 58 height 20
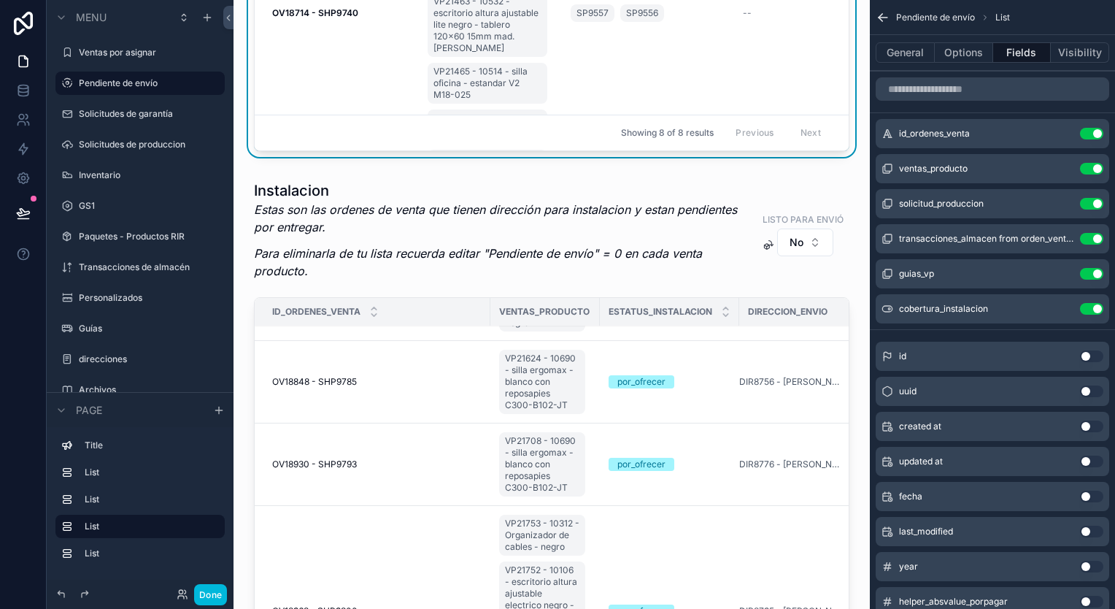
click at [983, 48] on button "Options" at bounding box center [964, 52] width 58 height 20
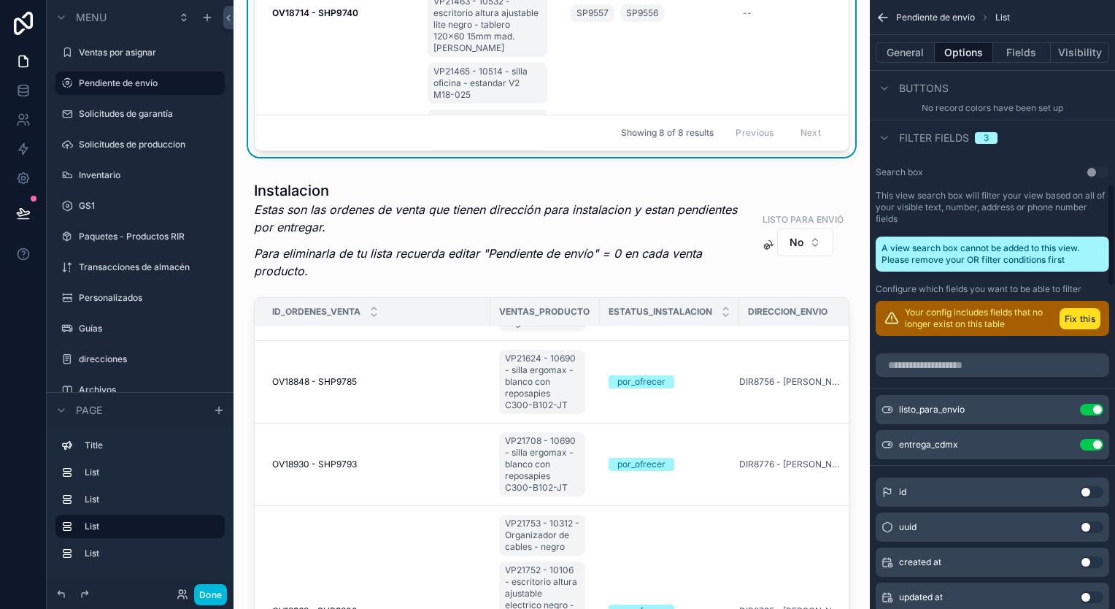
scroll to position [1095, 0]
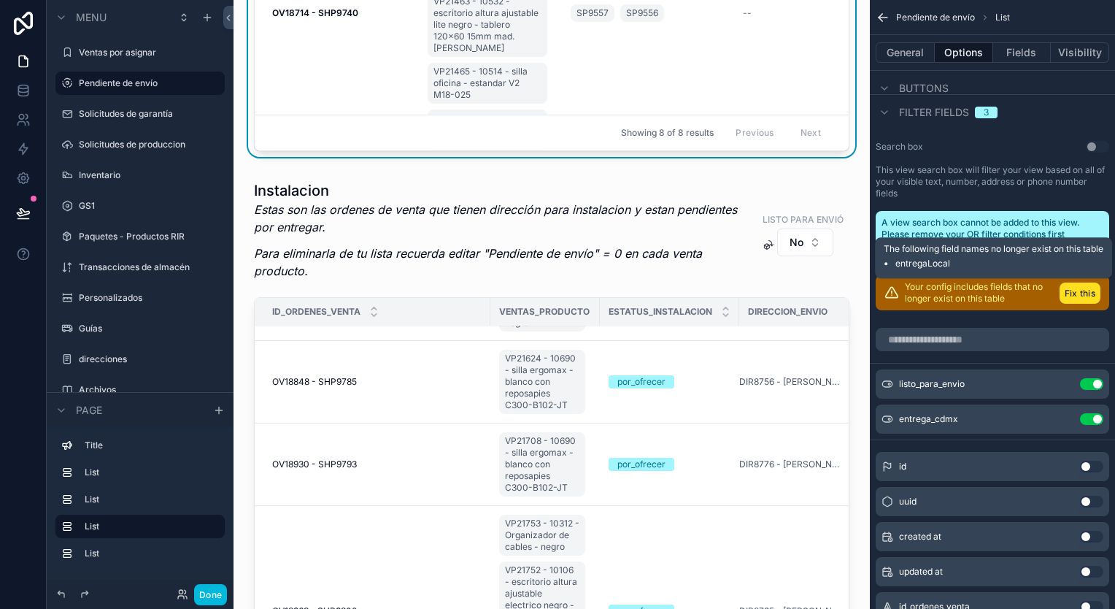
click at [1075, 288] on button "Fix this" at bounding box center [1080, 292] width 41 height 21
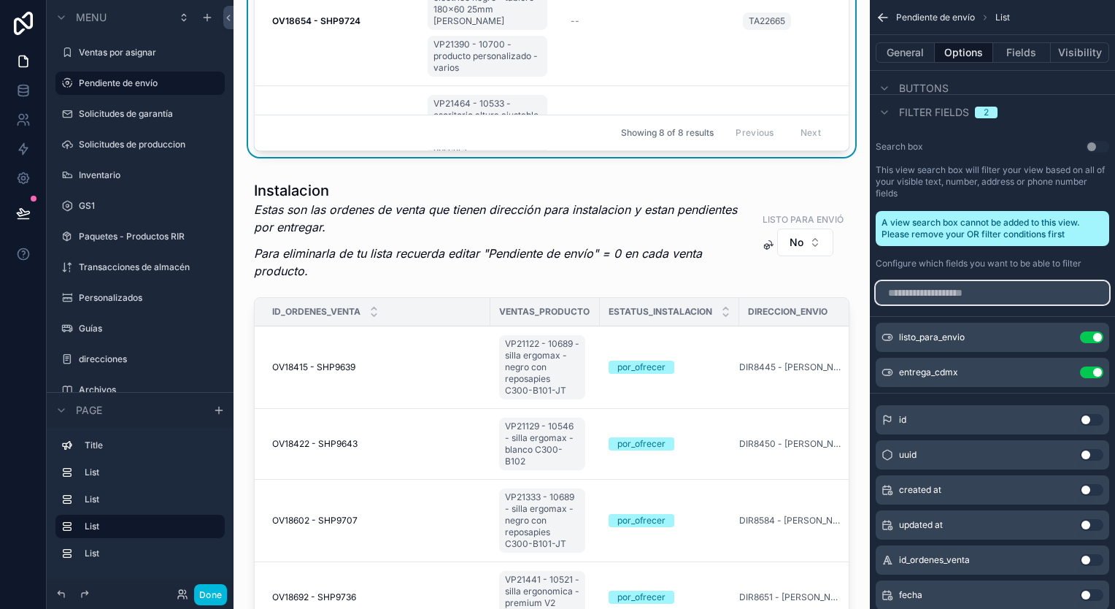
click at [1002, 293] on input "scrollable content" at bounding box center [993, 292] width 234 height 23
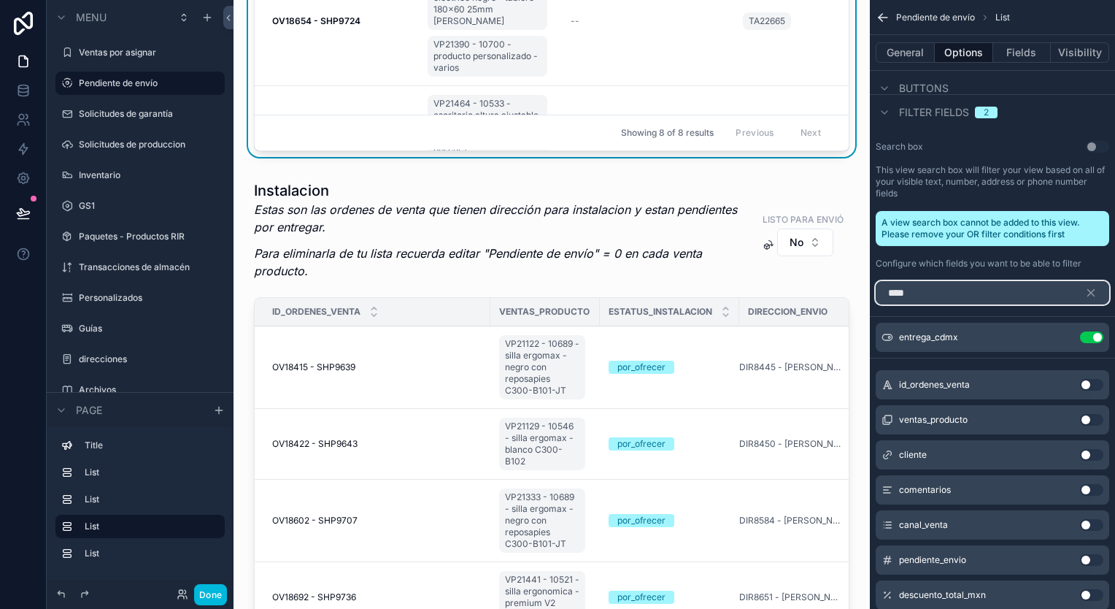
scroll to position [925, 0]
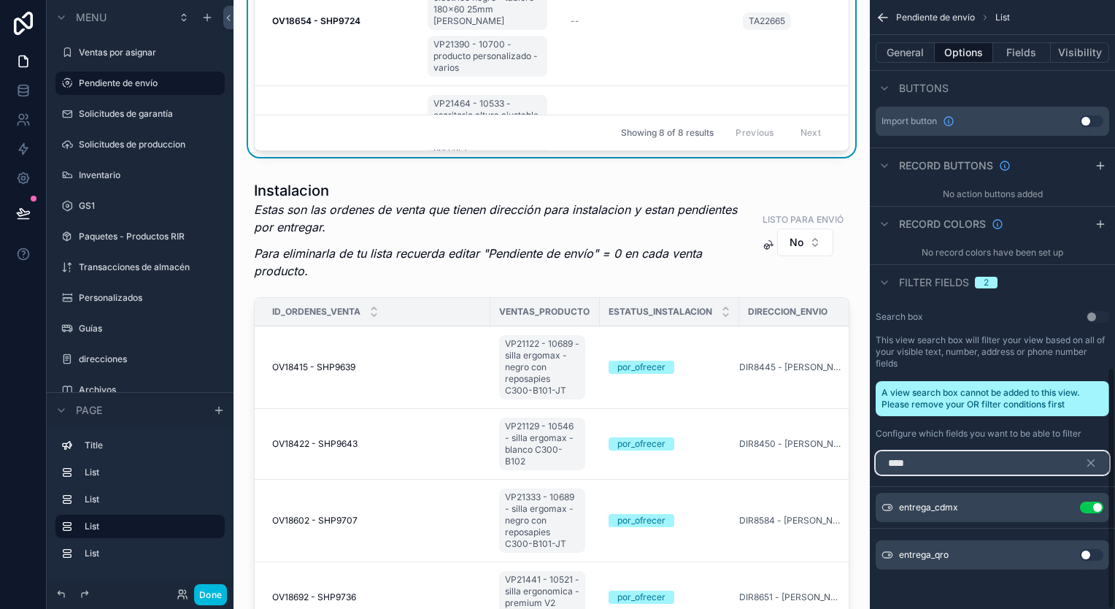
type input "****"
click at [1090, 550] on button "Use setting" at bounding box center [1091, 555] width 23 height 12
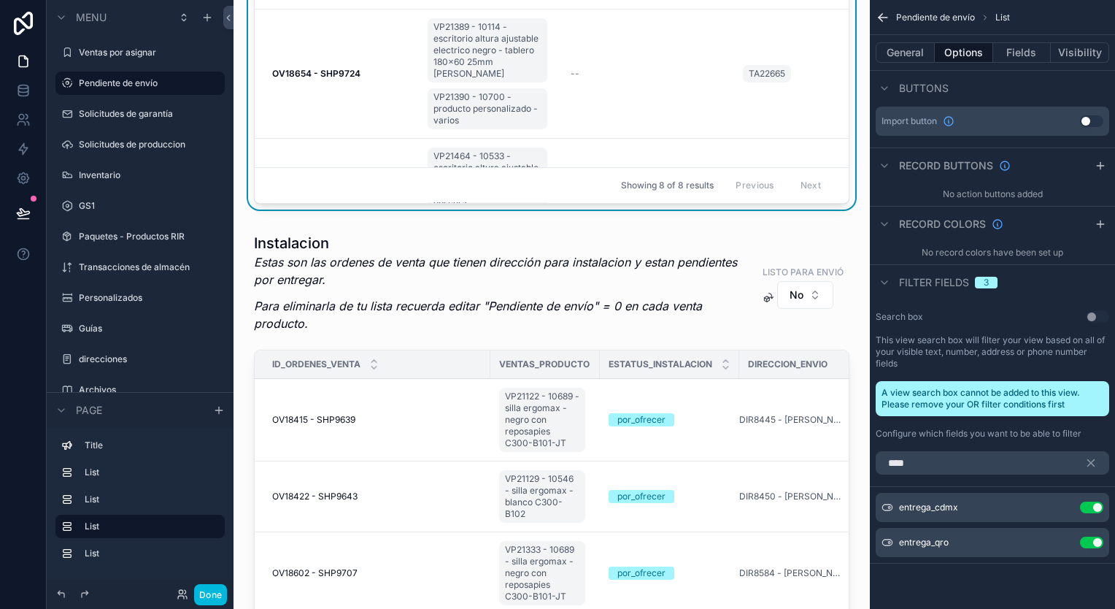
click at [0, 0] on icon "scrollable content" at bounding box center [0, 0] width 0 height 0
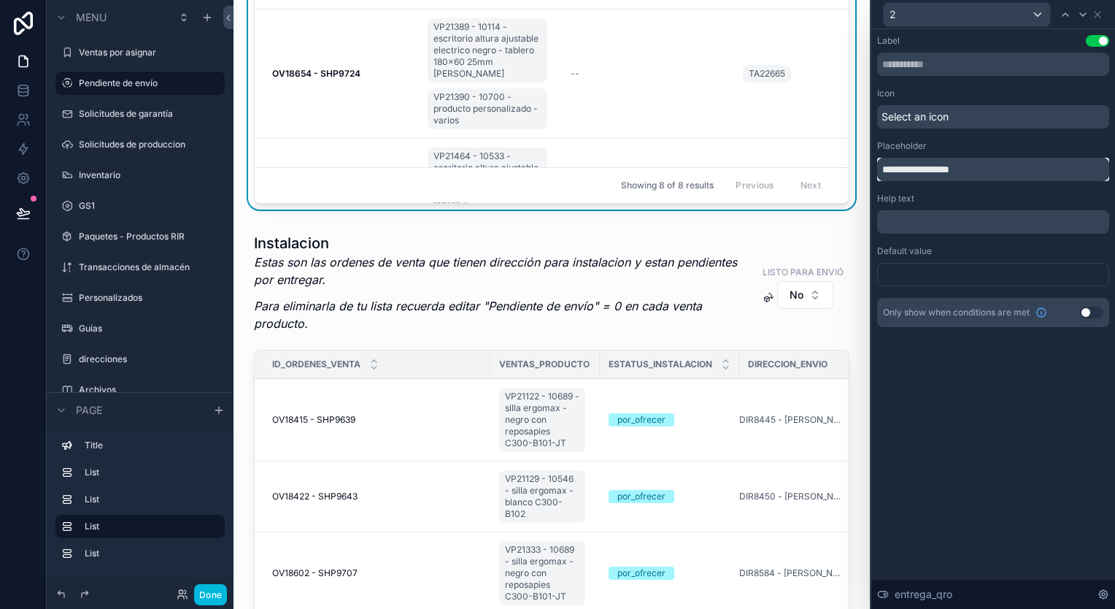
drag, startPoint x: 972, startPoint y: 171, endPoint x: 852, endPoint y: 167, distance: 119.8
click at [852, 167] on div "**********" at bounding box center [557, 304] width 1115 height 609
type input "**********"
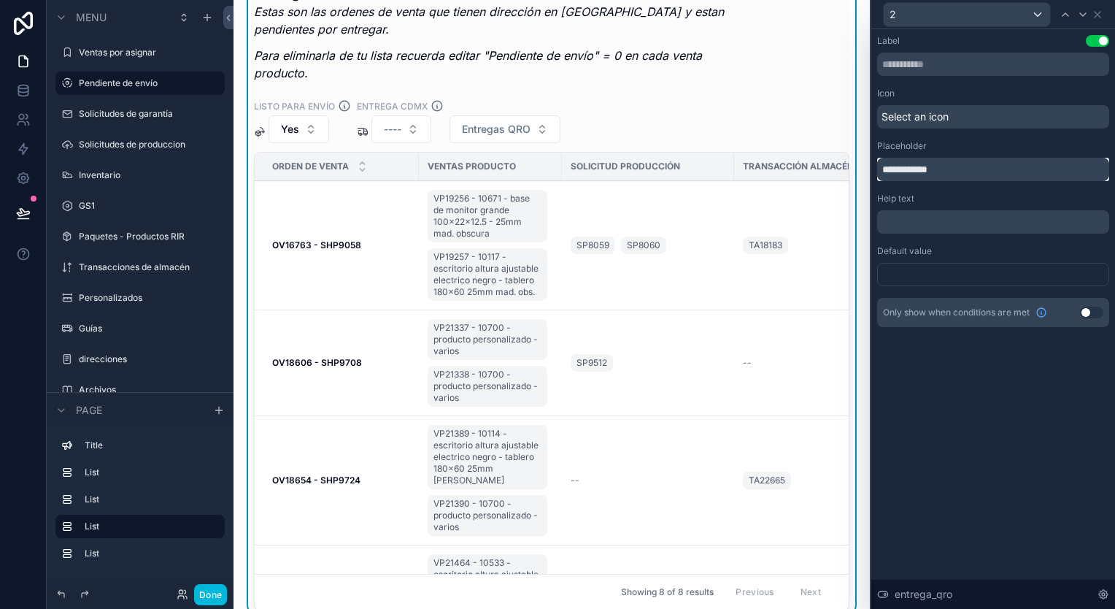
scroll to position [1241, 0]
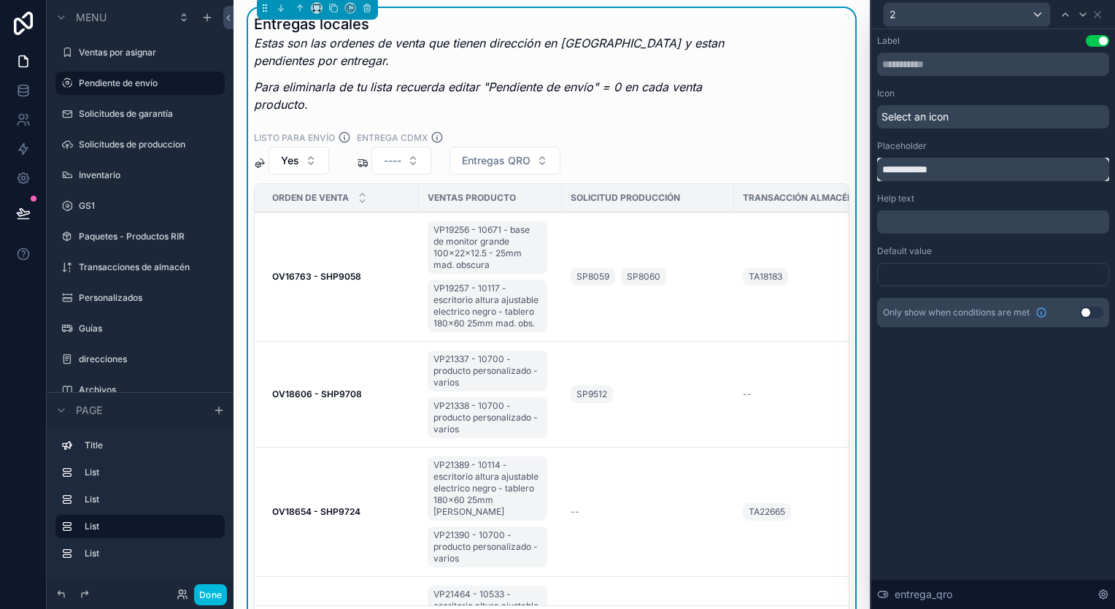
drag, startPoint x: 966, startPoint y: 173, endPoint x: 881, endPoint y: 167, distance: 85.6
click at [881, 167] on input "**********" at bounding box center [993, 169] width 232 height 23
click at [934, 64] on input "text" at bounding box center [993, 64] width 232 height 23
click at [961, 66] on input "text" at bounding box center [993, 64] width 232 height 23
paste input "**********"
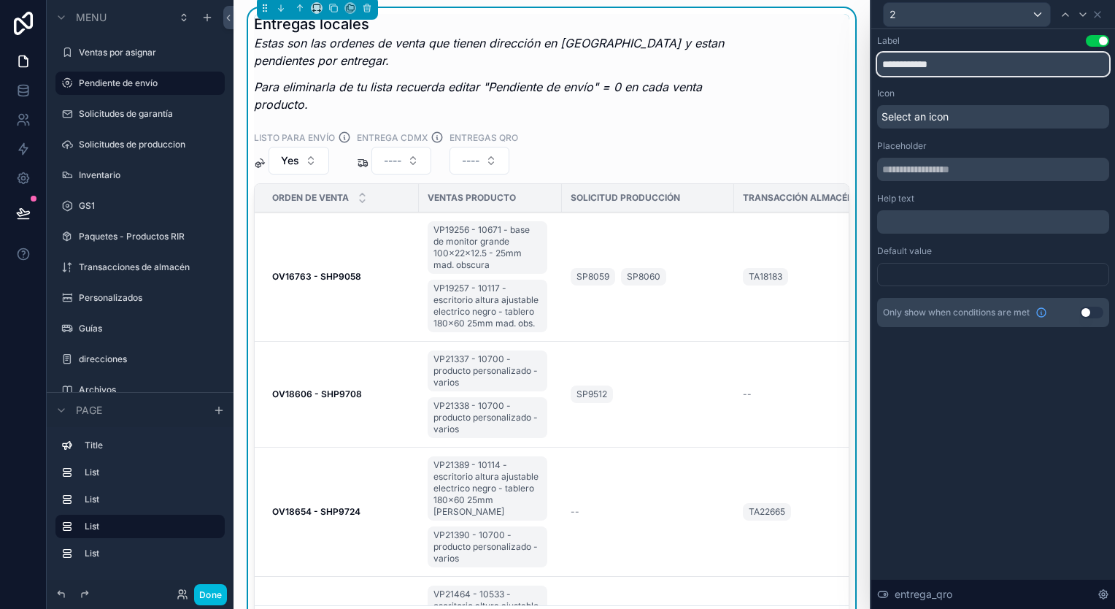
type input "**********"
click at [927, 224] on p "﻿" at bounding box center [994, 222] width 223 height 15
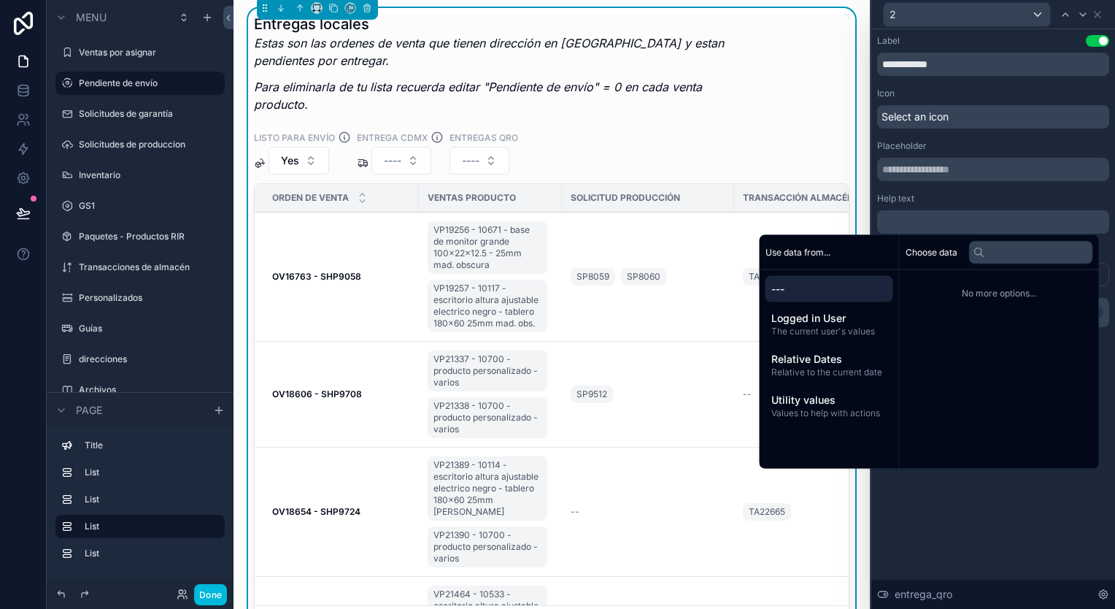
scroll to position [931, 0]
click at [997, 162] on input "text" at bounding box center [993, 169] width 232 height 23
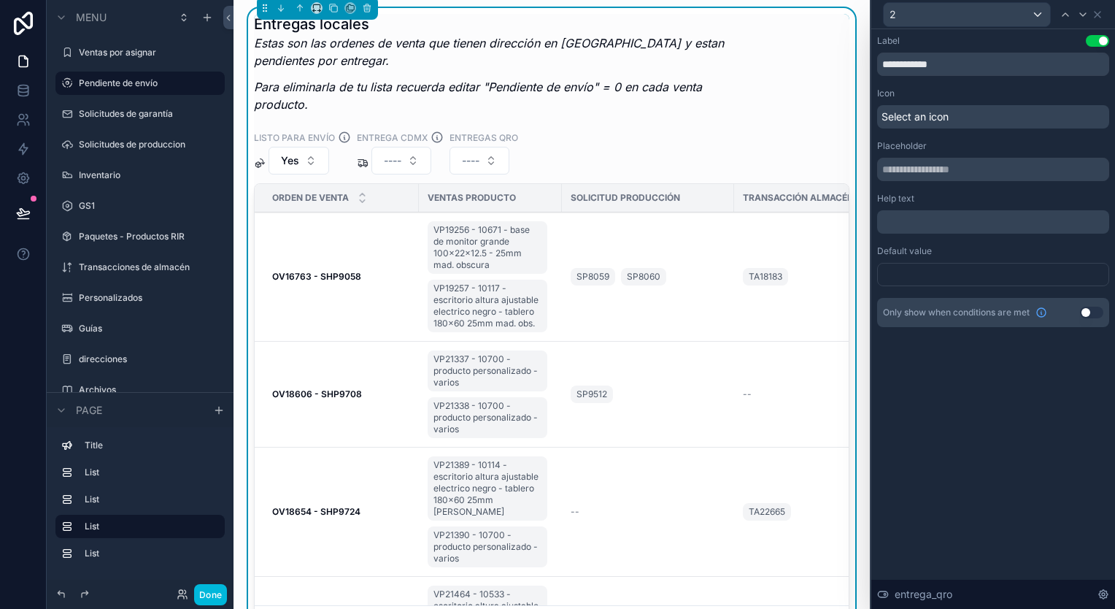
click at [942, 269] on div at bounding box center [993, 274] width 232 height 23
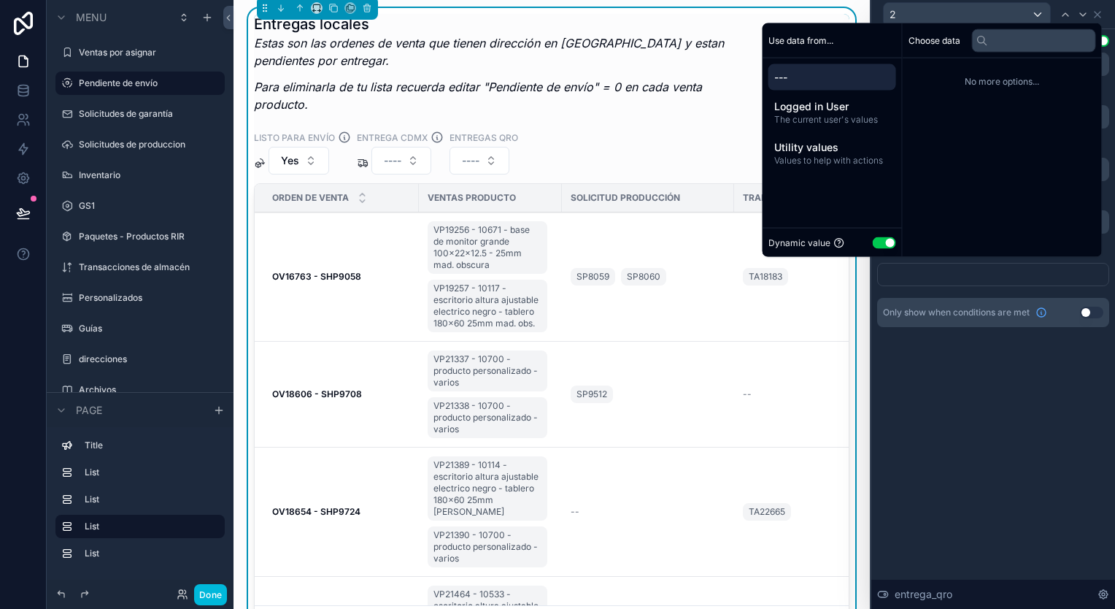
click at [873, 237] on button "Use setting" at bounding box center [884, 243] width 23 height 12
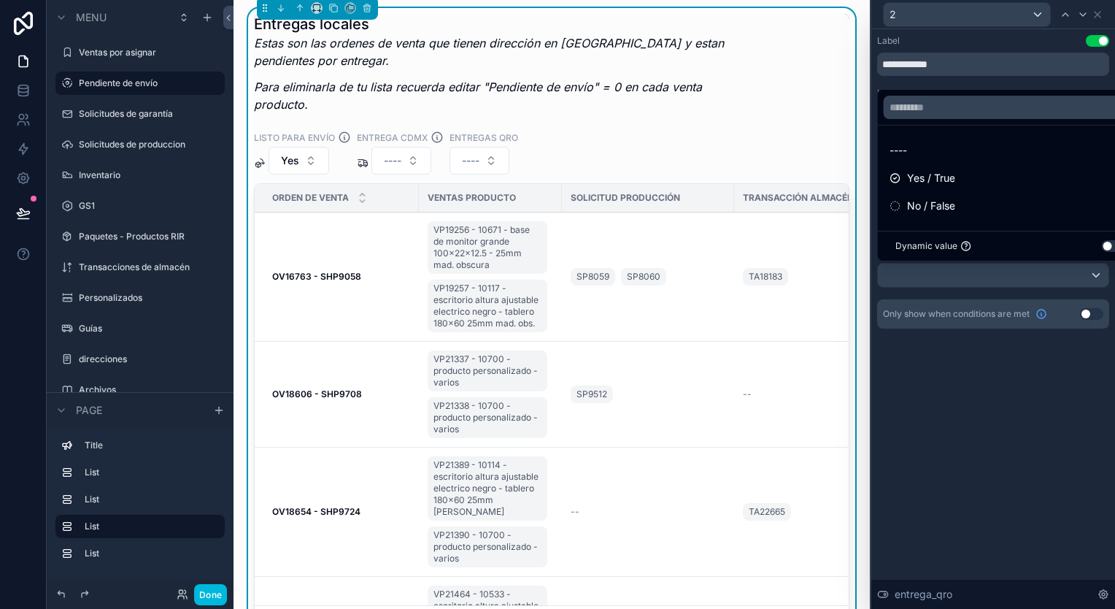
click at [965, 150] on div "----" at bounding box center [1011, 151] width 242 height 18
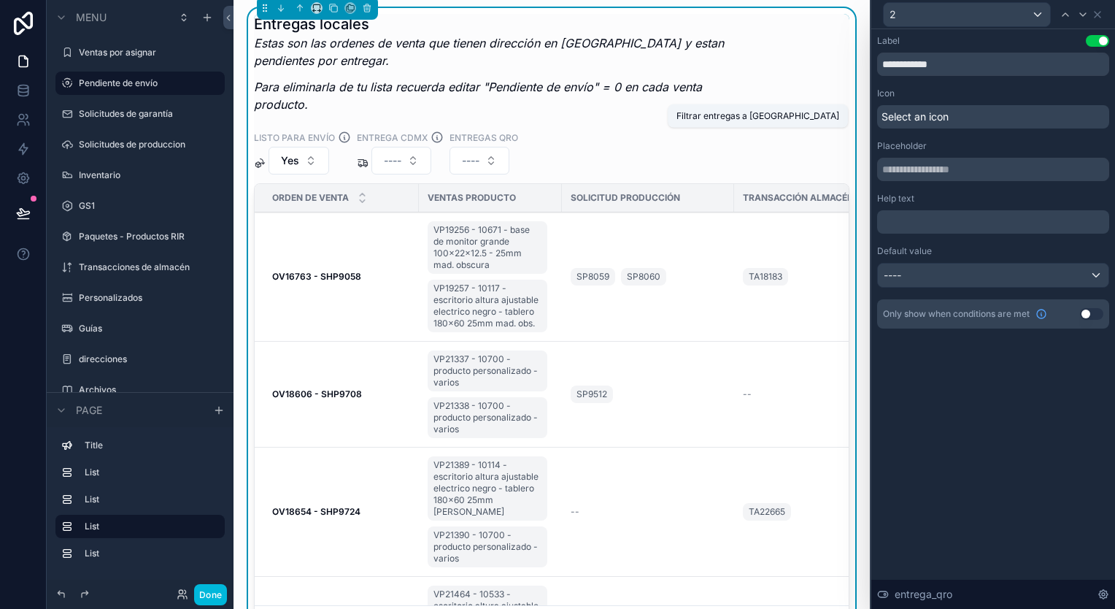
click at [435, 134] on icon "scrollable content" at bounding box center [437, 137] width 13 height 13
click at [946, 228] on p "﻿" at bounding box center [994, 222] width 223 height 15
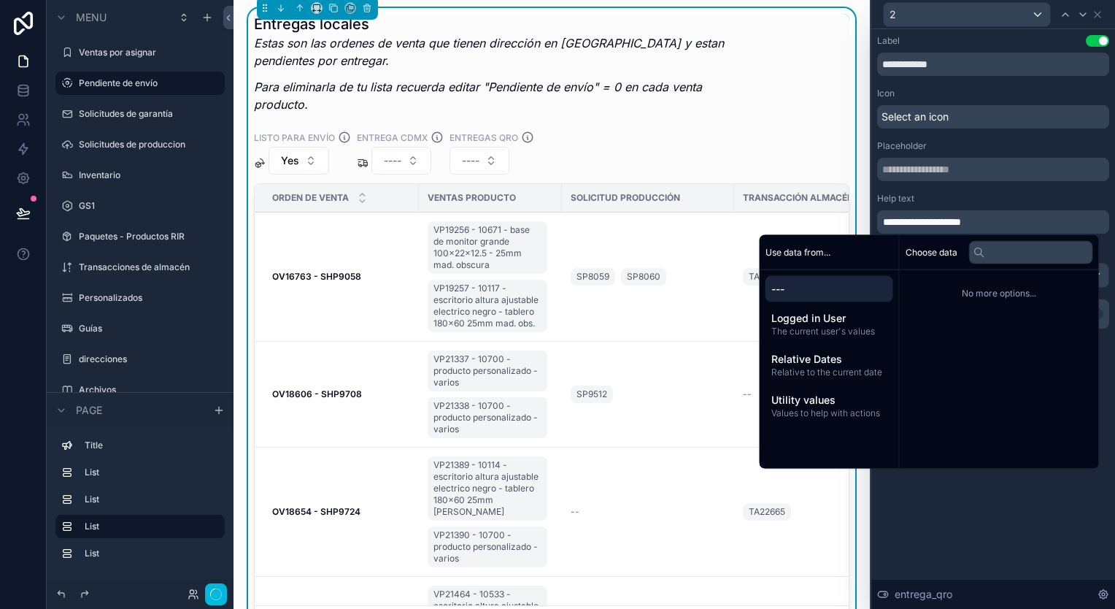
click at [1004, 505] on div "**********" at bounding box center [994, 319] width 244 height 580
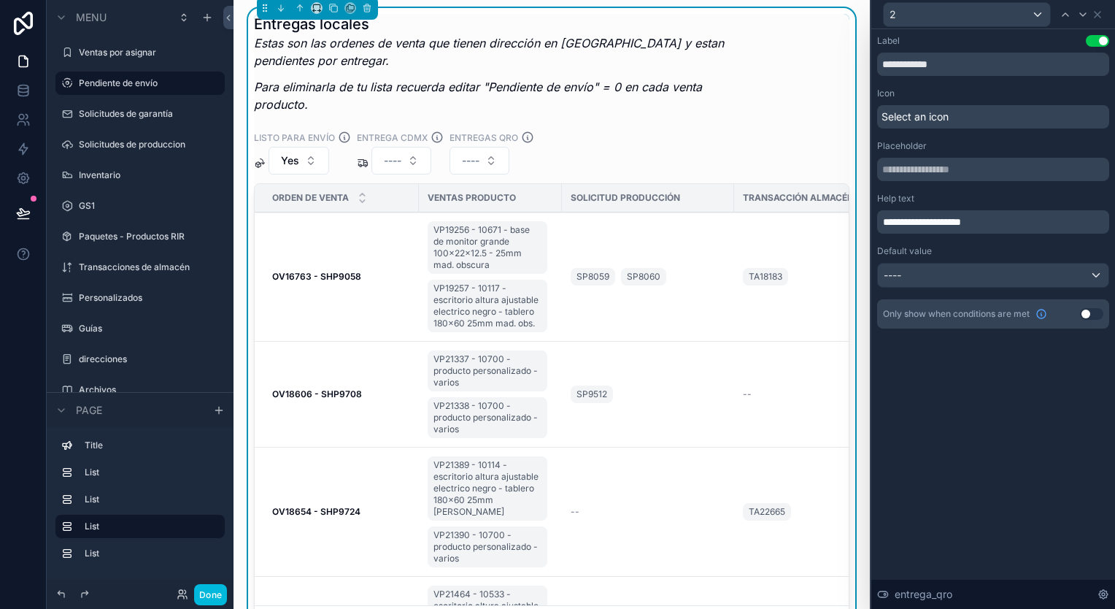
scroll to position [785, 0]
click at [1101, 10] on icon at bounding box center [1098, 15] width 12 height 12
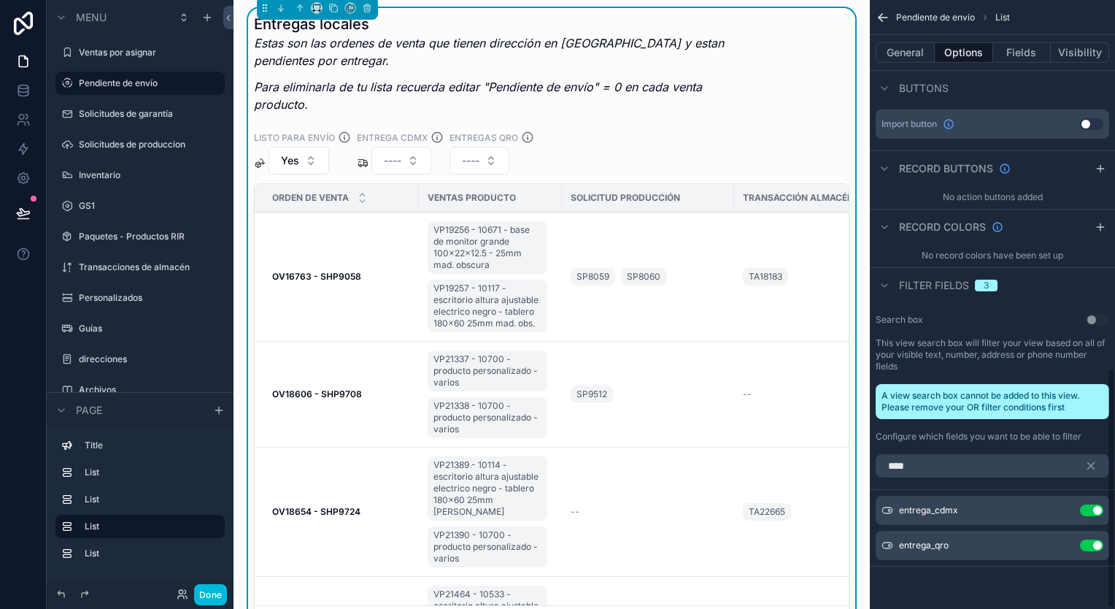
scroll to position [931, 0]
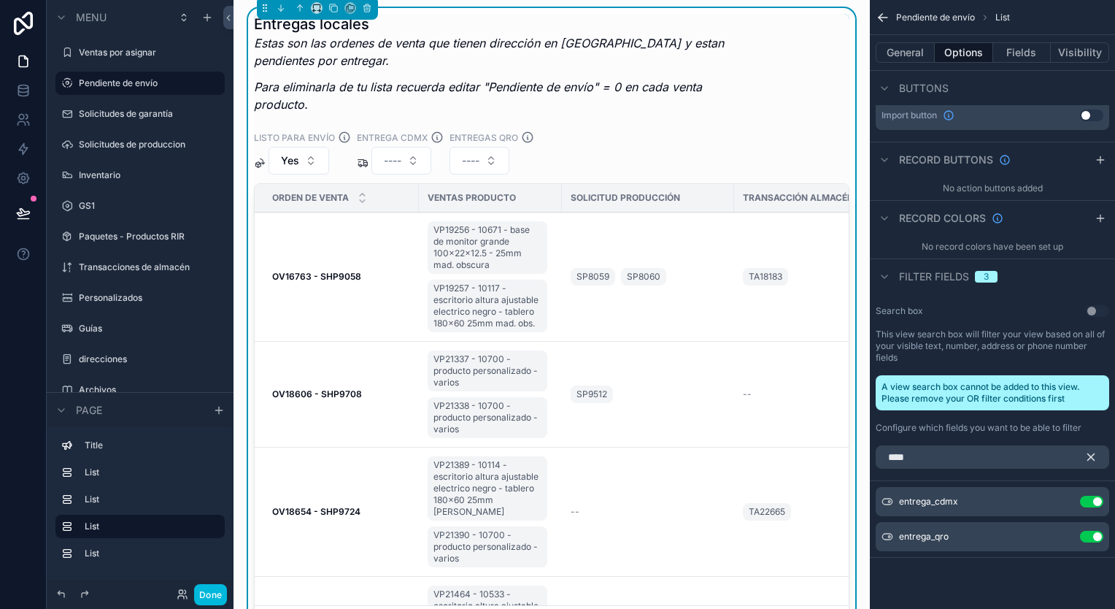
click at [1092, 458] on icon "scrollable content" at bounding box center [1091, 456] width 13 height 13
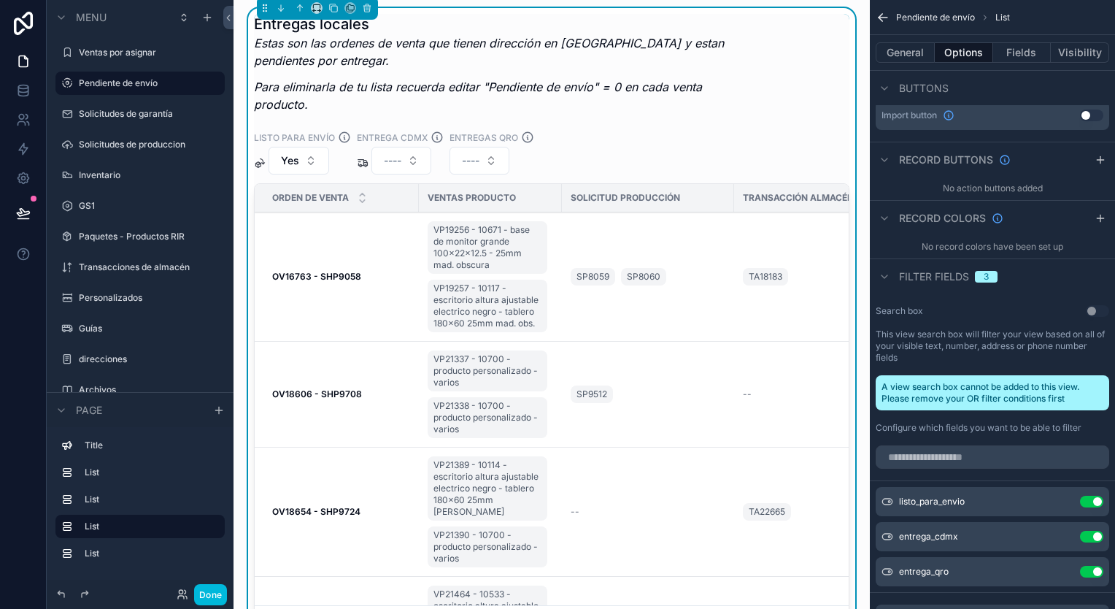
click at [0, 0] on icon "scrollable content" at bounding box center [0, 0] width 0 height 0
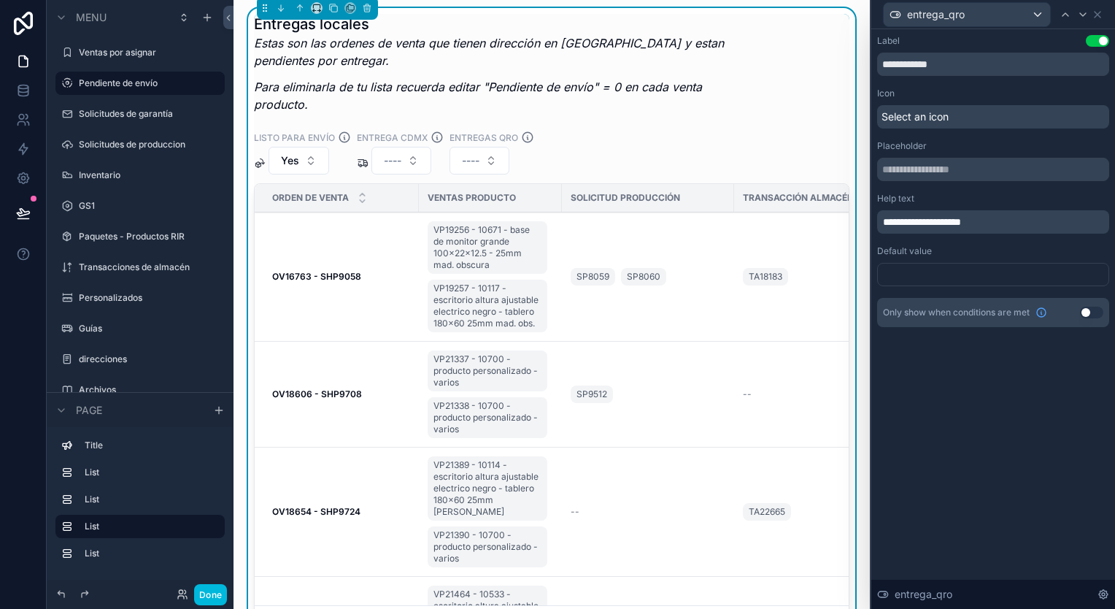
click at [966, 116] on div "Select an icon" at bounding box center [993, 116] width 232 height 23
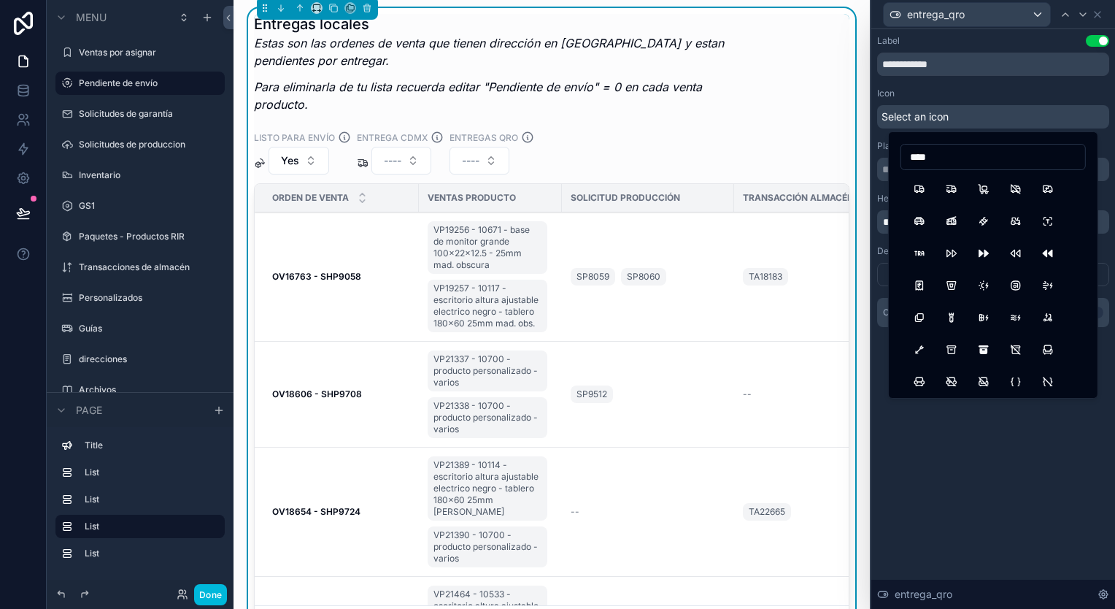
type input "****"
click at [955, 185] on button "TruckDelivery" at bounding box center [952, 189] width 26 height 26
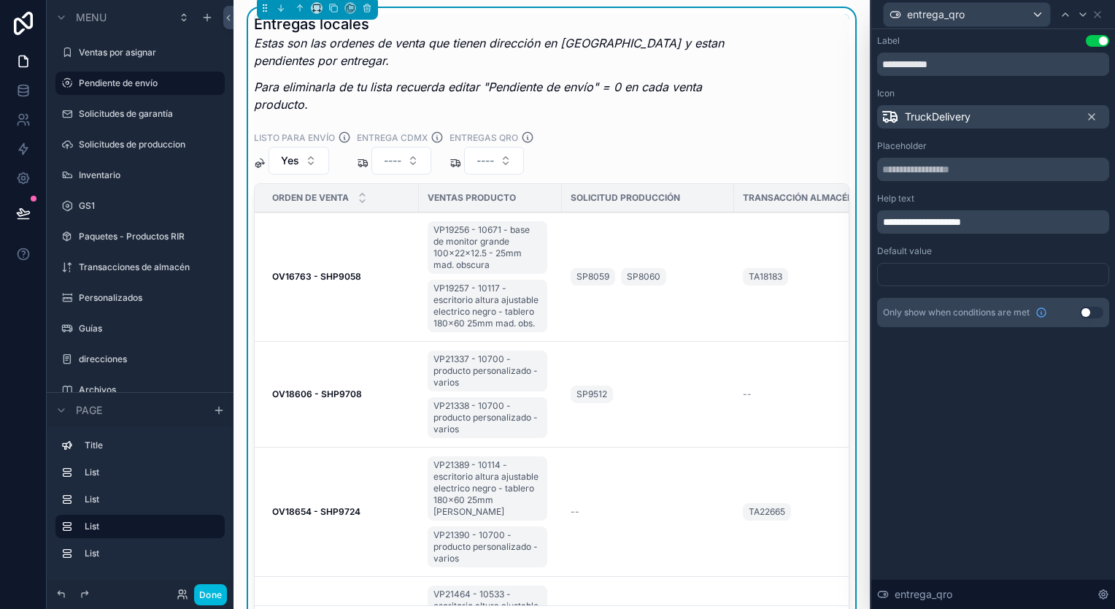
click at [1100, 13] on icon at bounding box center [1098, 15] width 12 height 12
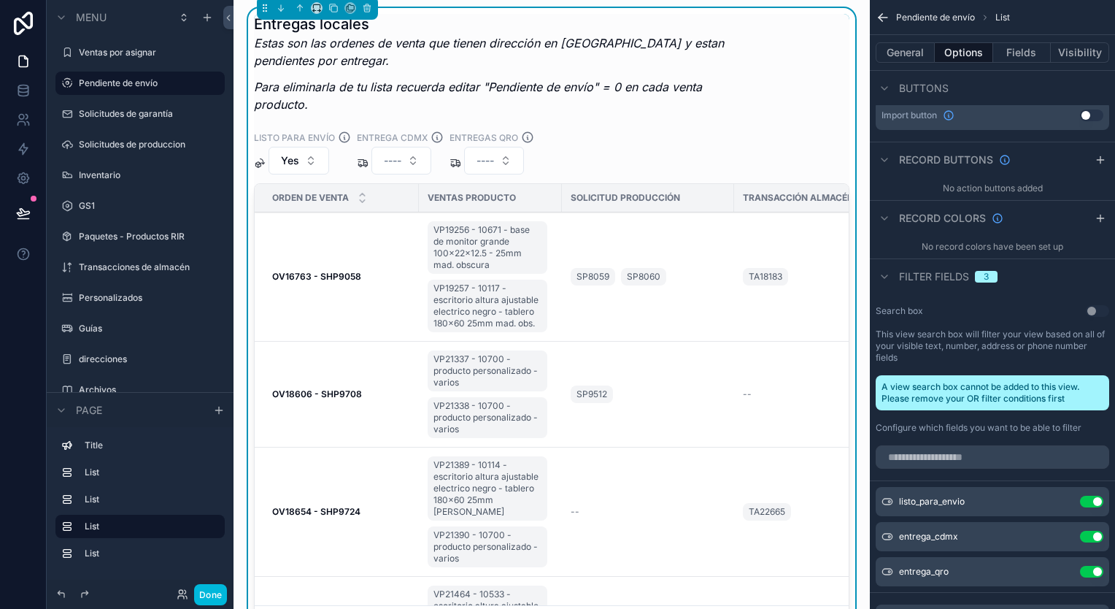
click at [668, 86] on em "Para eliminarla de tu lista recuerda editar "Pendiente de envío" = 0 en cada ve…" at bounding box center [478, 96] width 448 height 32
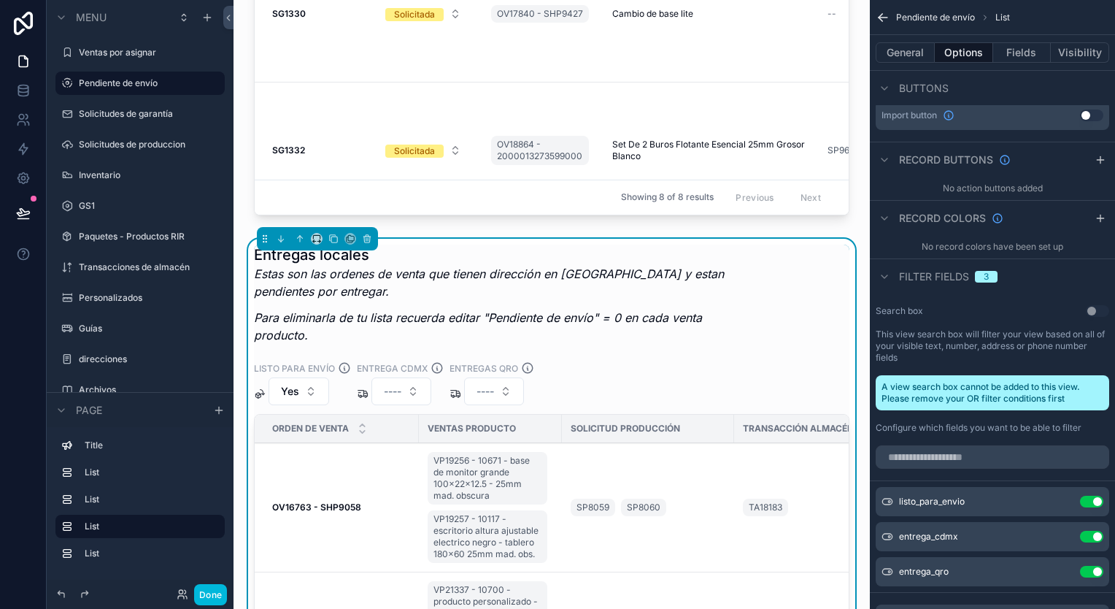
scroll to position [1387, 0]
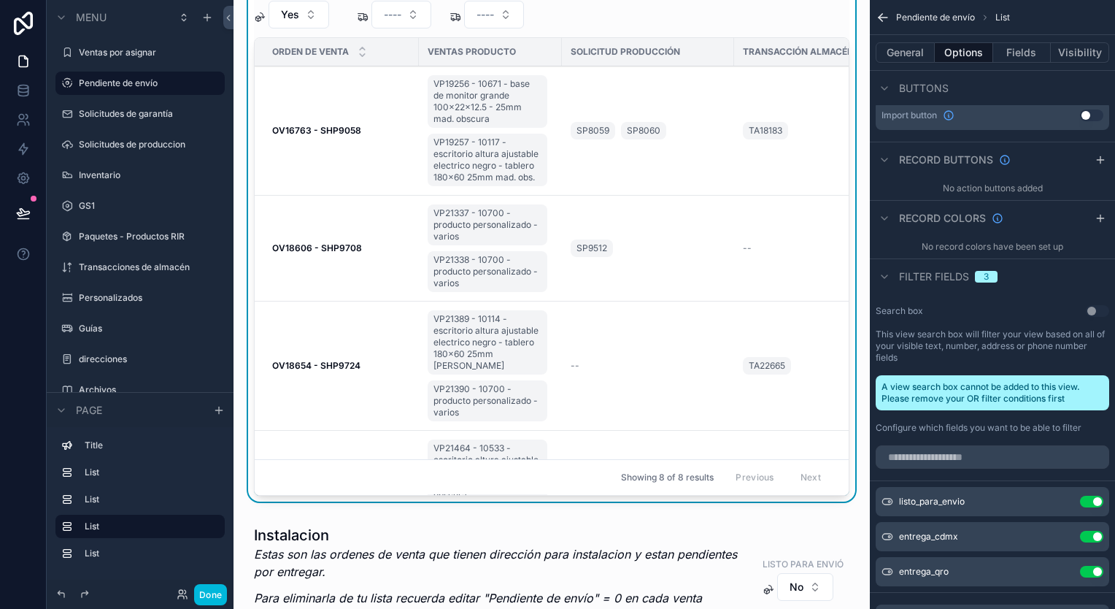
click at [320, 128] on strong "OV16763 - SHP9058" at bounding box center [316, 130] width 89 height 11
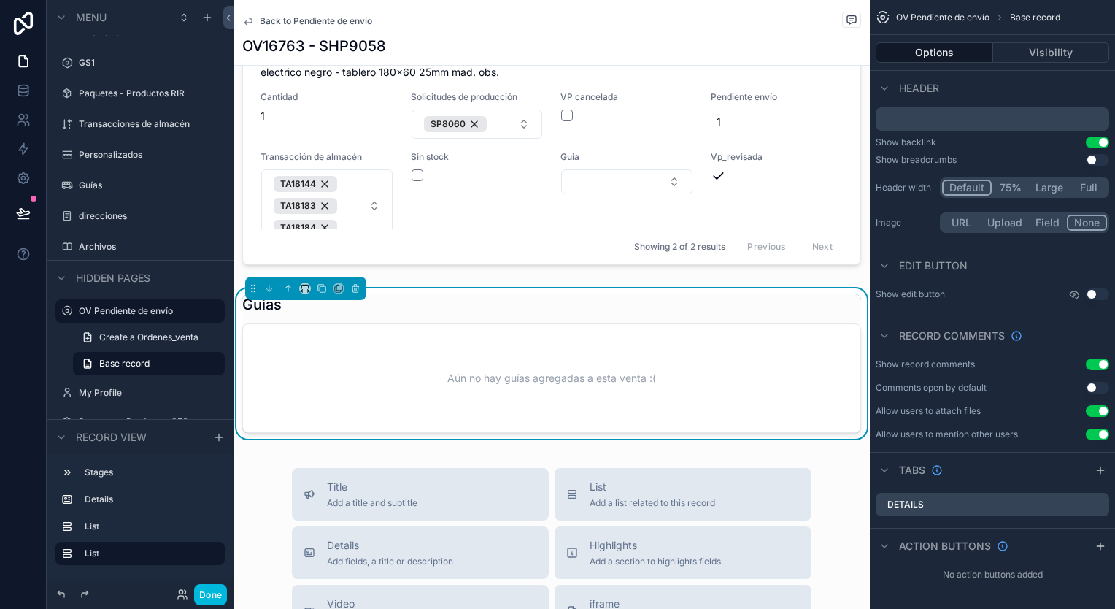
scroll to position [542, 0]
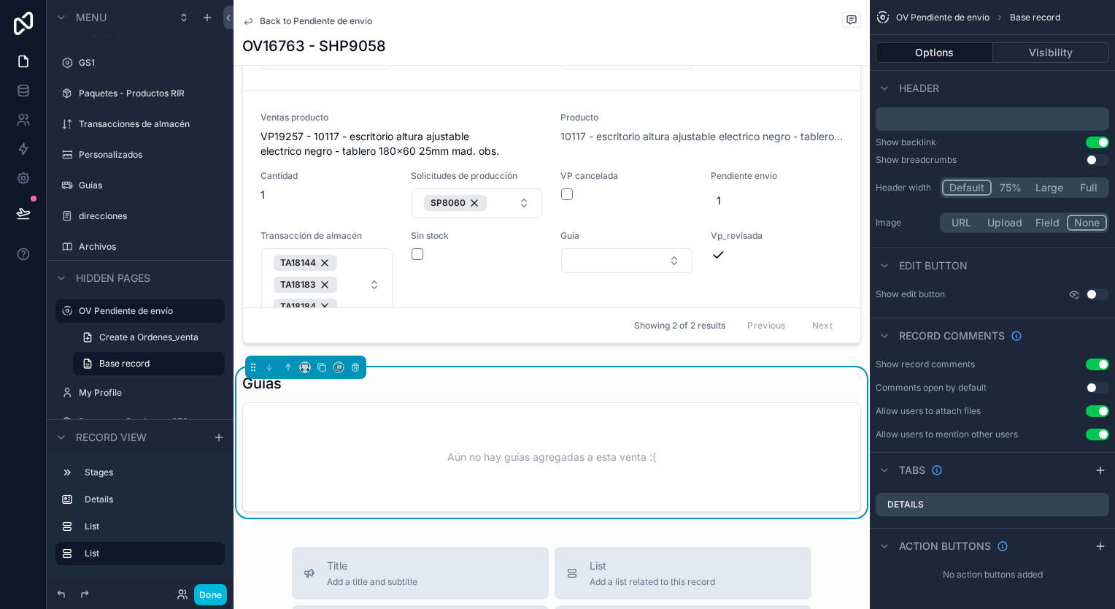
click at [669, 267] on div "scrollable content" at bounding box center [552, 104] width 637 height 504
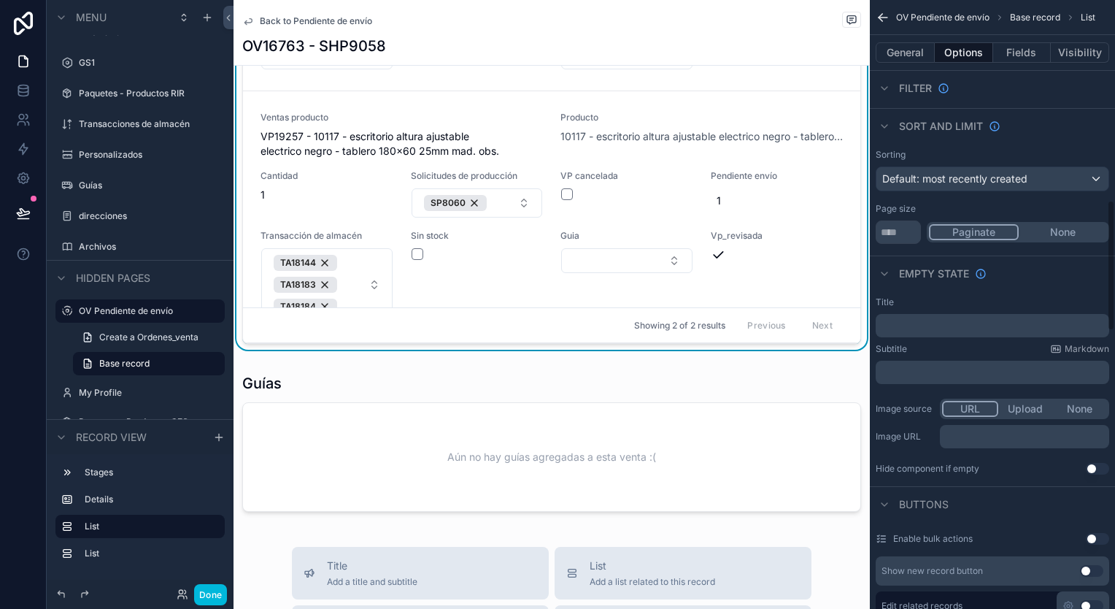
scroll to position [931, 0]
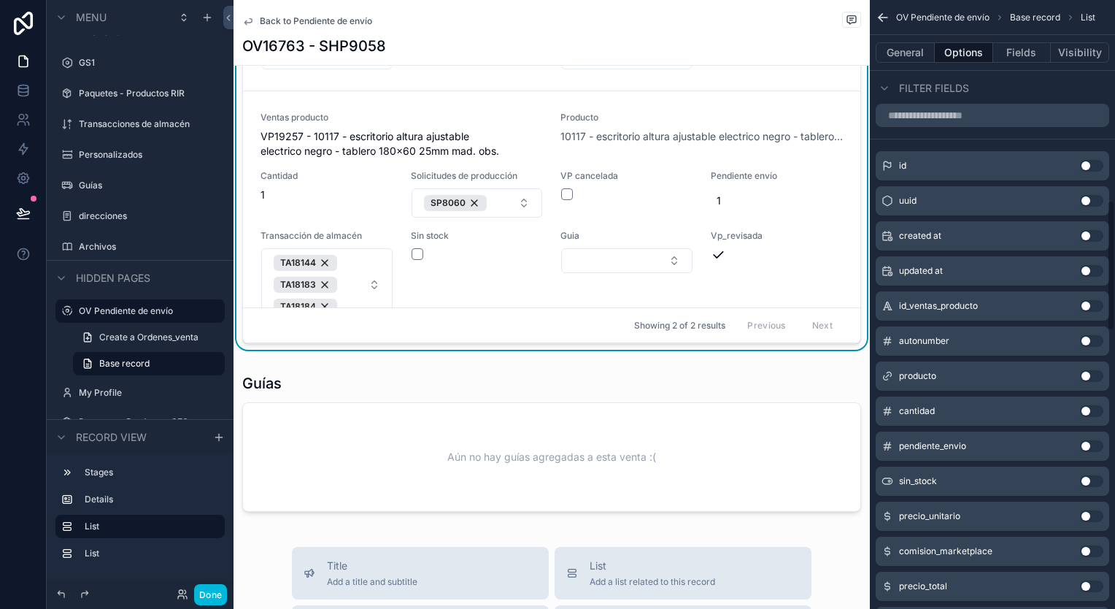
click at [658, 267] on button "Select Button" at bounding box center [626, 260] width 131 height 25
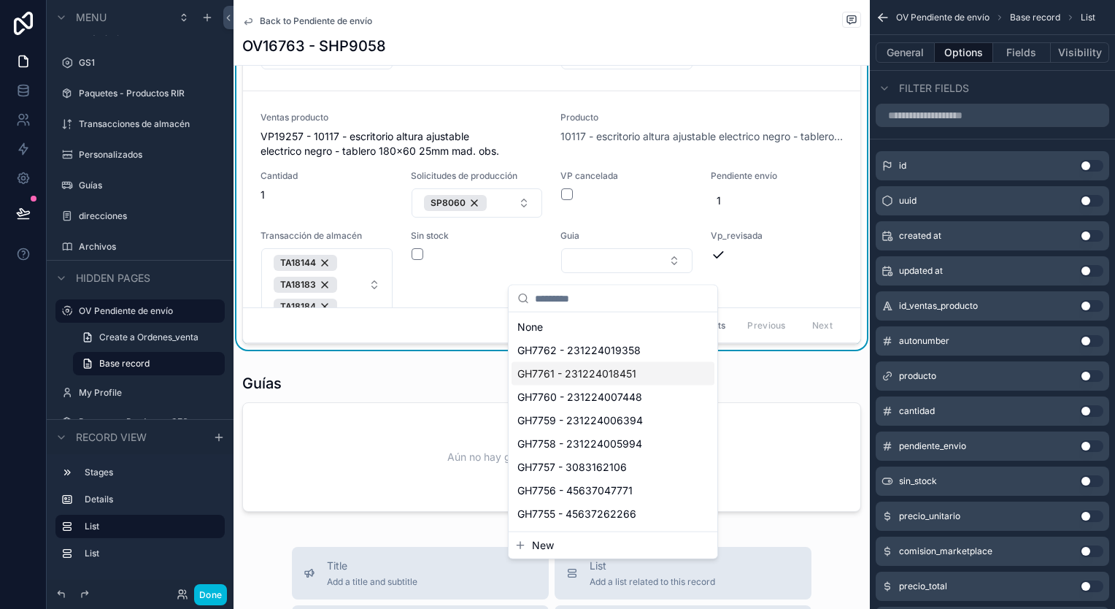
click at [651, 269] on button "Select Button" at bounding box center [626, 260] width 131 height 25
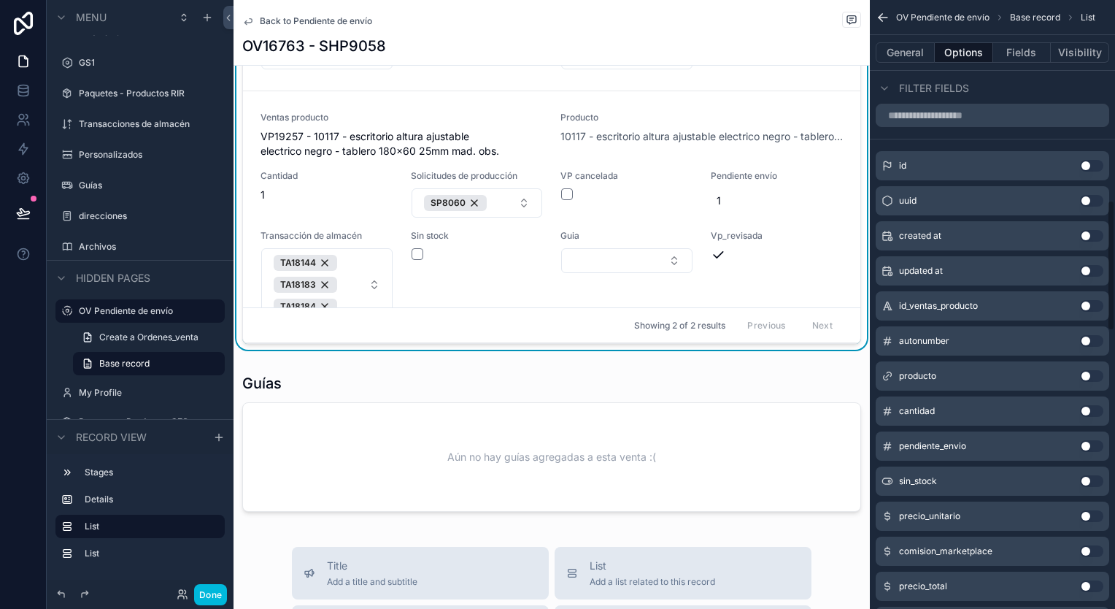
click at [881, 20] on icon "scrollable content" at bounding box center [881, 20] width 4 height 4
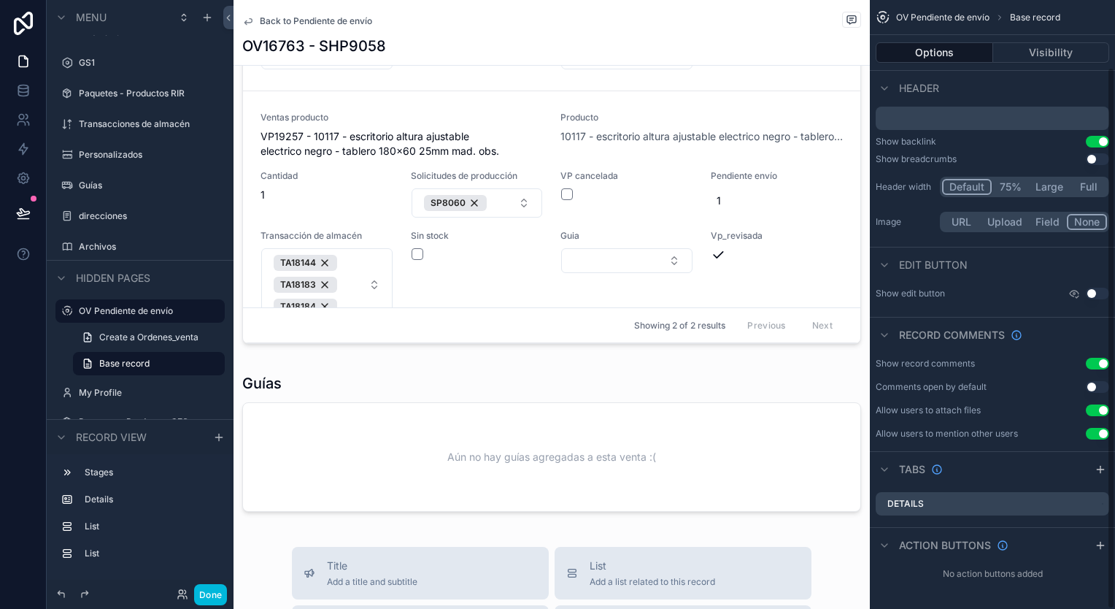
scroll to position [75, 0]
click at [26, 215] on icon at bounding box center [23, 212] width 12 height 7
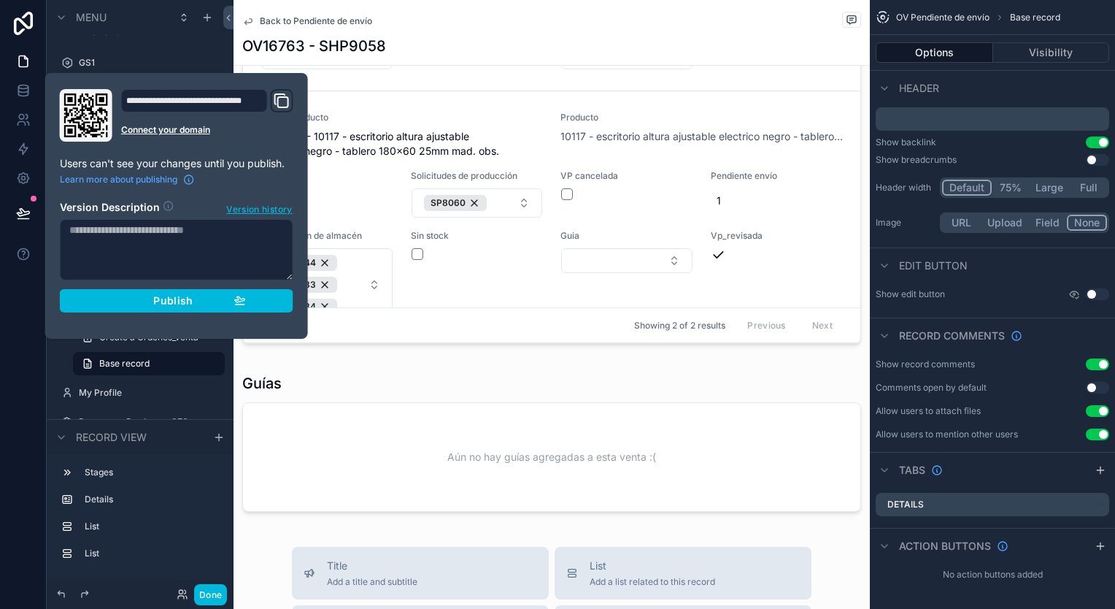
click at [154, 299] on span "Publish" at bounding box center [172, 300] width 39 height 13
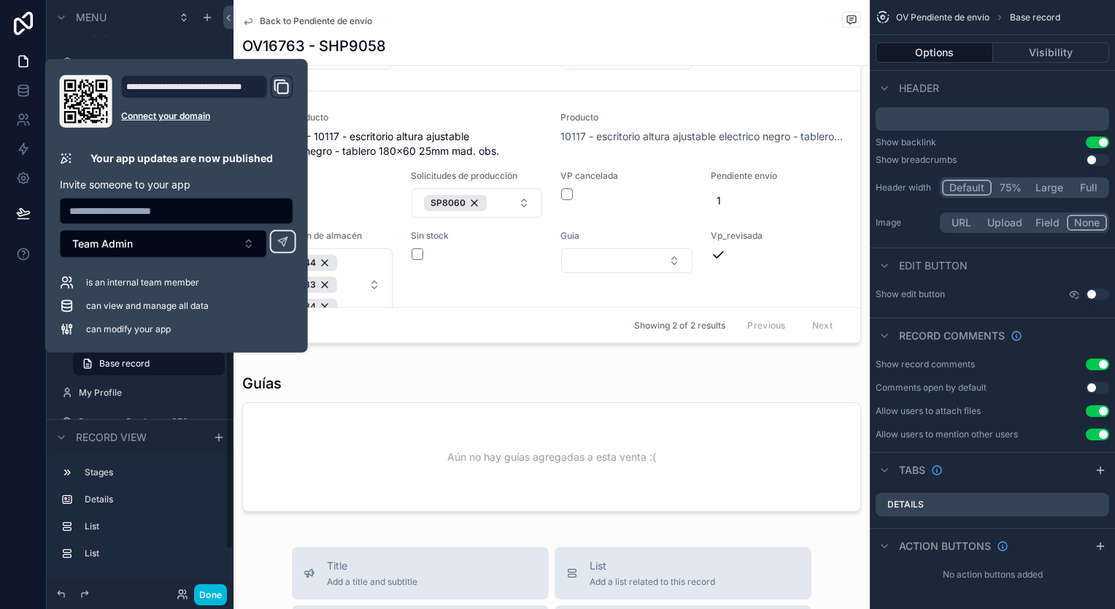
click at [30, 21] on icon at bounding box center [23, 23] width 19 height 23
